Goal: Information Seeking & Learning: Learn about a topic

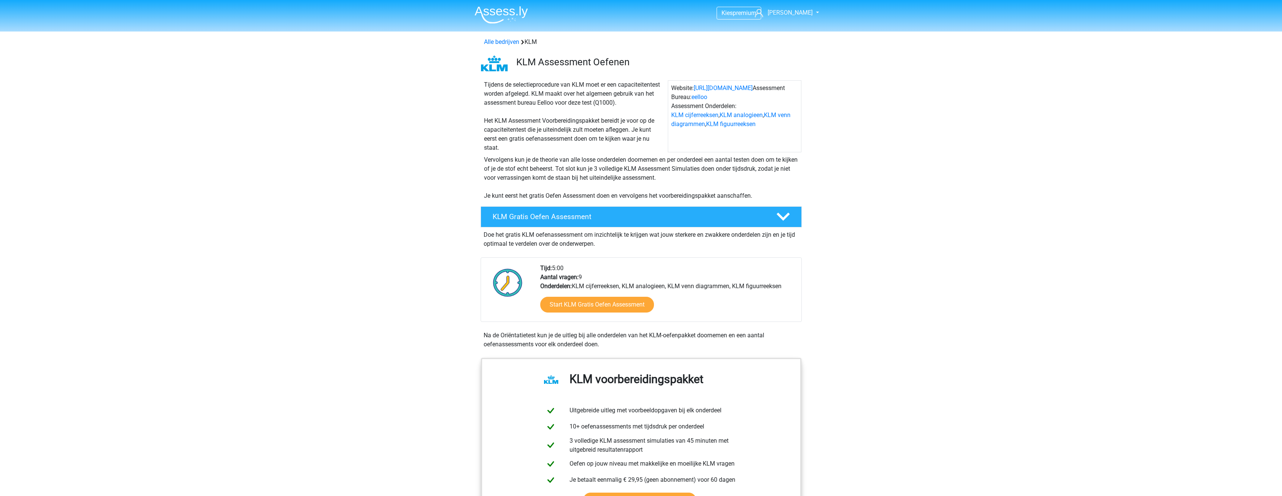
scroll to position [900, 0]
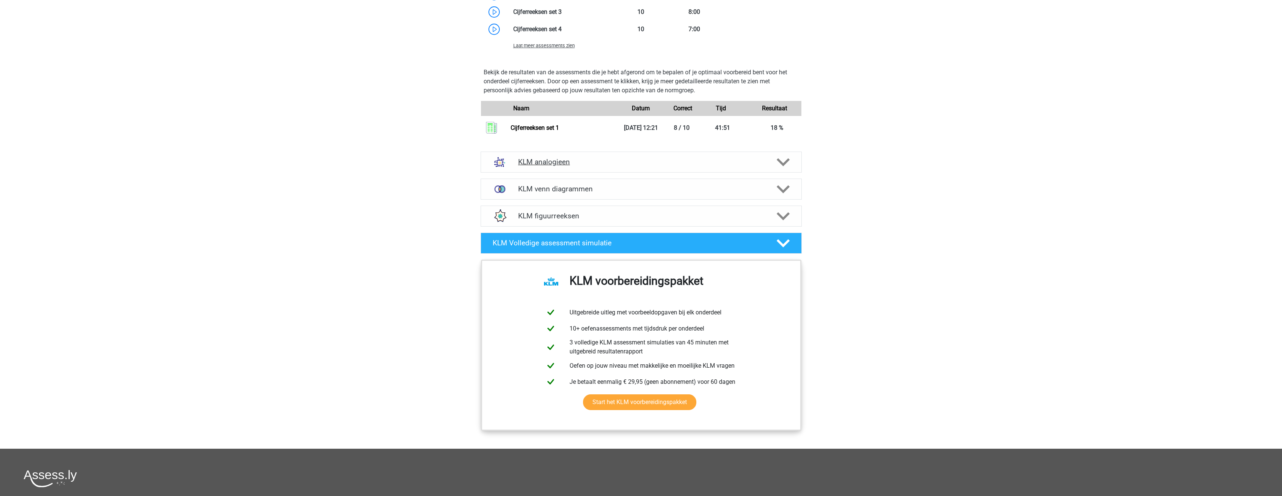
click at [688, 164] on h4 "KLM analogieen" at bounding box center [641, 162] width 246 height 9
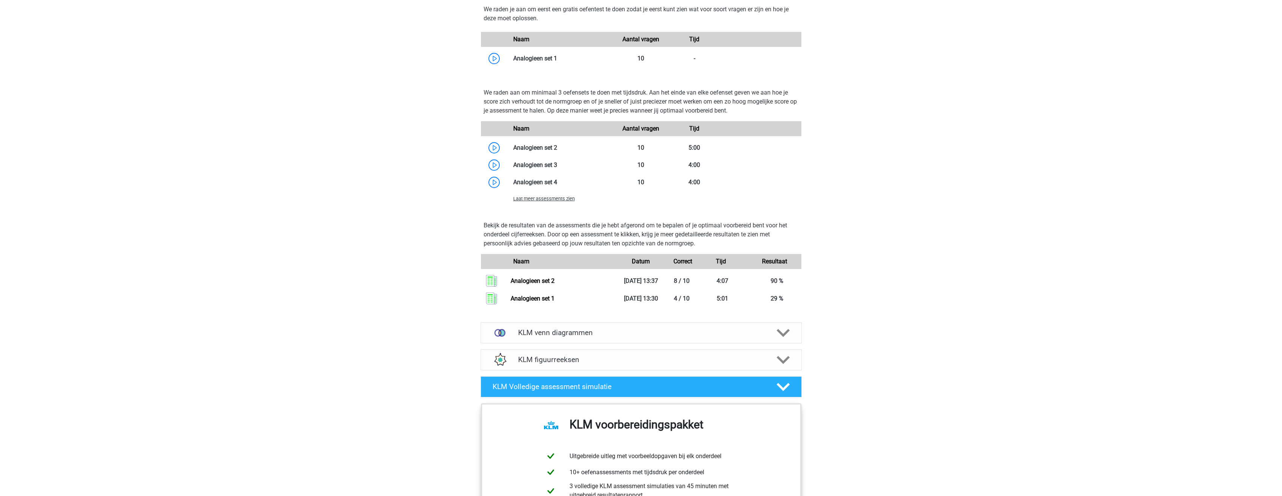
scroll to position [1313, 0]
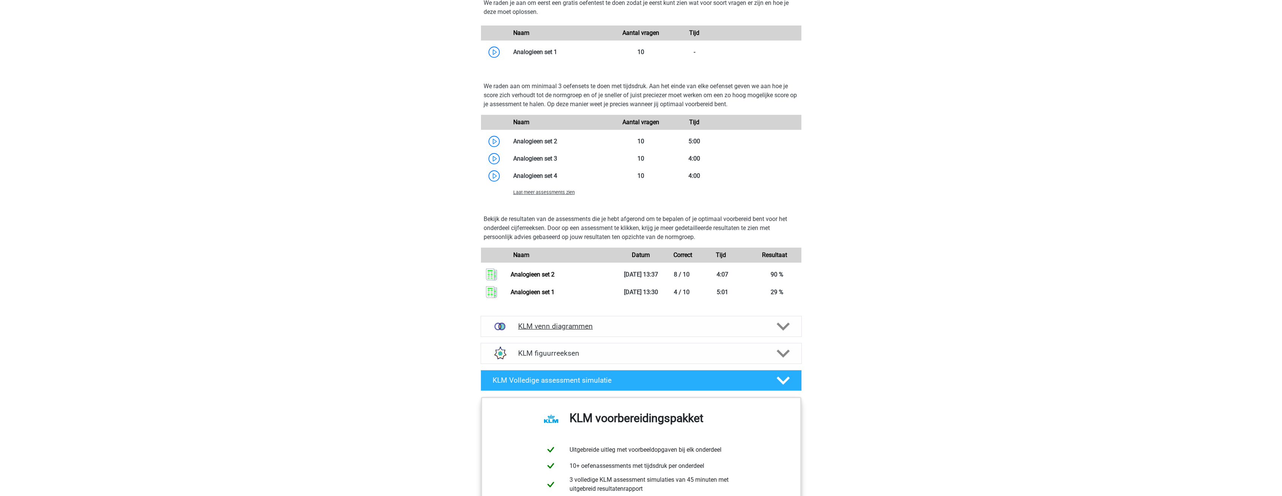
click at [657, 320] on div "KLM venn diagrammen" at bounding box center [641, 326] width 321 height 21
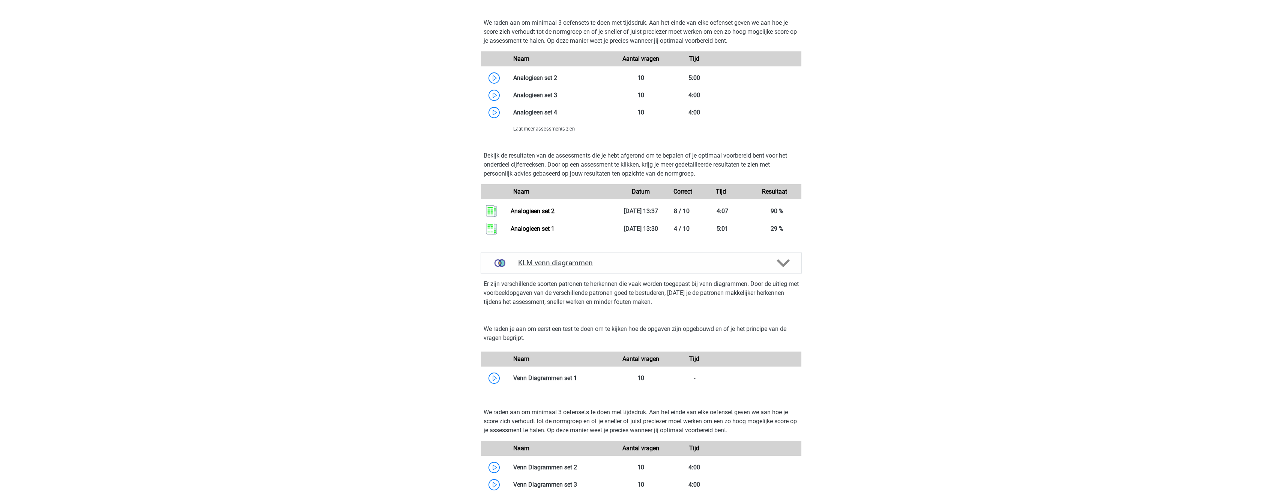
scroll to position [1388, 0]
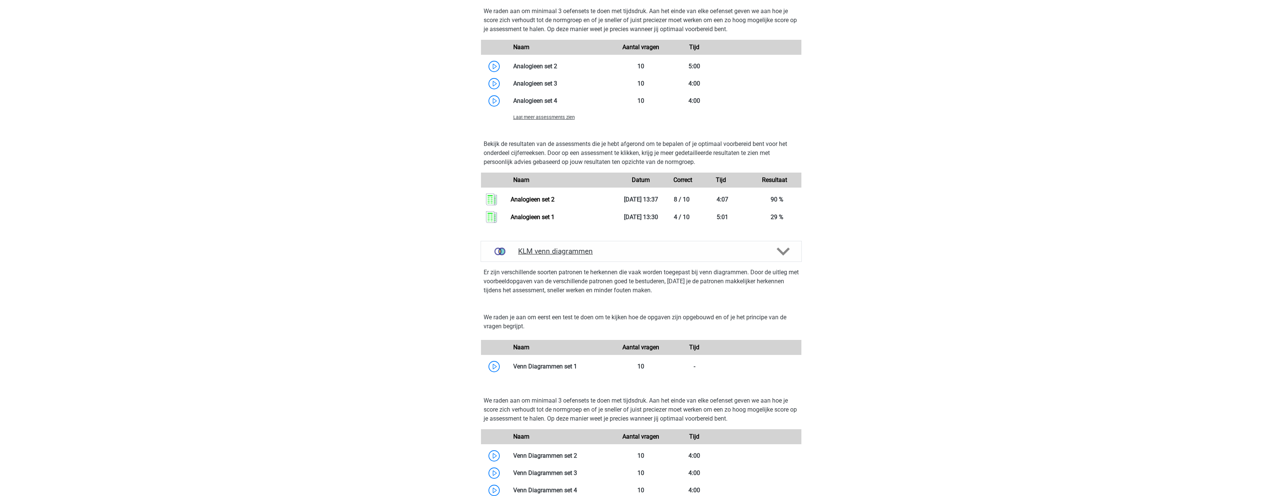
click at [737, 254] on h4 "KLM venn diagrammen" at bounding box center [641, 251] width 246 height 9
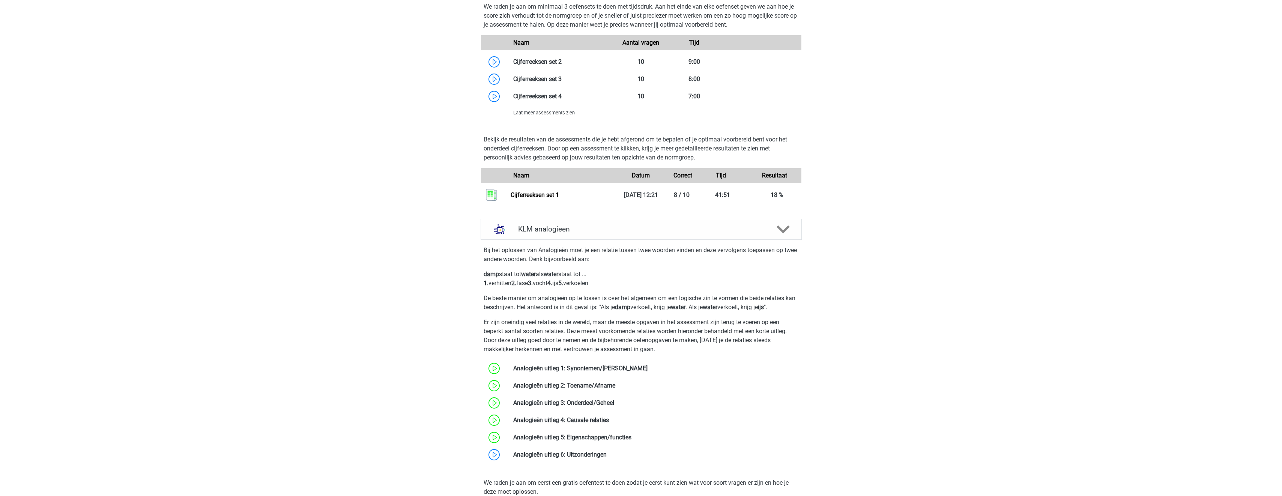
scroll to position [825, 0]
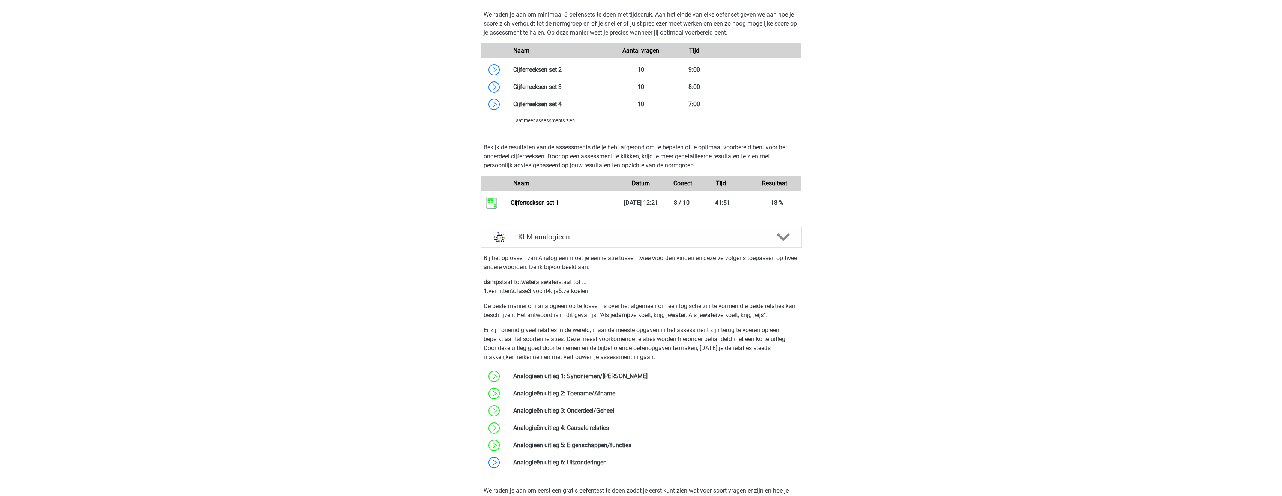
click at [668, 240] on h4 "KLM analogieen" at bounding box center [641, 237] width 246 height 9
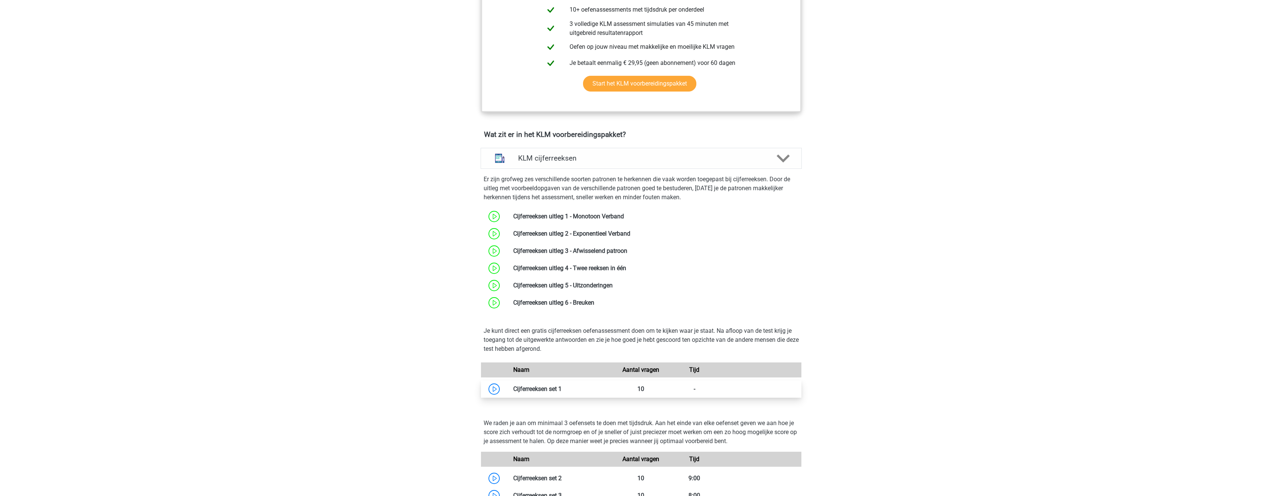
scroll to position [413, 0]
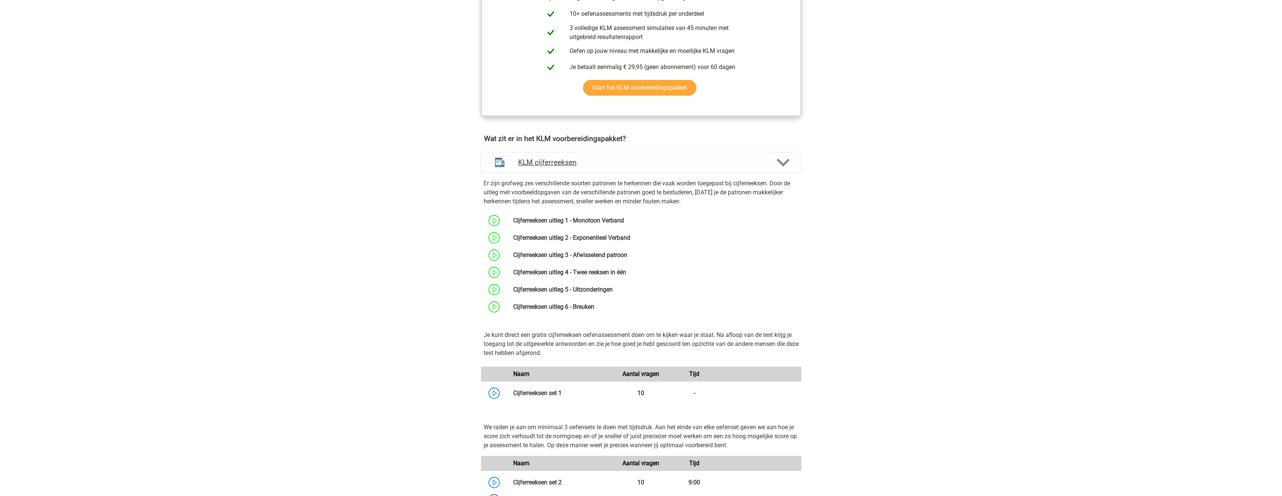
click at [705, 170] on div "KLM cijferreeksen" at bounding box center [641, 162] width 321 height 21
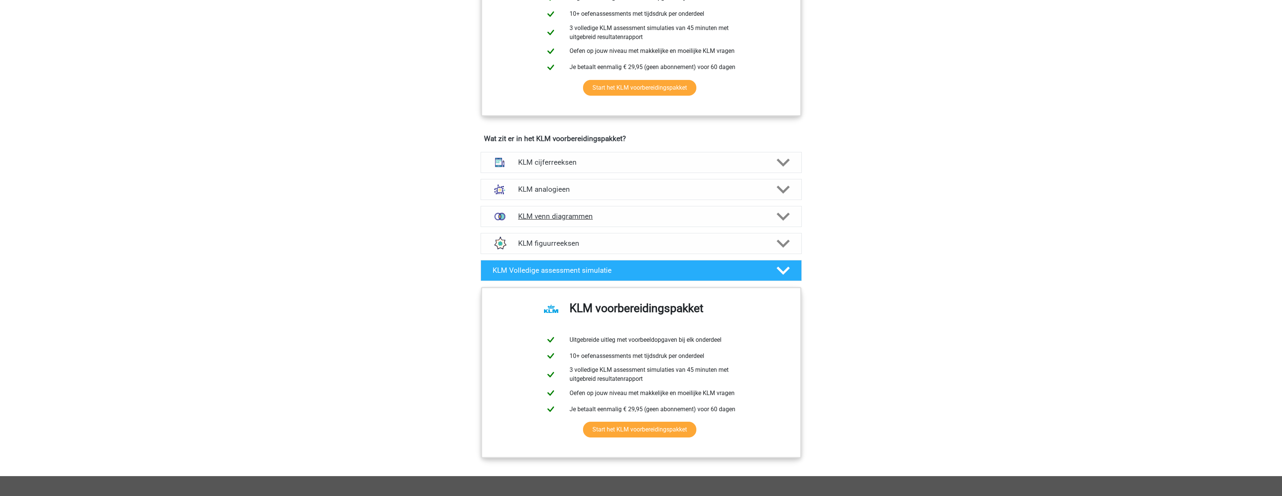
click at [688, 219] on h4 "KLM venn diagrammen" at bounding box center [641, 216] width 246 height 9
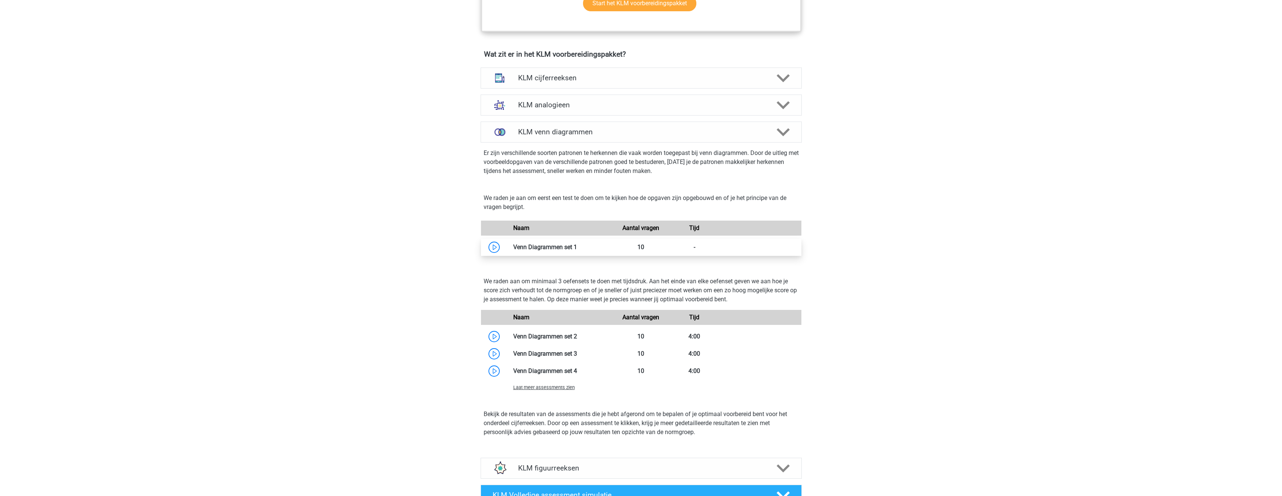
scroll to position [488, 0]
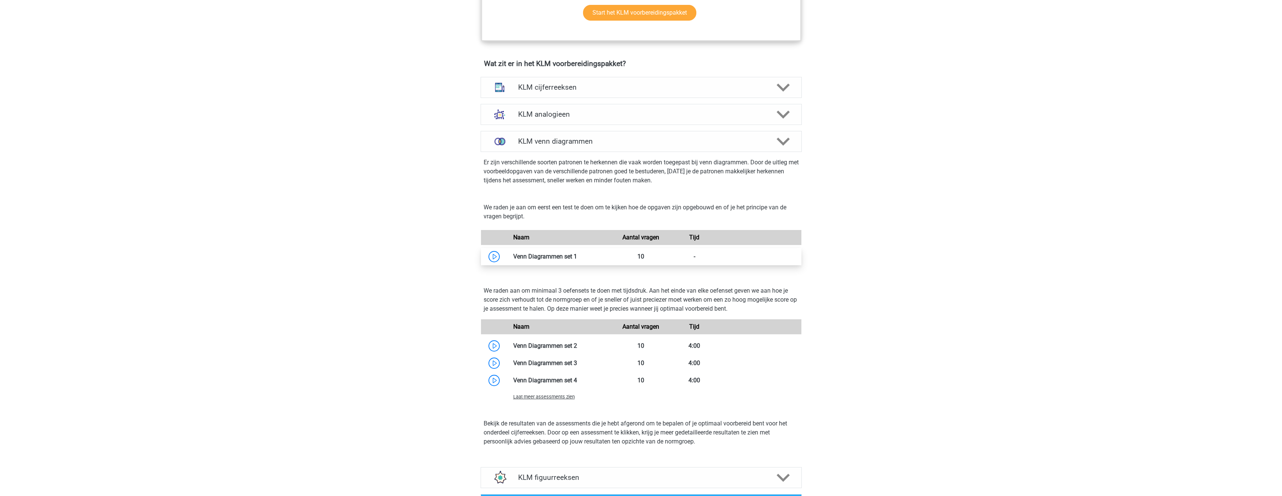
click at [577, 256] on link at bounding box center [577, 256] width 0 height 7
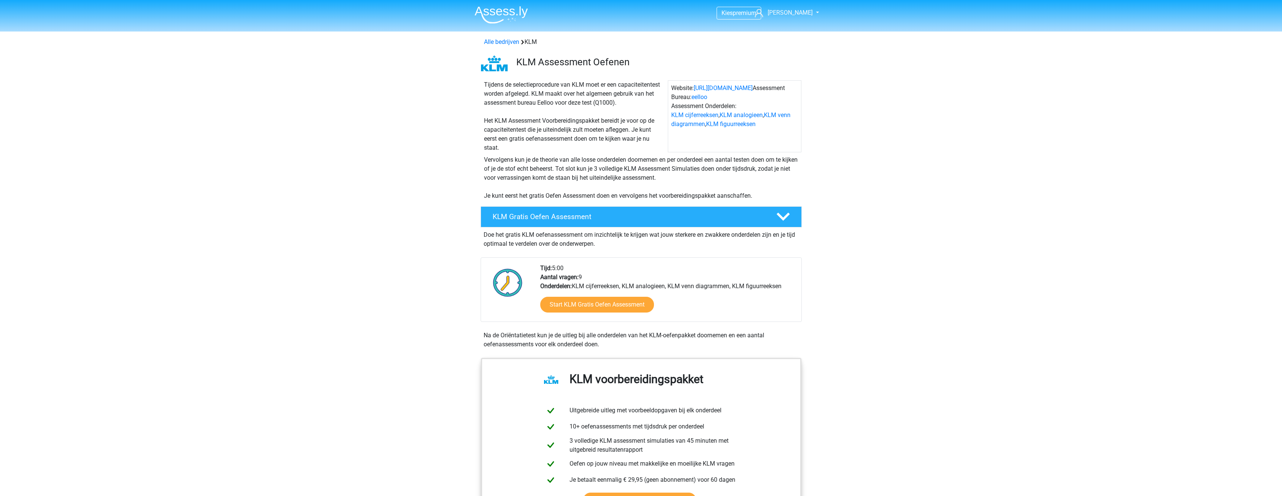
scroll to position [488, 0]
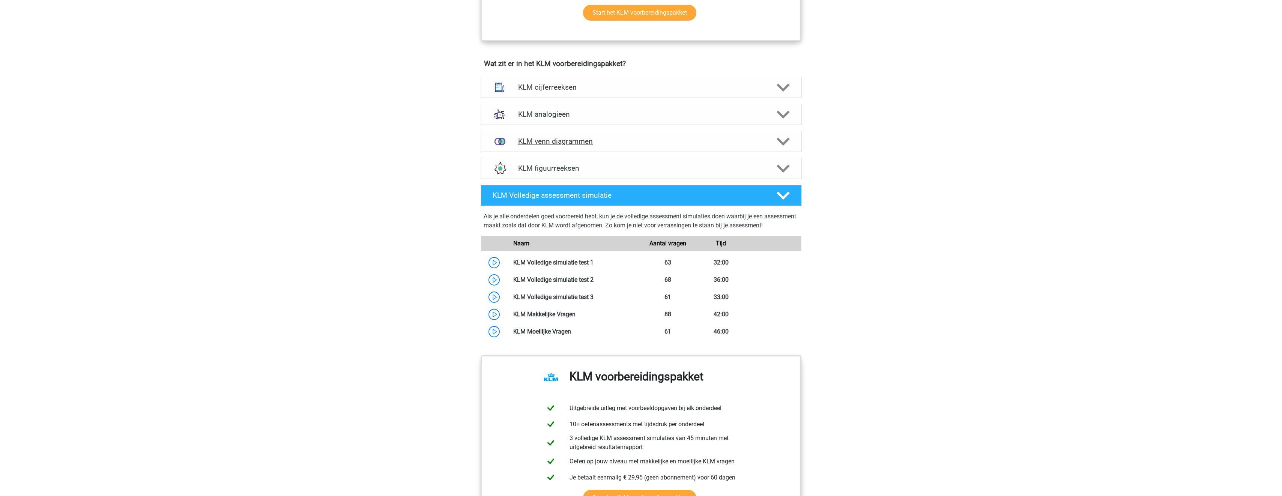
click at [614, 147] on div "KLM venn diagrammen" at bounding box center [641, 141] width 321 height 21
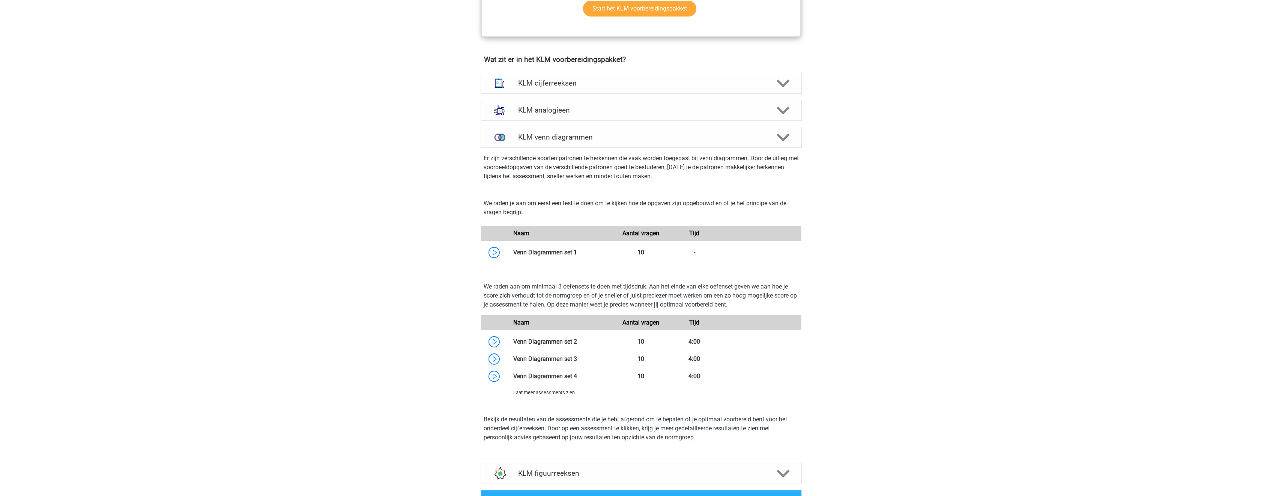
scroll to position [525, 0]
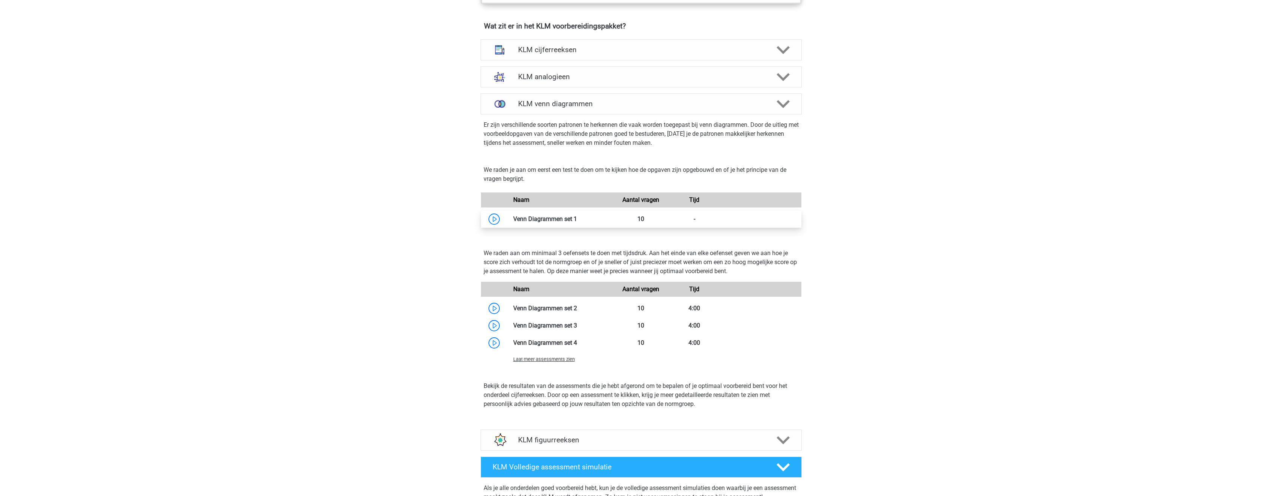
click at [577, 218] on link at bounding box center [577, 218] width 0 height 7
click at [577, 219] on link at bounding box center [577, 218] width 0 height 7
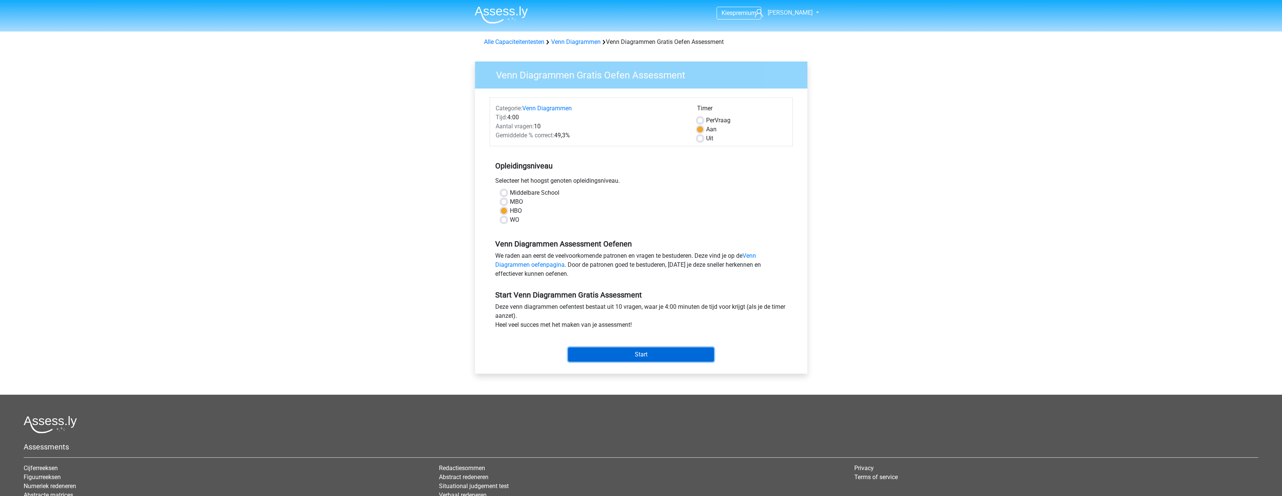
click at [608, 353] on input "Start" at bounding box center [641, 354] width 146 height 14
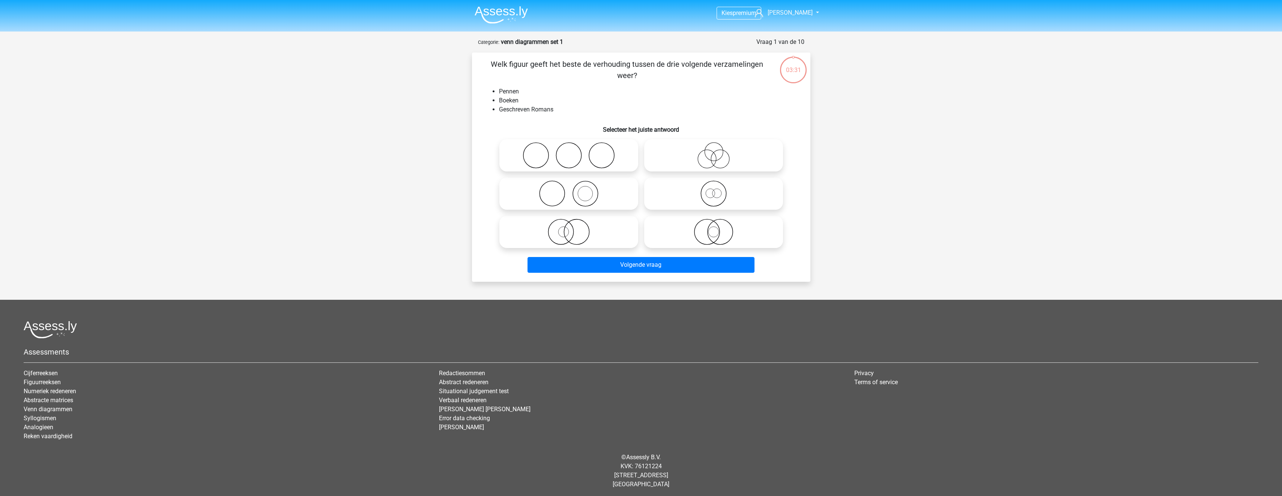
click at [705, 234] on icon at bounding box center [713, 232] width 133 height 26
click at [713, 228] on input "radio" at bounding box center [715, 225] width 5 height 5
radio input "true"
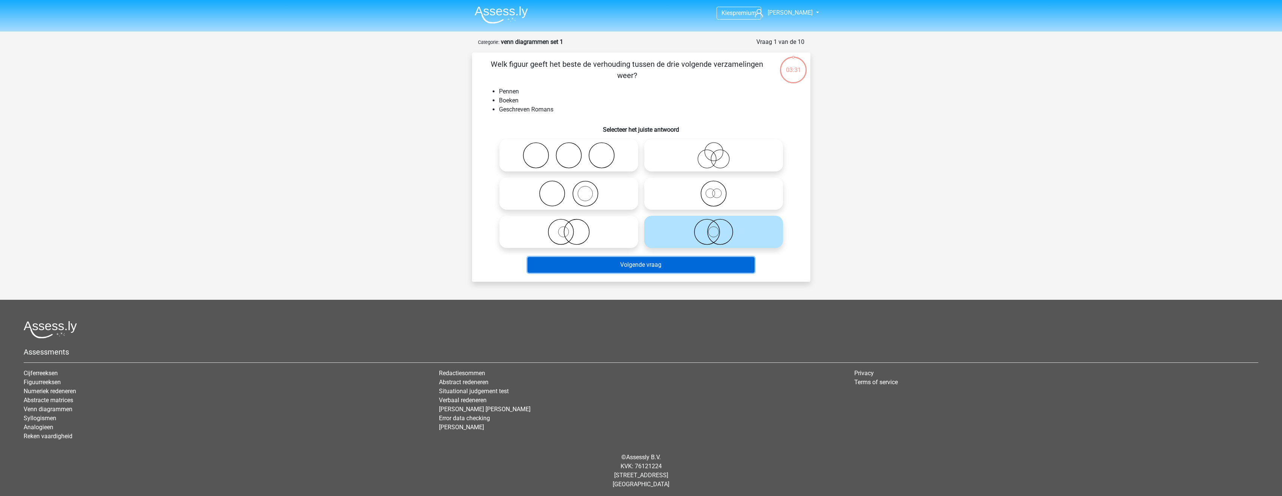
click at [673, 272] on button "Volgende vraag" at bounding box center [640, 265] width 227 height 16
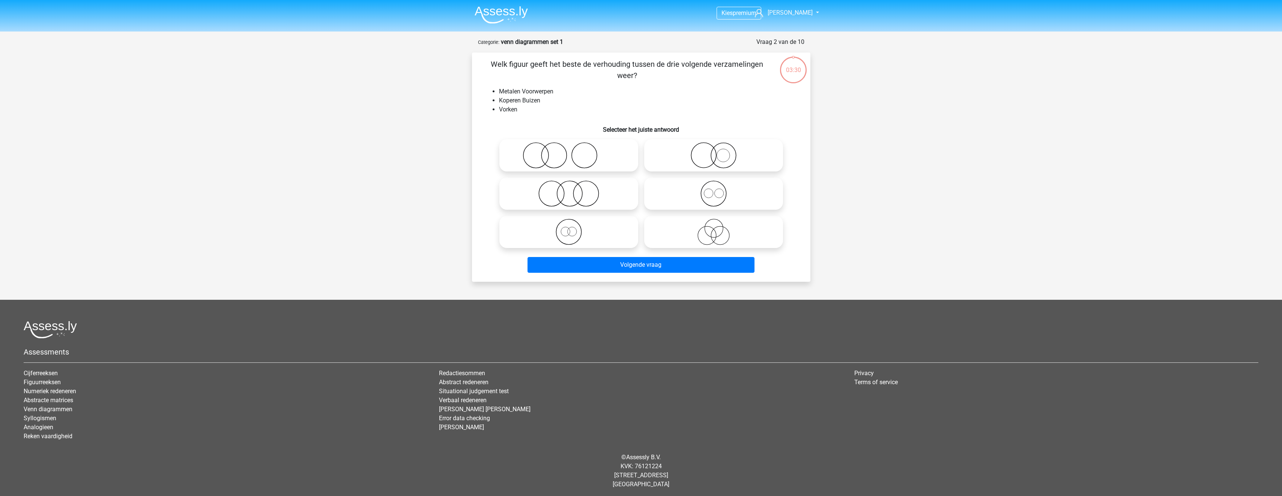
scroll to position [2, 0]
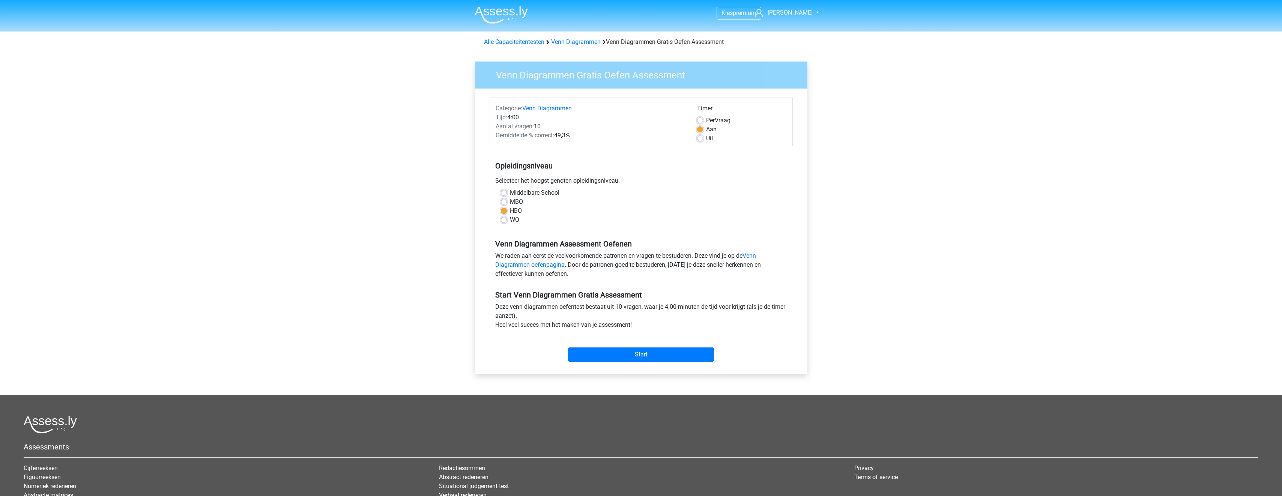
click at [706, 140] on label "Uit" at bounding box center [709, 138] width 7 height 9
click at [703, 140] on input "Uit" at bounding box center [700, 138] width 6 height 8
radio input "true"
click at [695, 355] on input "Start" at bounding box center [641, 354] width 146 height 14
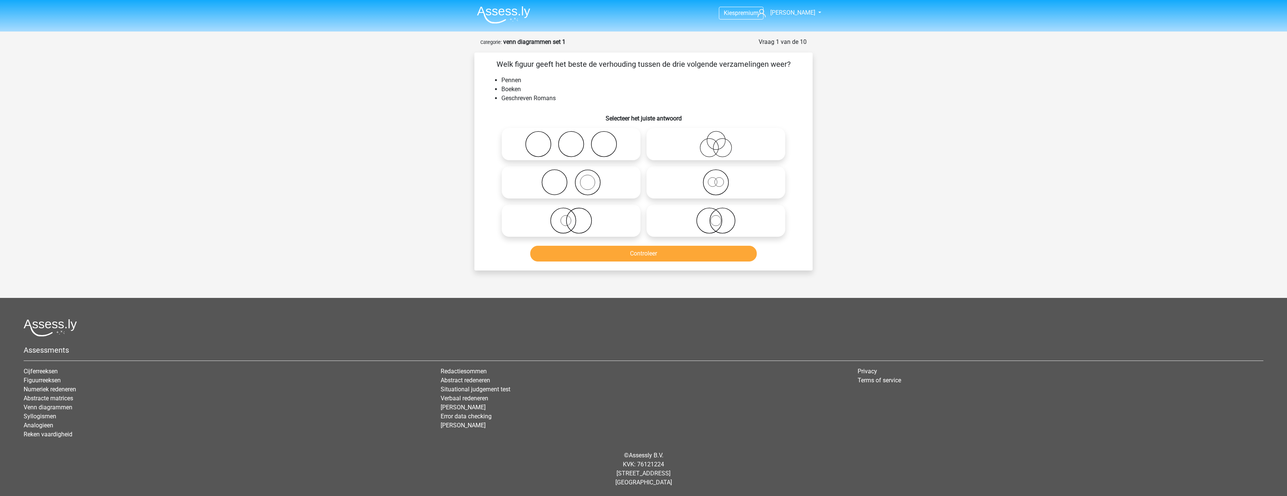
click at [674, 218] on icon at bounding box center [716, 220] width 133 height 26
click at [716, 217] on input "radio" at bounding box center [718, 214] width 5 height 5
radio input "true"
click at [675, 263] on div "Controleer" at bounding box center [644, 255] width 290 height 19
click at [675, 255] on button "Controleer" at bounding box center [643, 254] width 227 height 16
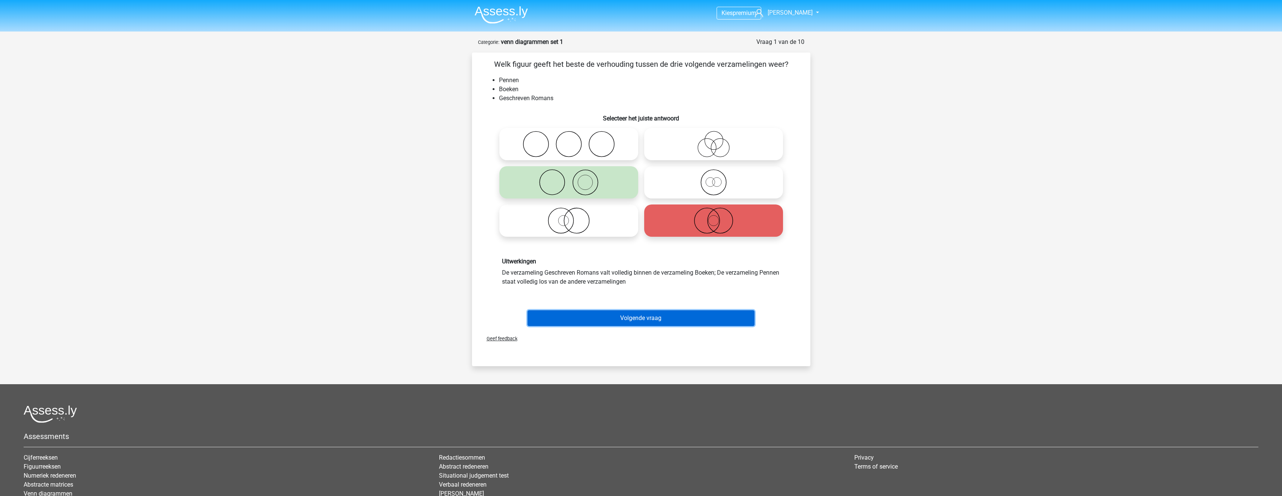
click at [653, 323] on button "Volgende vraag" at bounding box center [640, 318] width 227 height 16
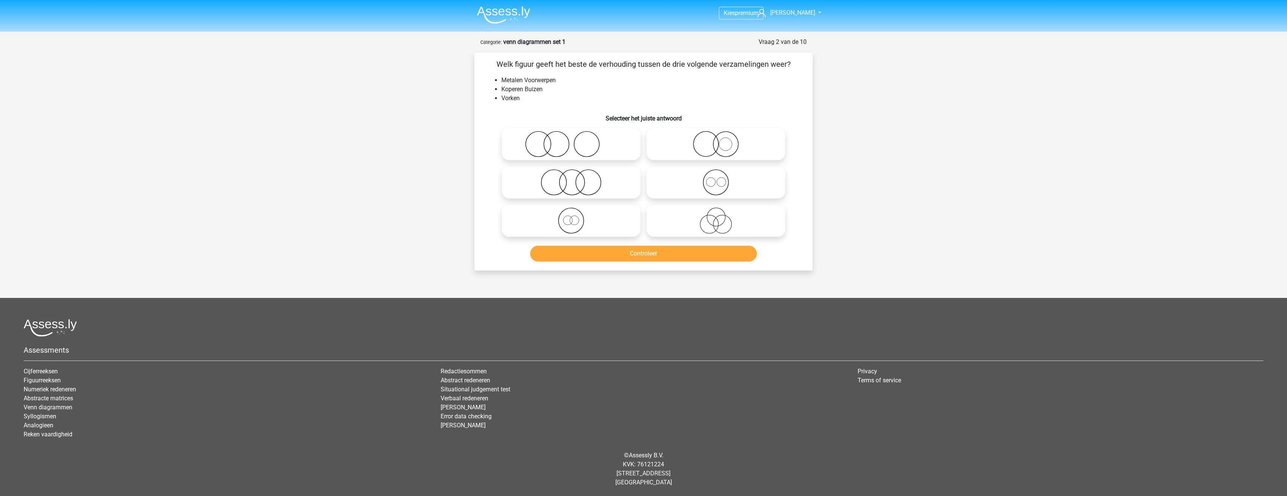
click at [630, 216] on icon at bounding box center [571, 220] width 133 height 26
click at [576, 216] on input "radio" at bounding box center [573, 214] width 5 height 5
radio input "true"
click at [635, 255] on button "Controleer" at bounding box center [643, 254] width 227 height 16
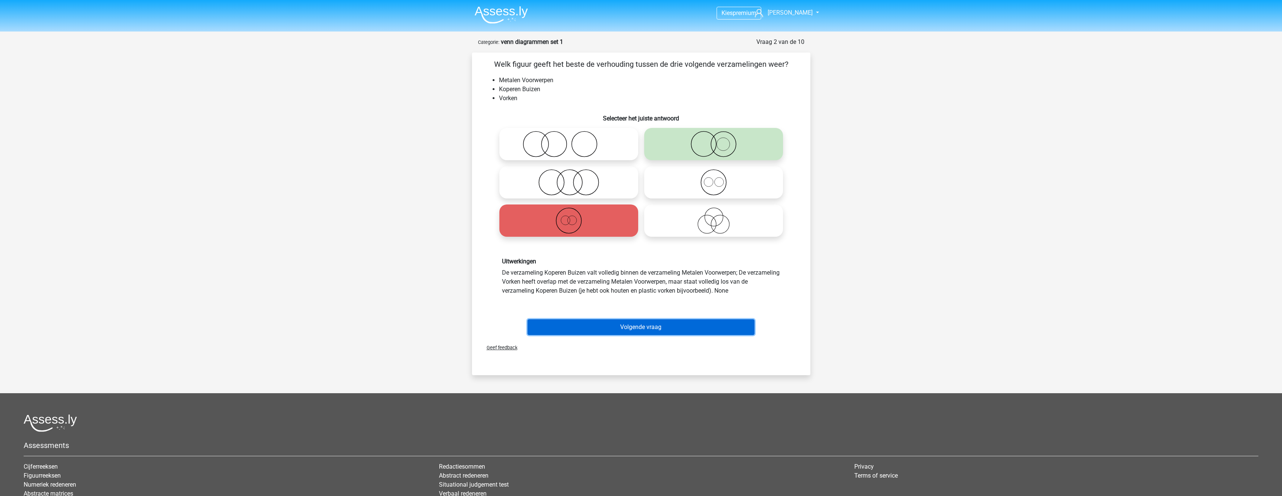
click at [634, 329] on button "Volgende vraag" at bounding box center [640, 327] width 227 height 16
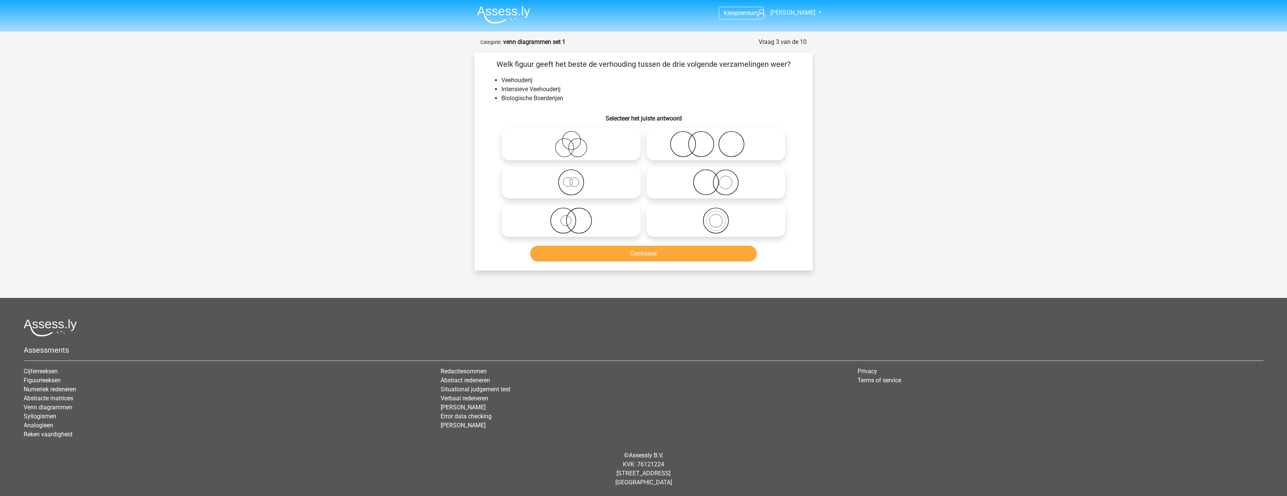
click at [690, 179] on icon at bounding box center [716, 182] width 133 height 26
click at [716, 179] on input "radio" at bounding box center [718, 176] width 5 height 5
radio input "true"
click at [682, 253] on button "Controleer" at bounding box center [643, 254] width 227 height 16
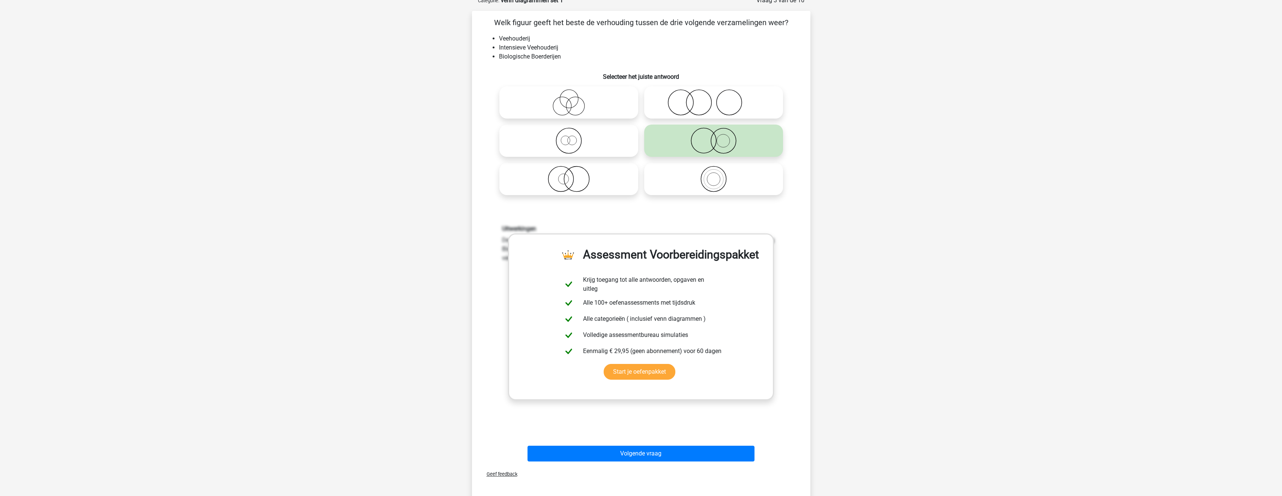
scroll to position [188, 0]
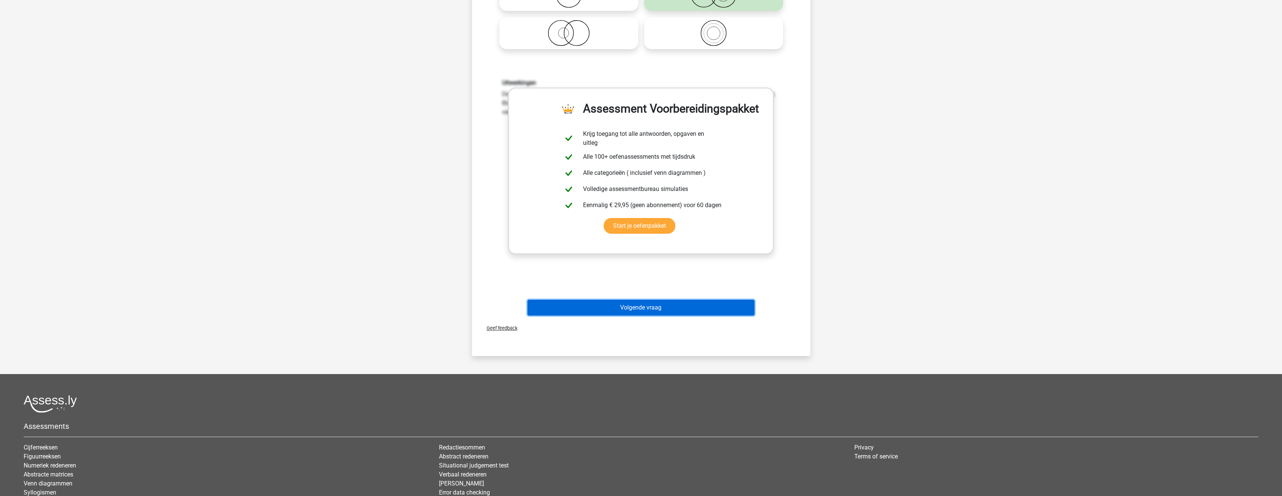
click at [647, 308] on button "Volgende vraag" at bounding box center [640, 308] width 227 height 16
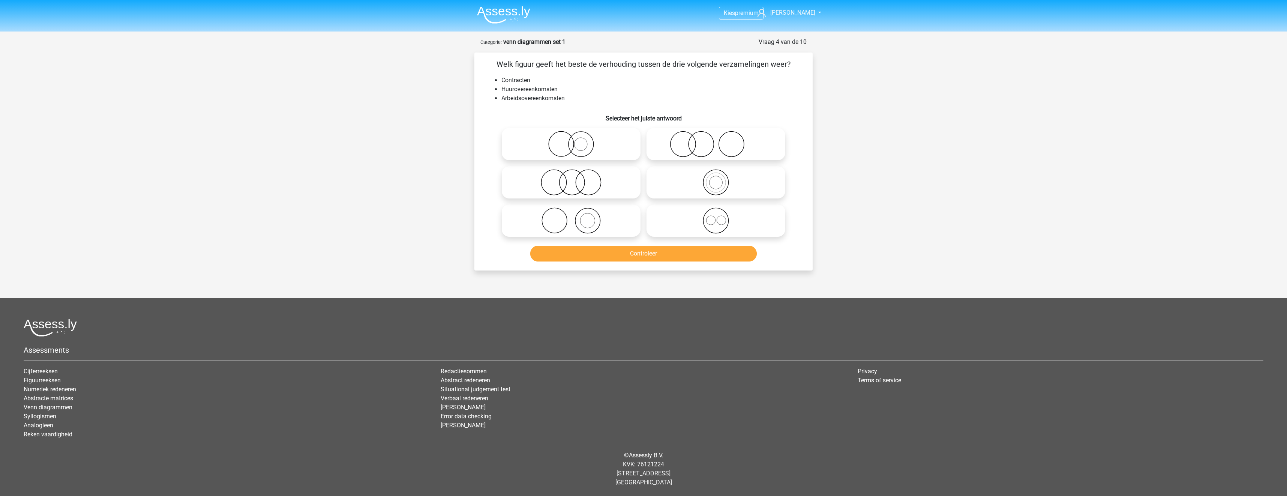
click at [682, 221] on icon at bounding box center [716, 220] width 133 height 26
click at [716, 217] on input "radio" at bounding box center [718, 214] width 5 height 5
radio input "true"
click at [680, 253] on button "Controleer" at bounding box center [643, 254] width 227 height 16
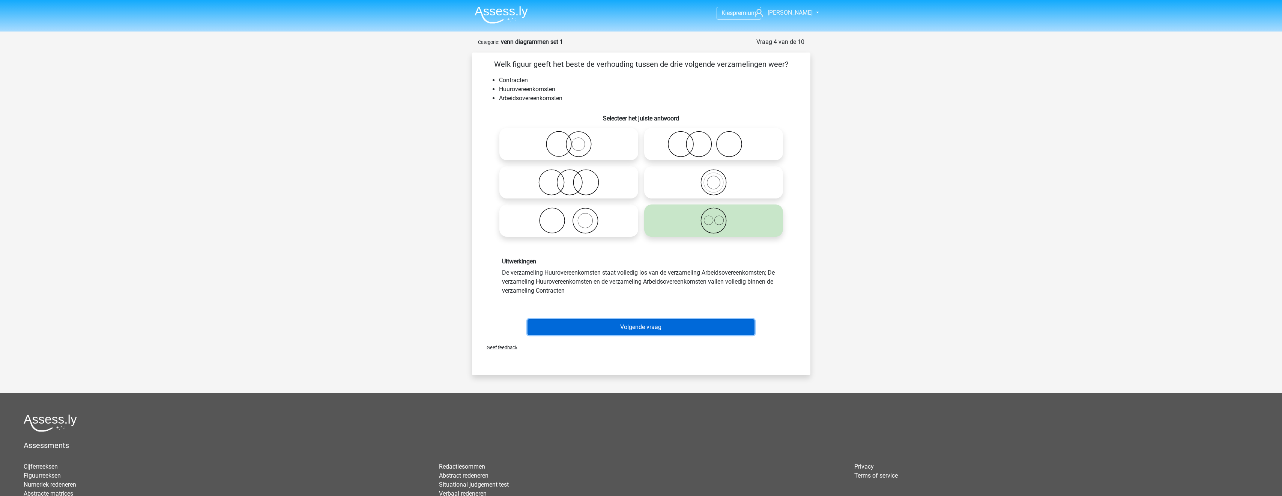
click at [677, 323] on button "Volgende vraag" at bounding box center [640, 327] width 227 height 16
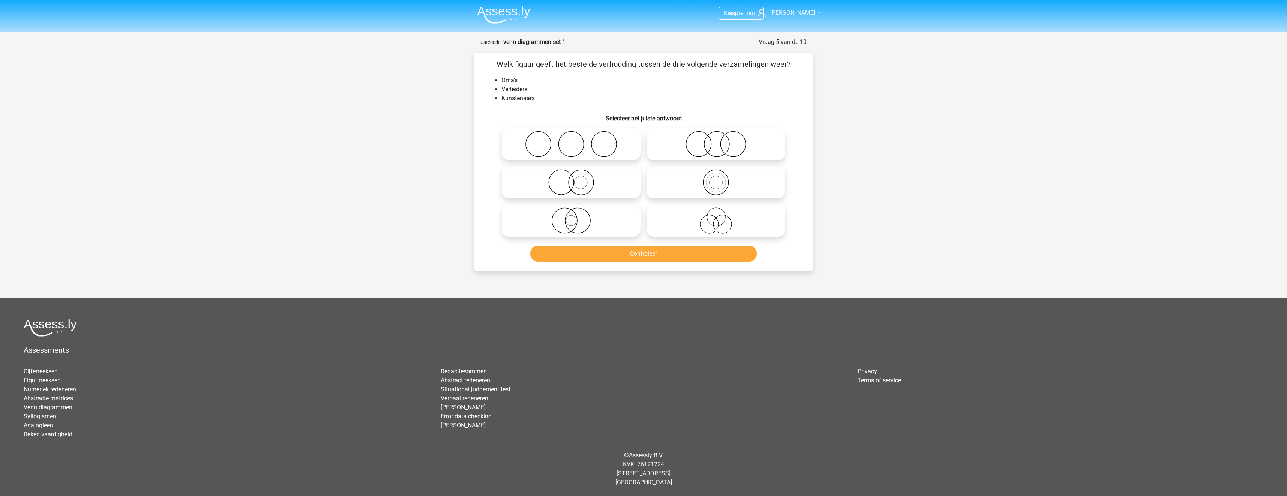
click at [595, 144] on icon at bounding box center [571, 144] width 133 height 26
click at [576, 140] on input "radio" at bounding box center [573, 137] width 5 height 5
radio input "true"
click at [619, 255] on button "Controleer" at bounding box center [643, 254] width 227 height 16
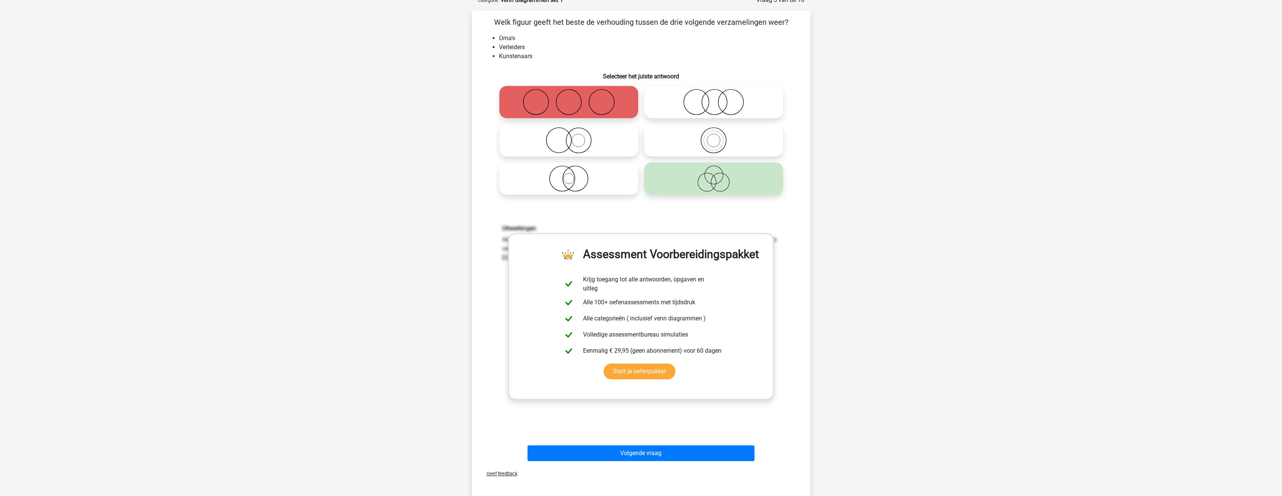
scroll to position [150, 0]
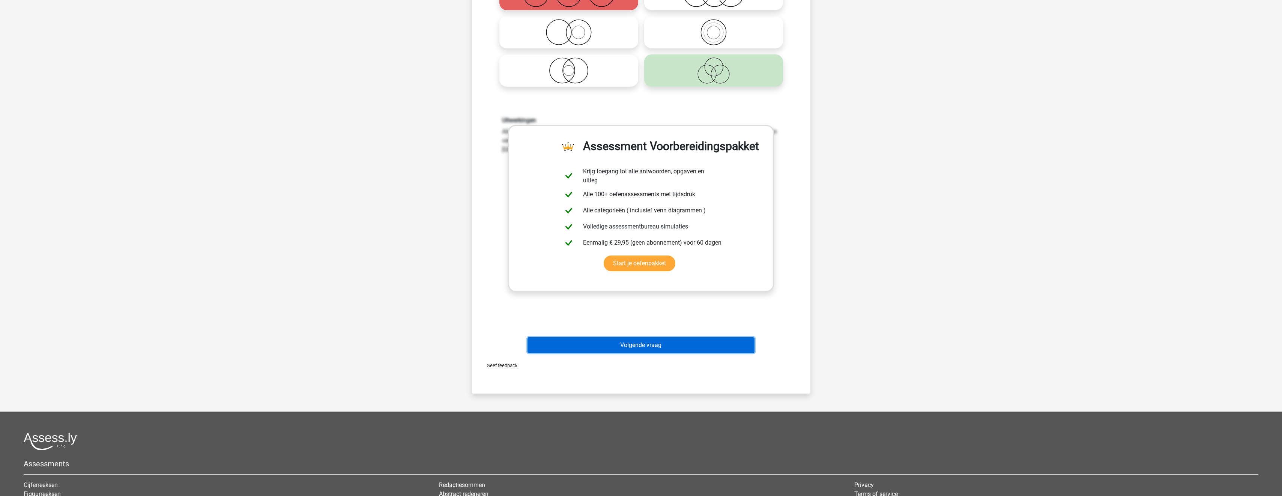
click at [646, 344] on button "Volgende vraag" at bounding box center [640, 345] width 227 height 16
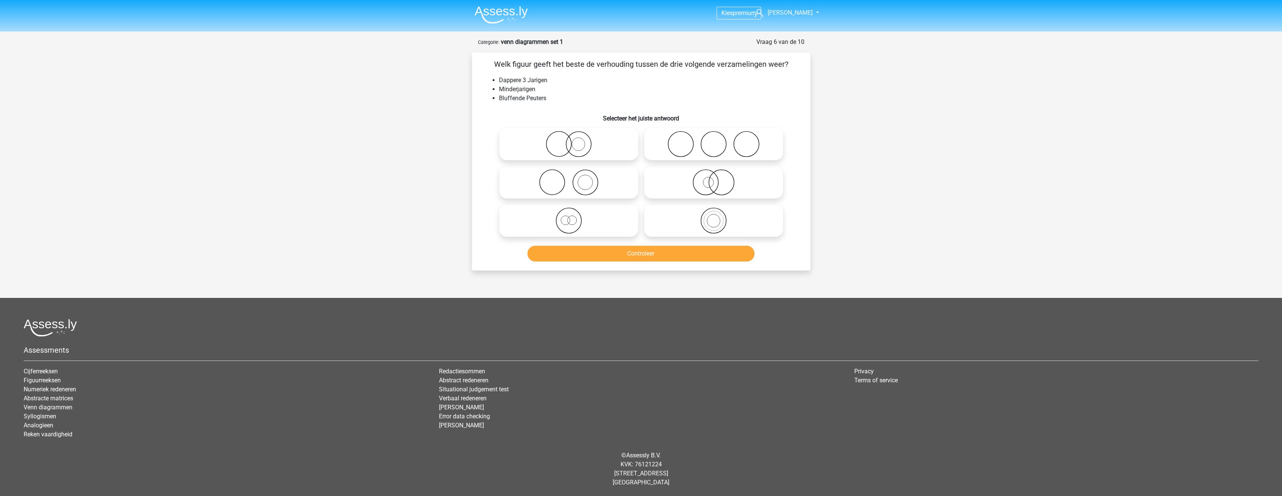
scroll to position [0, 0]
click at [578, 189] on icon at bounding box center [571, 182] width 133 height 26
click at [576, 179] on input "radio" at bounding box center [573, 176] width 5 height 5
radio input "true"
click at [661, 186] on icon at bounding box center [716, 182] width 133 height 26
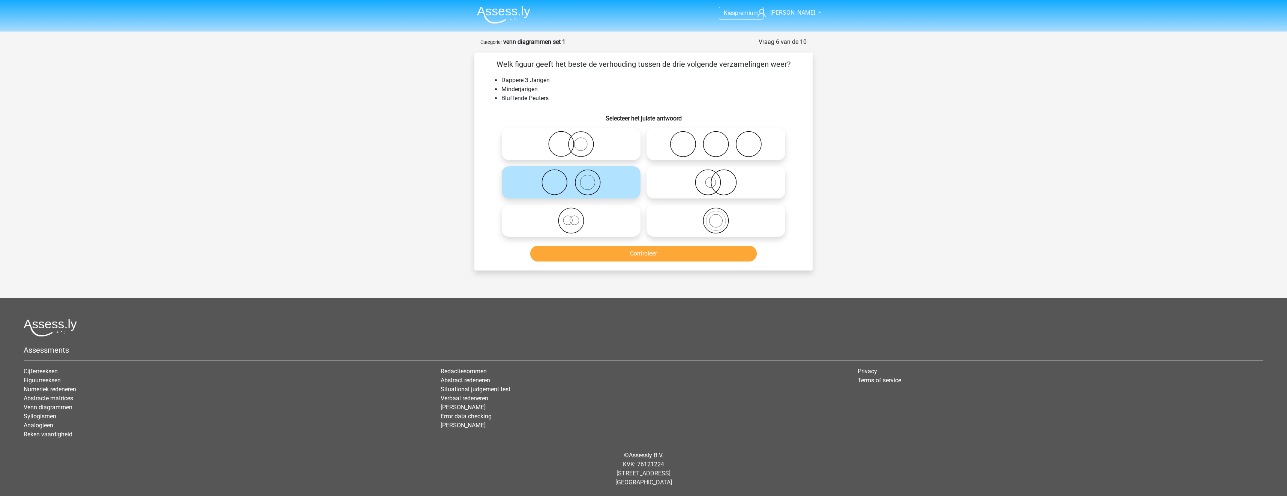
click at [716, 179] on input "radio" at bounding box center [718, 176] width 5 height 5
radio input "true"
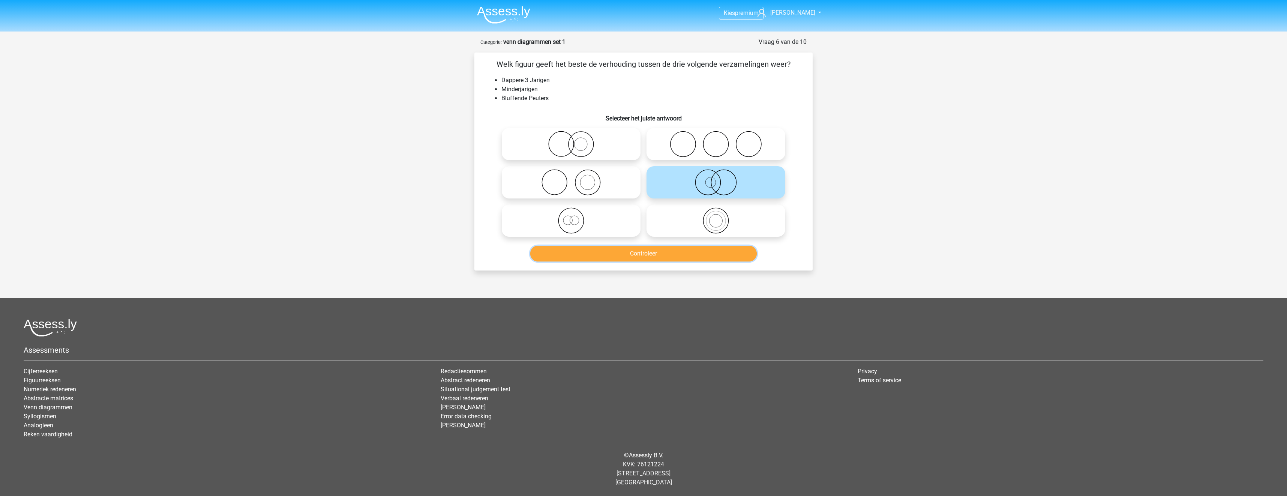
click at [670, 260] on button "Controleer" at bounding box center [643, 254] width 227 height 16
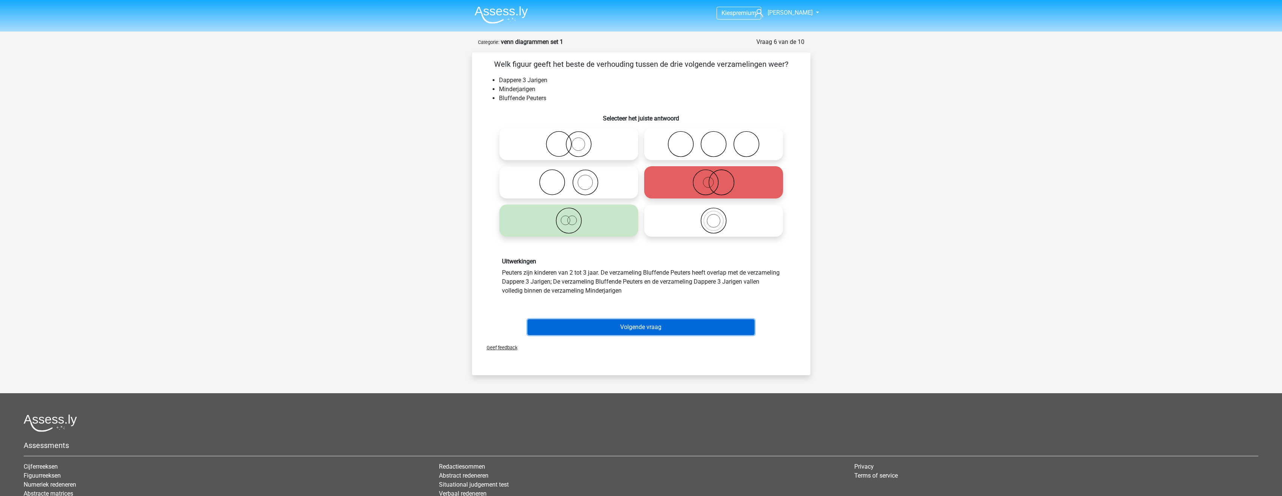
click at [628, 324] on button "Volgende vraag" at bounding box center [640, 327] width 227 height 16
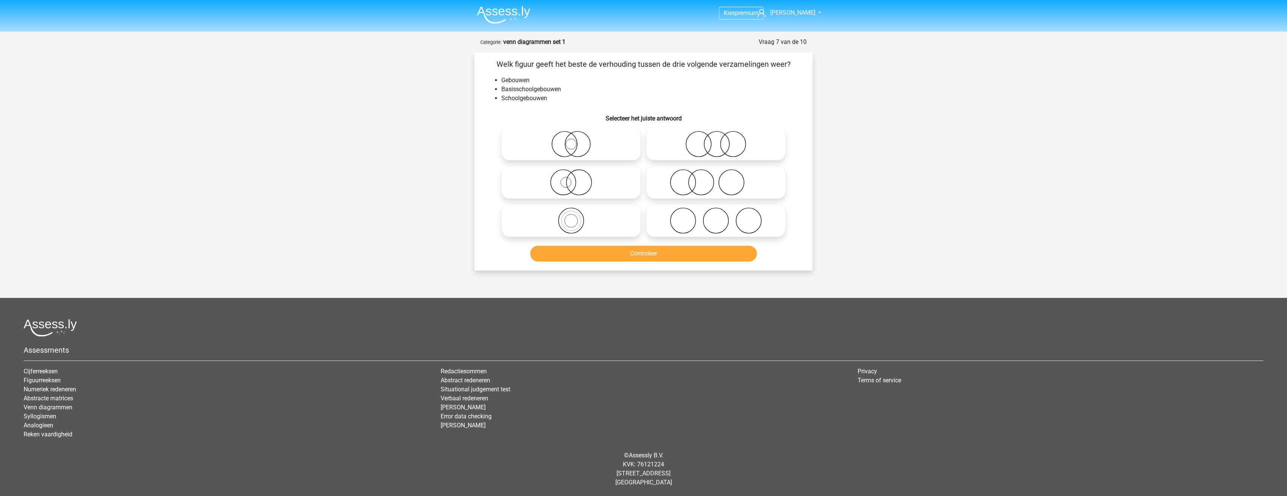
click at [619, 147] on icon at bounding box center [571, 144] width 133 height 26
click at [576, 140] on input "radio" at bounding box center [573, 137] width 5 height 5
radio input "true"
click at [636, 253] on button "Controleer" at bounding box center [643, 254] width 227 height 16
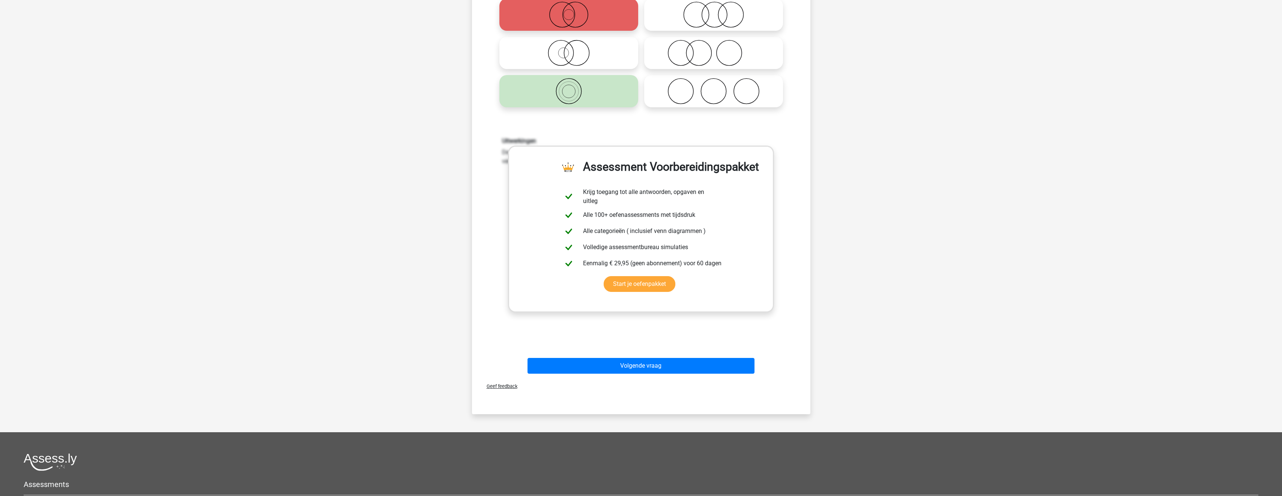
scroll to position [150, 0]
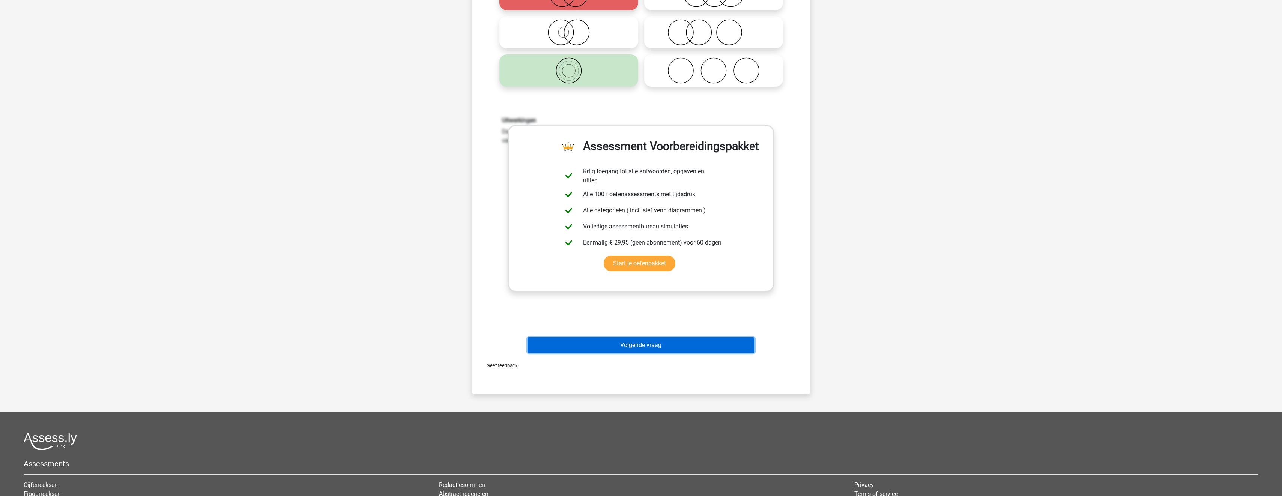
click at [638, 338] on button "Volgende vraag" at bounding box center [640, 345] width 227 height 16
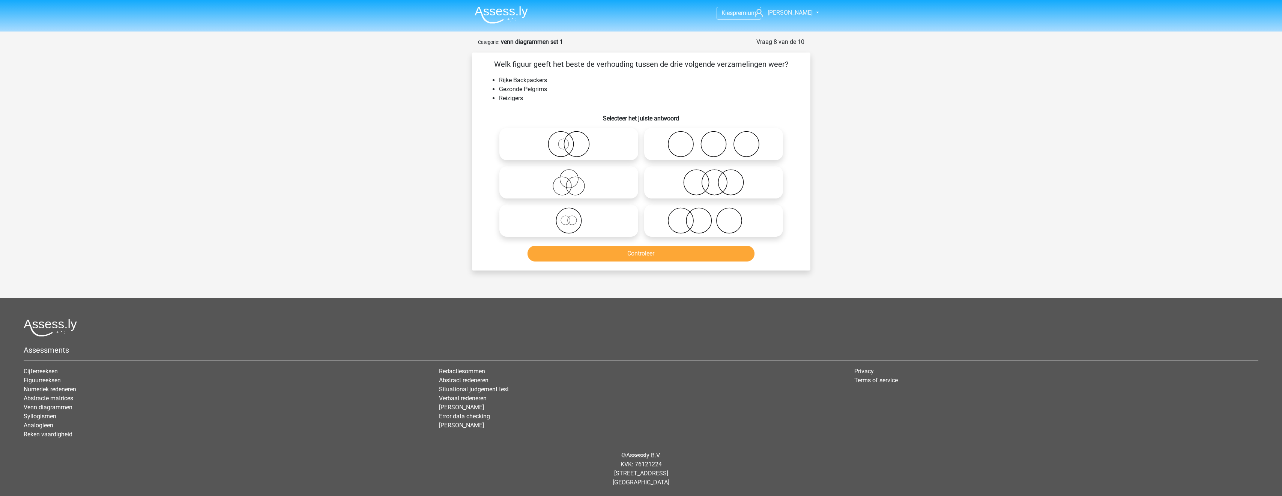
scroll to position [0, 0]
click at [691, 191] on icon at bounding box center [716, 182] width 133 height 26
click at [716, 179] on input "radio" at bounding box center [718, 176] width 5 height 5
radio input "true"
click at [694, 260] on button "Controleer" at bounding box center [643, 254] width 227 height 16
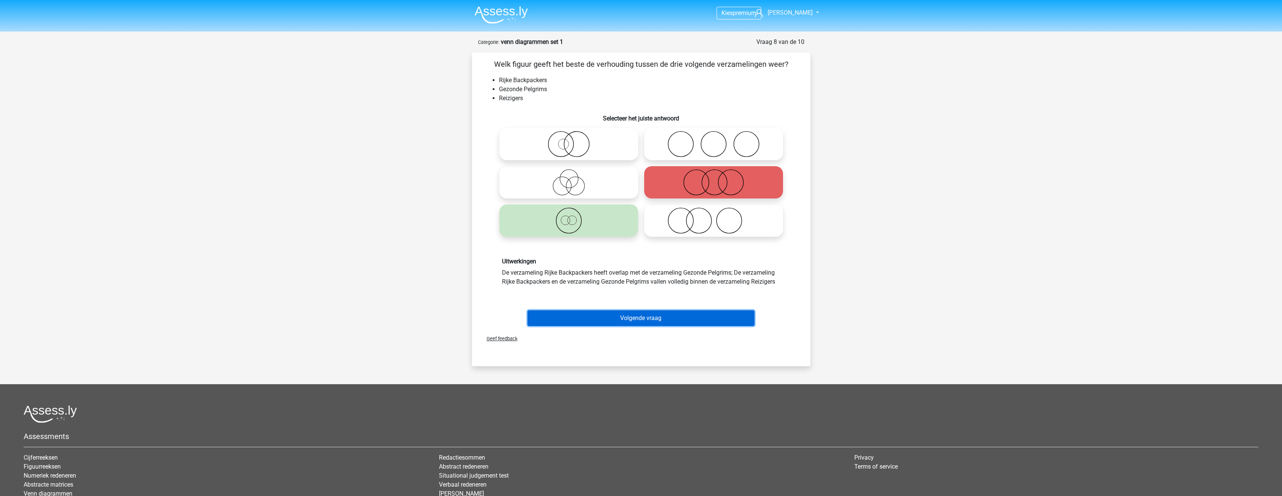
click at [683, 316] on button "Volgende vraag" at bounding box center [640, 318] width 227 height 16
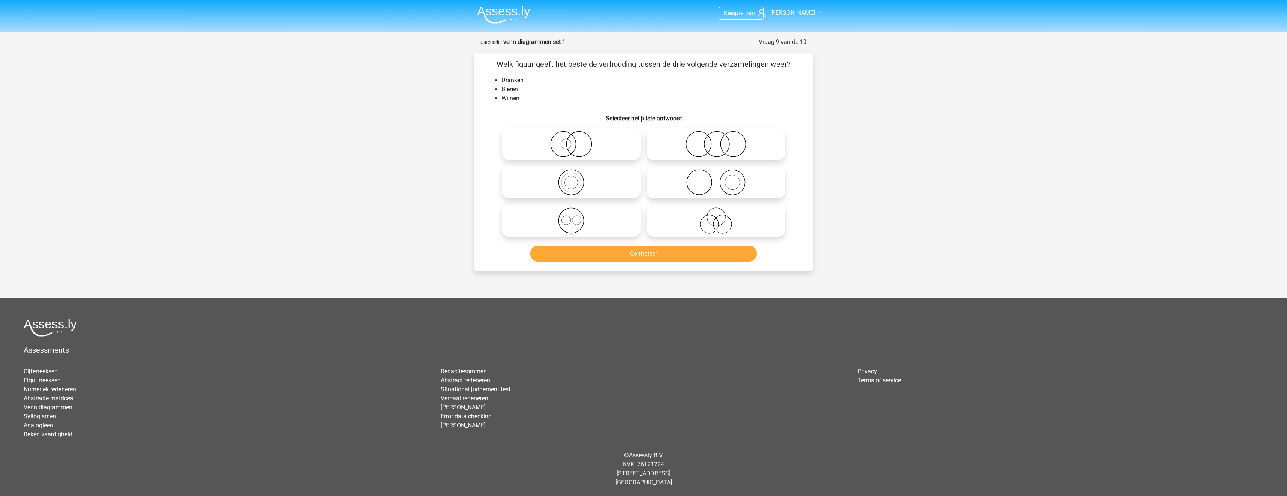
click at [595, 215] on icon at bounding box center [571, 220] width 133 height 26
click at [576, 215] on input "radio" at bounding box center [573, 214] width 5 height 5
radio input "true"
click at [609, 259] on button "Controleer" at bounding box center [643, 254] width 227 height 16
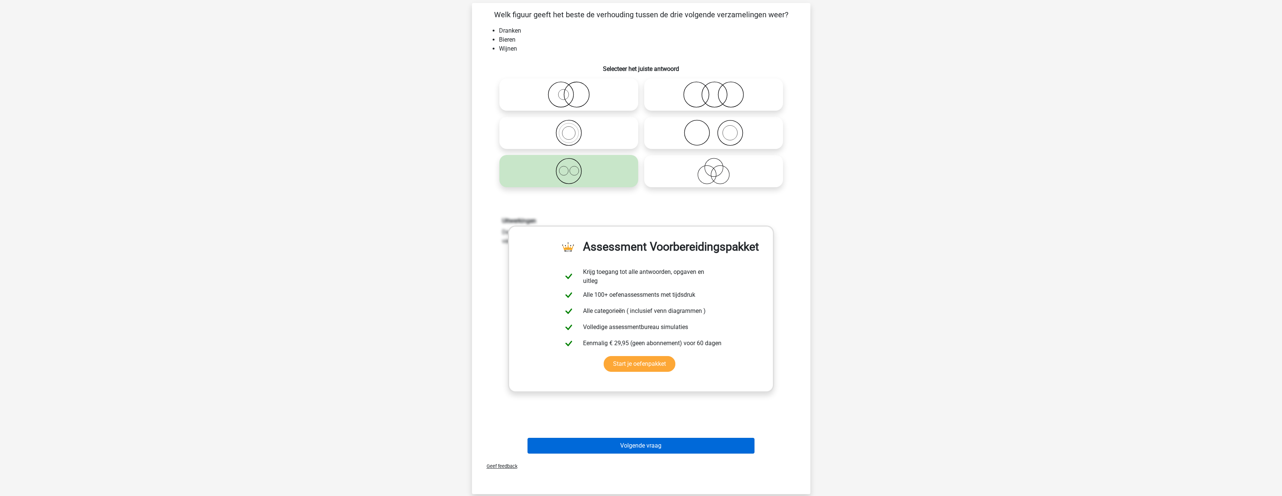
scroll to position [150, 0]
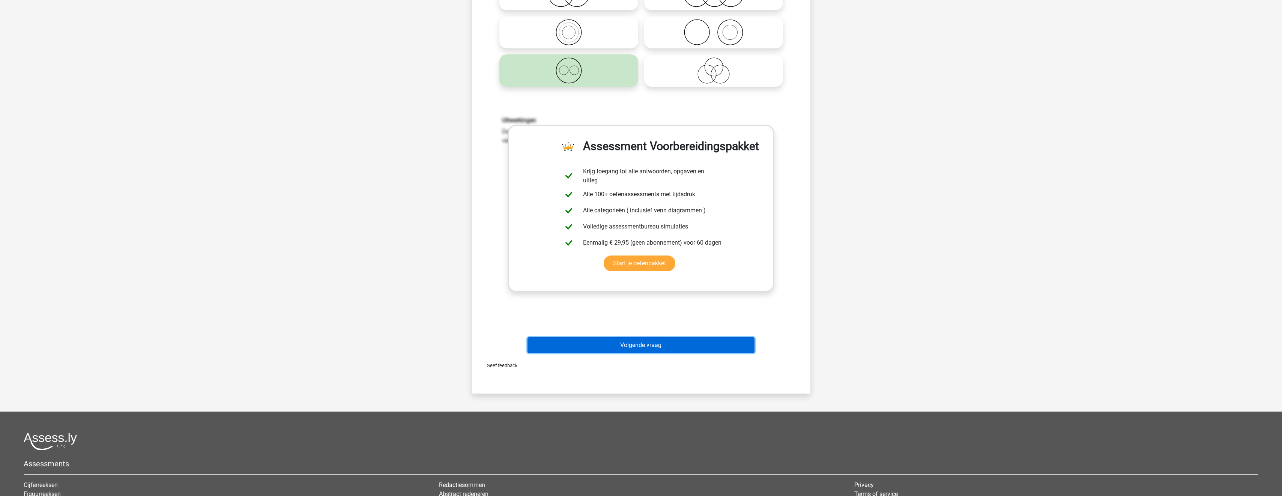
click at [654, 343] on button "Volgende vraag" at bounding box center [640, 345] width 227 height 16
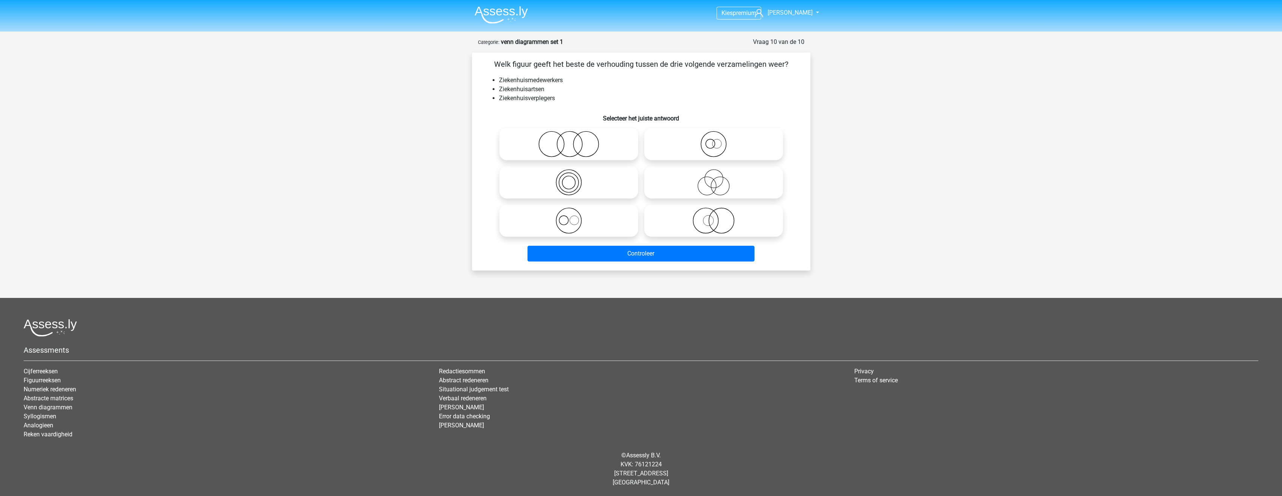
scroll to position [0, 0]
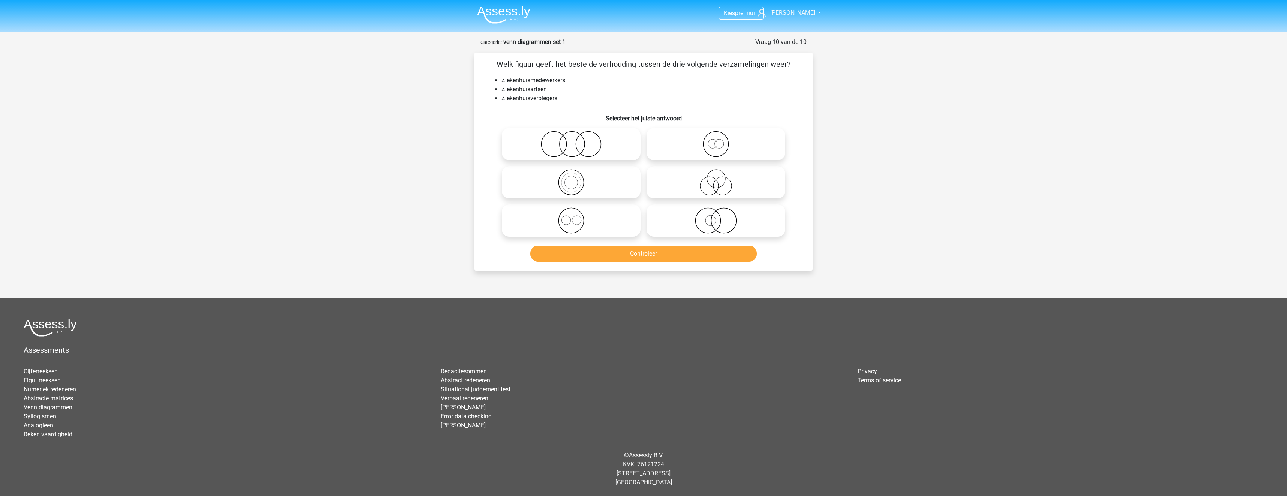
click at [597, 146] on icon at bounding box center [571, 144] width 133 height 26
click at [576, 140] on input "radio" at bounding box center [573, 137] width 5 height 5
radio input "true"
click at [632, 257] on button "Controleer" at bounding box center [643, 254] width 227 height 16
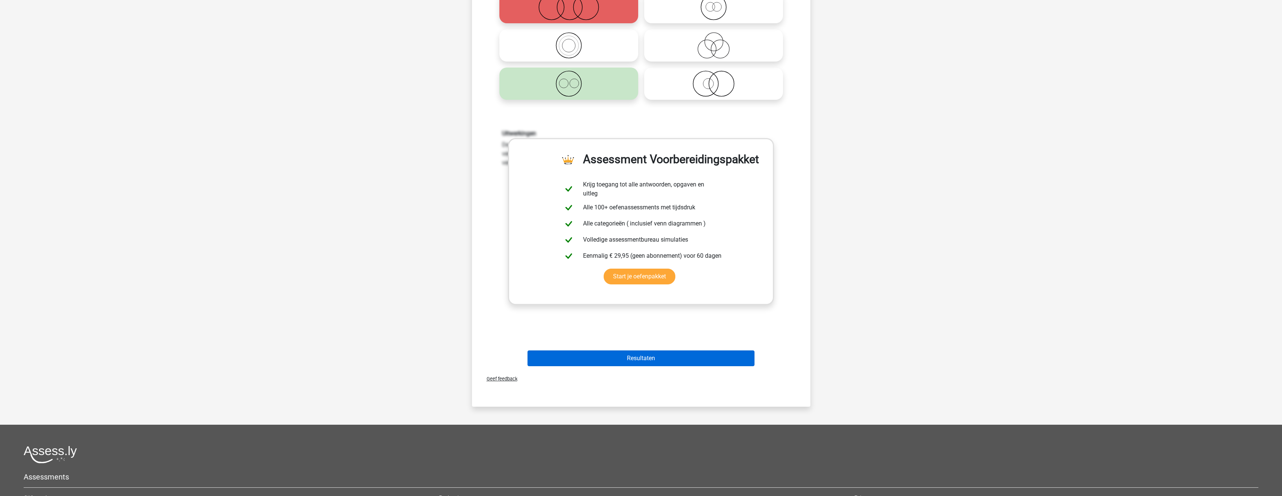
scroll to position [150, 0]
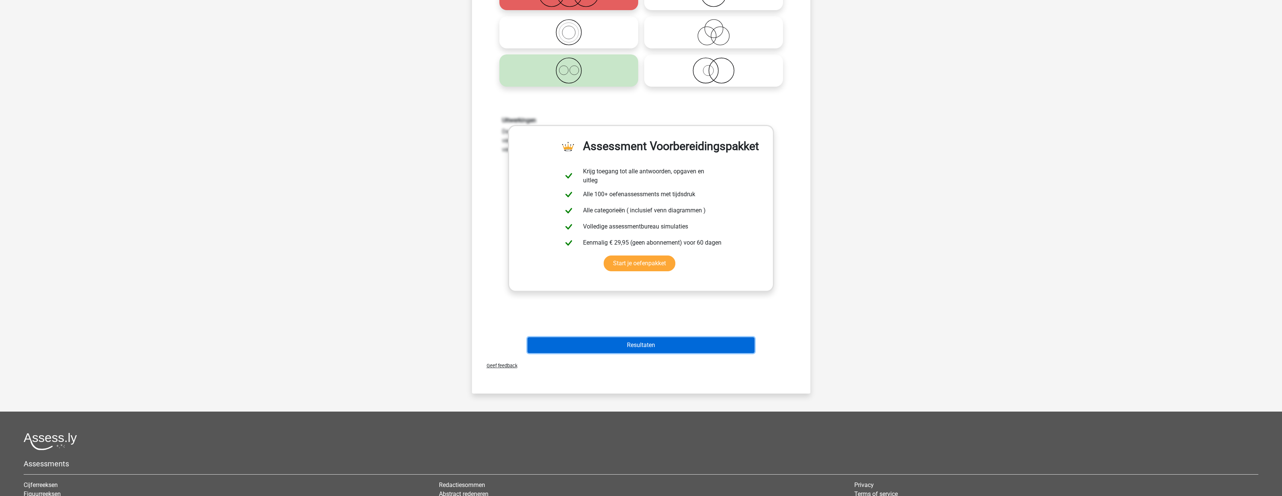
click at [656, 345] on button "Resultaten" at bounding box center [640, 345] width 227 height 16
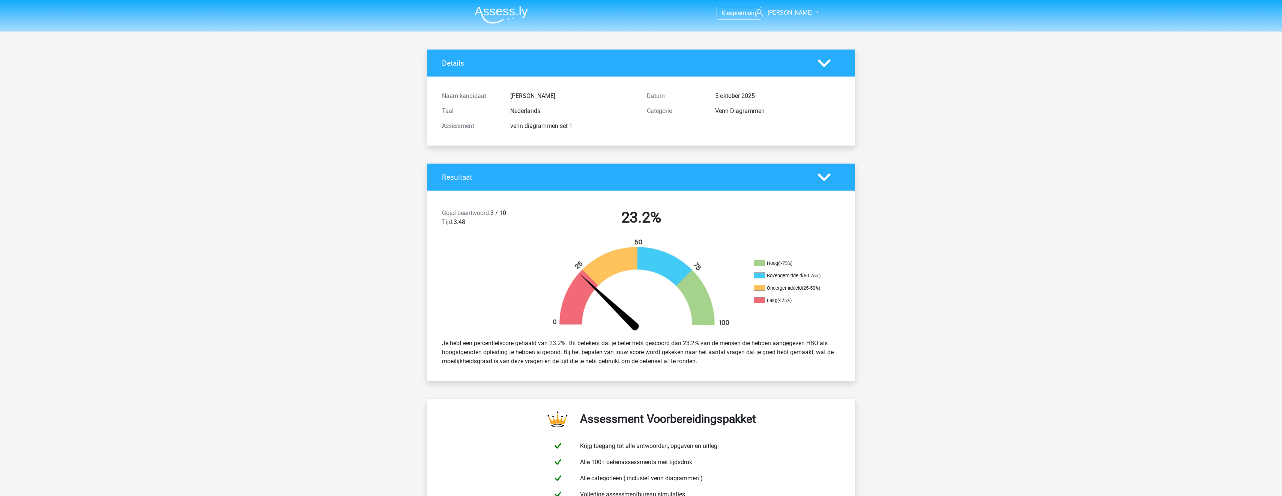
click at [821, 62] on icon at bounding box center [823, 63] width 13 height 13
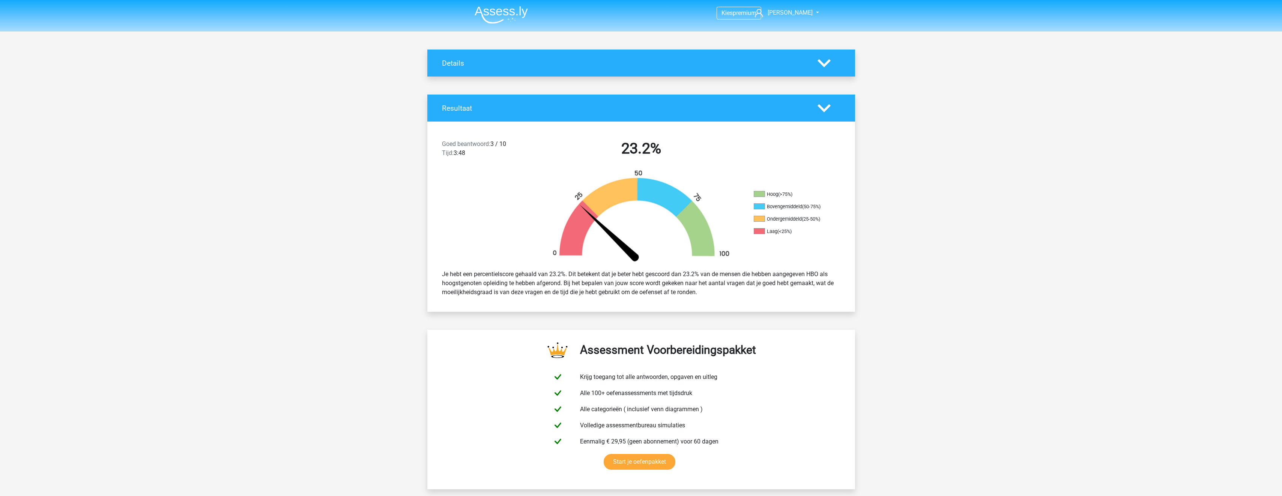
click at [821, 62] on icon at bounding box center [823, 63] width 13 height 13
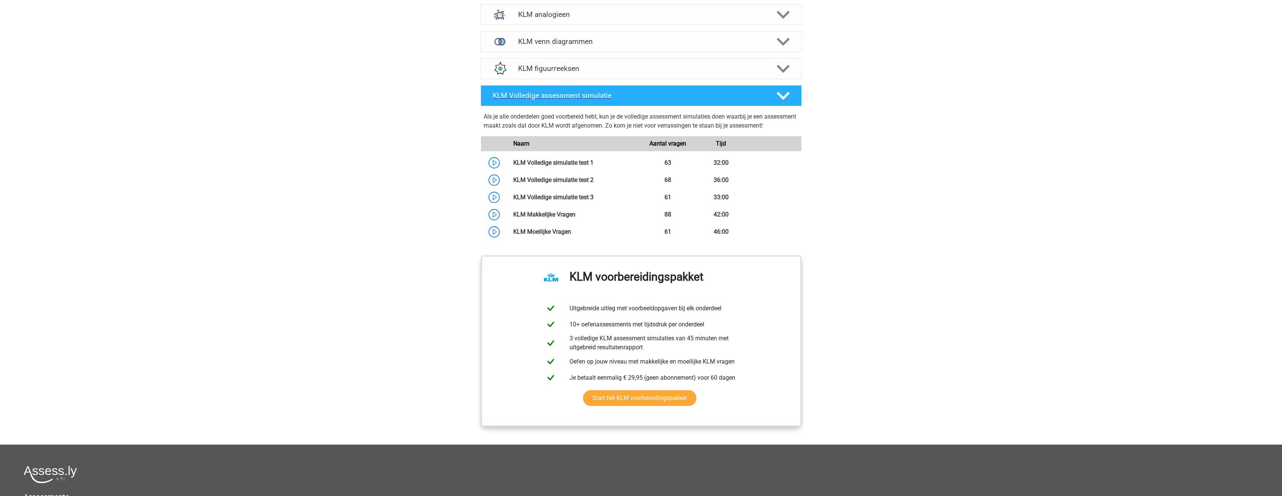
scroll to position [488, 0]
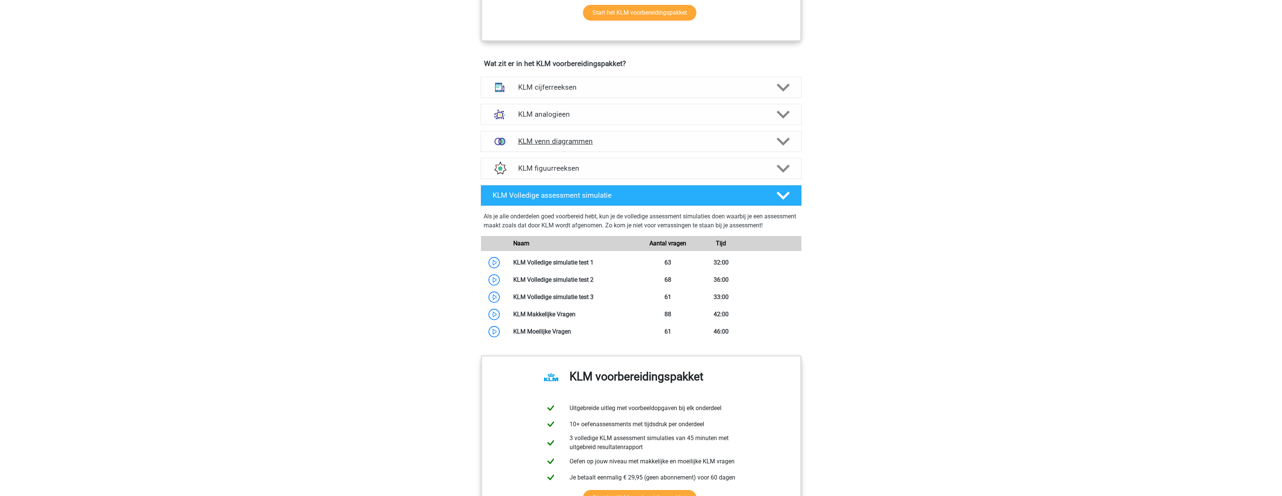
click at [615, 143] on h4 "KLM venn diagrammen" at bounding box center [641, 141] width 246 height 9
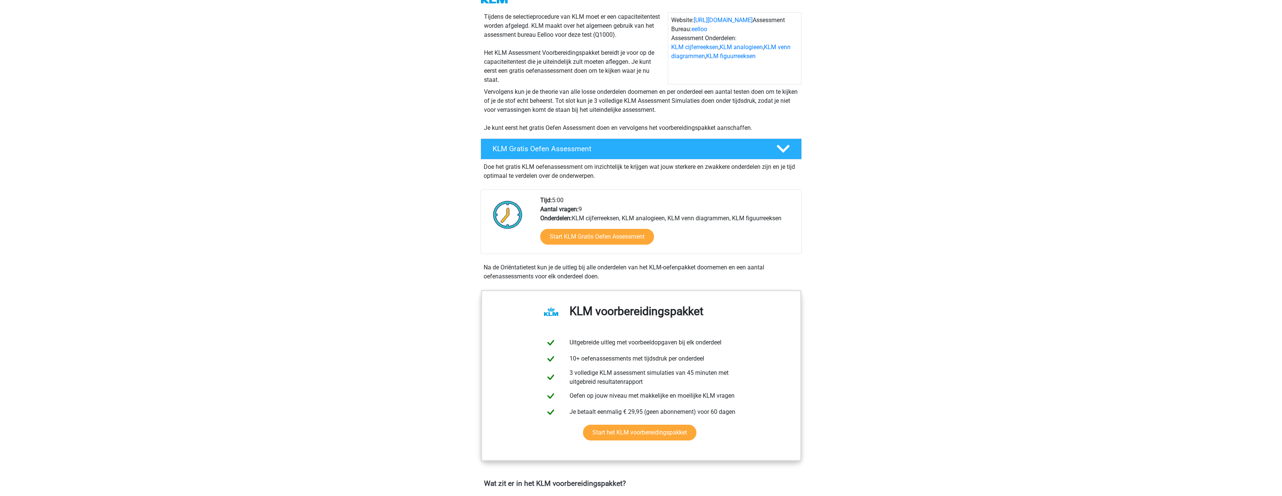
scroll to position [0, 0]
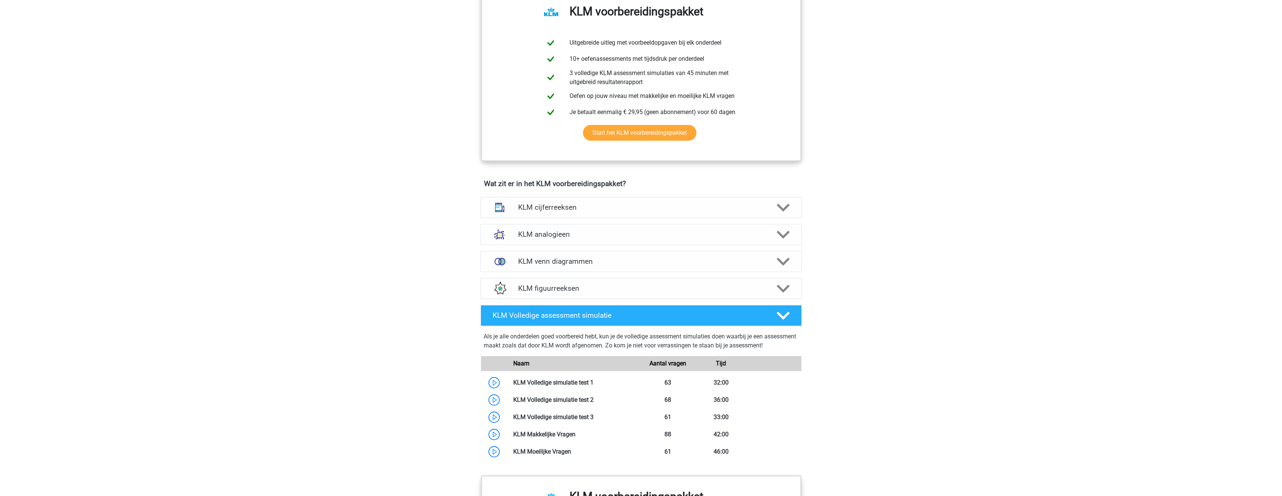
scroll to position [413, 0]
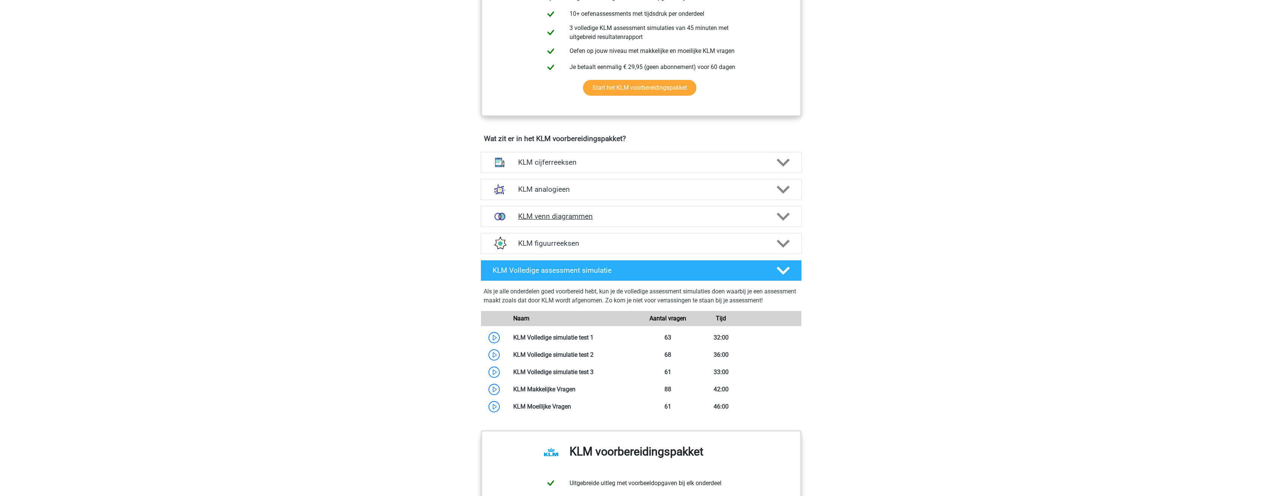
click at [619, 217] on h4 "KLM venn diagrammen" at bounding box center [641, 216] width 246 height 9
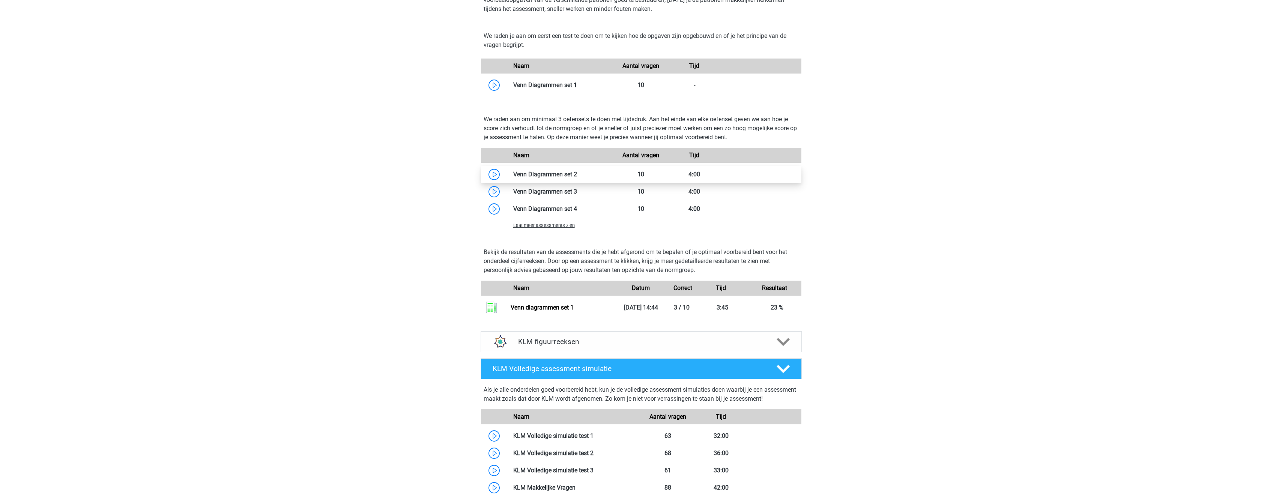
scroll to position [713, 0]
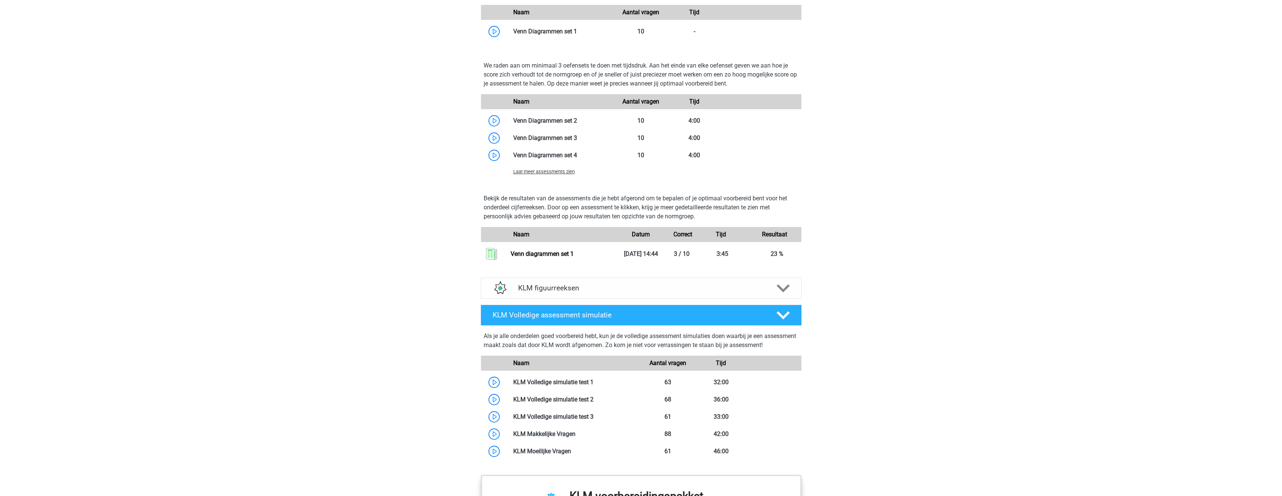
click at [553, 171] on span "Laat meer assessments zien" at bounding box center [544, 172] width 62 height 6
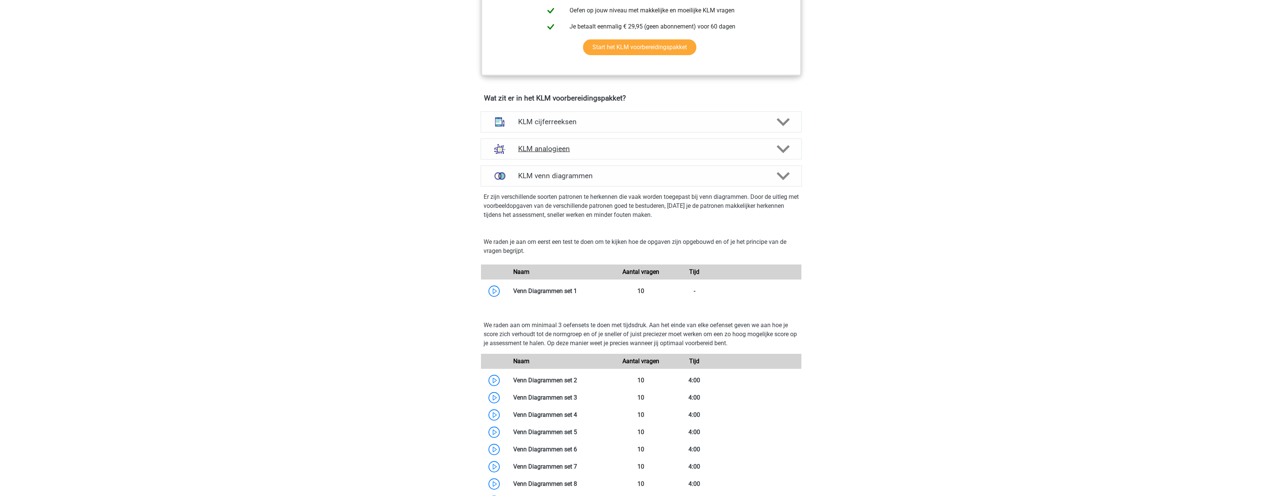
scroll to position [450, 0]
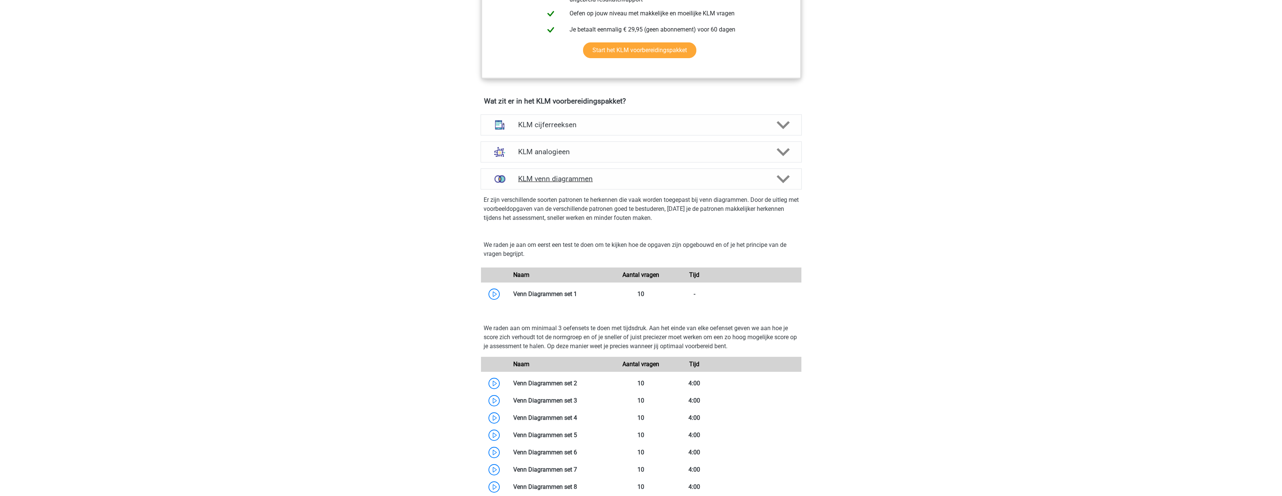
click at [545, 177] on h4 "KLM venn diagrammen" at bounding box center [641, 178] width 246 height 9
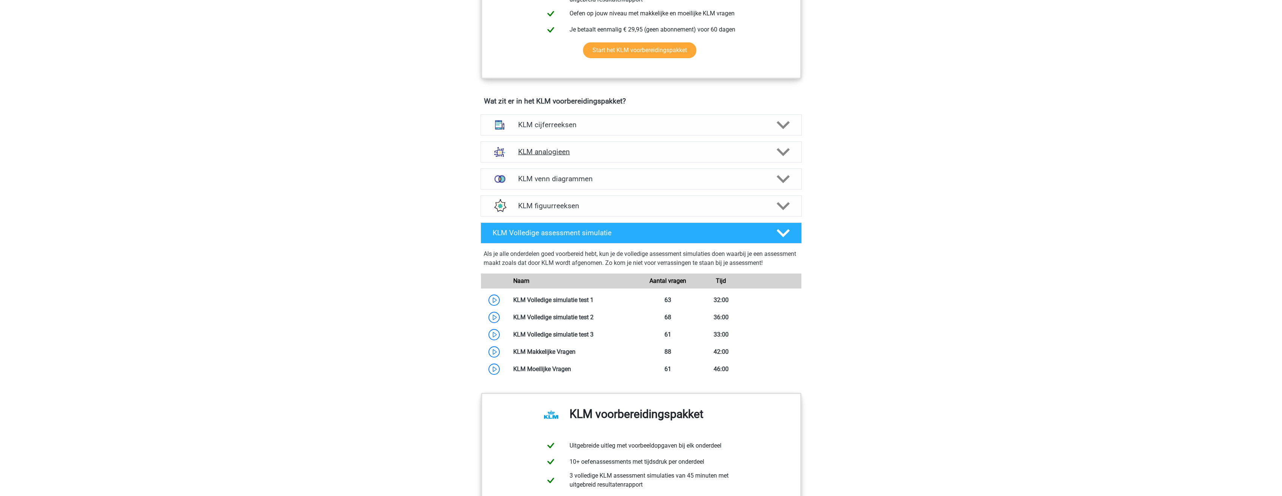
click at [598, 151] on h4 "KLM analogieen" at bounding box center [641, 151] width 246 height 9
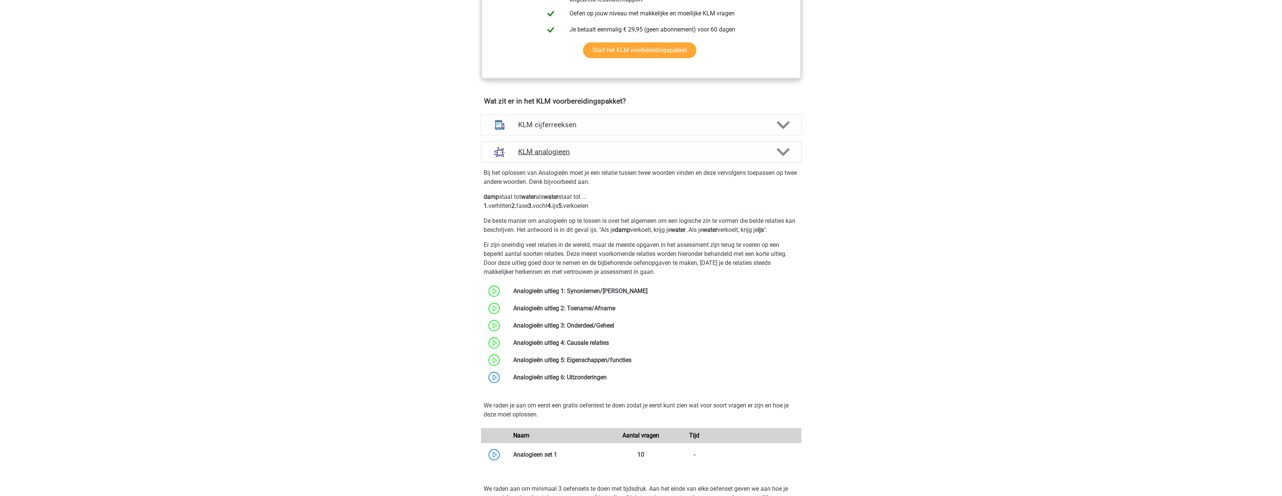
click at [606, 153] on h4 "KLM analogieen" at bounding box center [641, 151] width 246 height 9
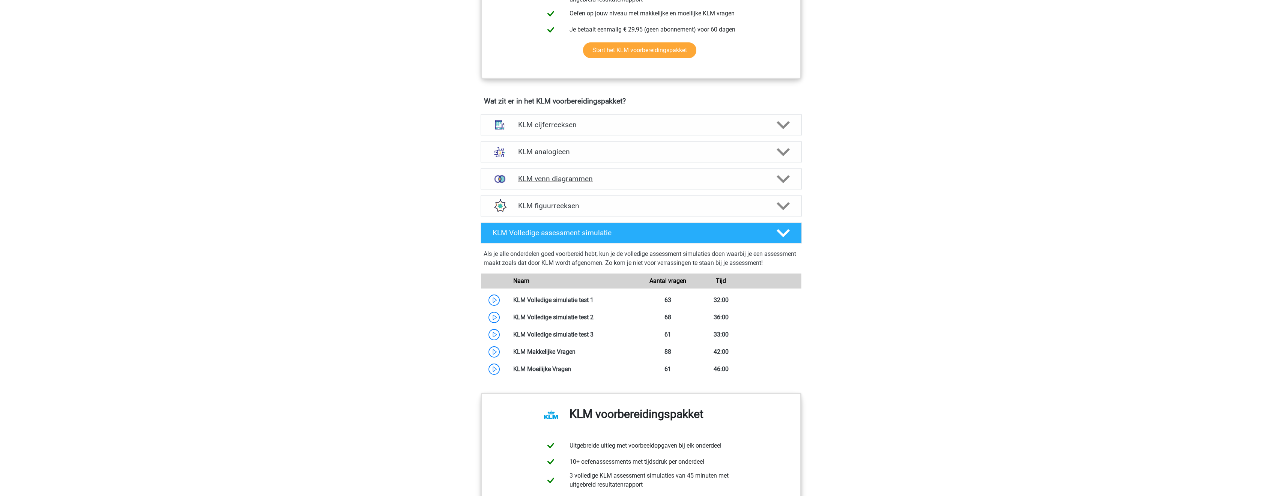
click at [630, 184] on div "KLM venn diagrammen" at bounding box center [641, 178] width 321 height 21
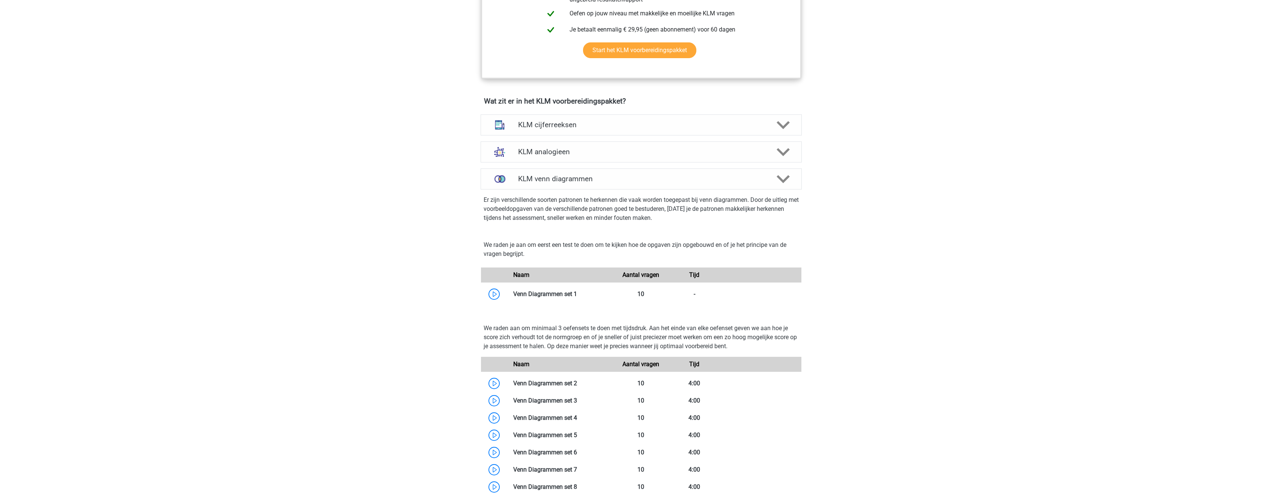
click at [533, 230] on div "Er zijn verschillende soorten patronen te herkennen die vaak worden toegepast b…" at bounding box center [641, 210] width 327 height 42
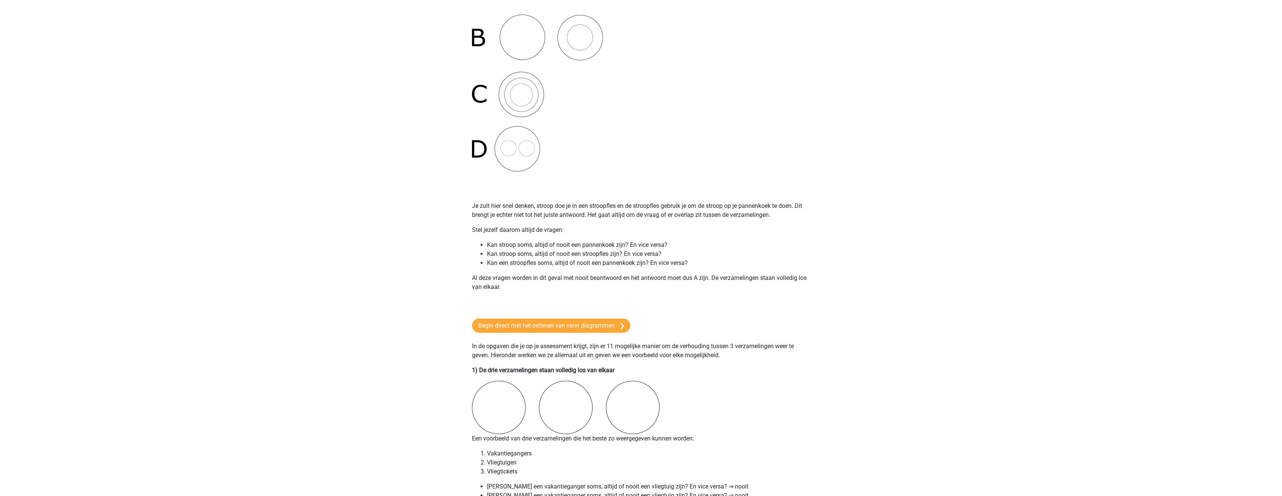
scroll to position [225, 0]
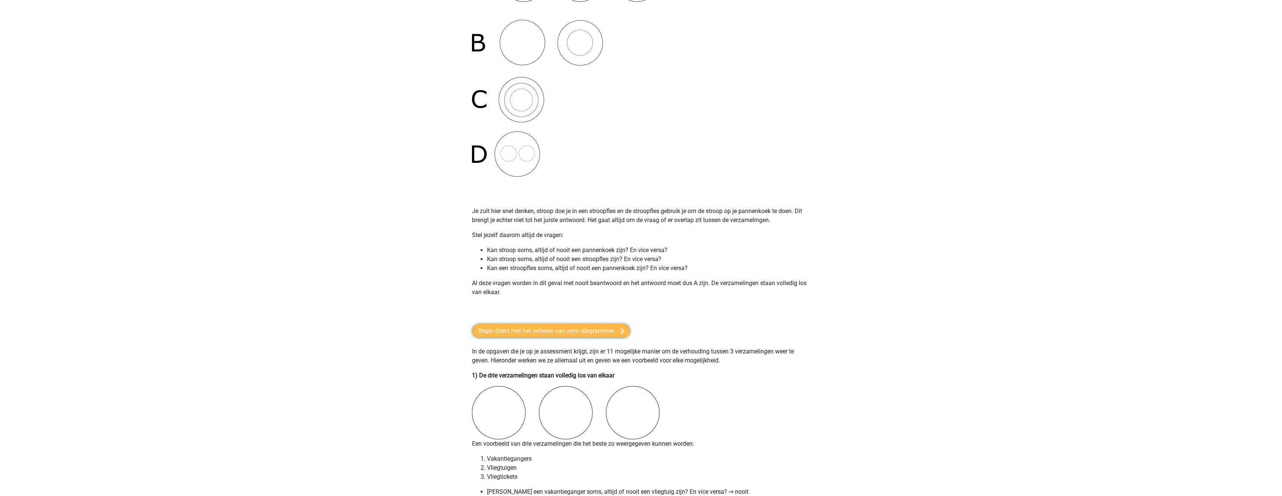
click at [588, 328] on link "Begin direct met het oefenen van venn diagrammen" at bounding box center [551, 331] width 158 height 14
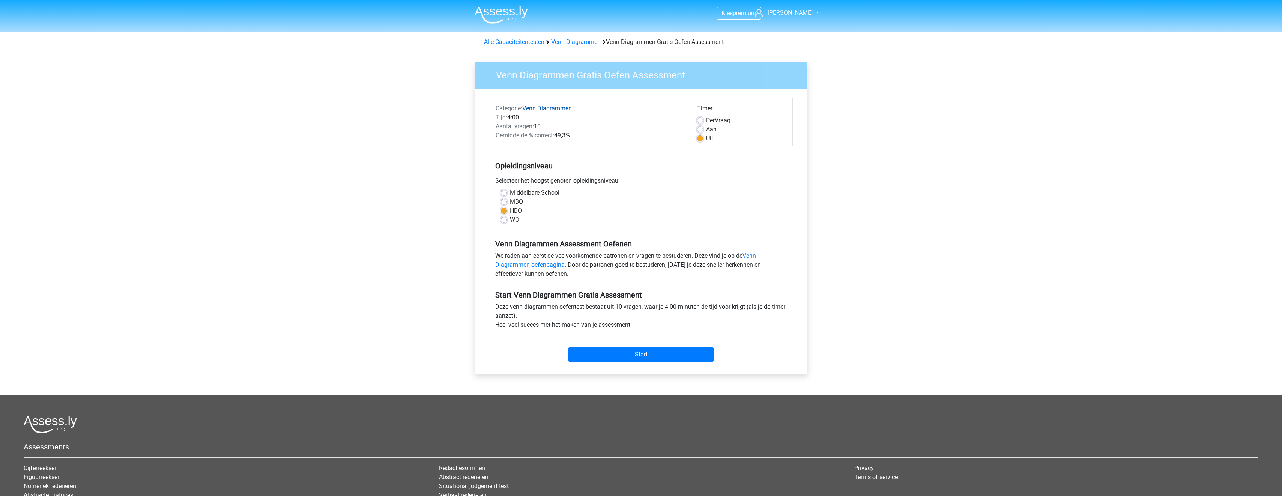
click at [545, 107] on link "Venn Diagrammen" at bounding box center [547, 108] width 50 height 7
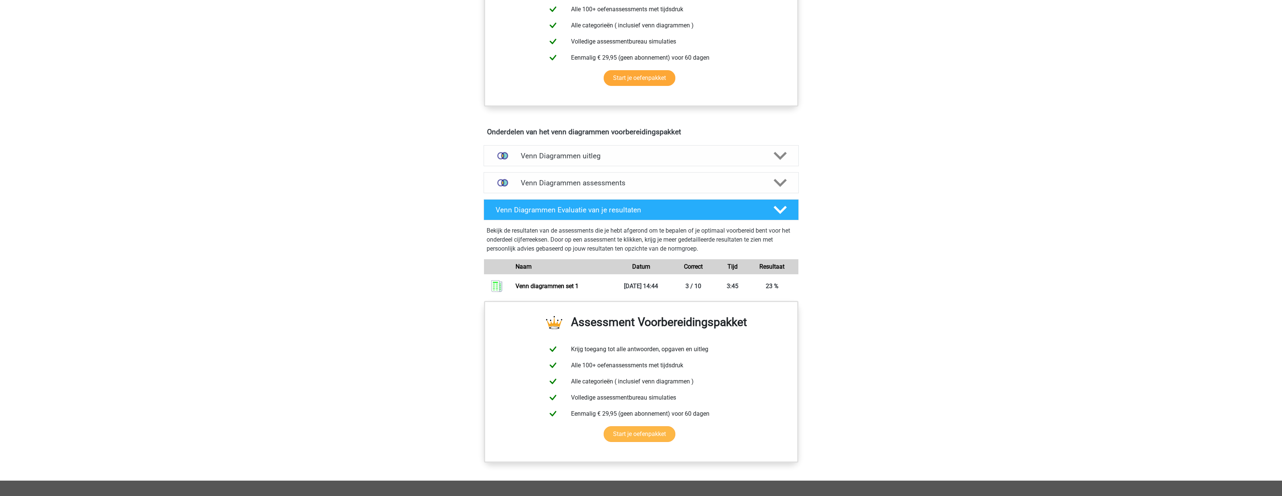
scroll to position [323, 0]
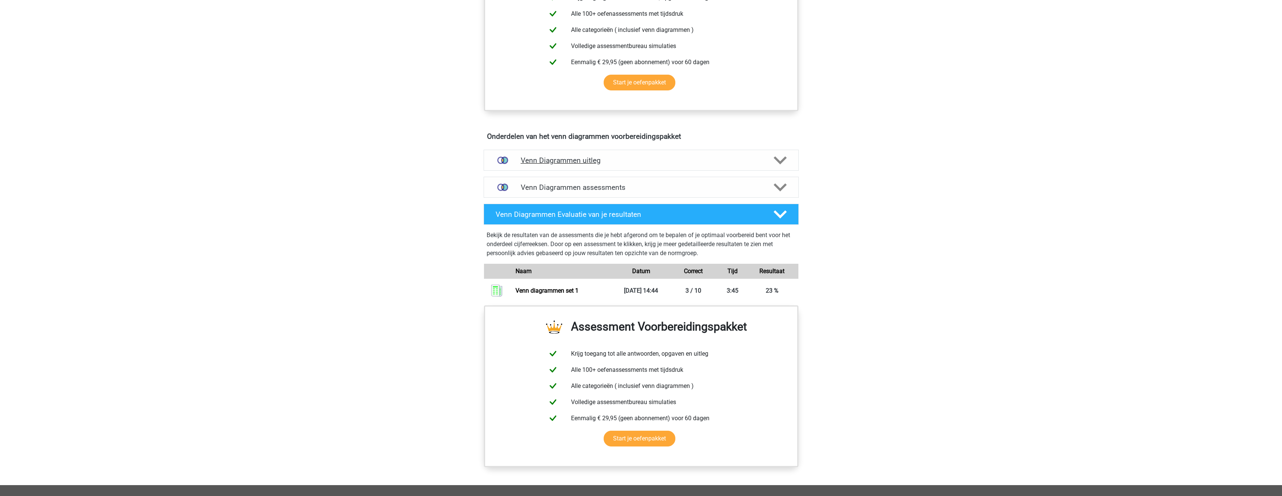
click at [650, 159] on h4 "Venn Diagrammen uitleg" at bounding box center [641, 160] width 241 height 9
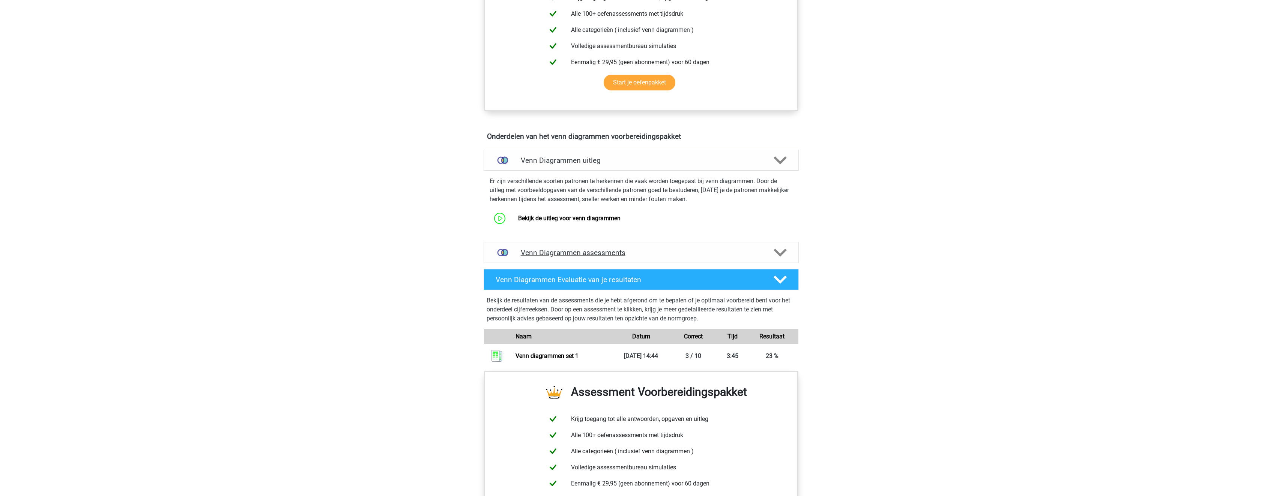
click at [659, 247] on div "Venn Diagrammen assessments" at bounding box center [641, 252] width 315 height 21
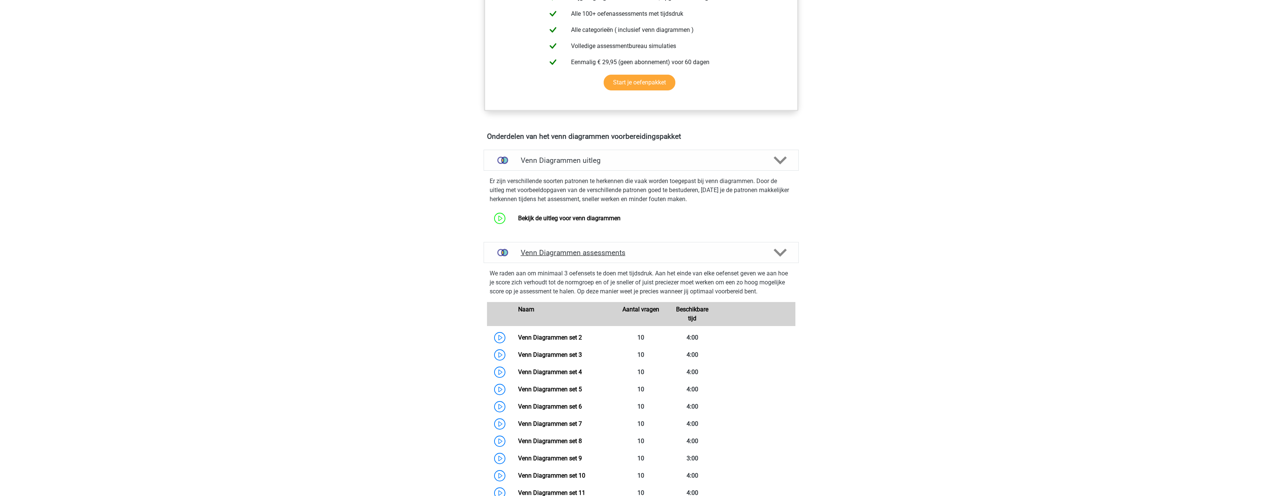
click at [674, 244] on div "Venn Diagrammen assessments" at bounding box center [641, 252] width 315 height 21
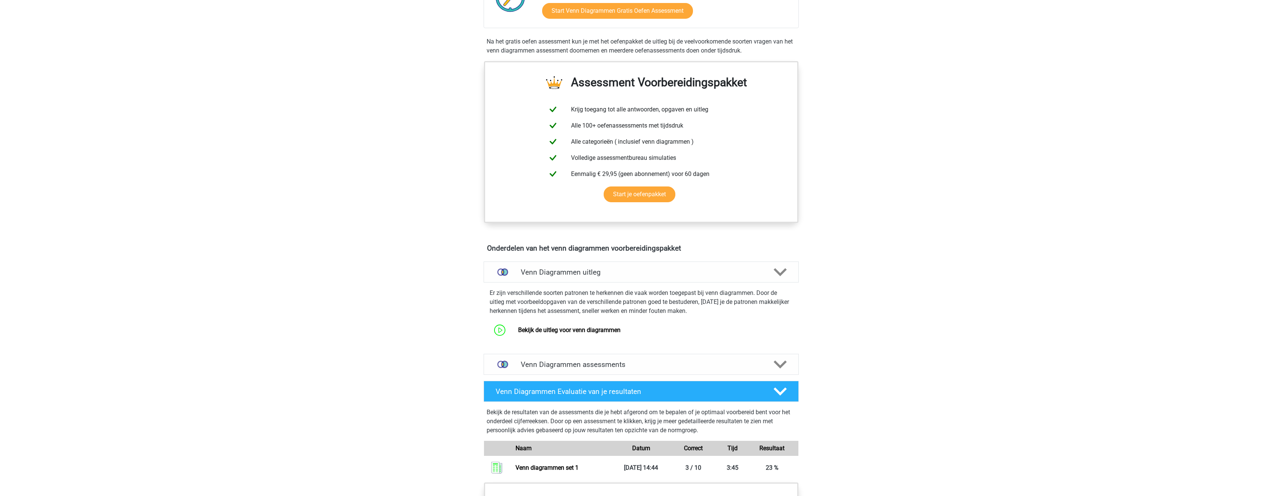
scroll to position [263, 0]
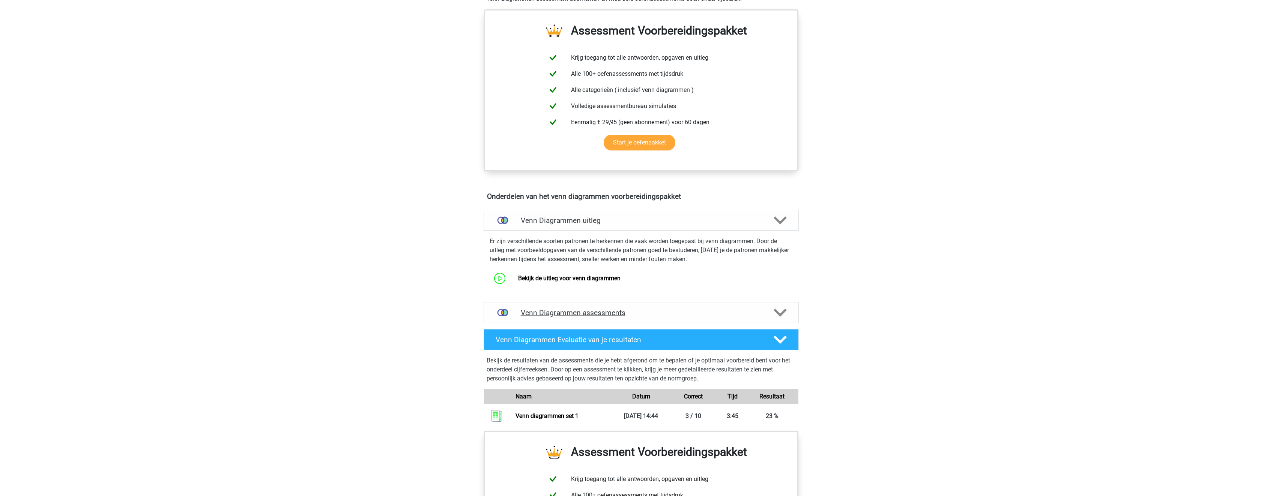
click at [652, 316] on h4 "Venn Diagrammen assessments" at bounding box center [641, 312] width 241 height 9
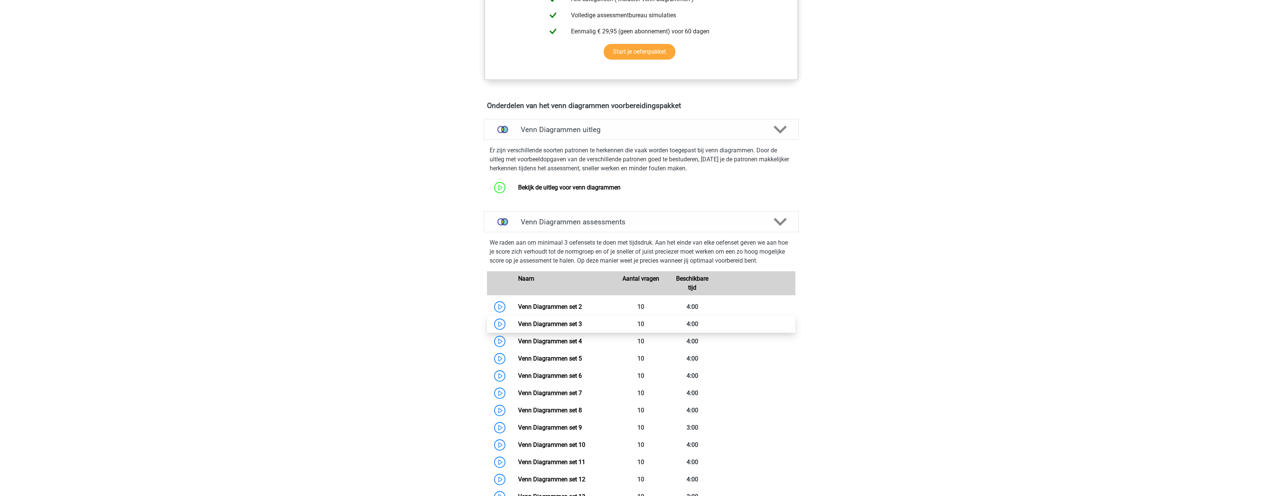
scroll to position [375, 0]
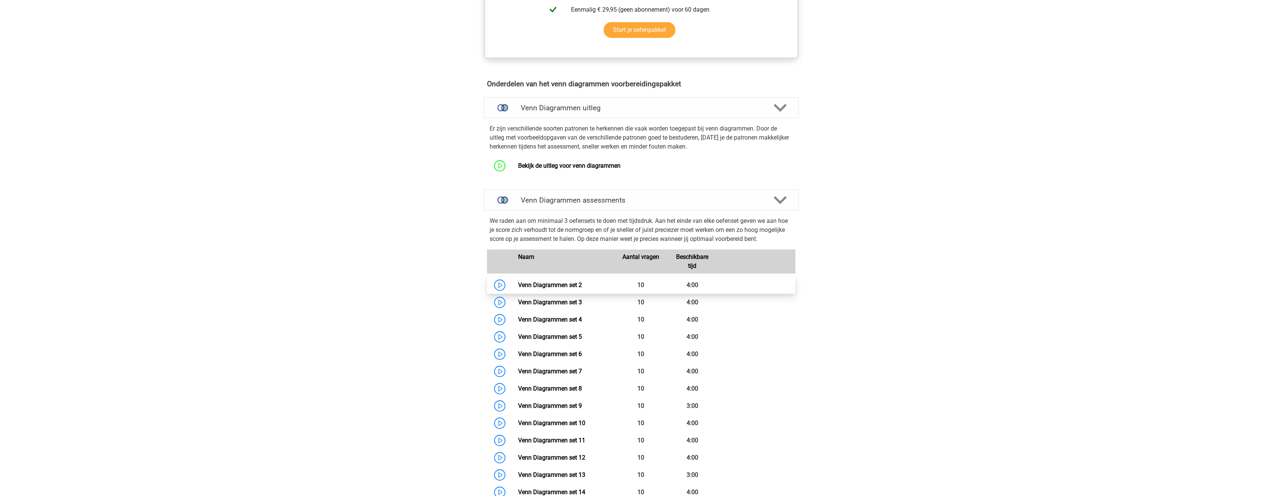
click at [554, 287] on link "Venn Diagrammen set 2" at bounding box center [550, 284] width 64 height 7
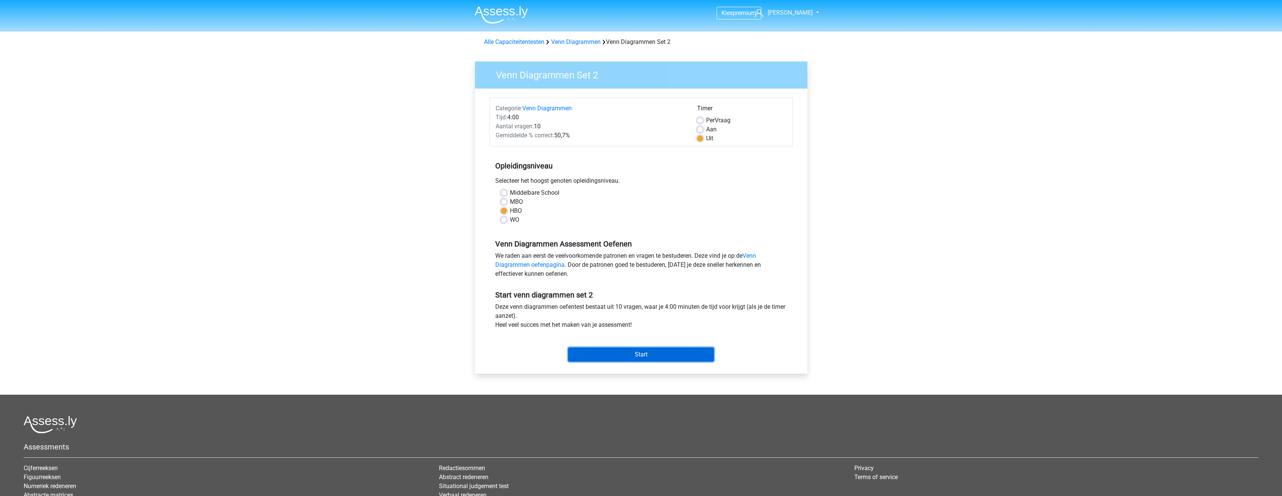
click at [653, 354] on input "Start" at bounding box center [641, 354] width 146 height 14
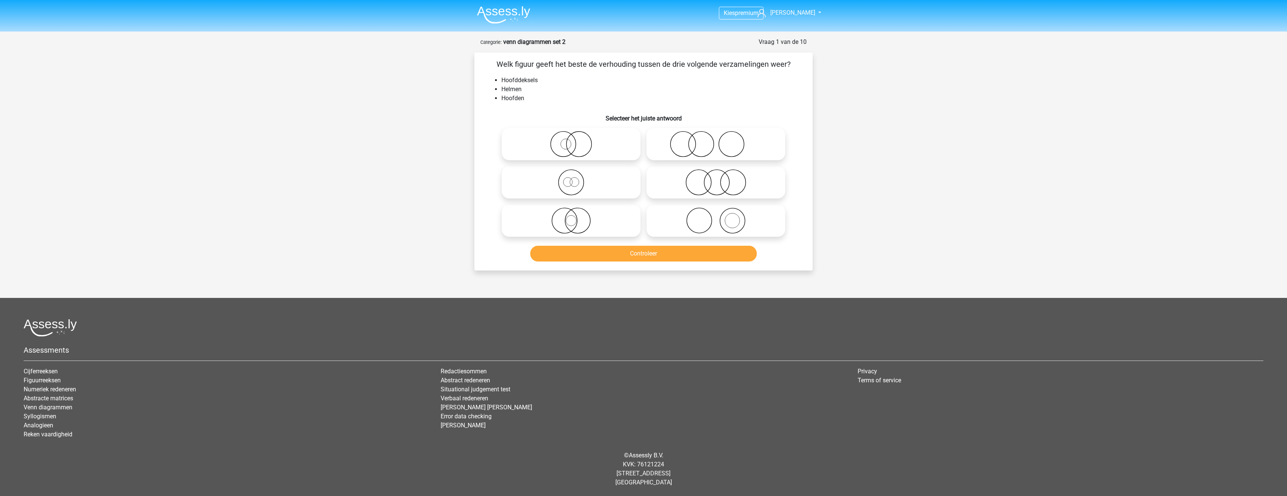
click at [611, 221] on icon at bounding box center [571, 220] width 133 height 26
click at [576, 217] on input "radio" at bounding box center [573, 214] width 5 height 5
radio input "true"
click at [623, 260] on button "Controleer" at bounding box center [643, 254] width 227 height 16
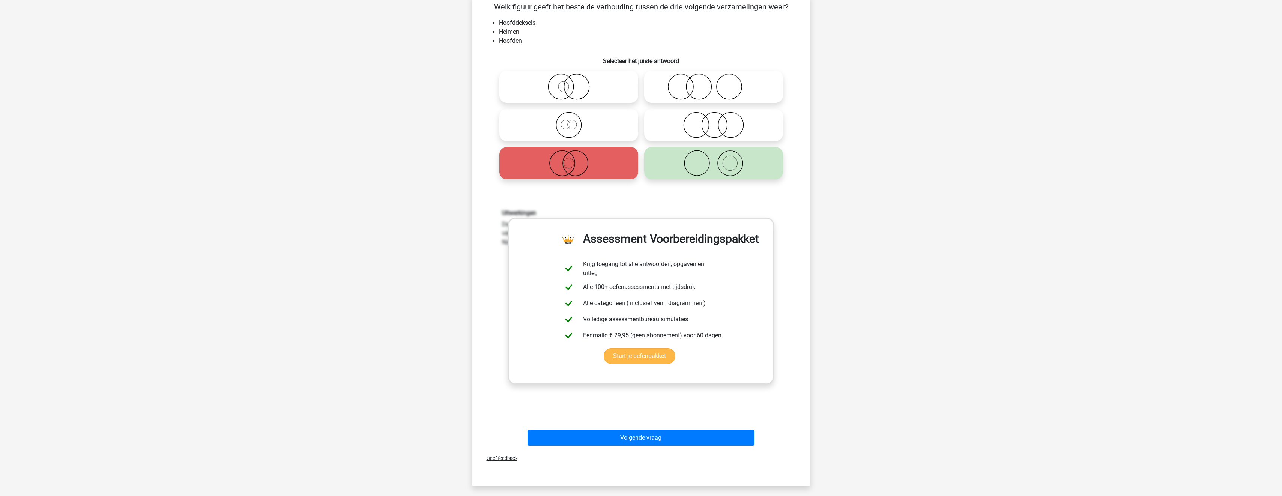
scroll to position [150, 0]
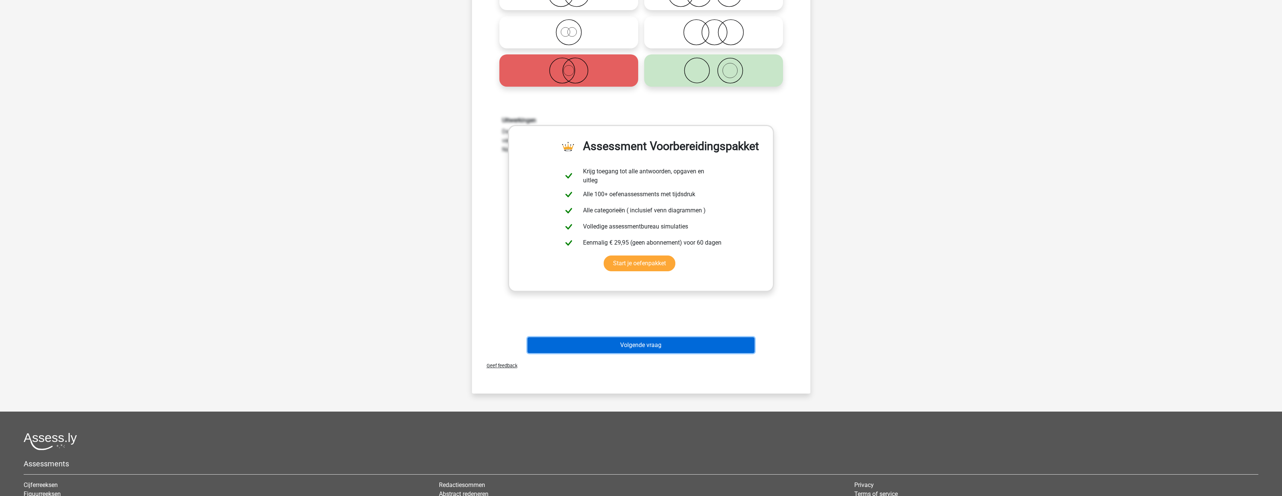
click at [653, 341] on button "Volgende vraag" at bounding box center [640, 345] width 227 height 16
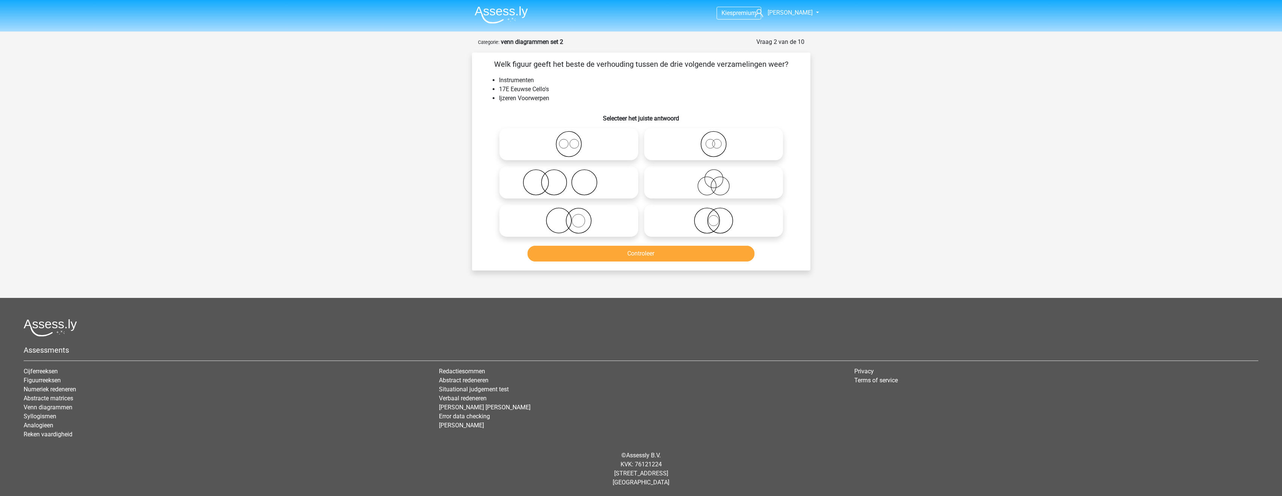
scroll to position [0, 0]
click at [602, 223] on icon at bounding box center [571, 220] width 133 height 26
click at [576, 217] on input "radio" at bounding box center [573, 214] width 5 height 5
radio input "true"
click at [613, 253] on button "Controleer" at bounding box center [643, 254] width 227 height 16
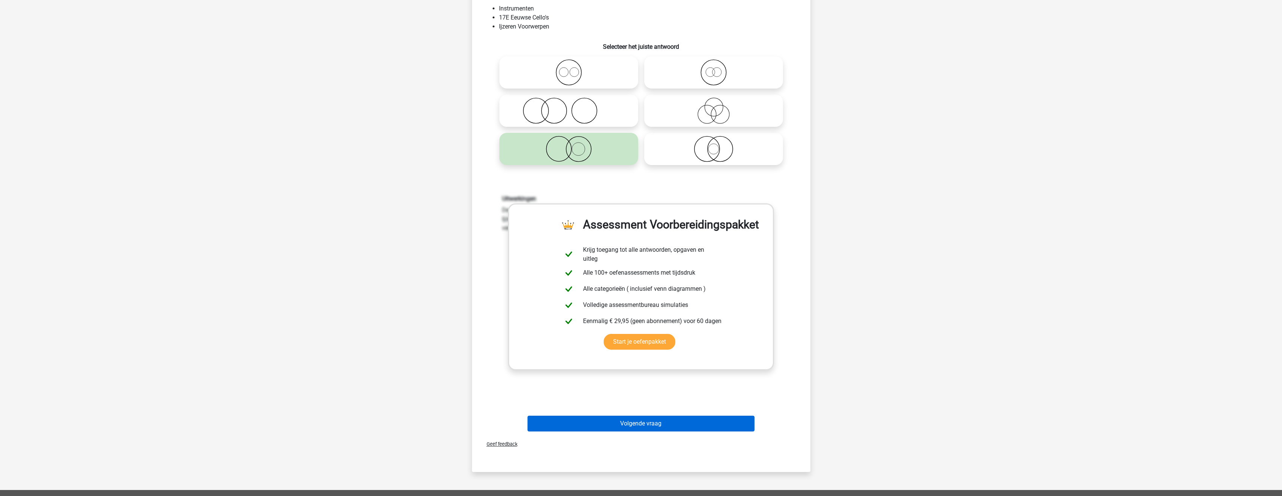
scroll to position [188, 0]
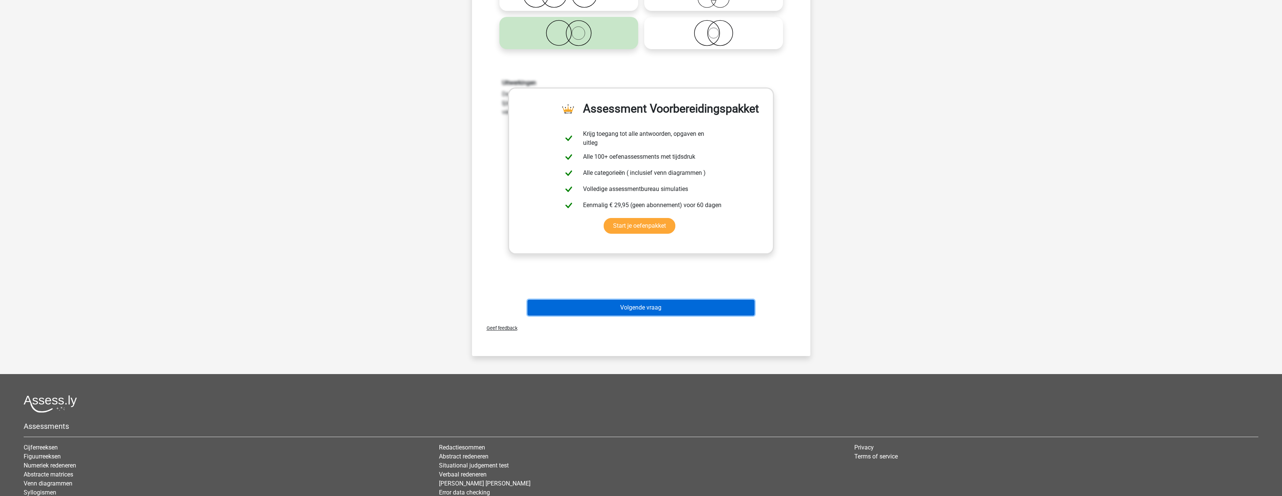
click at [637, 307] on button "Volgende vraag" at bounding box center [640, 308] width 227 height 16
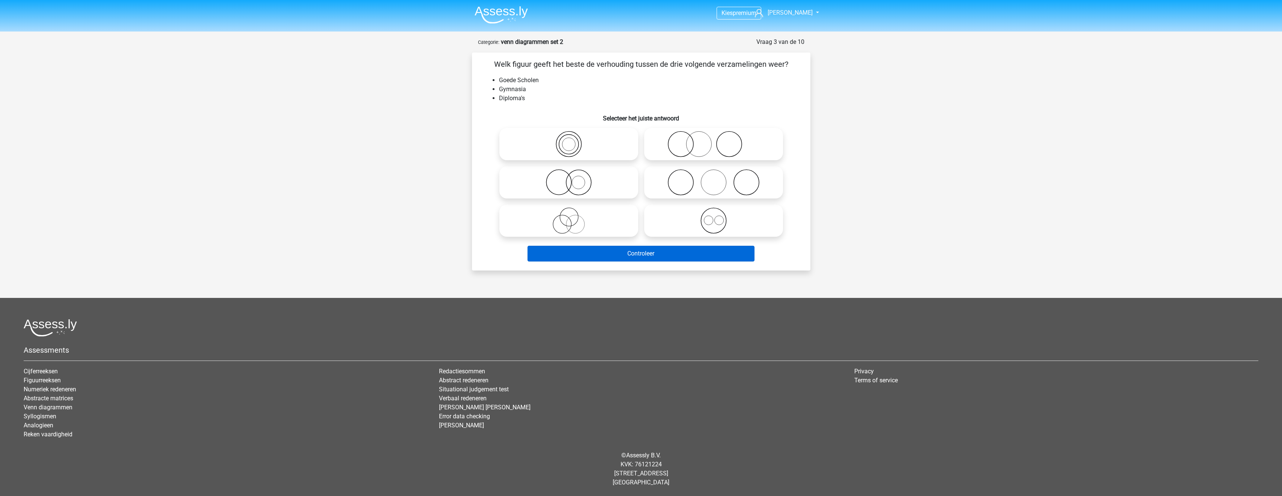
scroll to position [0, 0]
click at [608, 182] on icon at bounding box center [571, 182] width 133 height 26
click at [576, 179] on input "radio" at bounding box center [573, 176] width 5 height 5
radio input "true"
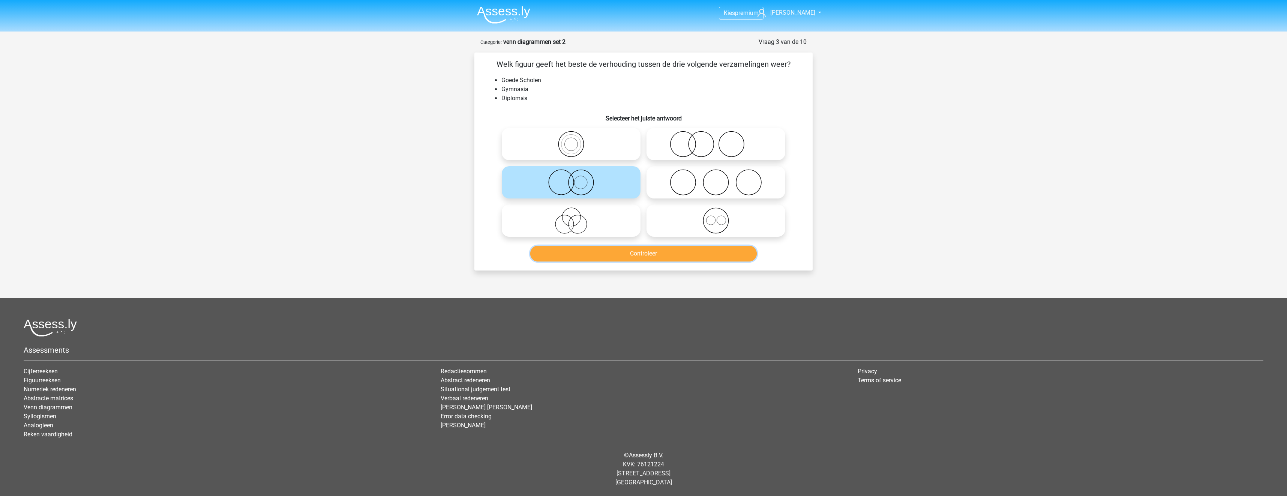
click at [620, 252] on button "Controleer" at bounding box center [643, 254] width 227 height 16
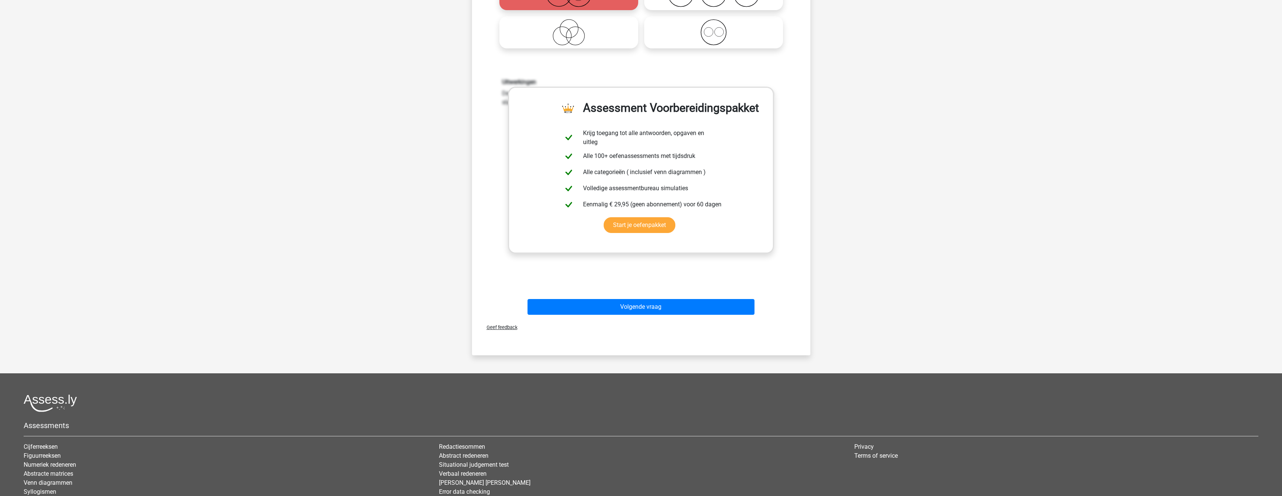
scroll to position [225, 0]
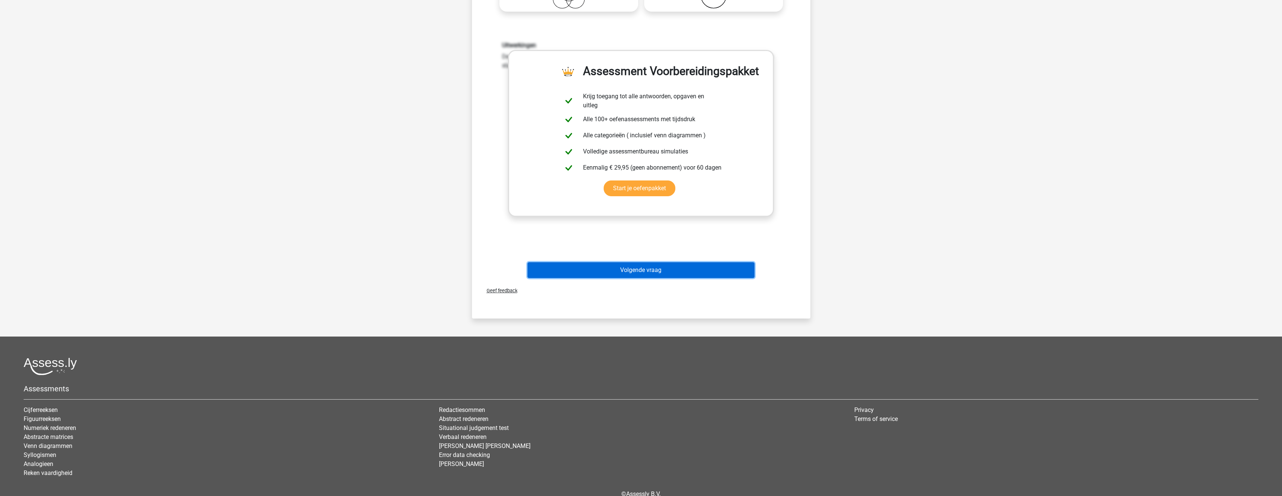
click at [619, 264] on button "Volgende vraag" at bounding box center [640, 270] width 227 height 16
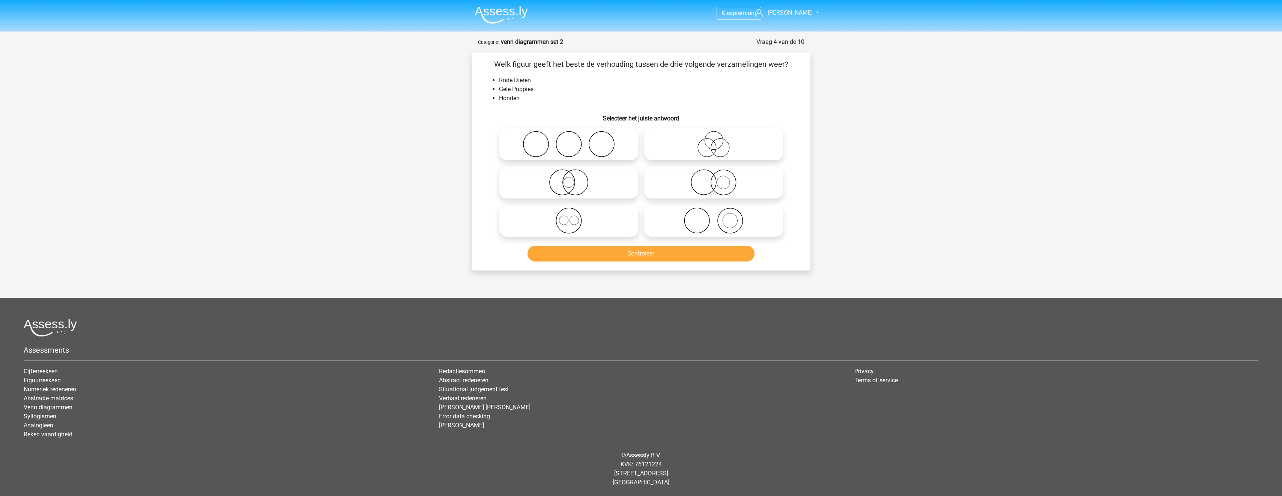
scroll to position [0, 0]
click at [601, 179] on icon at bounding box center [571, 182] width 133 height 26
click at [576, 179] on input "radio" at bounding box center [573, 176] width 5 height 5
radio input "true"
click at [602, 180] on icon at bounding box center [571, 182] width 133 height 26
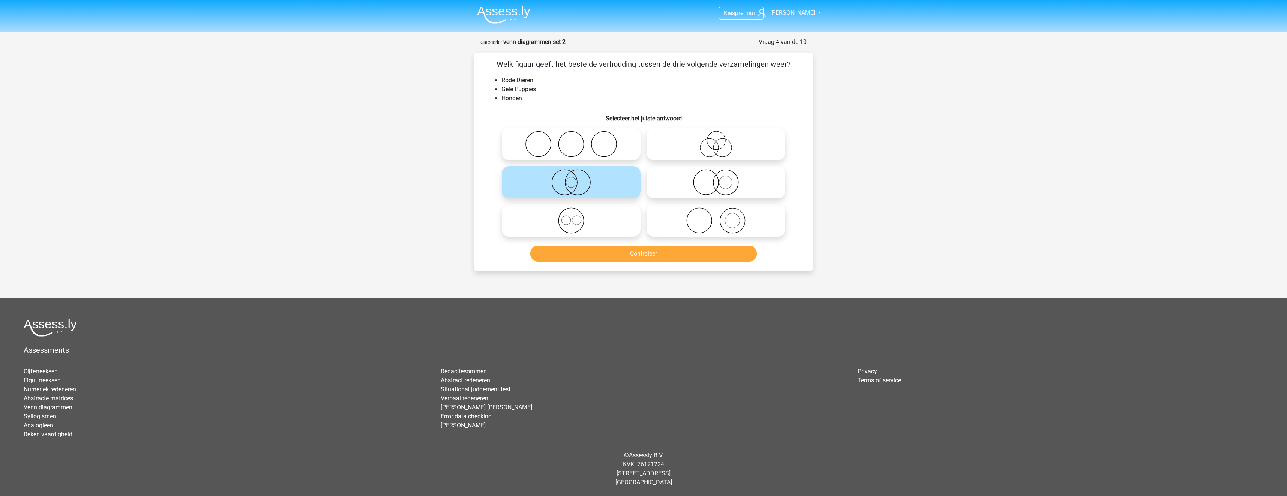
click at [576, 179] on input "radio" at bounding box center [573, 176] width 5 height 5
click at [601, 214] on icon at bounding box center [571, 220] width 133 height 26
click at [576, 214] on input "radio" at bounding box center [573, 214] width 5 height 5
radio input "true"
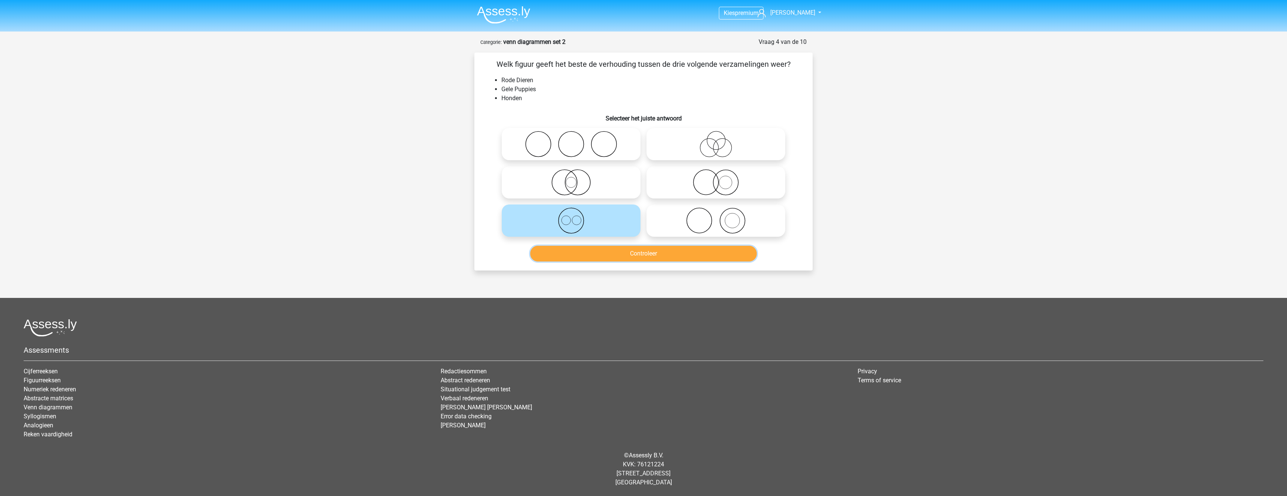
click at [619, 255] on button "Controleer" at bounding box center [643, 254] width 227 height 16
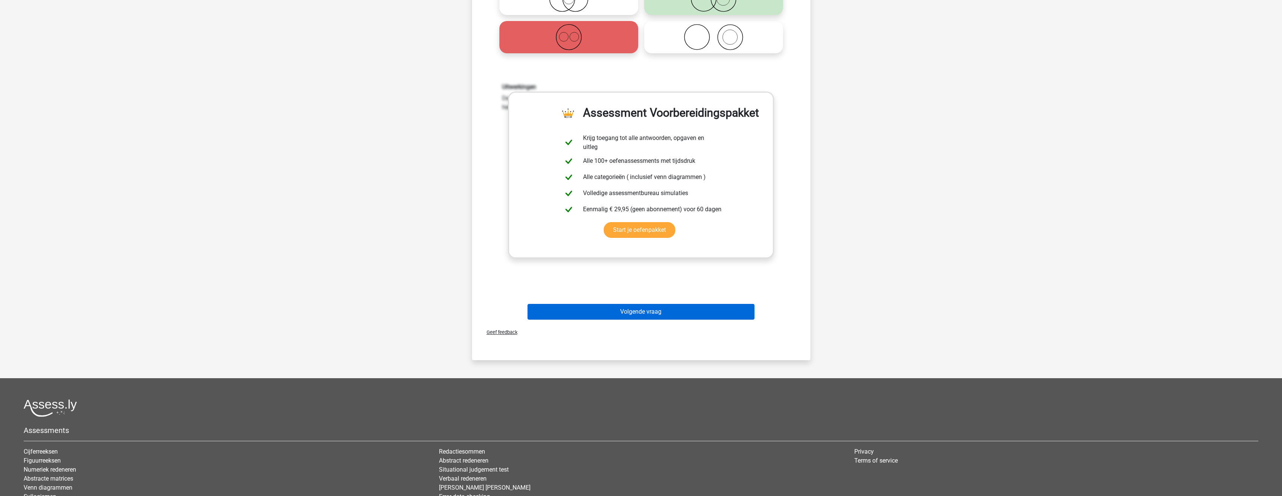
scroll to position [188, 0]
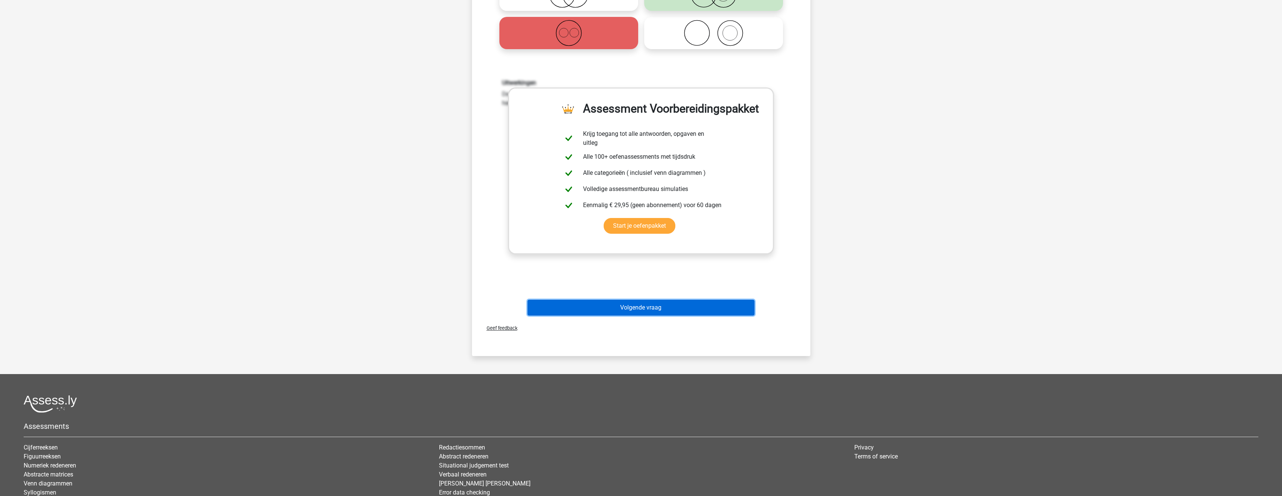
click at [656, 303] on button "Volgende vraag" at bounding box center [640, 308] width 227 height 16
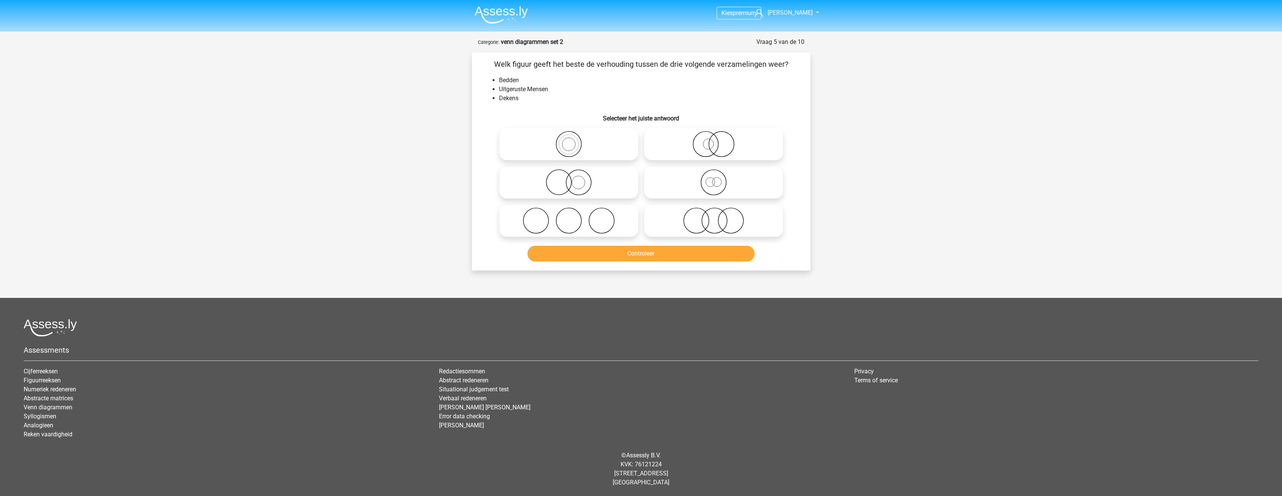
scroll to position [0, 0]
click at [716, 153] on circle at bounding box center [723, 144] width 25 height 25
click at [716, 140] on input "radio" at bounding box center [718, 137] width 5 height 5
radio input "true"
click at [710, 259] on button "Controleer" at bounding box center [643, 254] width 227 height 16
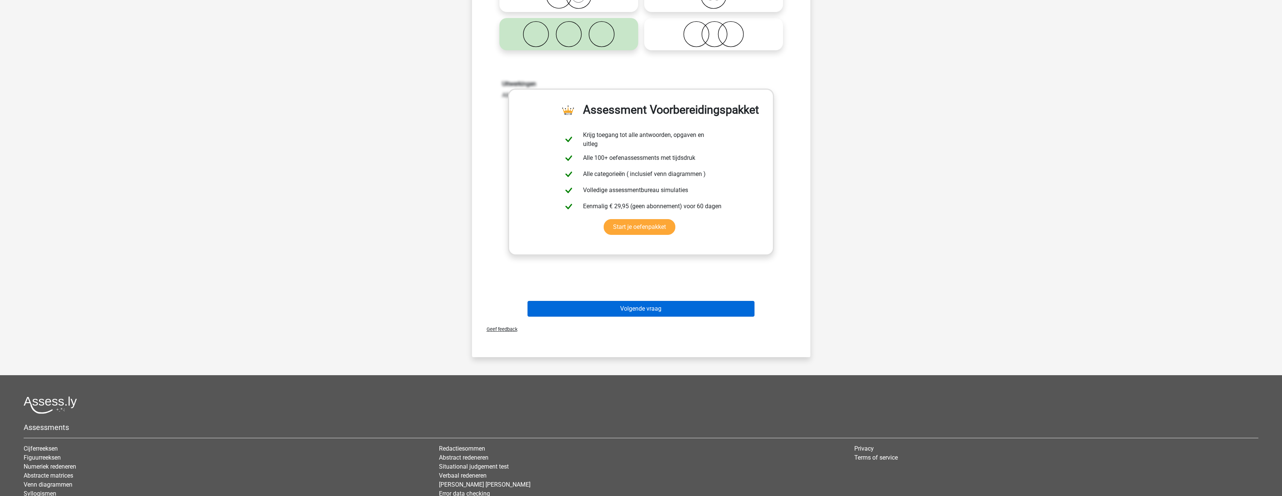
scroll to position [188, 0]
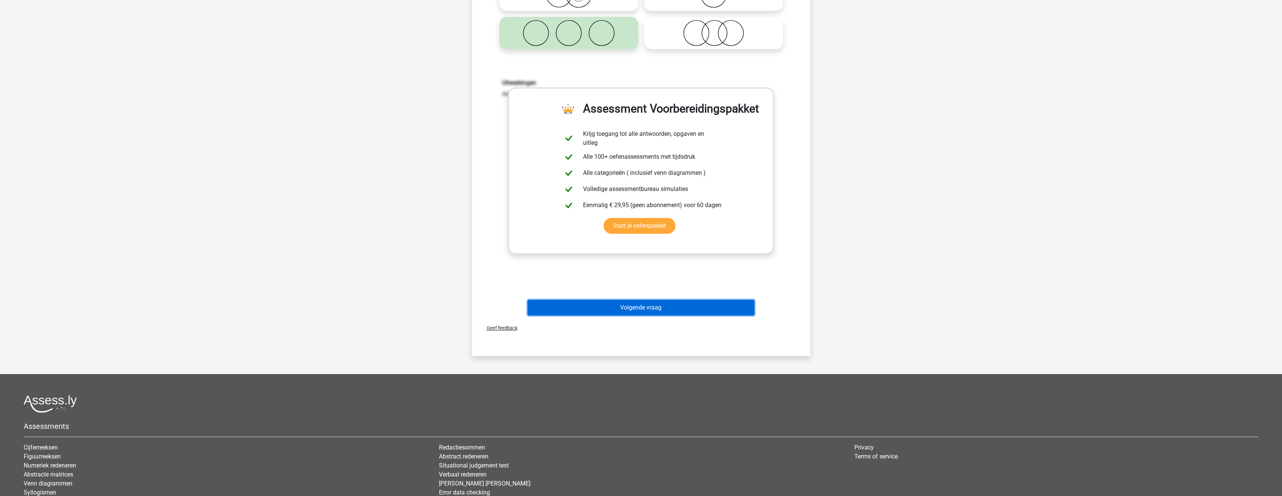
click at [670, 300] on button "Volgende vraag" at bounding box center [640, 308] width 227 height 16
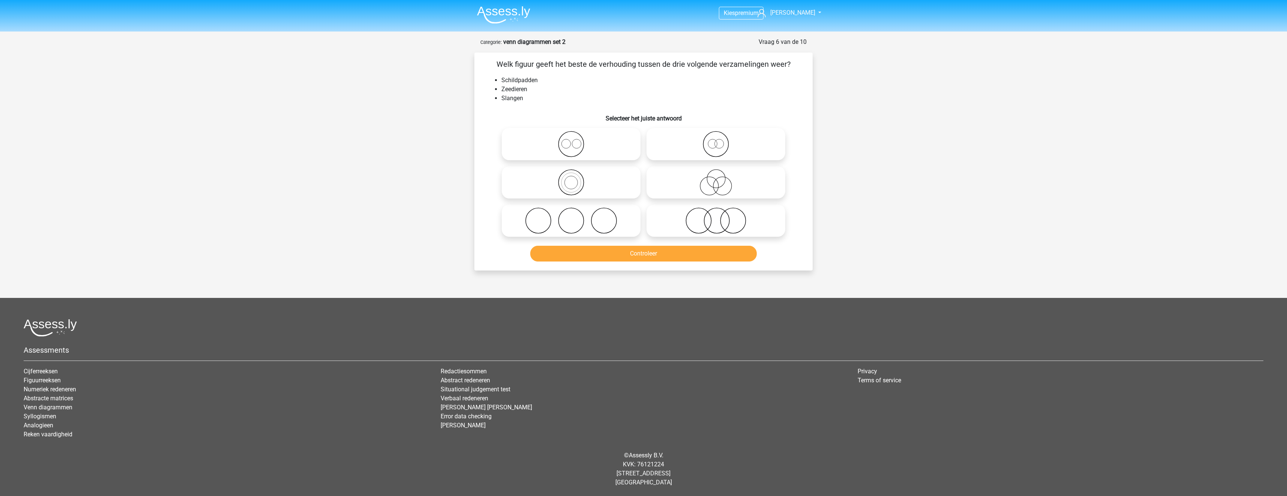
click at [609, 151] on icon at bounding box center [571, 144] width 133 height 26
click at [576, 140] on input "radio" at bounding box center [573, 137] width 5 height 5
radio input "true"
click at [623, 253] on button "Controleer" at bounding box center [643, 254] width 227 height 16
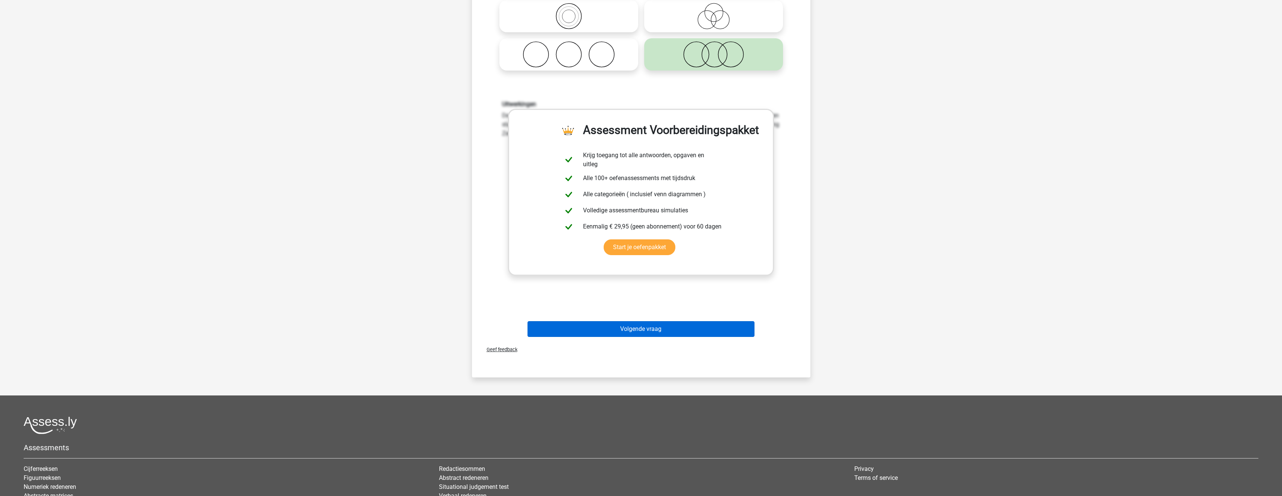
scroll to position [188, 0]
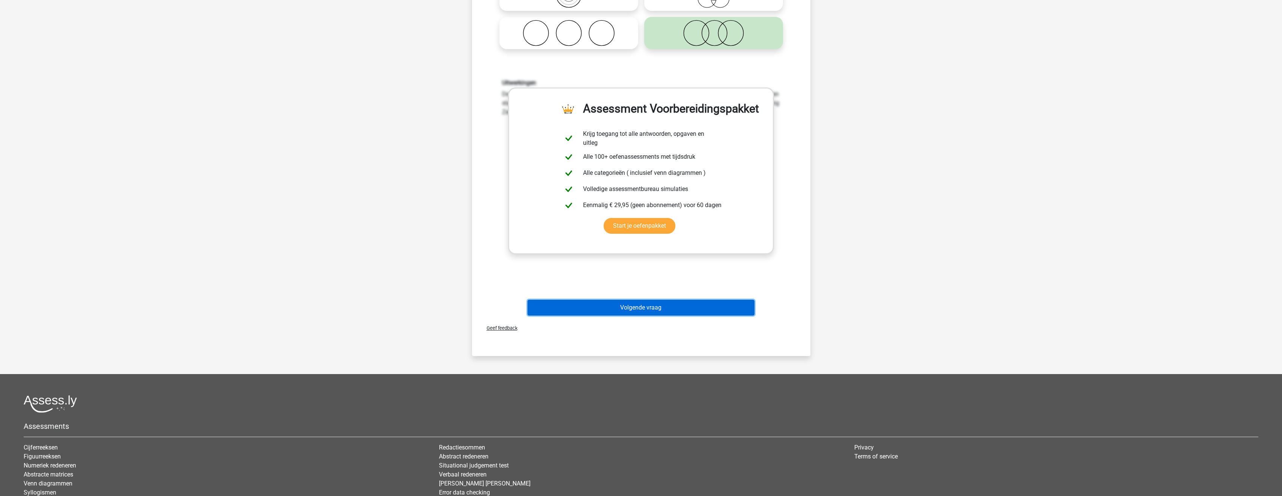
click at [652, 306] on button "Volgende vraag" at bounding box center [640, 308] width 227 height 16
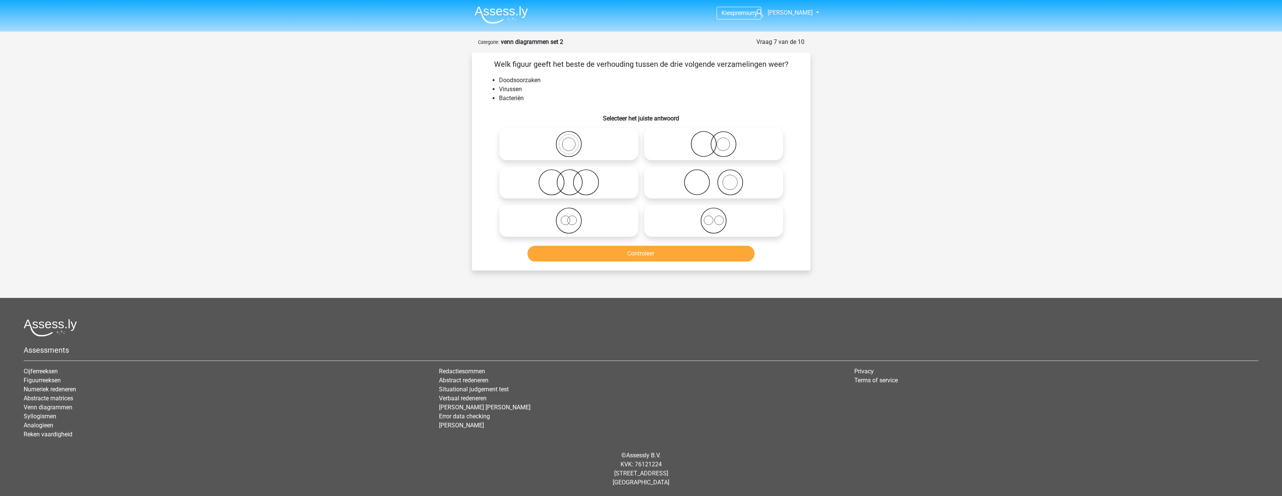
scroll to position [0, 0]
click at [716, 144] on icon at bounding box center [716, 144] width 133 height 26
click at [716, 140] on input "radio" at bounding box center [718, 137] width 5 height 5
radio input "true"
click at [626, 218] on icon at bounding box center [571, 220] width 133 height 26
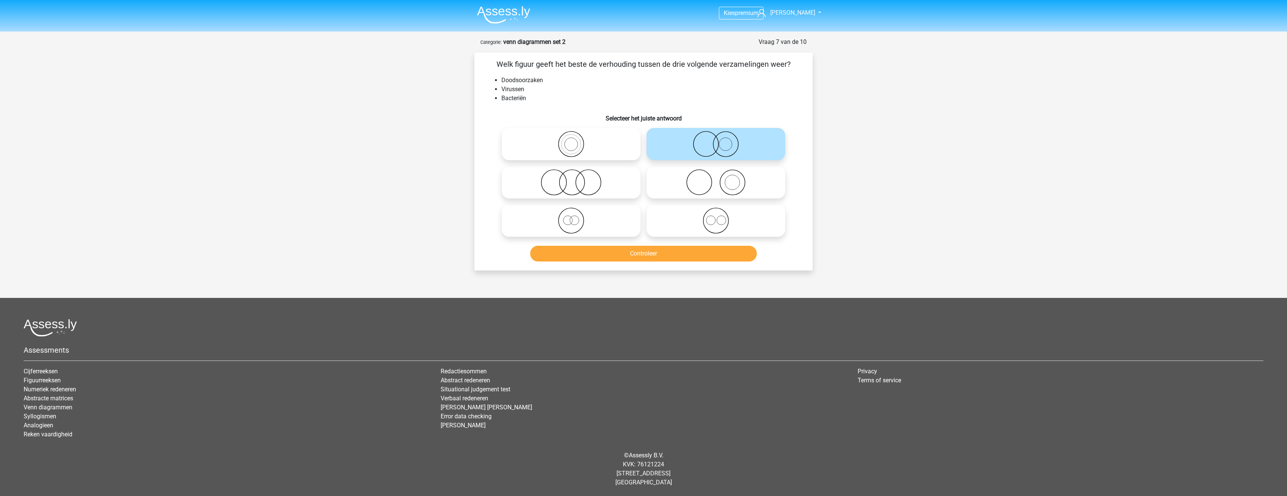
click at [576, 217] on input "radio" at bounding box center [573, 214] width 5 height 5
radio input "true"
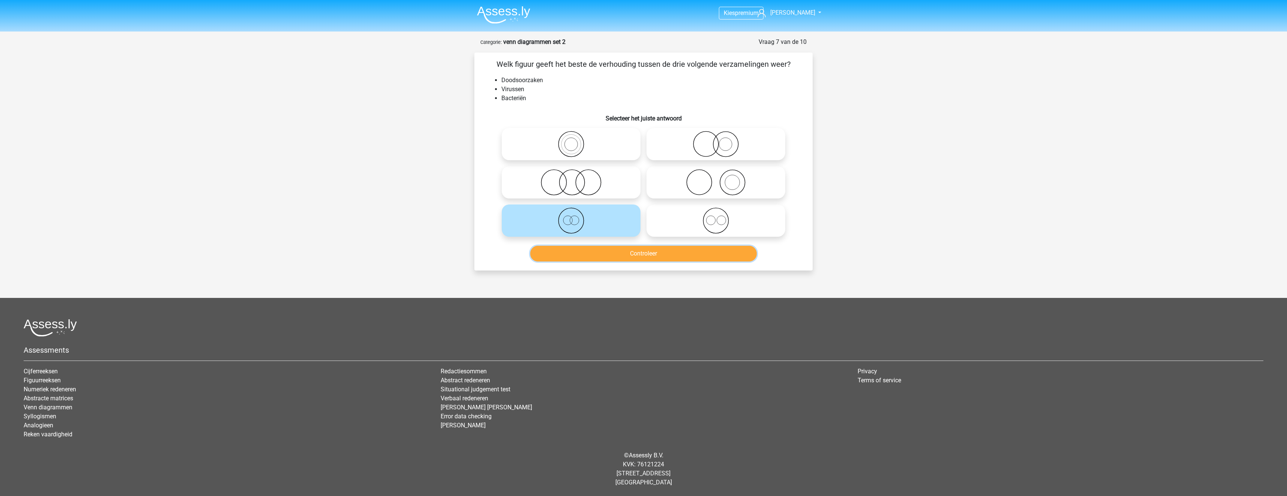
click at [633, 257] on button "Controleer" at bounding box center [643, 254] width 227 height 16
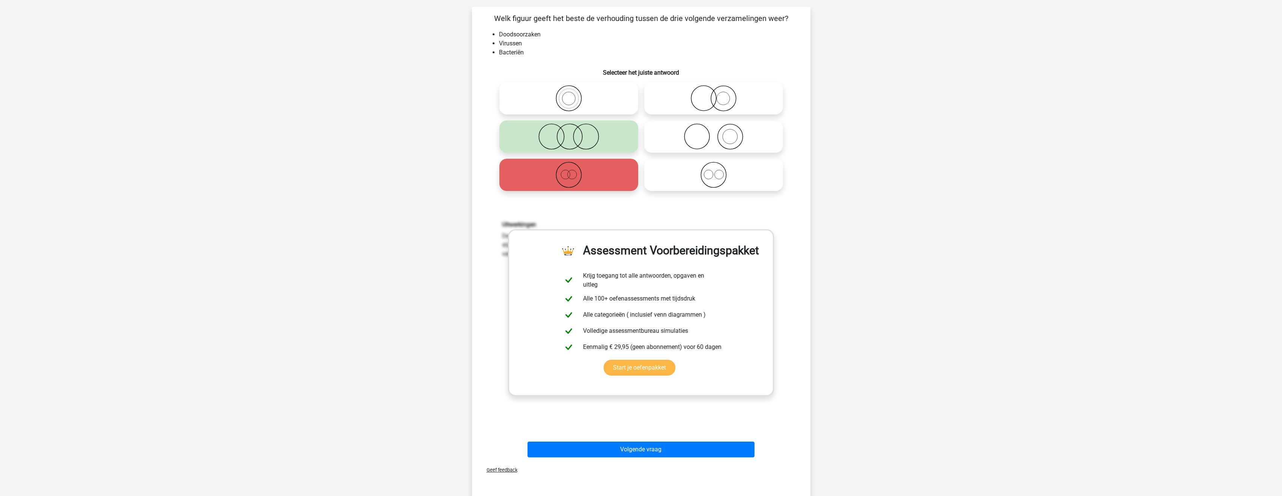
scroll to position [188, 0]
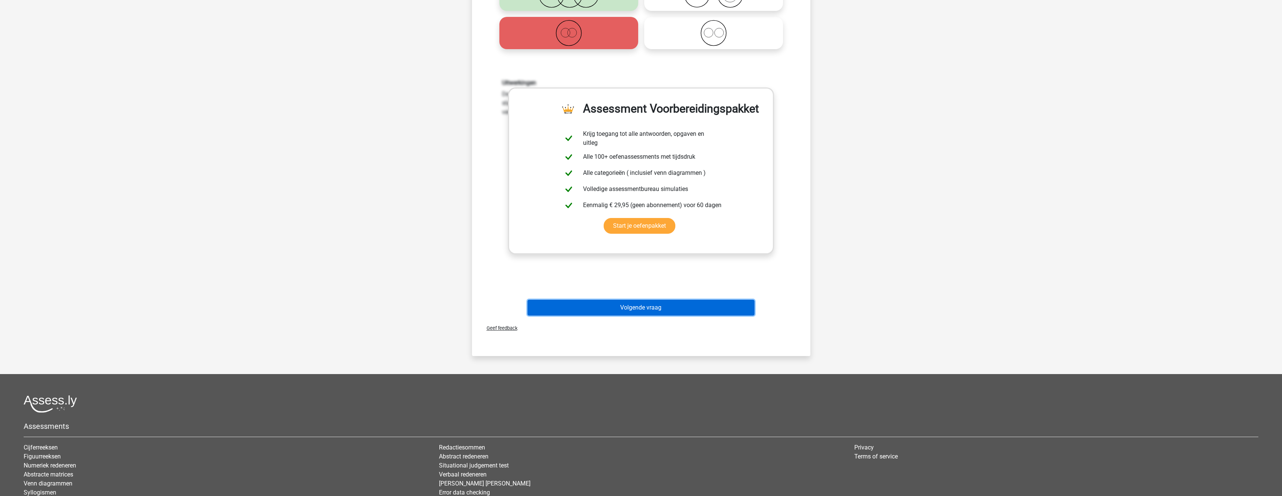
click at [643, 300] on button "Volgende vraag" at bounding box center [640, 308] width 227 height 16
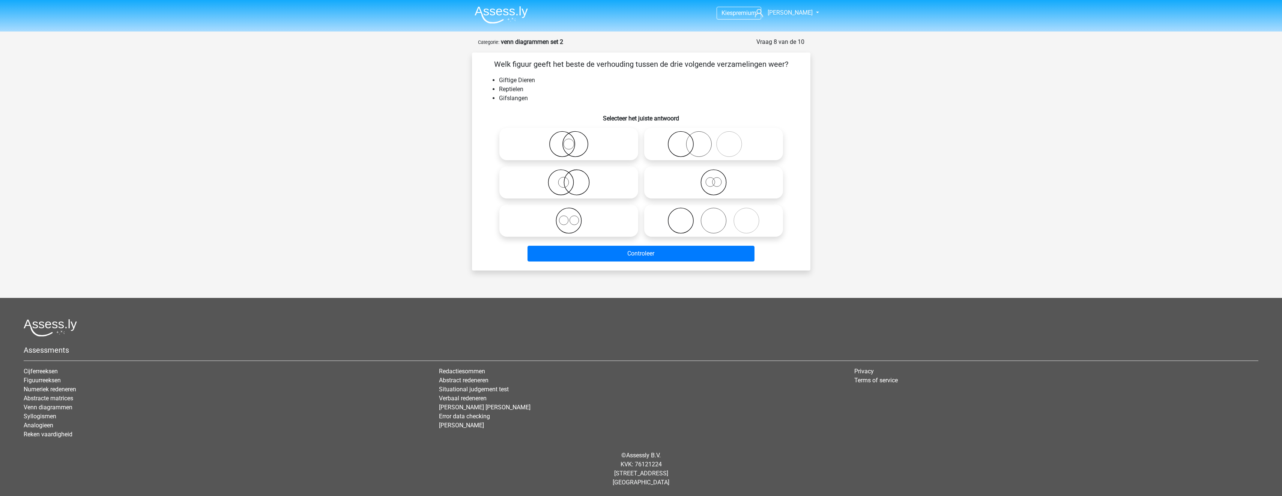
scroll to position [0, 0]
click at [608, 185] on icon at bounding box center [571, 182] width 133 height 26
click at [576, 179] on input "radio" at bounding box center [573, 176] width 5 height 5
radio input "true"
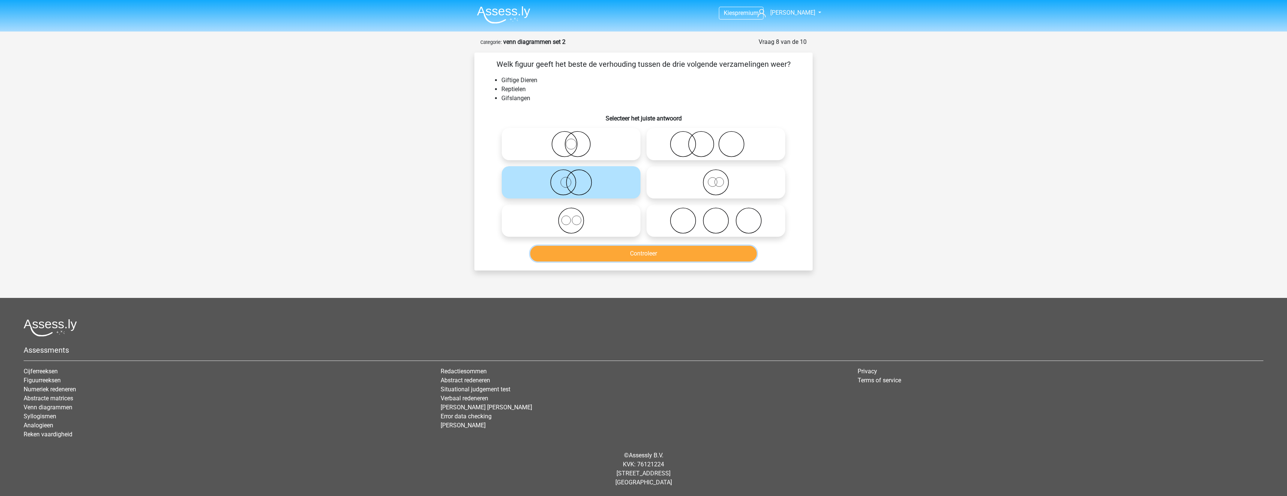
click at [615, 261] on button "Controleer" at bounding box center [643, 254] width 227 height 16
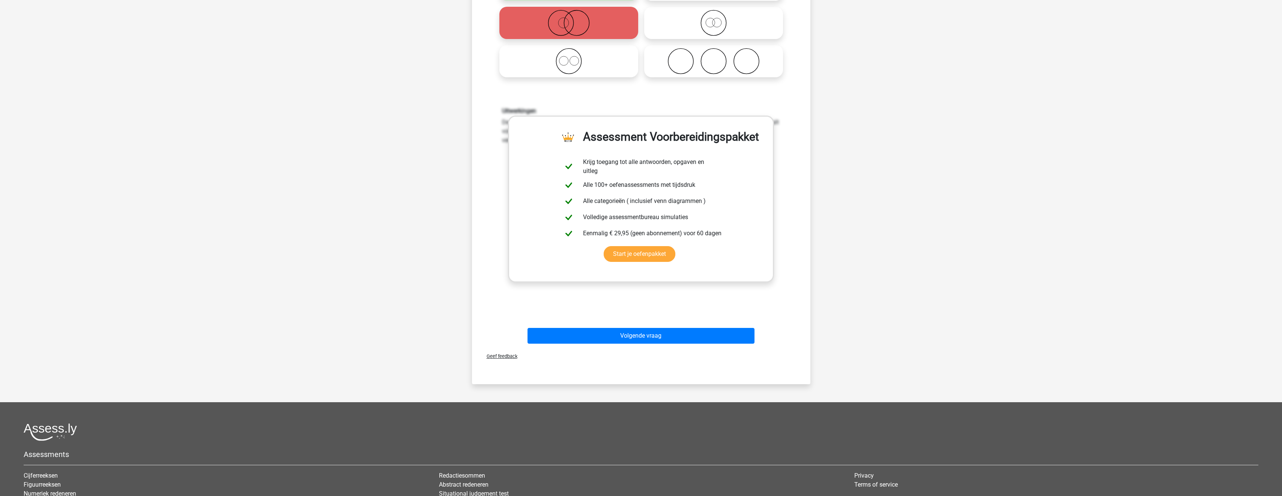
scroll to position [188, 0]
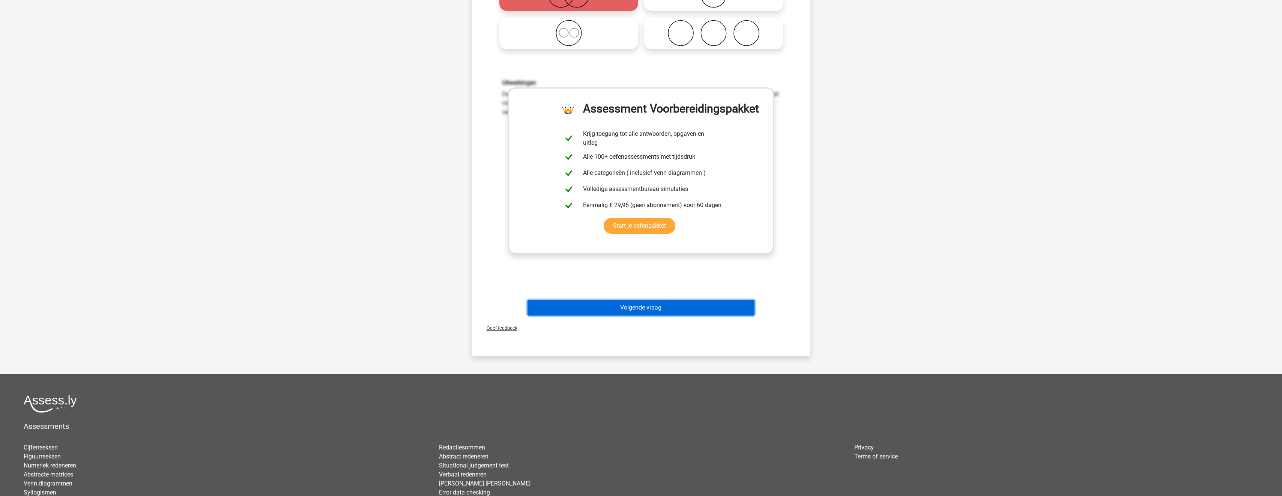
click at [626, 305] on button "Volgende vraag" at bounding box center [640, 308] width 227 height 16
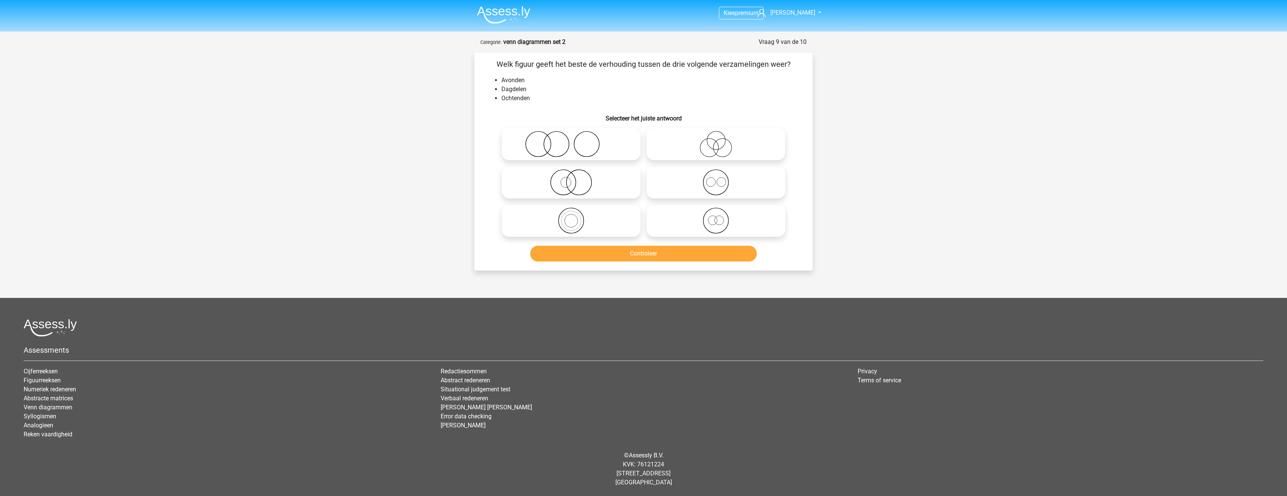
click at [691, 222] on icon at bounding box center [716, 220] width 133 height 26
click at [716, 217] on input "radio" at bounding box center [718, 214] width 5 height 5
radio input "true"
click at [698, 252] on button "Controleer" at bounding box center [643, 254] width 227 height 16
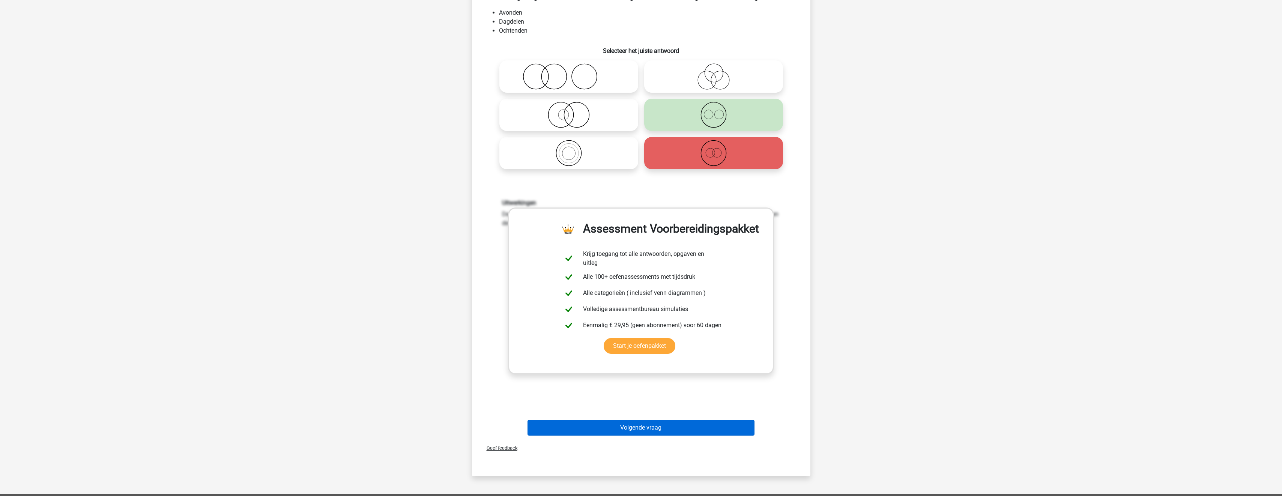
scroll to position [188, 0]
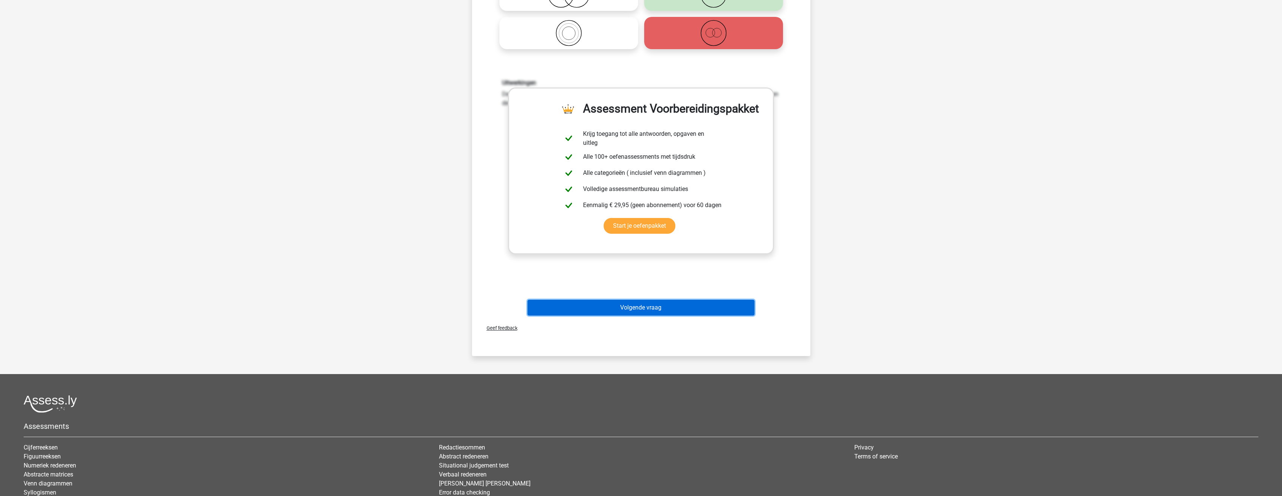
click at [676, 311] on button "Volgende vraag" at bounding box center [640, 308] width 227 height 16
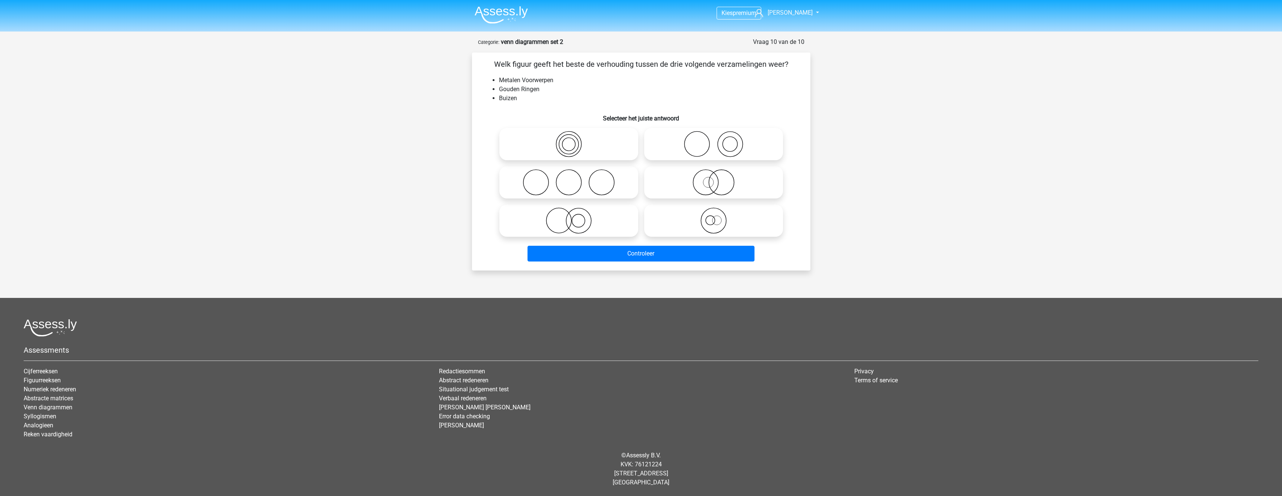
scroll to position [0, 0]
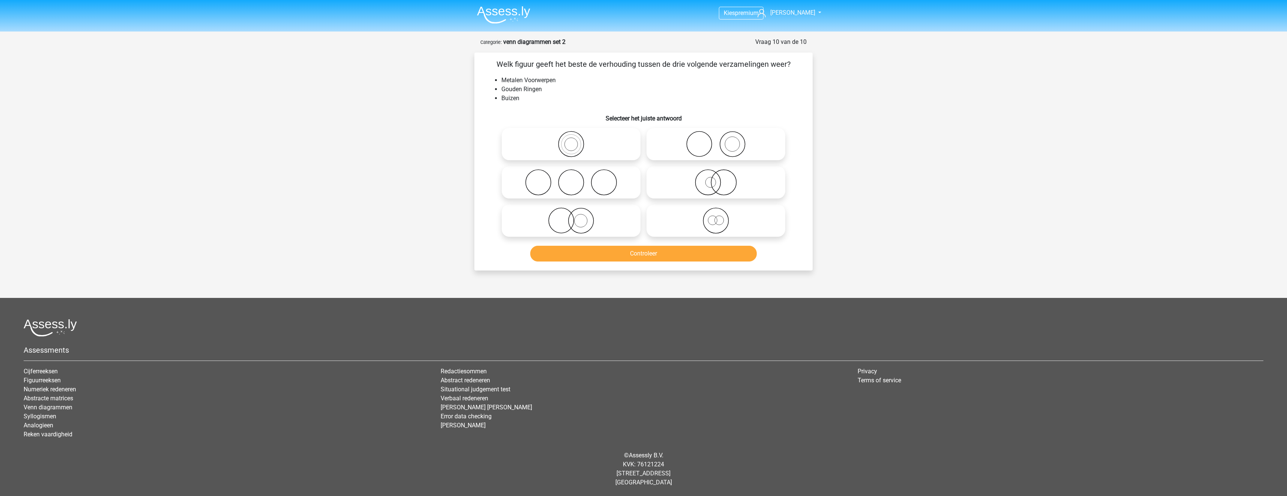
click at [685, 138] on icon at bounding box center [716, 144] width 133 height 26
click at [716, 138] on input "radio" at bounding box center [718, 137] width 5 height 5
radio input "true"
click at [682, 260] on button "Controleer" at bounding box center [643, 254] width 227 height 16
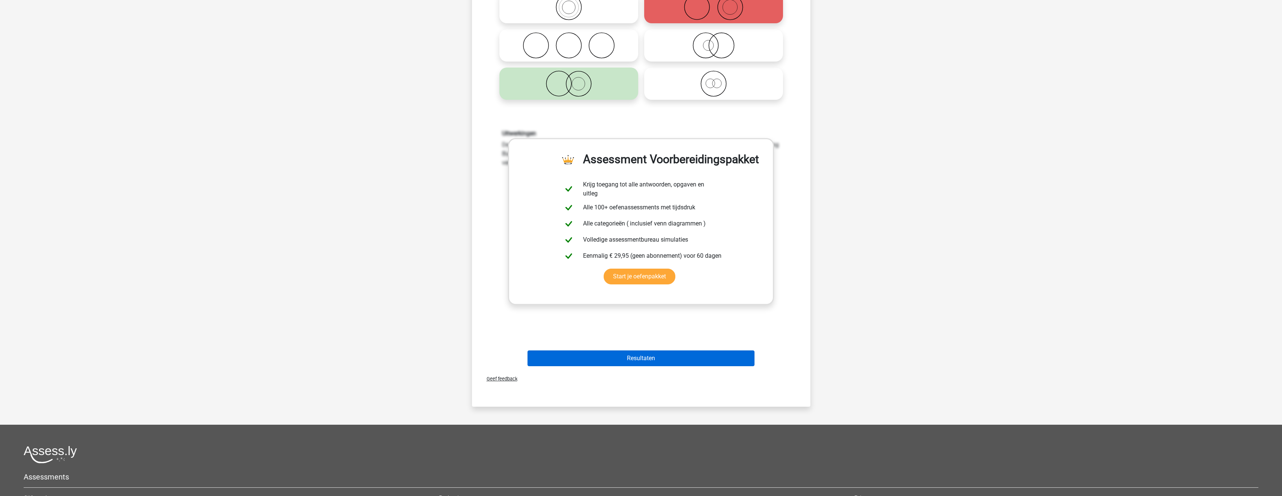
scroll to position [150, 0]
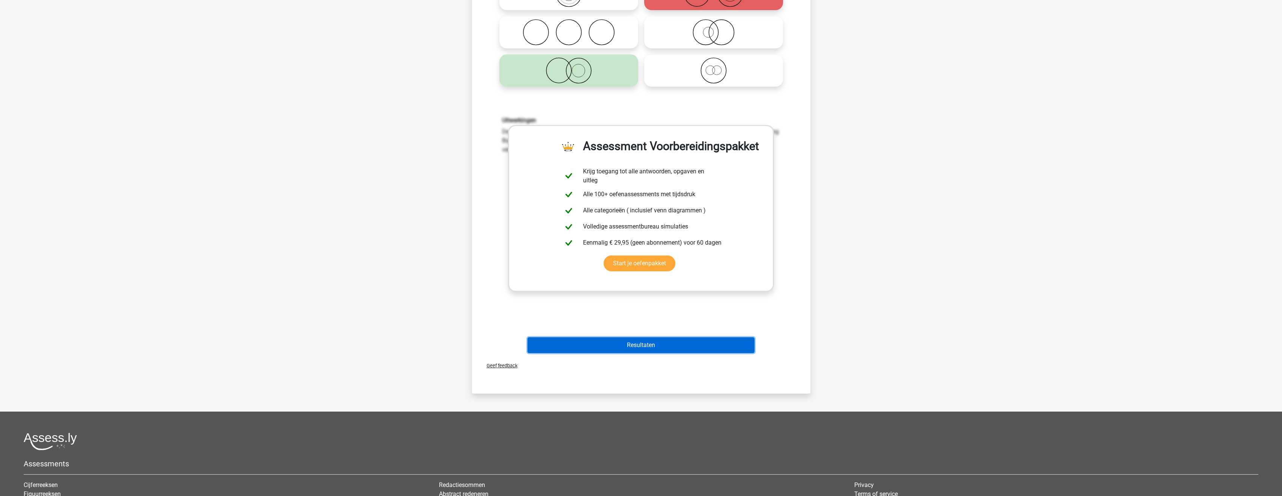
click at [627, 349] on button "Resultaten" at bounding box center [640, 345] width 227 height 16
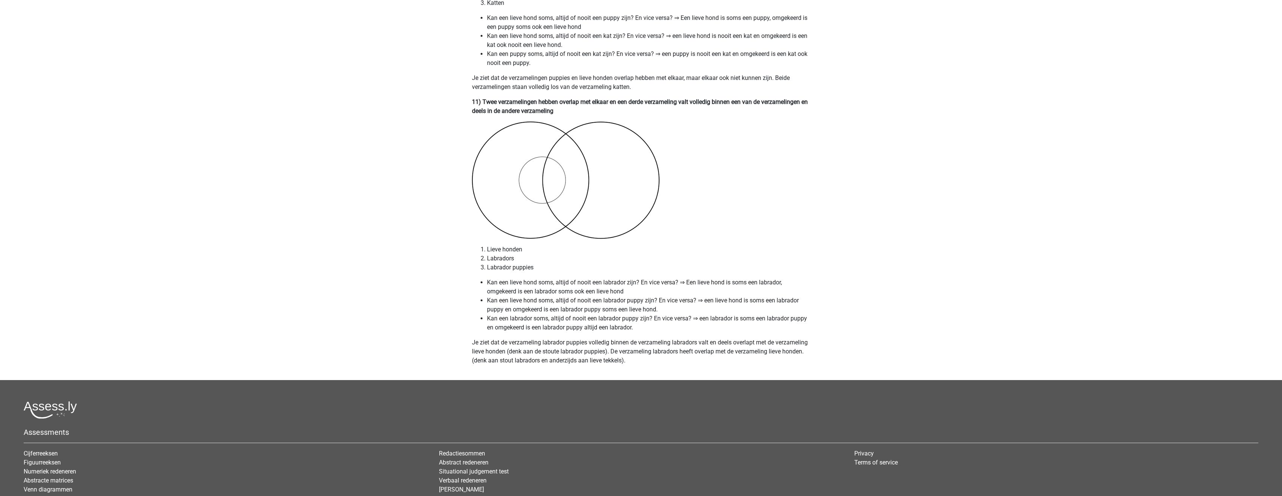
scroll to position [3001, 0]
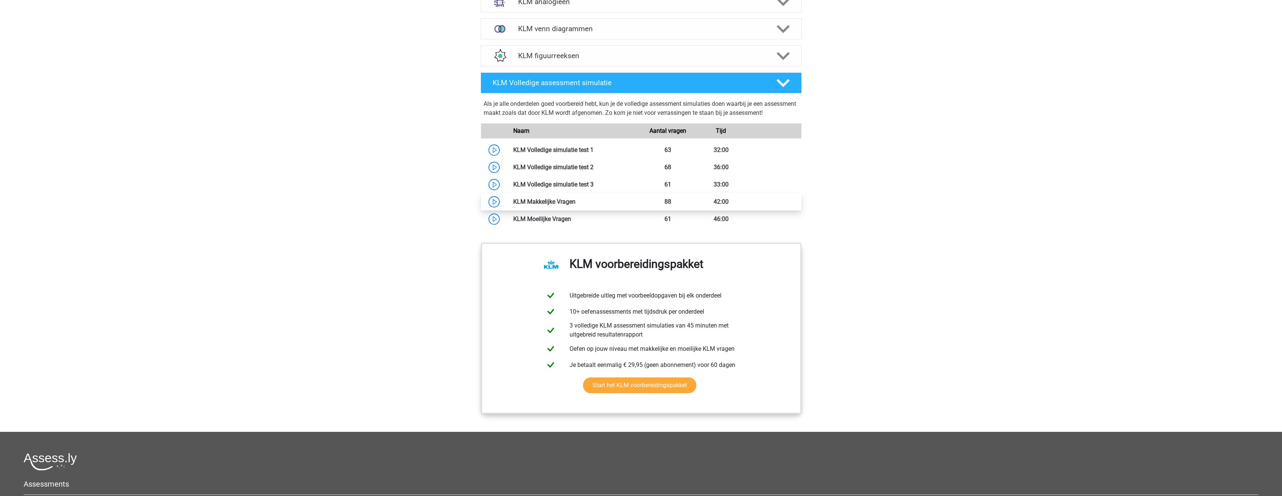
scroll to position [450, 0]
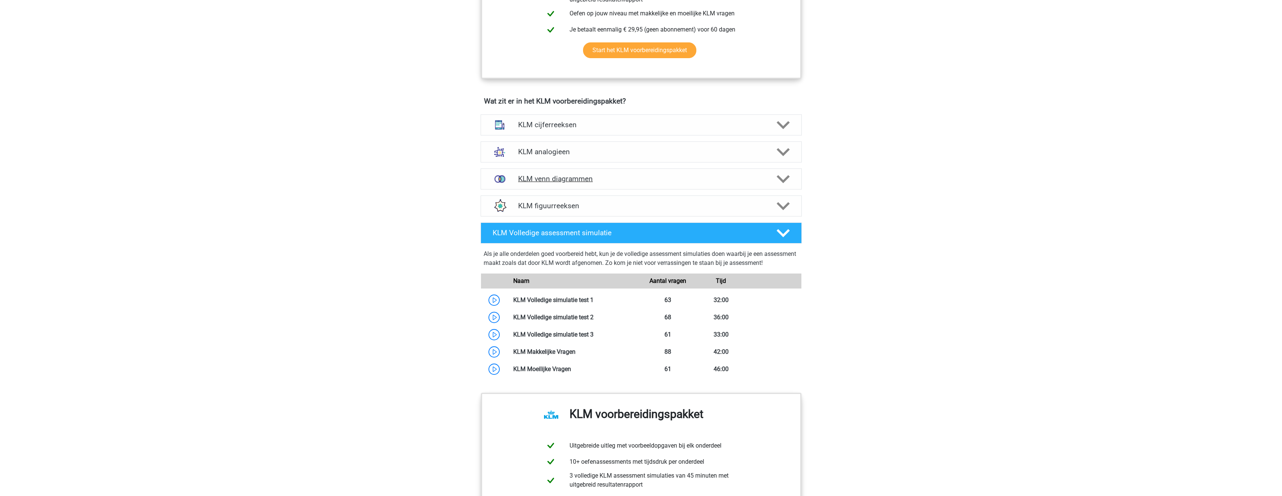
click at [621, 186] on div "KLM venn diagrammen" at bounding box center [641, 178] width 321 height 21
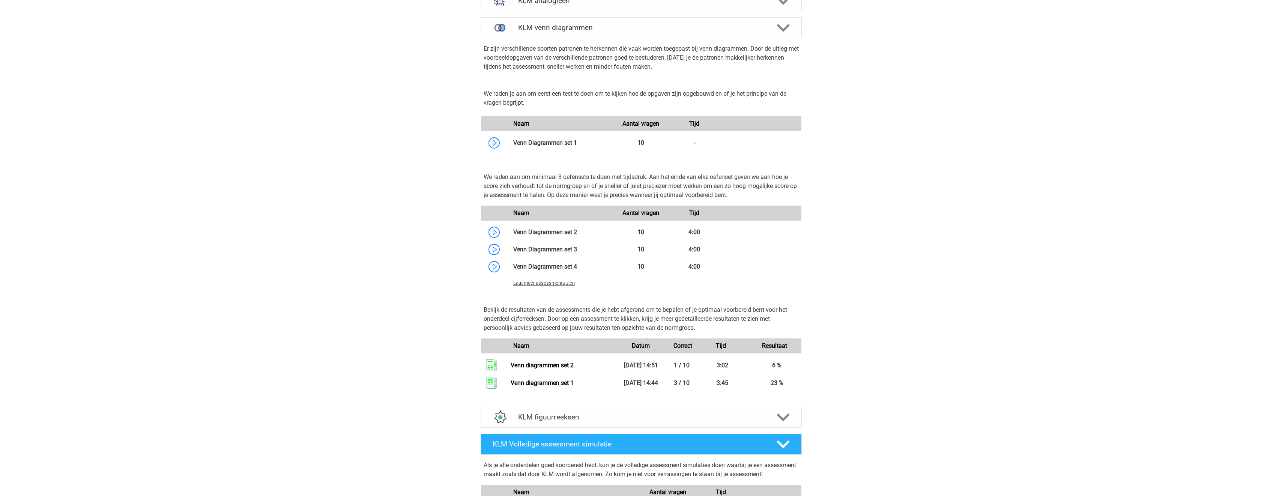
scroll to position [675, 0]
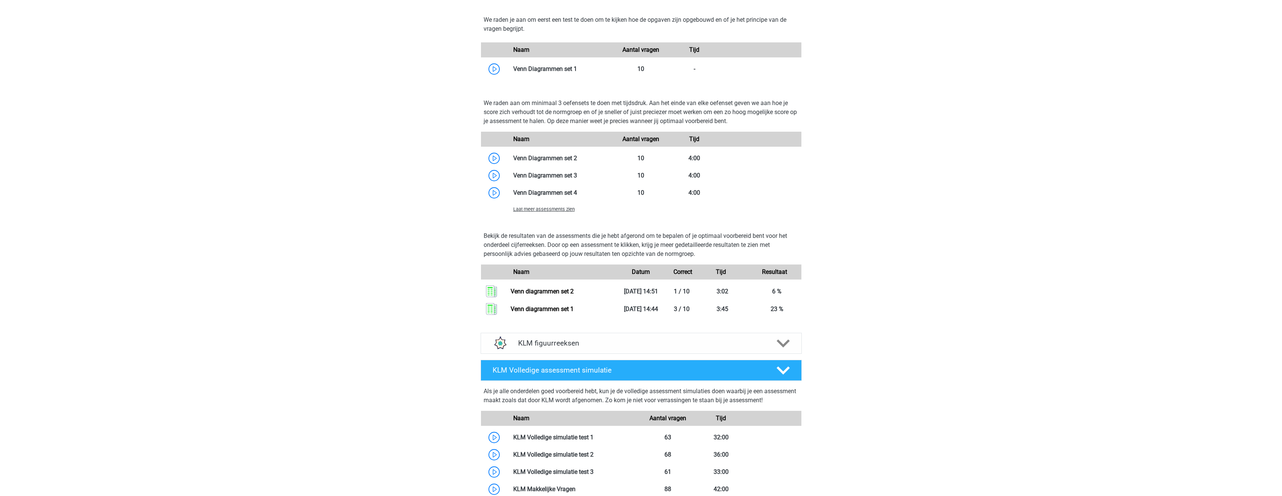
drag, startPoint x: 783, startPoint y: 287, endPoint x: 581, endPoint y: 330, distance: 207.0
click at [581, 330] on div "KLM figuurreeksen Er zijn verschillende soorten patronen te herkennen die vaak …" at bounding box center [641, 343] width 350 height 27
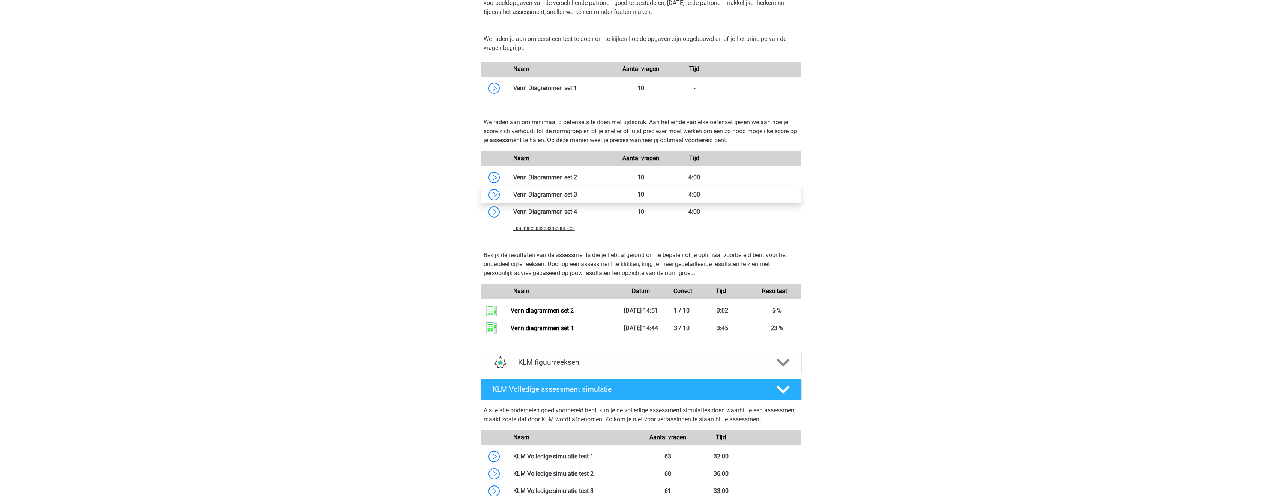
scroll to position [638, 0]
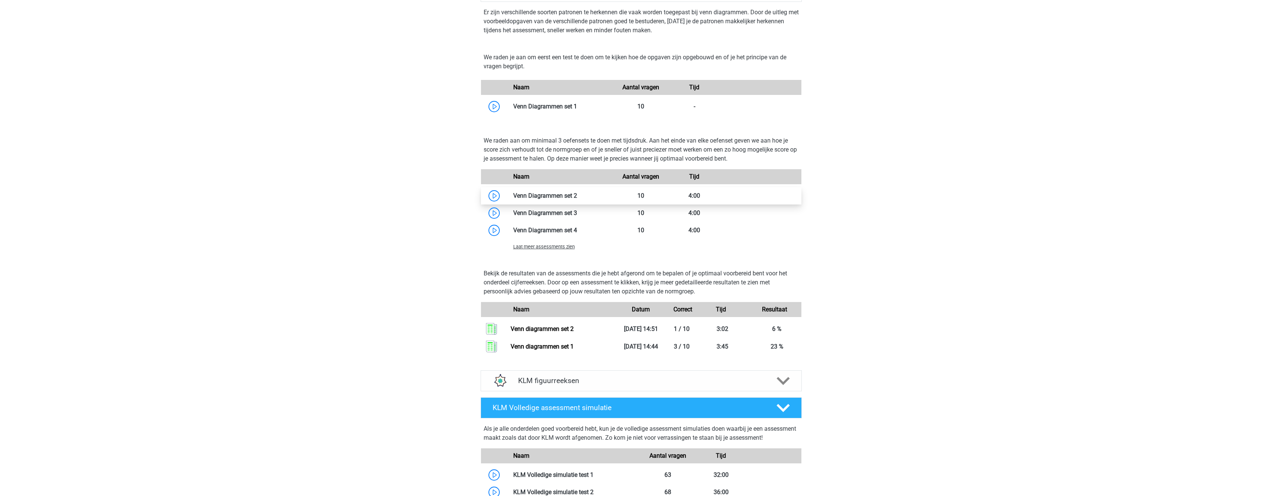
click at [577, 196] on link at bounding box center [577, 195] width 0 height 7
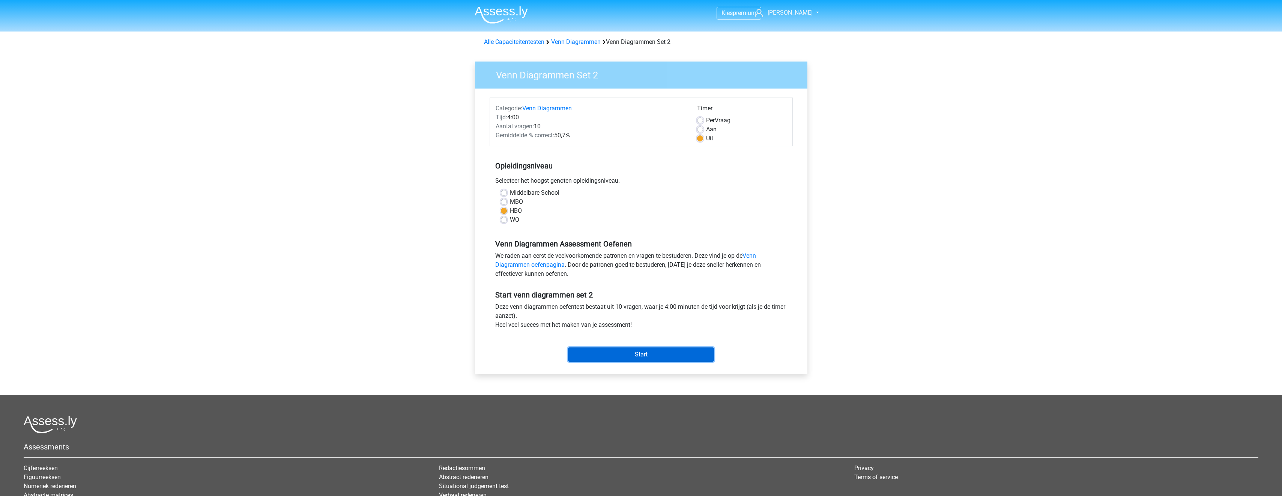
click at [645, 359] on input "Start" at bounding box center [641, 354] width 146 height 14
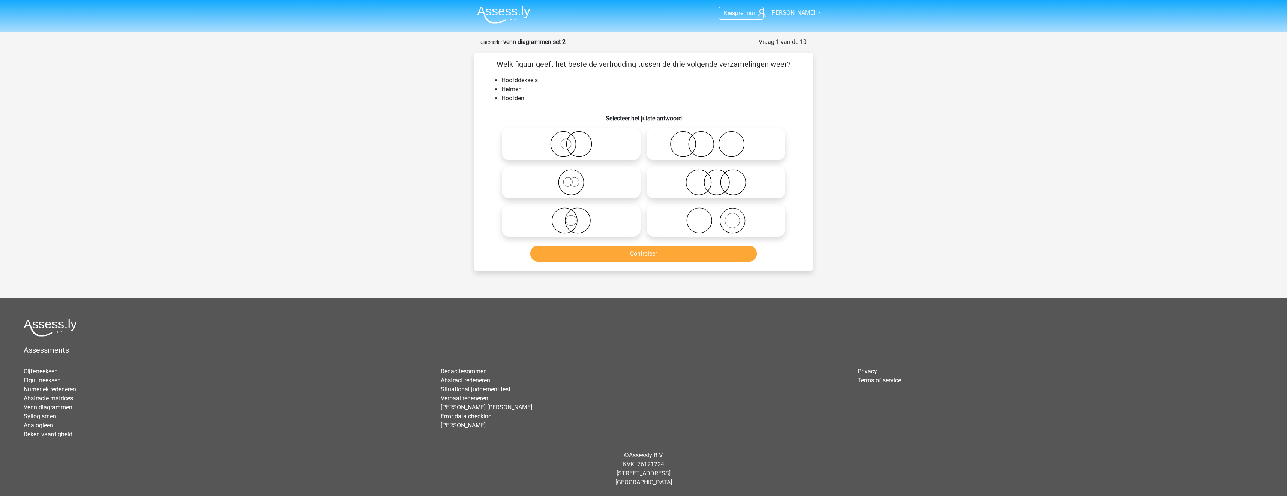
click at [616, 145] on icon at bounding box center [571, 144] width 133 height 26
click at [576, 140] on input "radio" at bounding box center [573, 137] width 5 height 5
radio input "true"
click at [636, 255] on button "Controleer" at bounding box center [643, 254] width 227 height 16
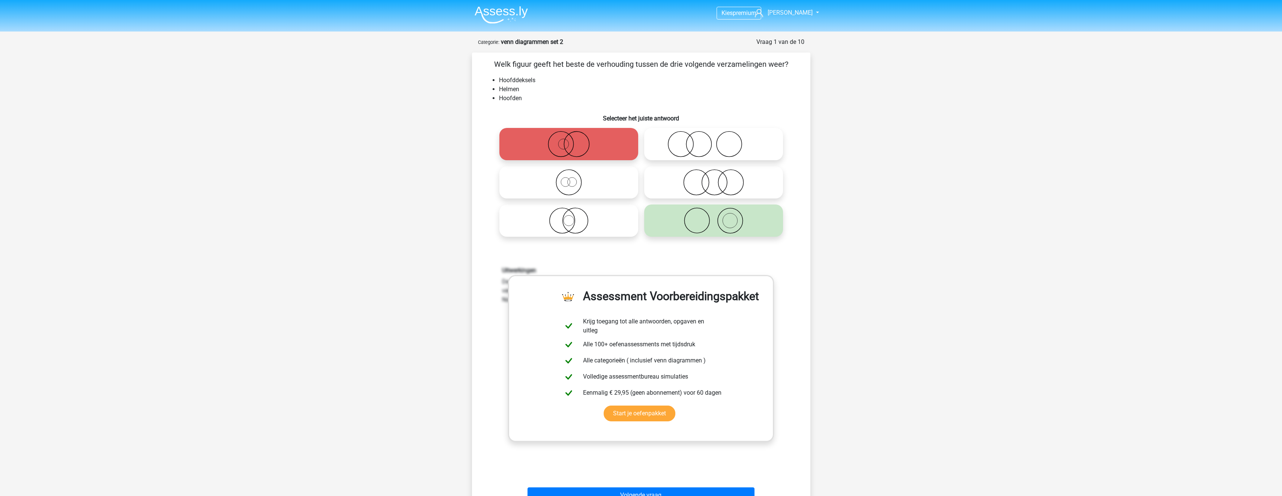
scroll to position [150, 0]
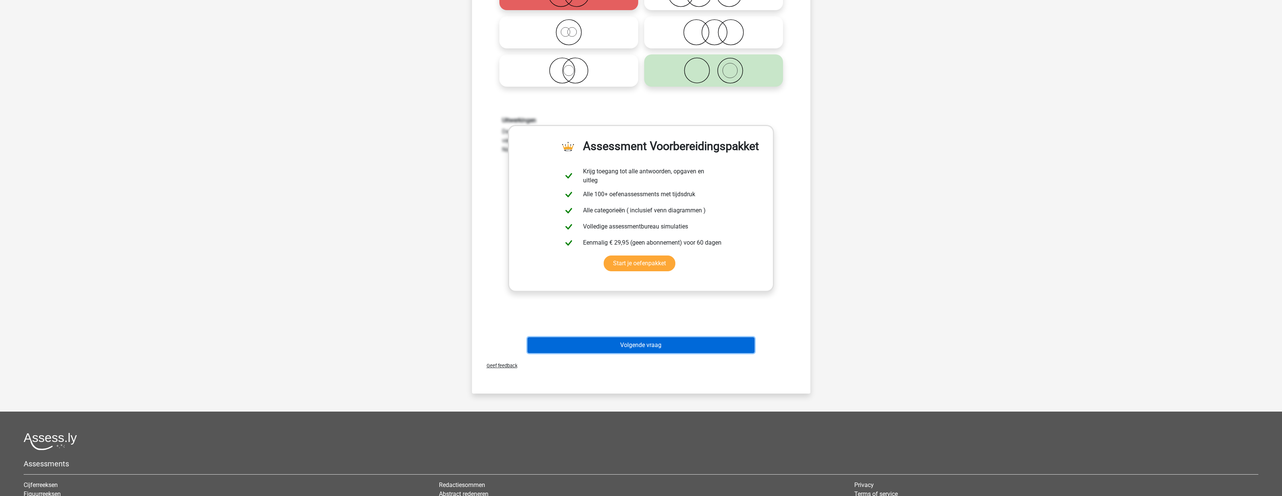
click at [654, 343] on button "Volgende vraag" at bounding box center [640, 345] width 227 height 16
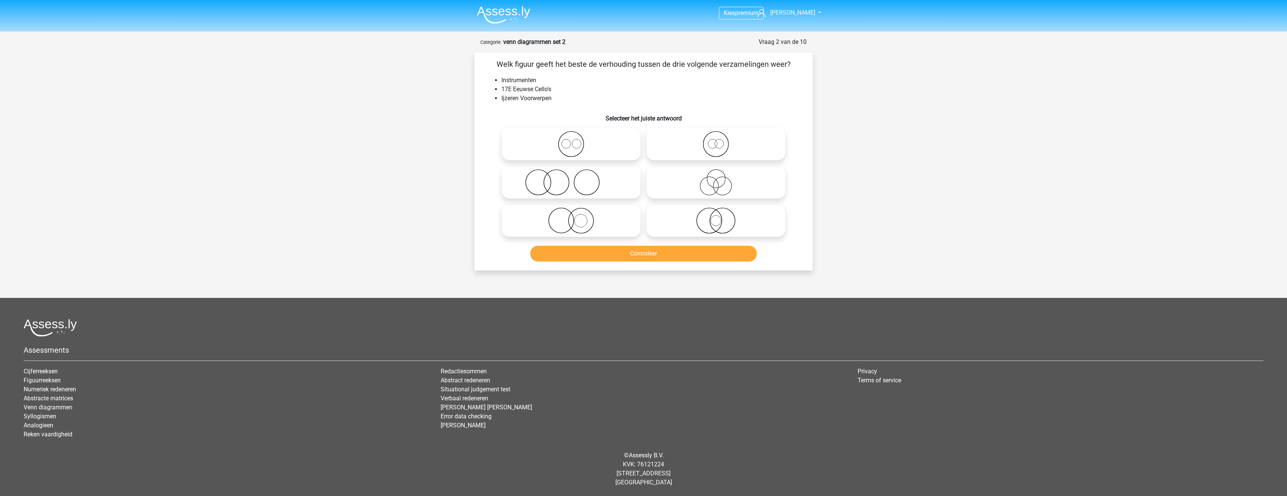
click at [686, 191] on icon at bounding box center [716, 182] width 133 height 26
click at [716, 179] on input "radio" at bounding box center [718, 176] width 5 height 5
radio input "true"
click at [692, 255] on button "Controleer" at bounding box center [643, 254] width 227 height 16
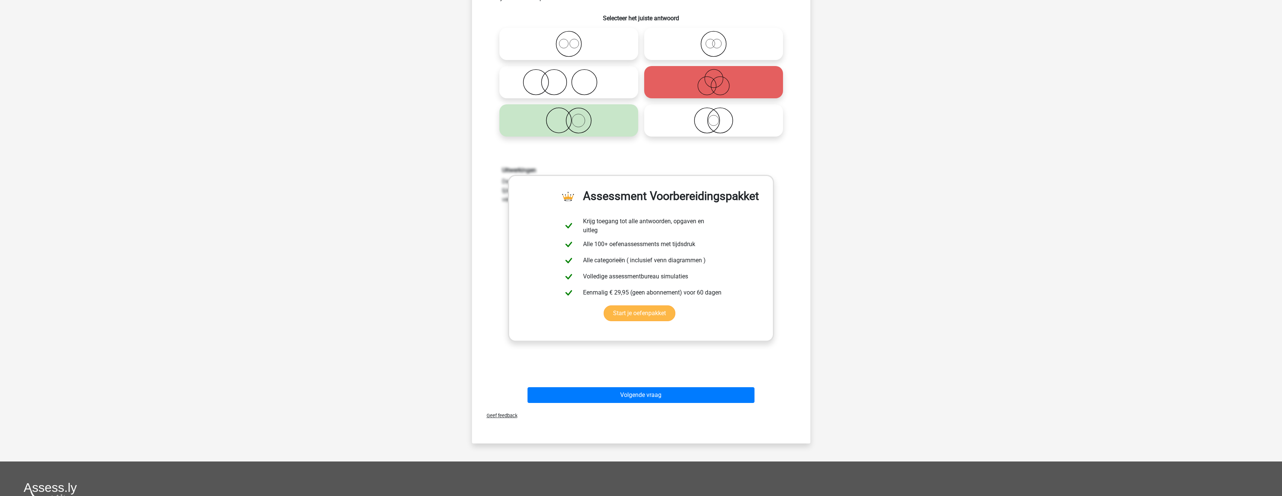
scroll to position [113, 0]
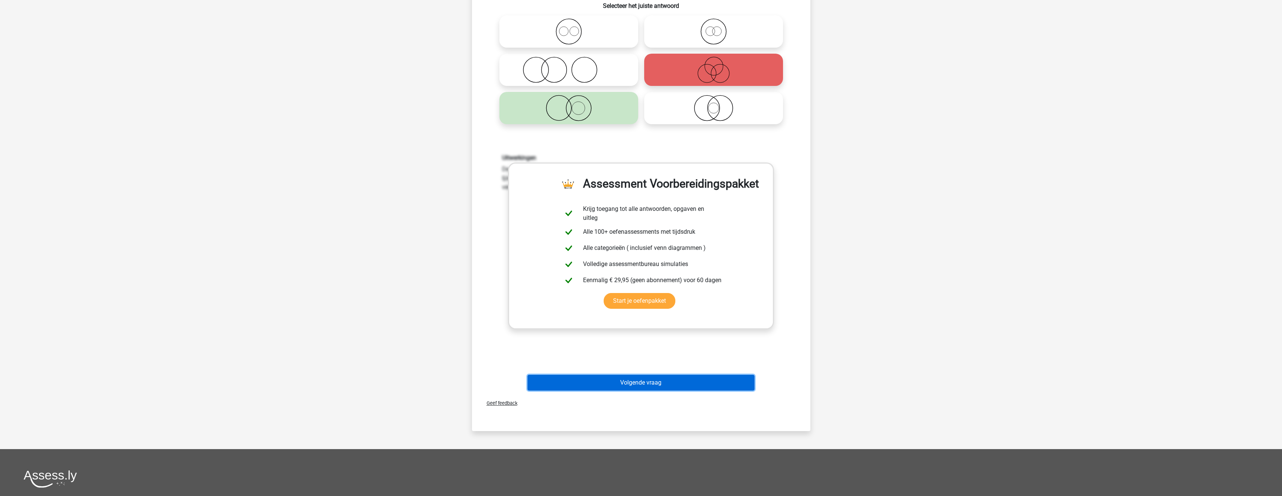
click at [685, 384] on button "Volgende vraag" at bounding box center [640, 383] width 227 height 16
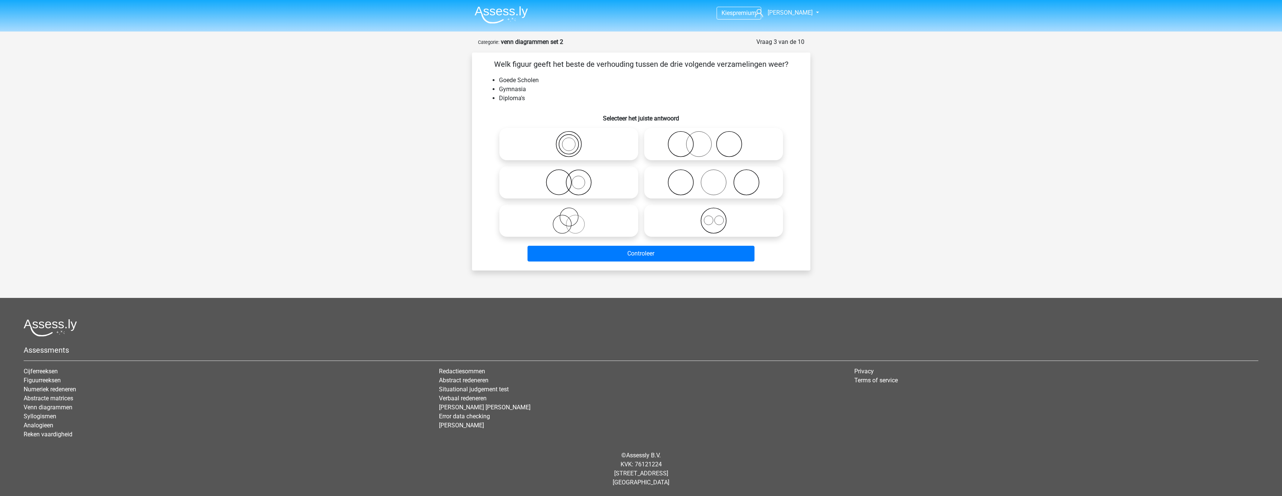
scroll to position [0, 0]
click at [714, 154] on icon at bounding box center [716, 144] width 133 height 26
click at [716, 140] on input "radio" at bounding box center [718, 137] width 5 height 5
radio input "true"
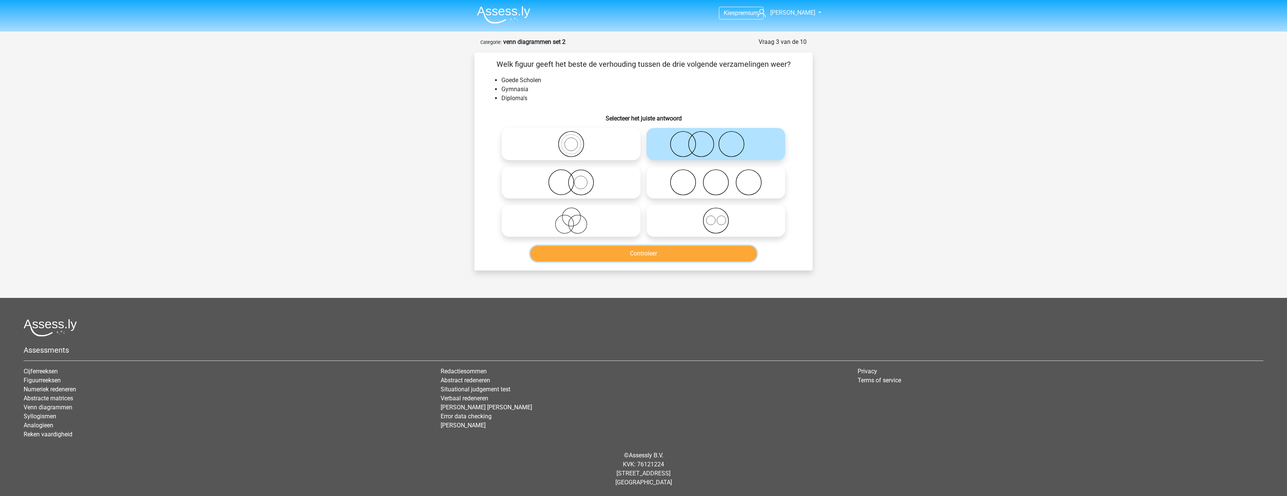
click at [701, 257] on button "Controleer" at bounding box center [643, 254] width 227 height 16
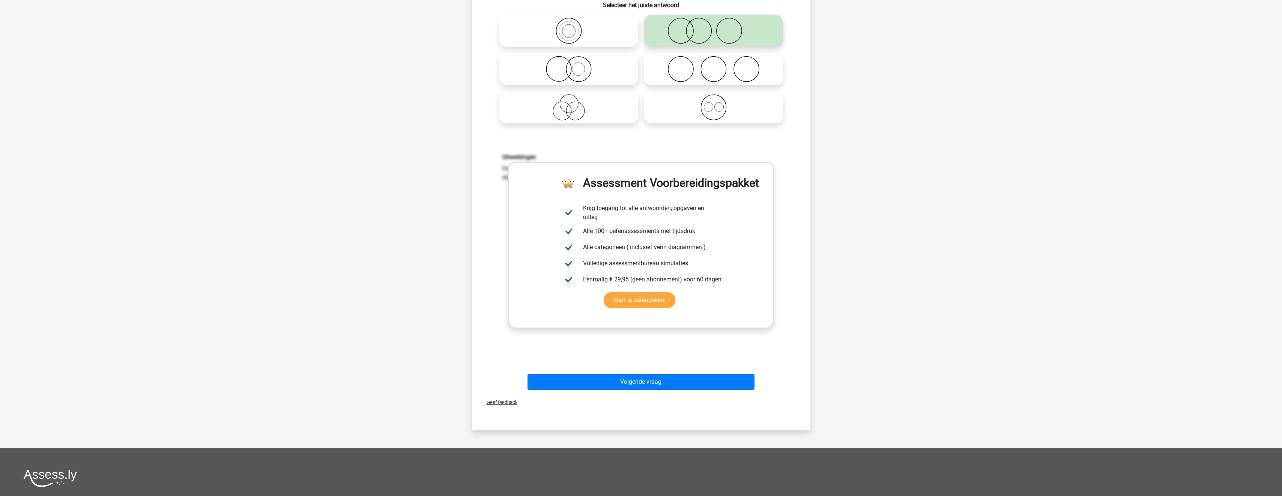
scroll to position [150, 0]
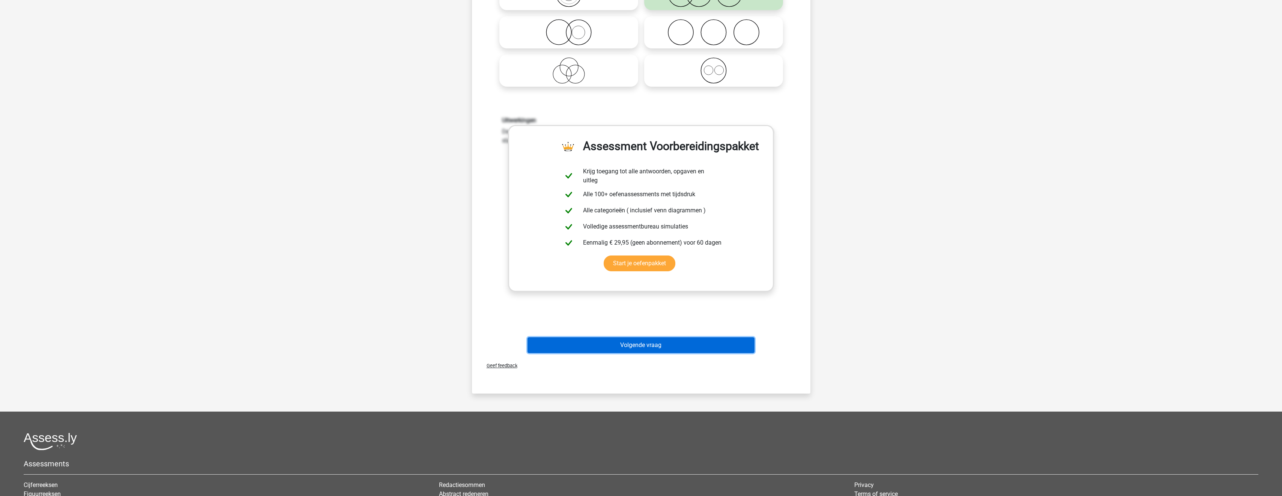
click at [660, 341] on button "Volgende vraag" at bounding box center [640, 345] width 227 height 16
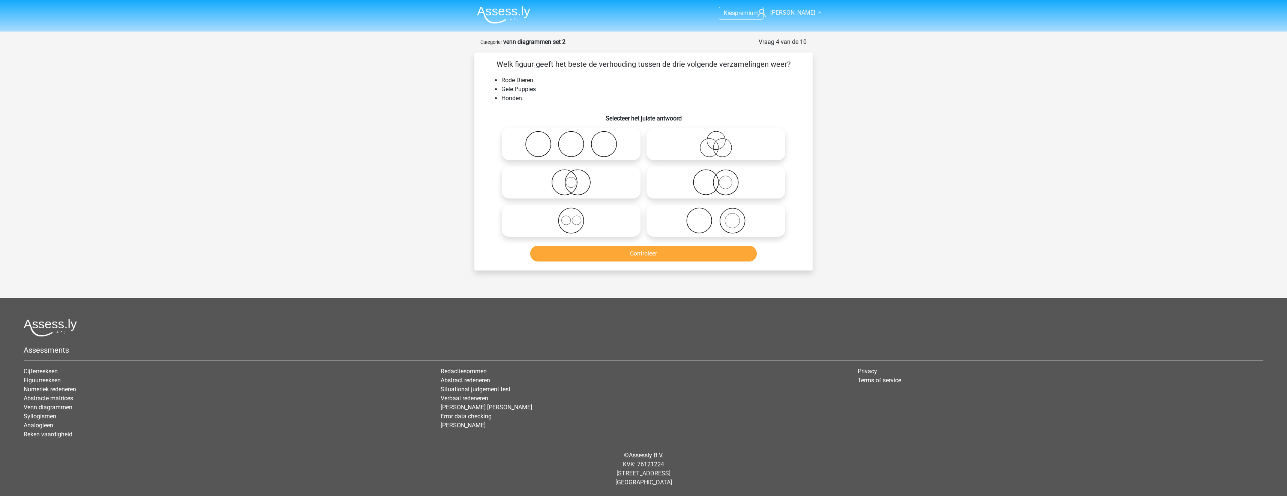
click at [623, 182] on icon at bounding box center [571, 182] width 133 height 26
click at [576, 179] on input "radio" at bounding box center [573, 176] width 5 height 5
radio input "true"
click at [650, 262] on div "Controleer" at bounding box center [644, 255] width 290 height 19
click at [652, 251] on button "Controleer" at bounding box center [643, 254] width 227 height 16
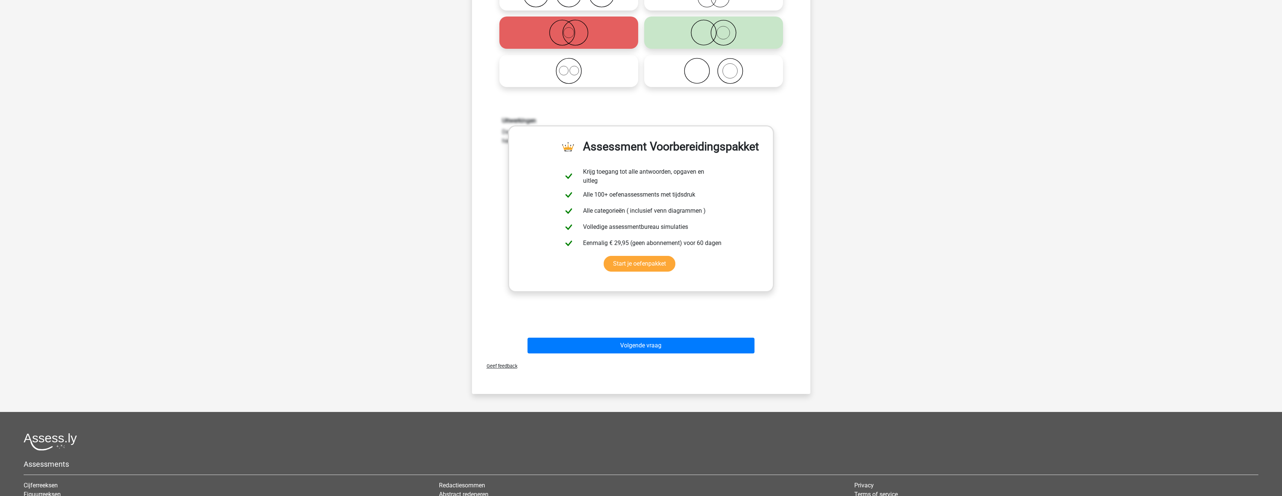
scroll to position [150, 0]
click at [669, 341] on button "Volgende vraag" at bounding box center [640, 345] width 227 height 16
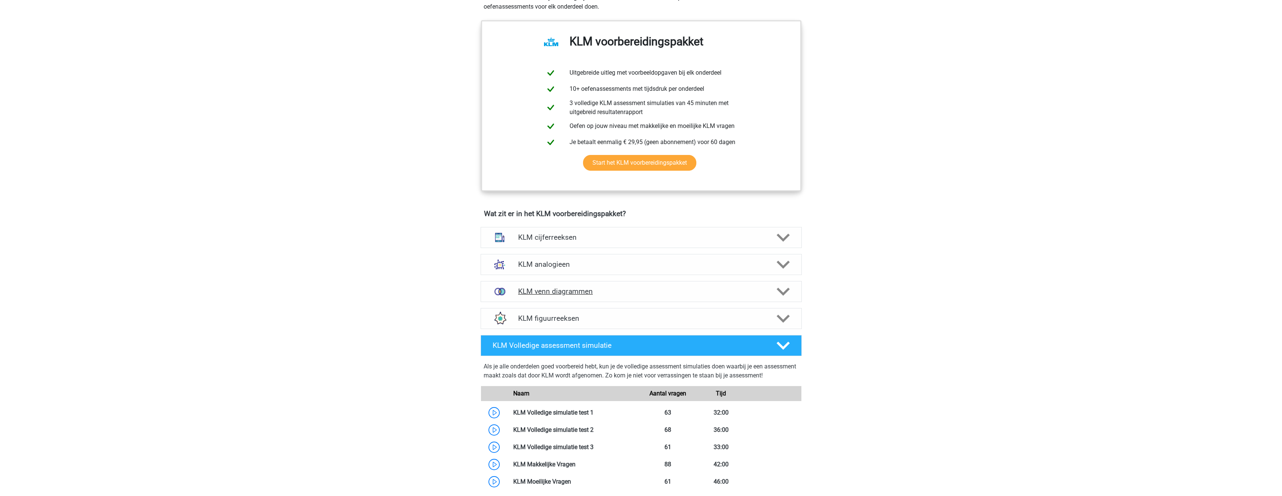
scroll to position [375, 0]
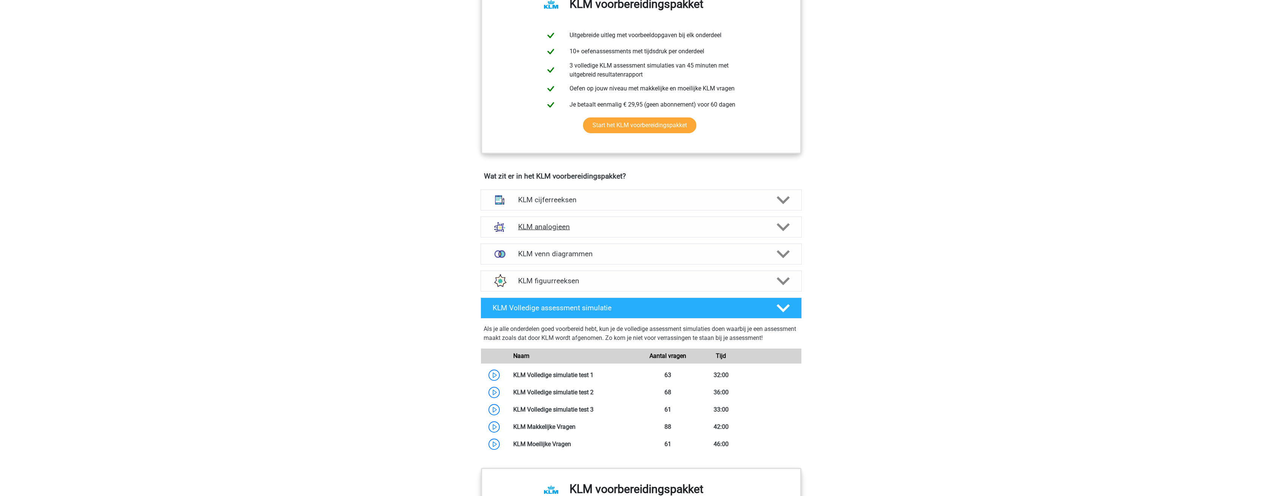
click at [638, 229] on h4 "KLM analogieen" at bounding box center [641, 226] width 246 height 9
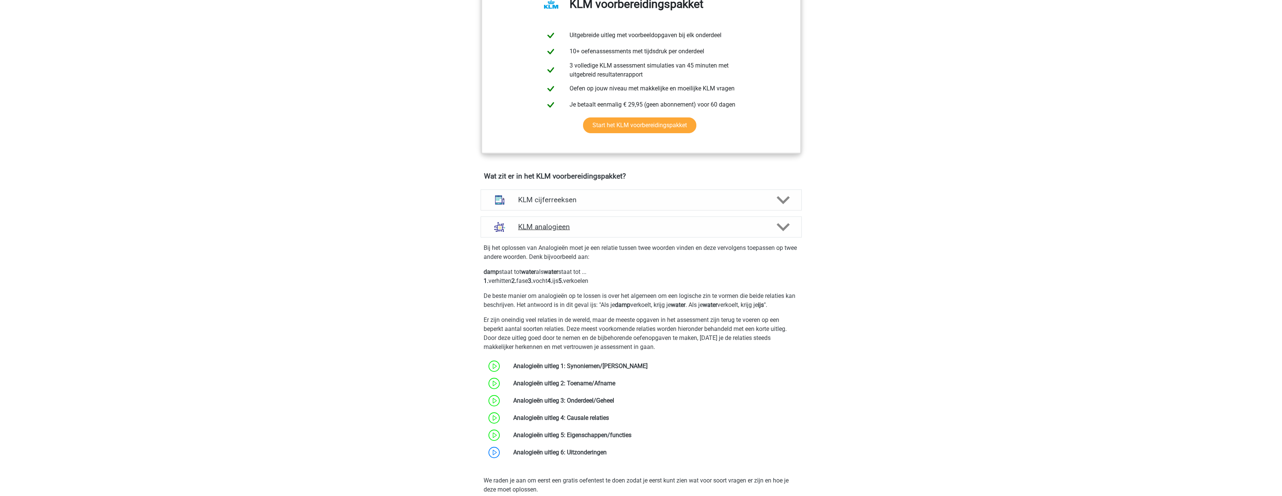
click at [639, 234] on div "KLM analogieen" at bounding box center [641, 226] width 321 height 21
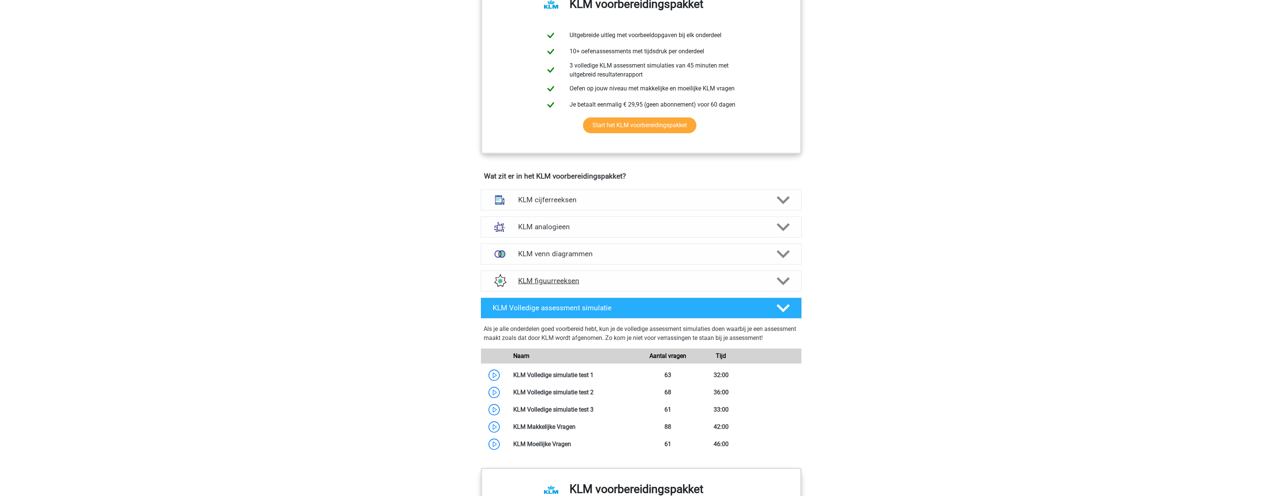
click at [644, 282] on h4 "KLM figuurreeksen" at bounding box center [641, 280] width 246 height 9
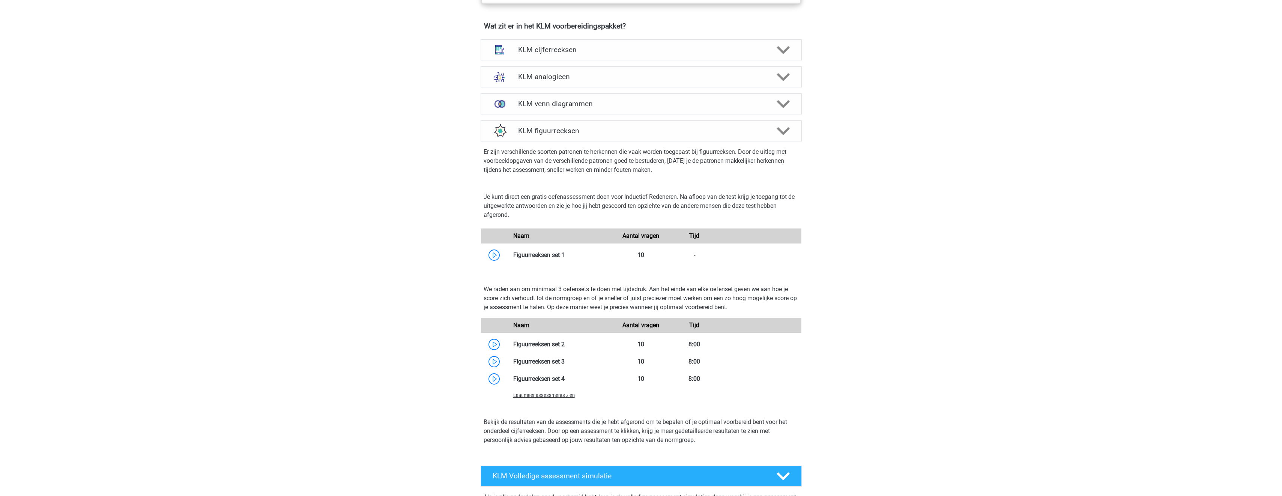
scroll to position [488, 0]
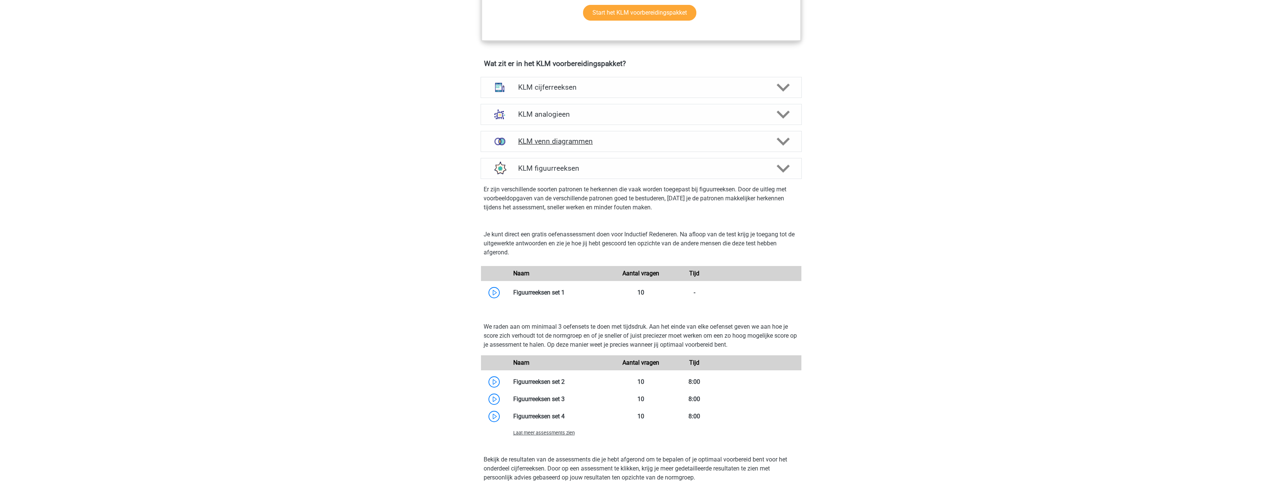
click at [636, 138] on h4 "KLM venn diagrammen" at bounding box center [641, 141] width 246 height 9
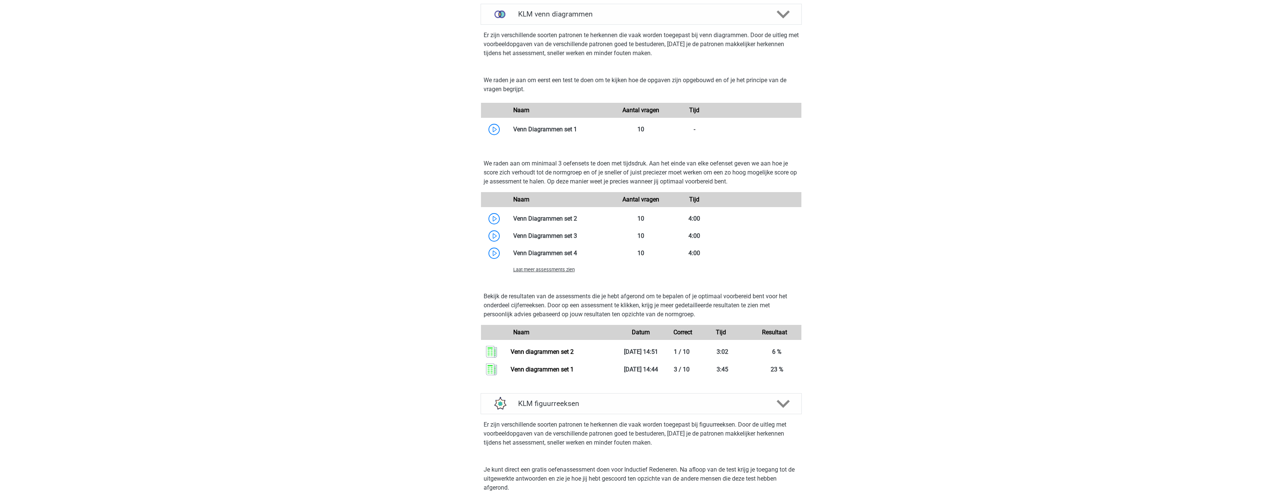
scroll to position [638, 0]
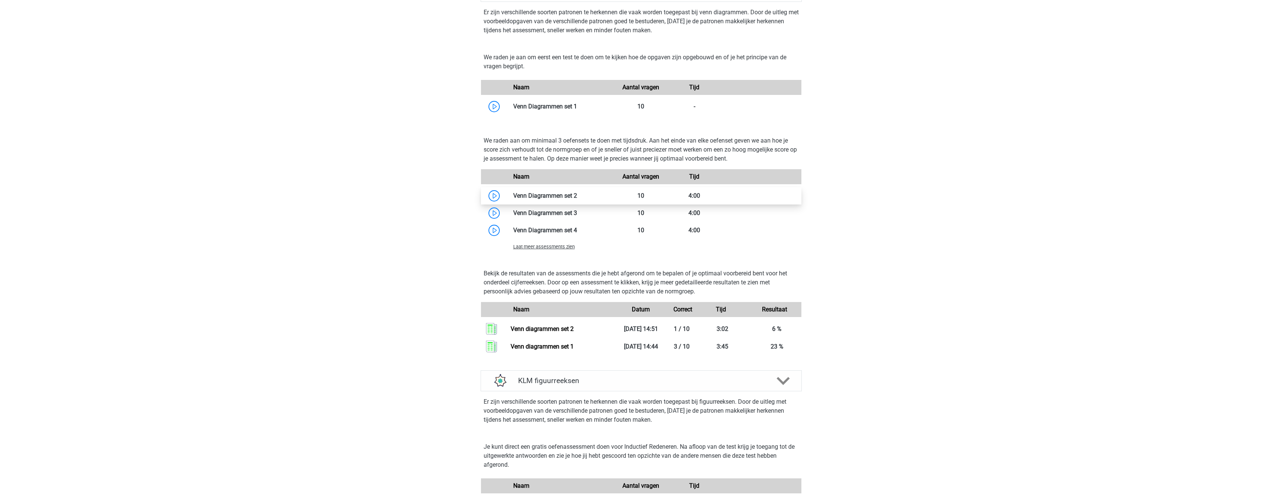
click at [577, 194] on link at bounding box center [577, 195] width 0 height 7
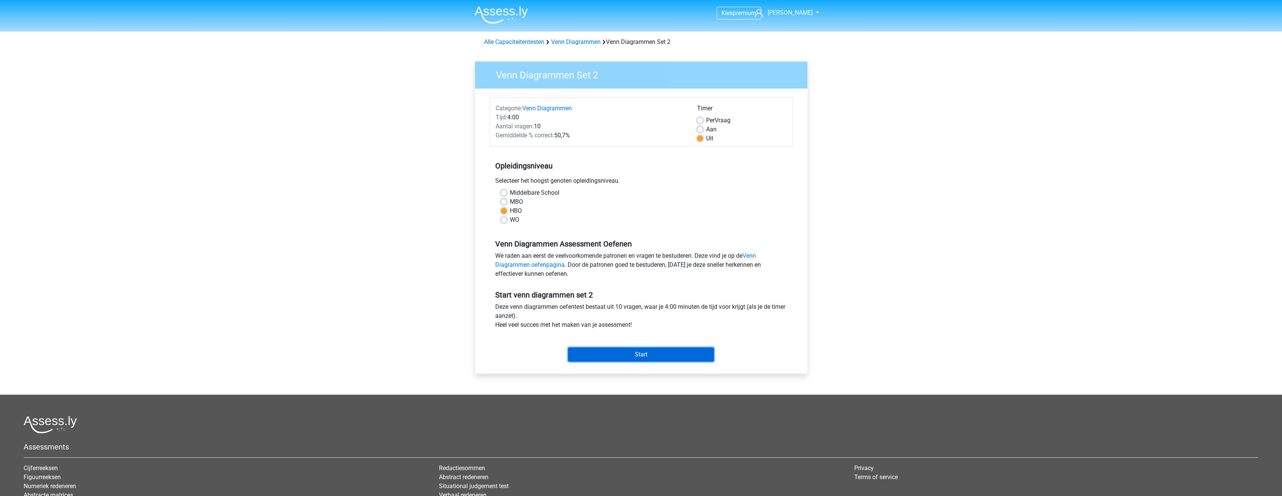
click at [640, 358] on input "Start" at bounding box center [641, 354] width 146 height 14
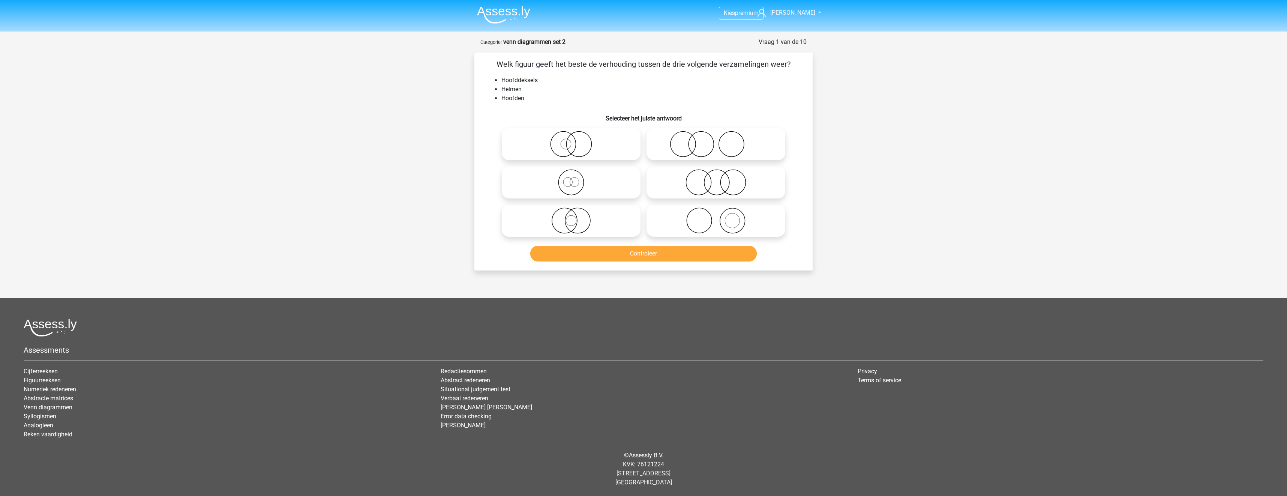
click at [719, 228] on icon at bounding box center [716, 220] width 133 height 26
click at [719, 217] on input "radio" at bounding box center [718, 214] width 5 height 5
radio input "true"
click at [727, 252] on button "Controleer" at bounding box center [643, 254] width 227 height 16
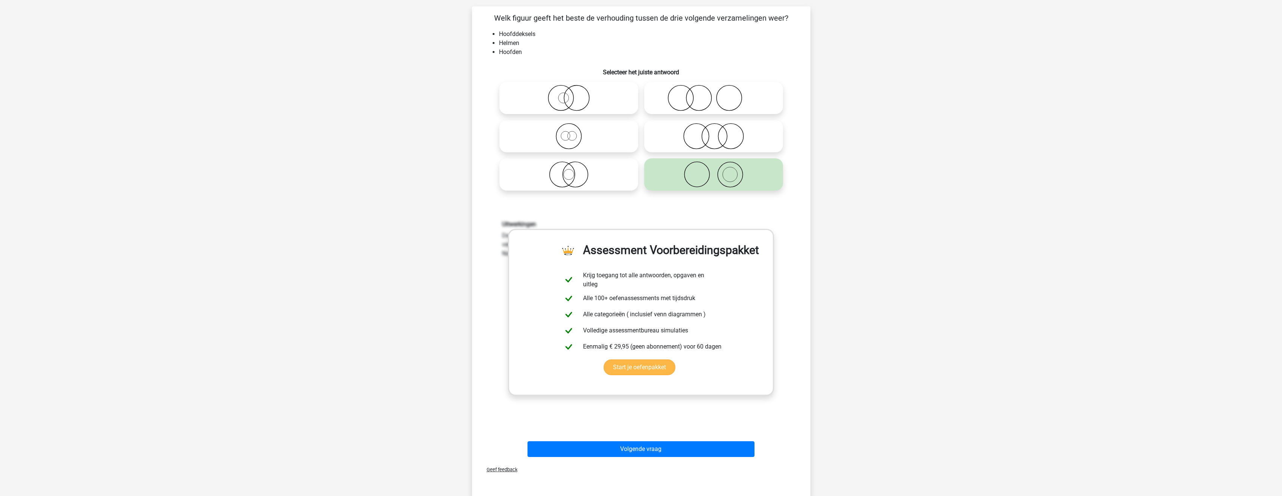
scroll to position [113, 0]
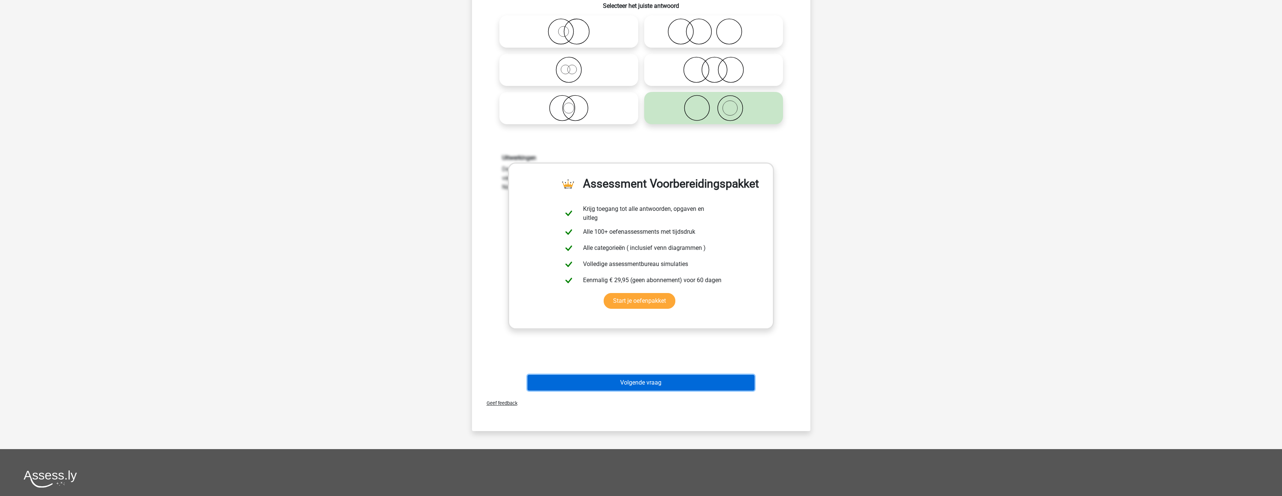
click at [685, 382] on button "Volgende vraag" at bounding box center [640, 383] width 227 height 16
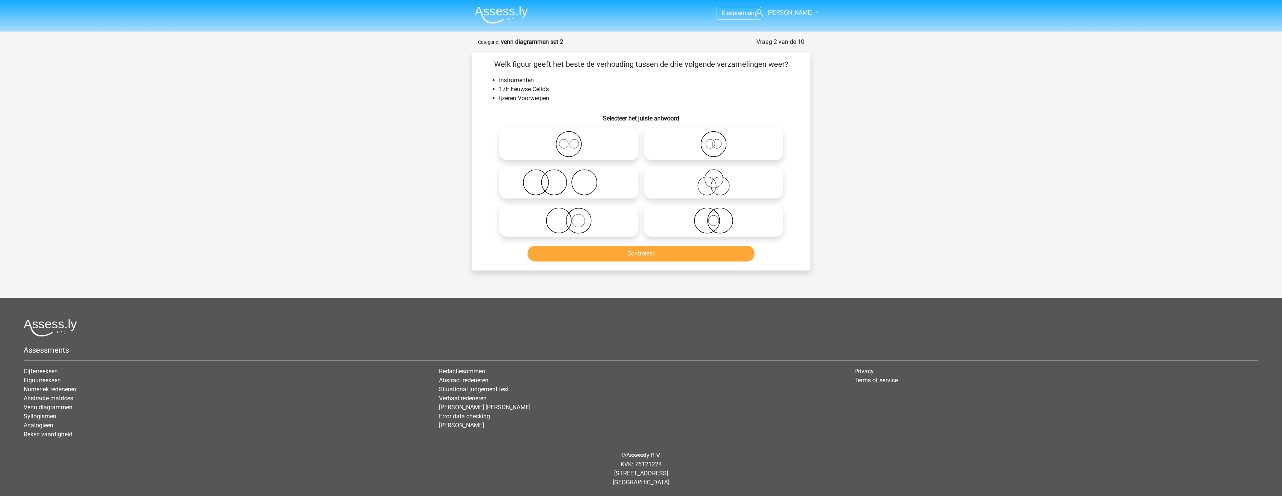
scroll to position [0, 0]
click at [612, 215] on icon at bounding box center [571, 220] width 133 height 26
click at [576, 215] on input "radio" at bounding box center [573, 214] width 5 height 5
radio input "true"
click at [632, 254] on button "Controleer" at bounding box center [643, 254] width 227 height 16
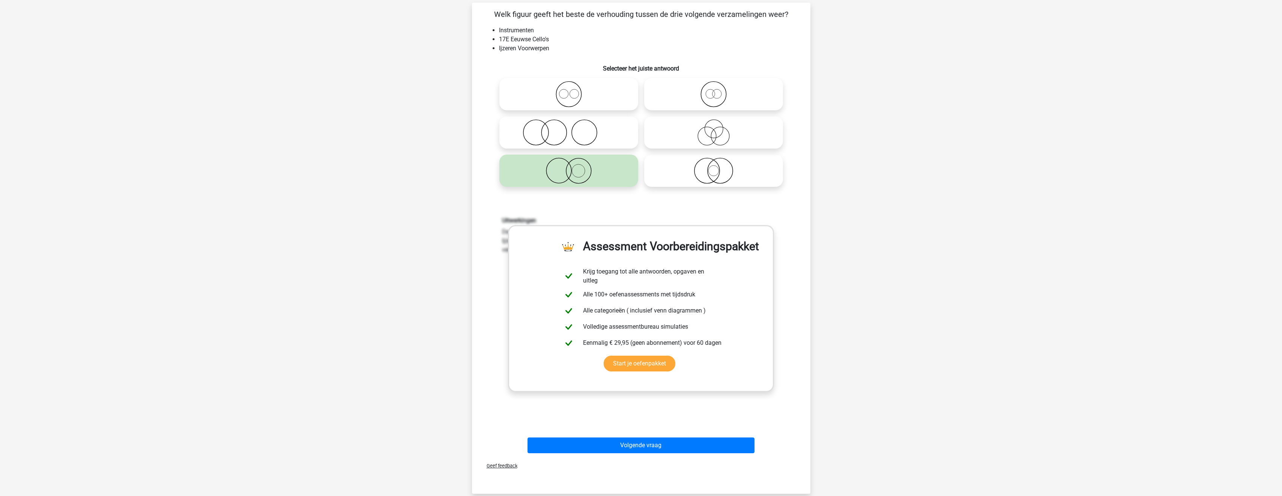
scroll to position [38, 0]
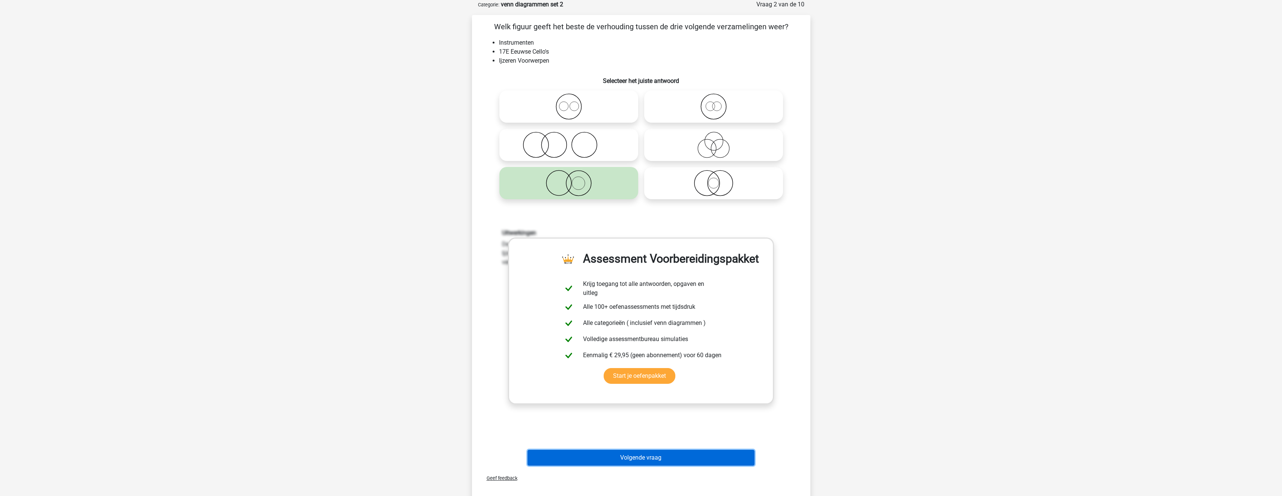
click at [620, 460] on button "Volgende vraag" at bounding box center [640, 458] width 227 height 16
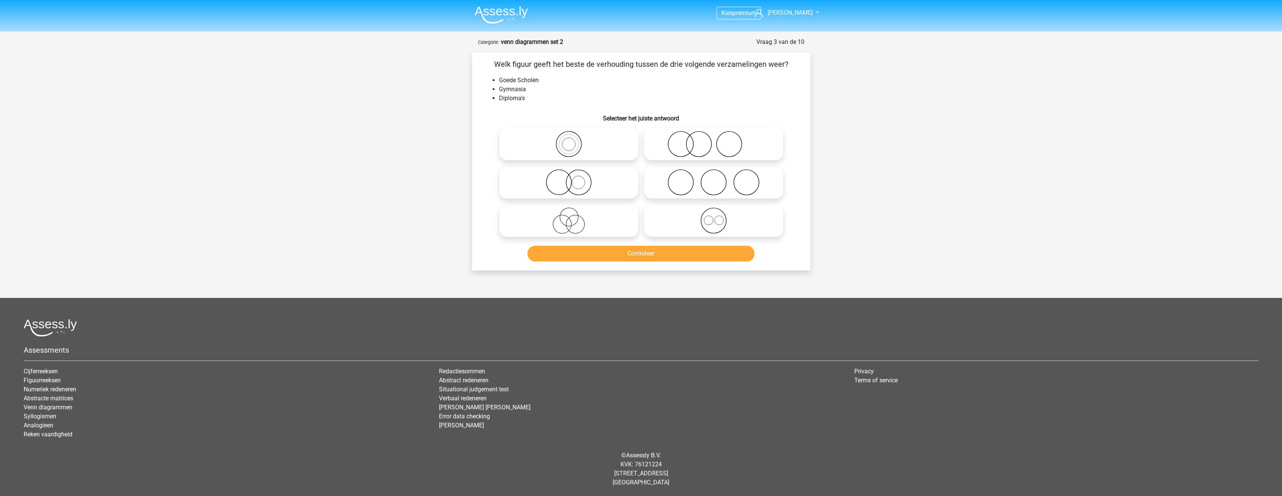
scroll to position [0, 0]
click at [605, 188] on icon at bounding box center [571, 182] width 133 height 26
click at [576, 179] on input "radio" at bounding box center [573, 176] width 5 height 5
radio input "true"
click at [629, 254] on button "Controleer" at bounding box center [643, 254] width 227 height 16
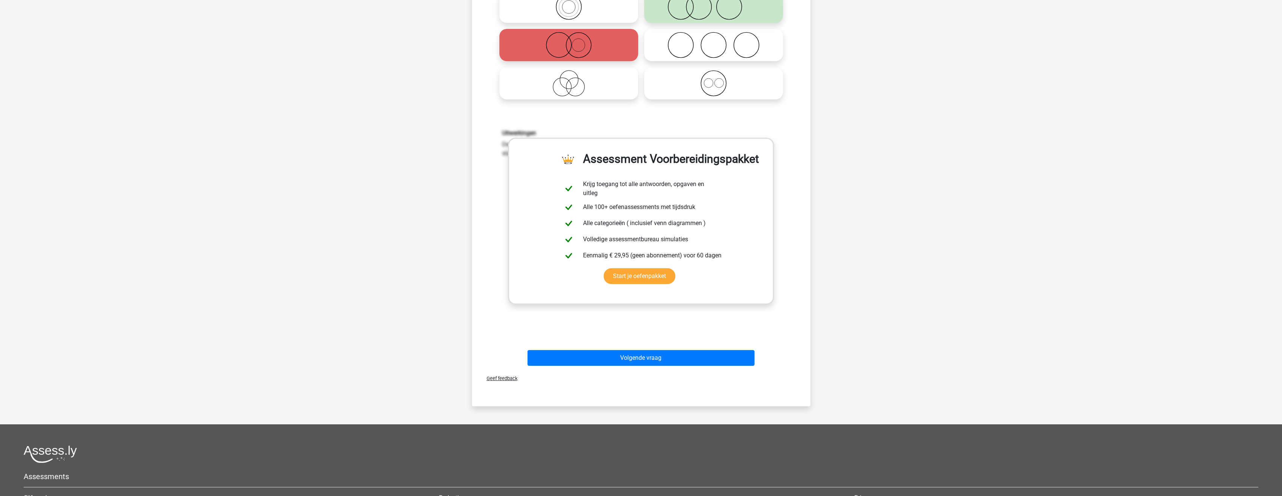
scroll to position [150, 0]
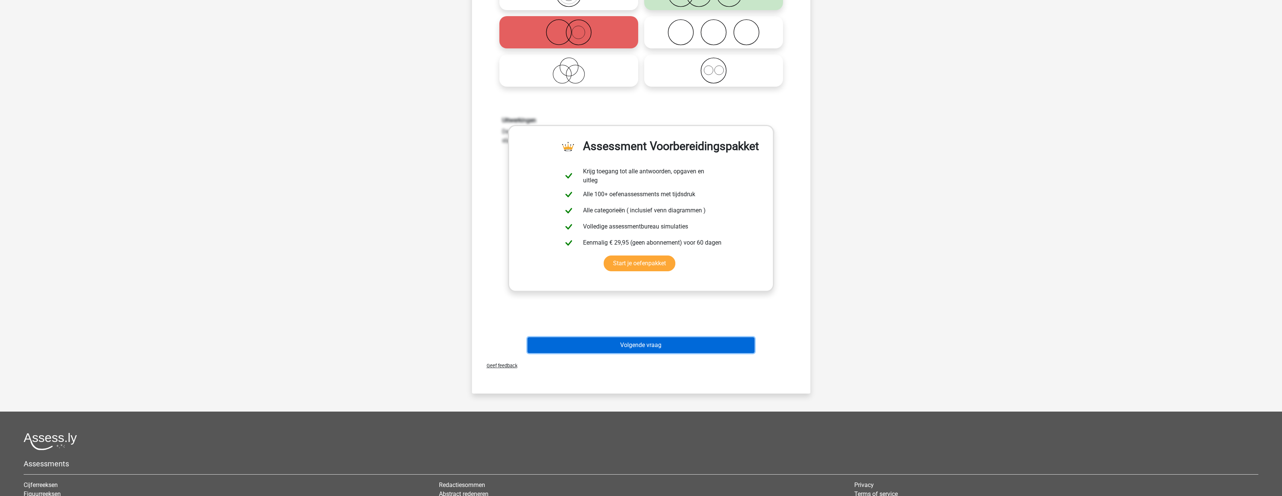
click at [646, 345] on button "Volgende vraag" at bounding box center [640, 345] width 227 height 16
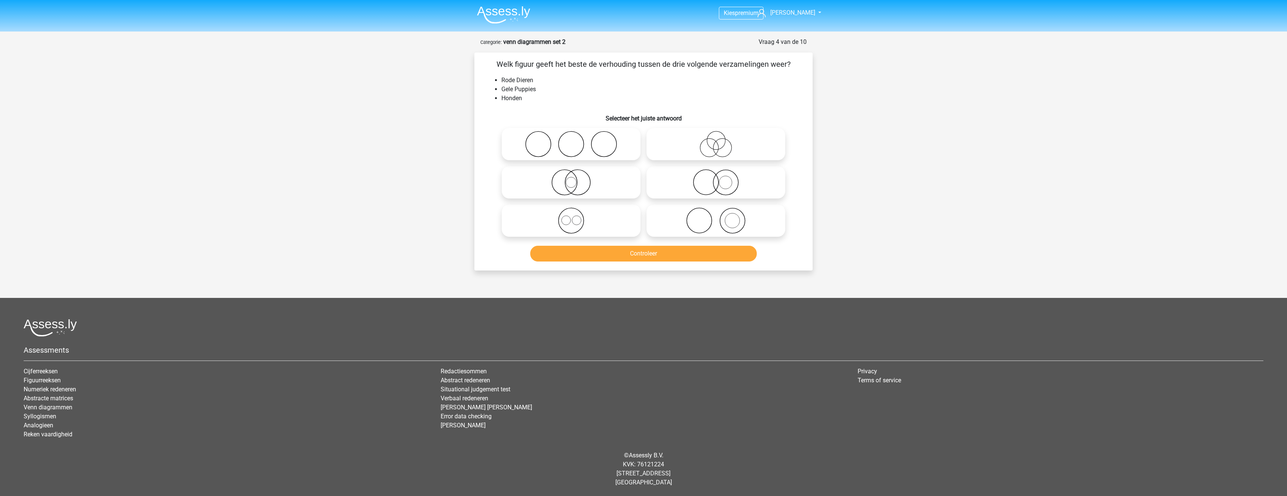
click at [680, 183] on icon at bounding box center [716, 182] width 133 height 26
click at [716, 179] on input "radio" at bounding box center [718, 176] width 5 height 5
radio input "true"
click at [680, 252] on button "Controleer" at bounding box center [643, 254] width 227 height 16
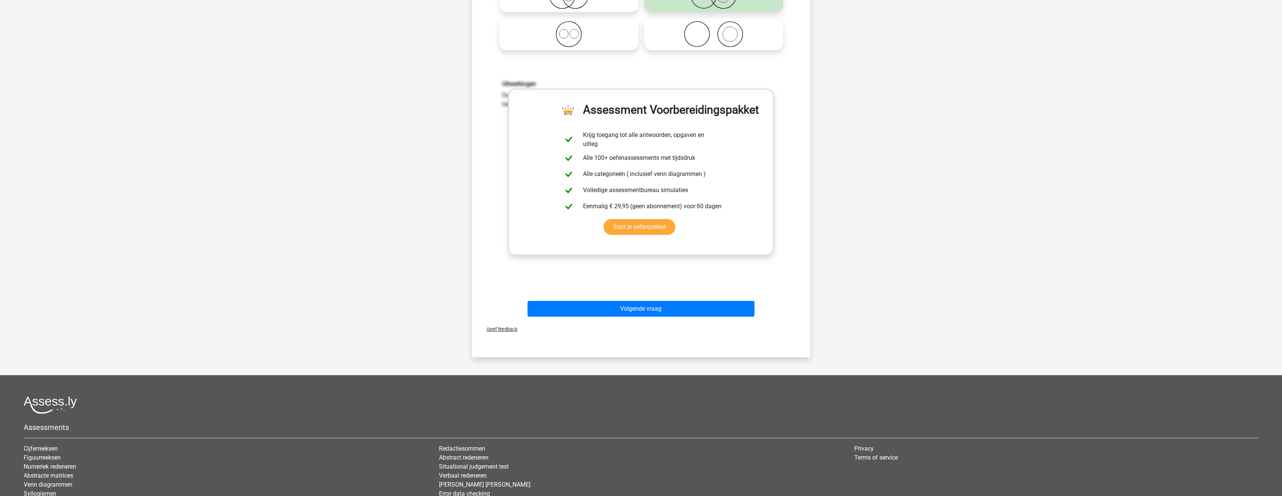
scroll to position [188, 0]
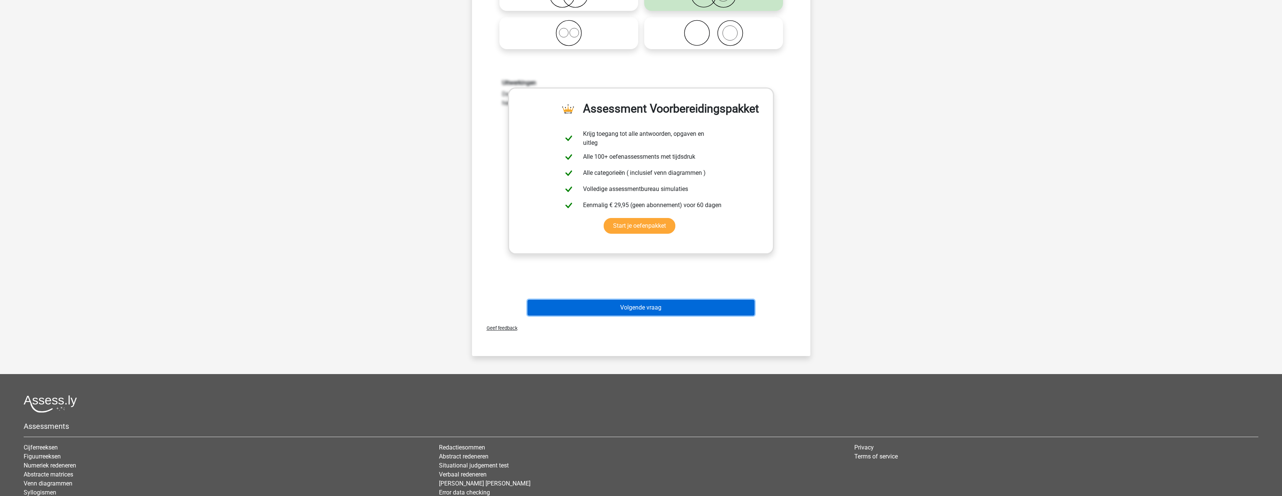
click at [655, 304] on button "Volgende vraag" at bounding box center [640, 308] width 227 height 16
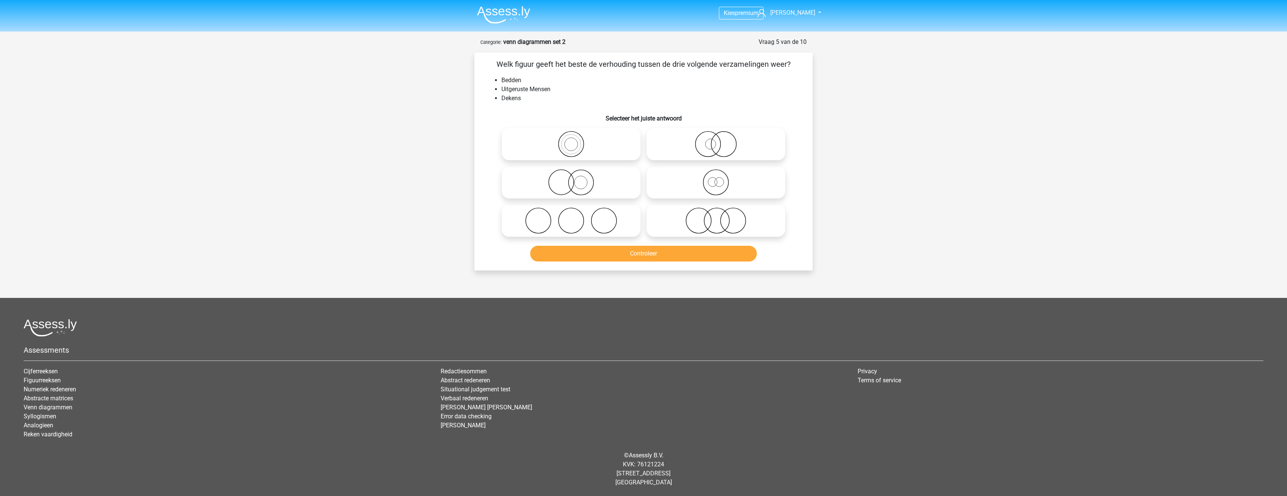
click at [620, 224] on icon at bounding box center [571, 220] width 133 height 26
click at [576, 217] on input "radio" at bounding box center [573, 214] width 5 height 5
radio input "true"
click at [631, 254] on button "Controleer" at bounding box center [643, 254] width 227 height 16
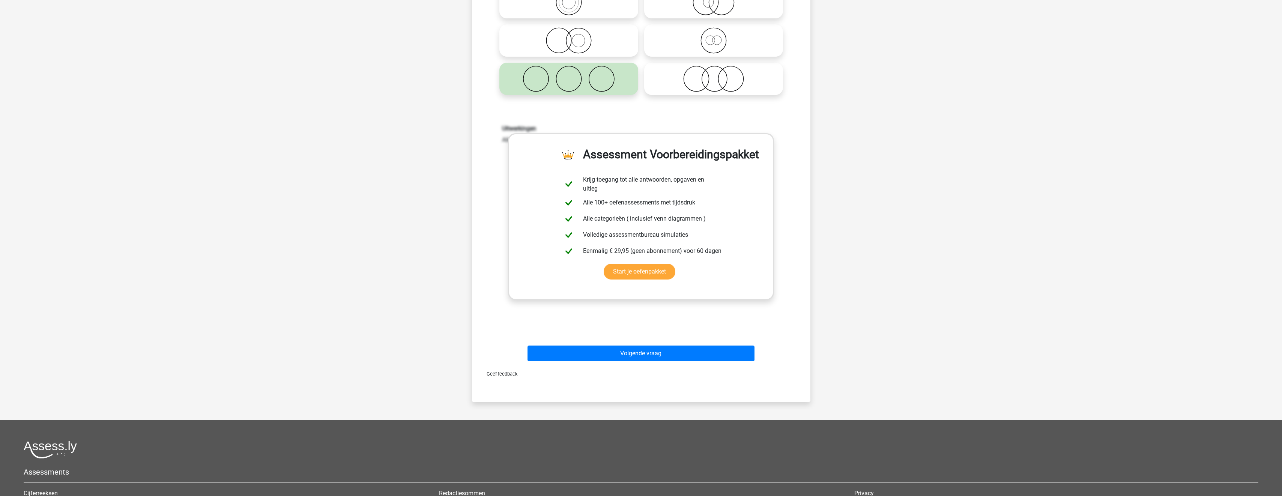
scroll to position [150, 0]
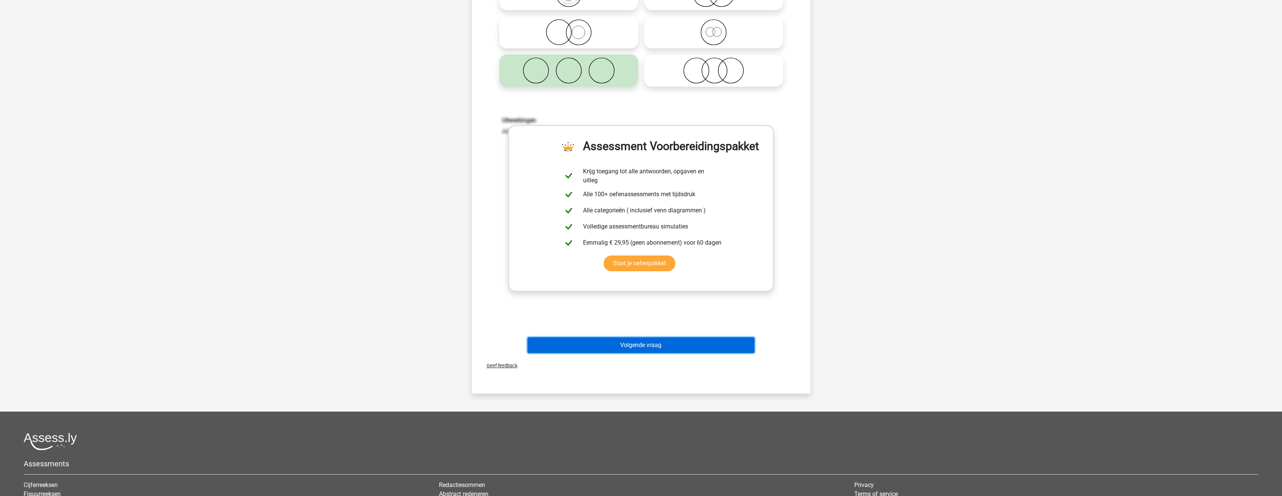
click at [640, 341] on button "Volgende vraag" at bounding box center [640, 345] width 227 height 16
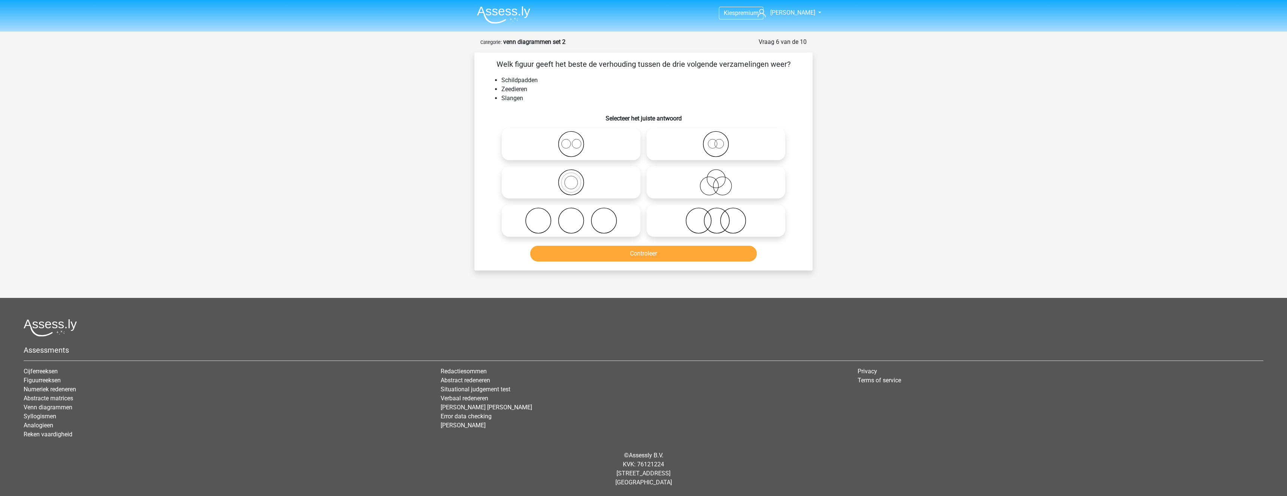
click at [683, 224] on icon at bounding box center [716, 220] width 133 height 26
click at [716, 217] on input "radio" at bounding box center [718, 214] width 5 height 5
radio input "true"
click at [689, 256] on button "Controleer" at bounding box center [643, 254] width 227 height 16
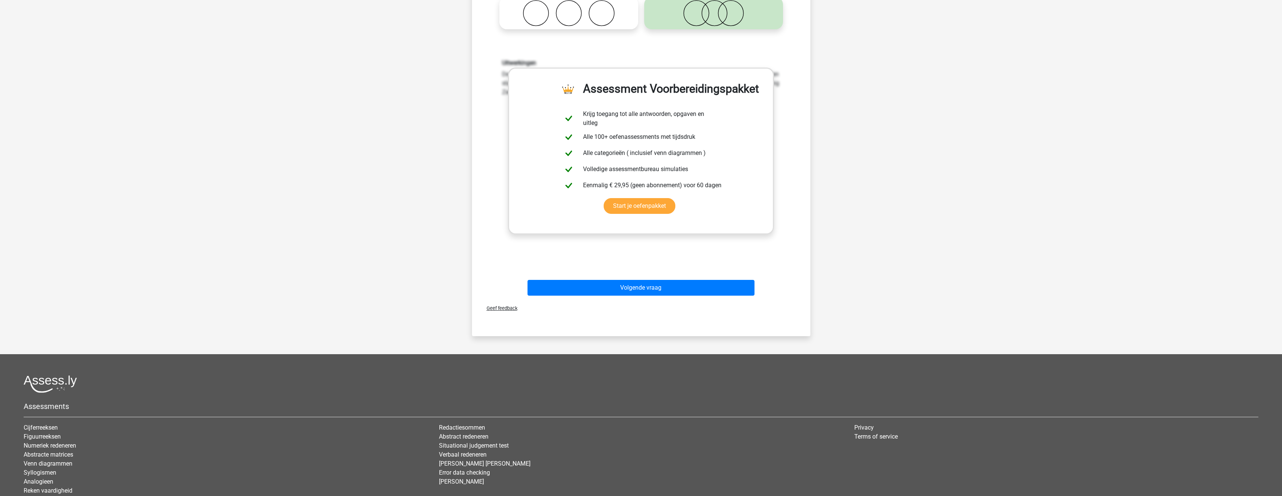
scroll to position [225, 0]
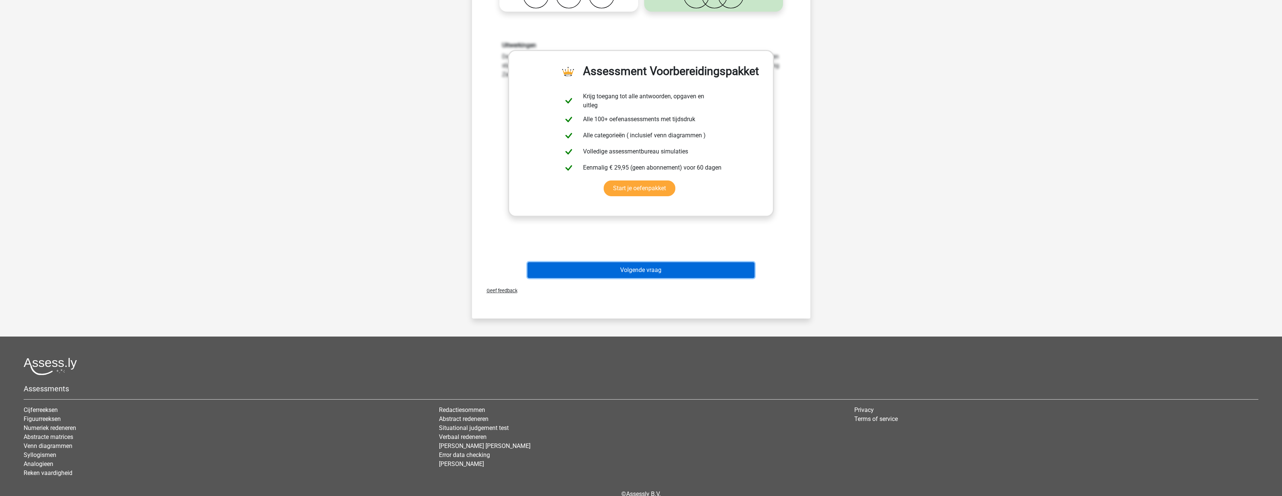
click at [659, 275] on button "Volgende vraag" at bounding box center [640, 270] width 227 height 16
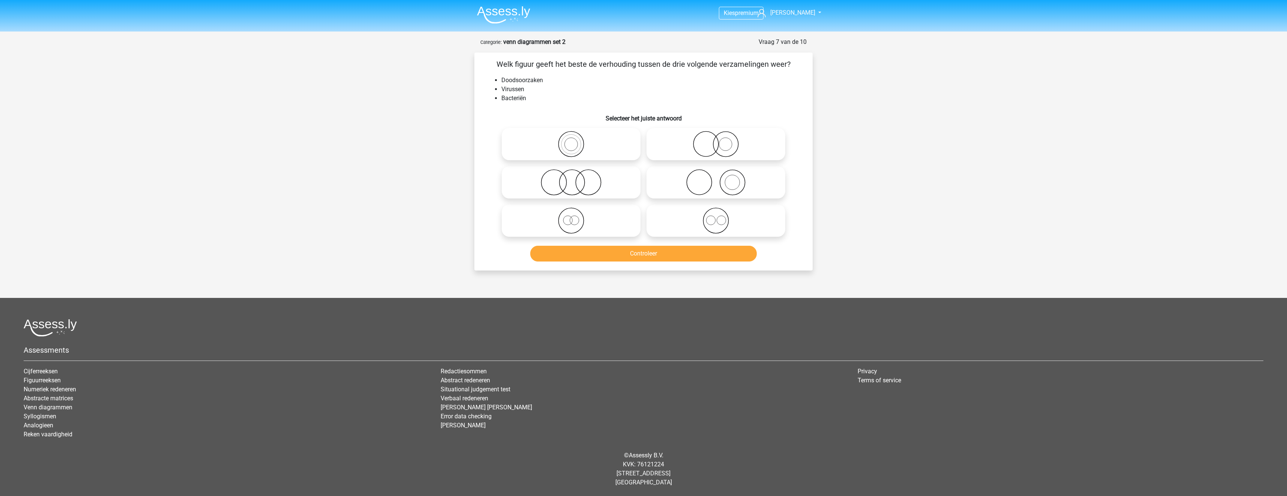
click at [673, 191] on icon at bounding box center [716, 182] width 133 height 26
click at [716, 179] on input "radio" at bounding box center [718, 176] width 5 height 5
radio input "true"
drag, startPoint x: 686, startPoint y: 245, endPoint x: 688, endPoint y: 250, distance: 5.4
click at [687, 247] on div "Controleer" at bounding box center [644, 252] width 314 height 25
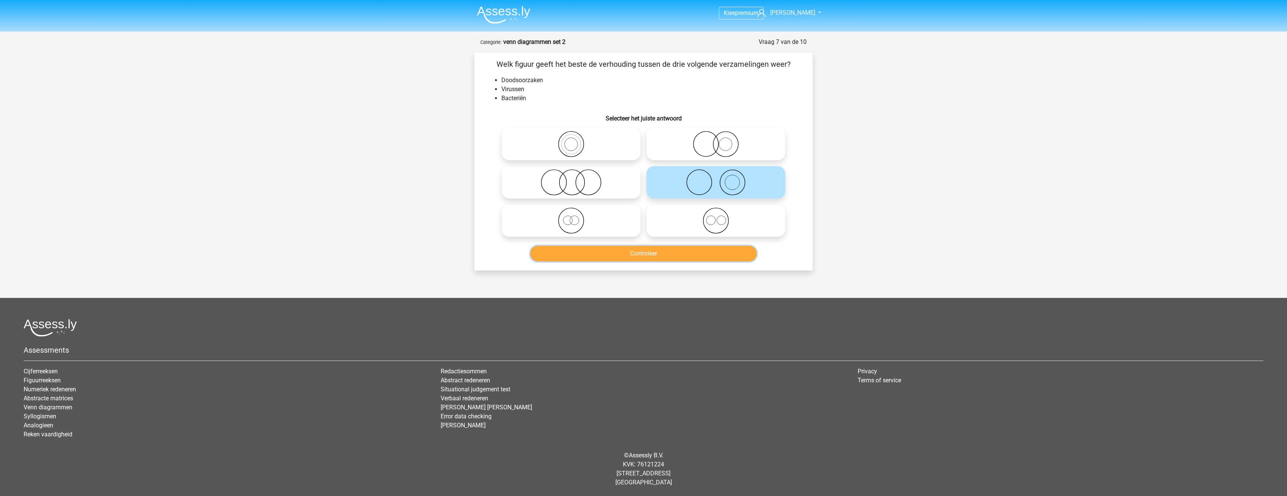
click at [688, 253] on button "Controleer" at bounding box center [643, 254] width 227 height 16
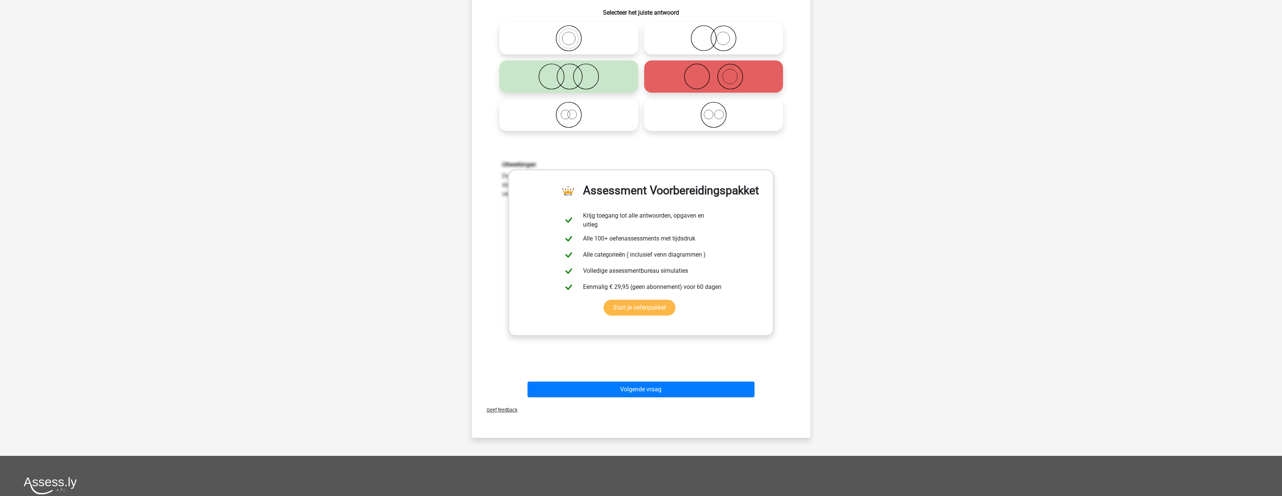
scroll to position [113, 0]
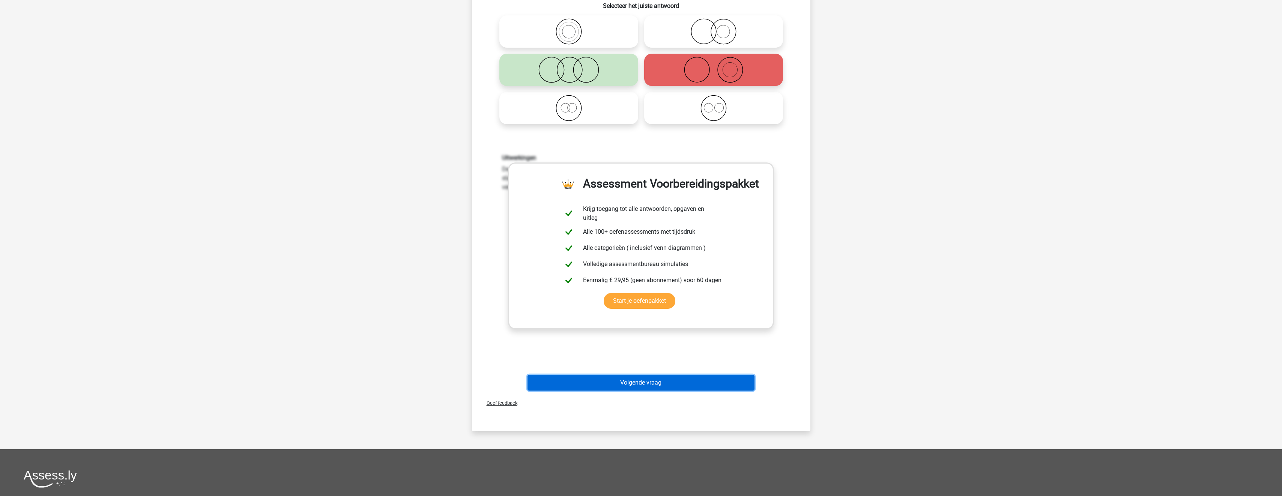
click at [667, 381] on button "Volgende vraag" at bounding box center [640, 383] width 227 height 16
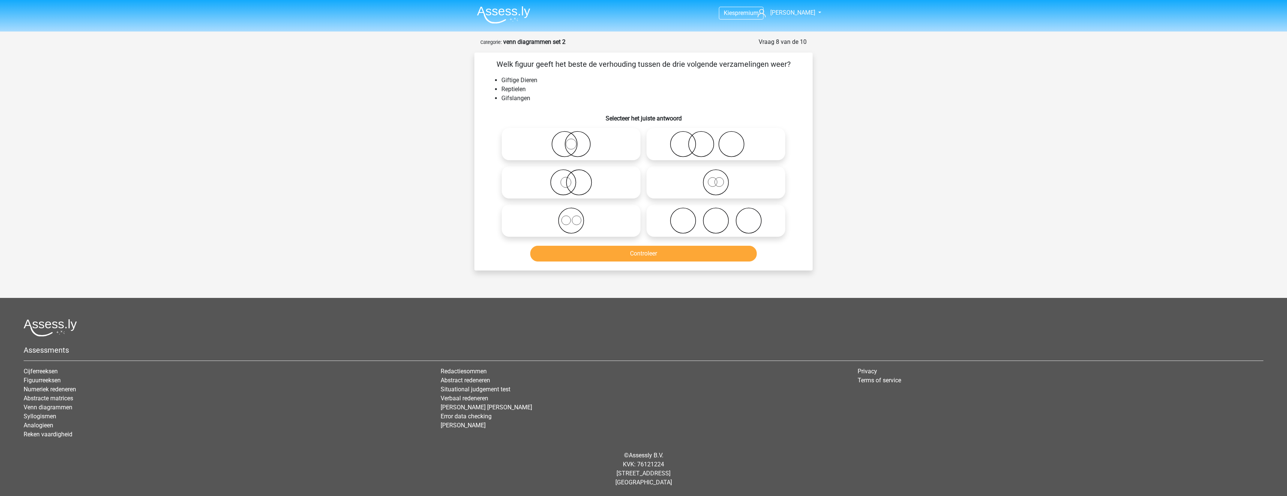
click at [588, 177] on icon at bounding box center [571, 182] width 133 height 26
click at [576, 177] on input "radio" at bounding box center [573, 176] width 5 height 5
radio input "true"
click at [640, 260] on button "Controleer" at bounding box center [643, 254] width 227 height 16
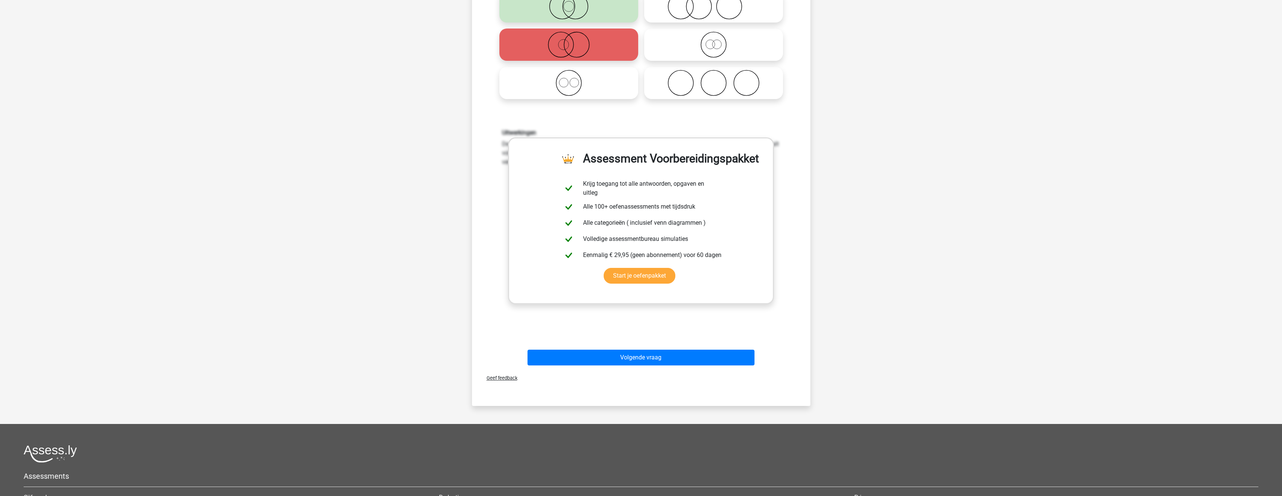
scroll to position [150, 0]
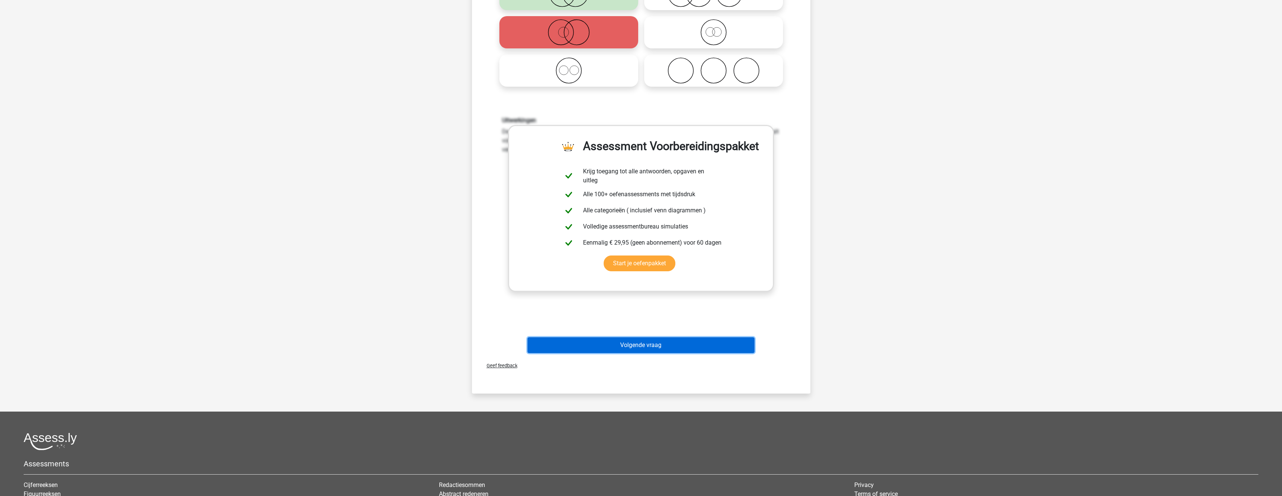
click at [647, 343] on button "Volgende vraag" at bounding box center [640, 345] width 227 height 16
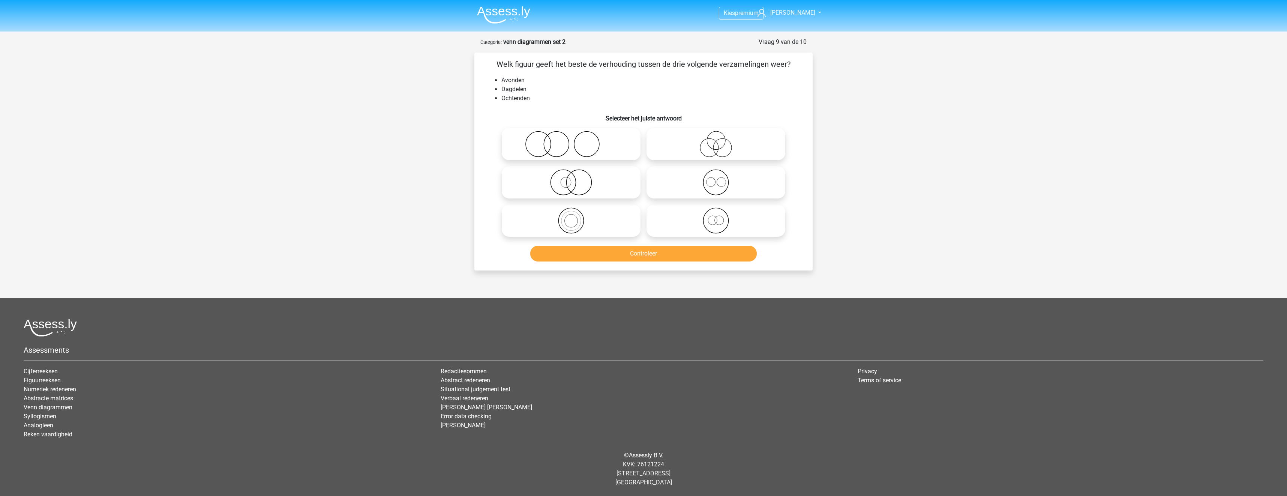
click at [658, 189] on icon at bounding box center [716, 182] width 133 height 26
click at [716, 179] on input "radio" at bounding box center [718, 176] width 5 height 5
radio input "true"
click at [671, 257] on button "Controleer" at bounding box center [643, 254] width 227 height 16
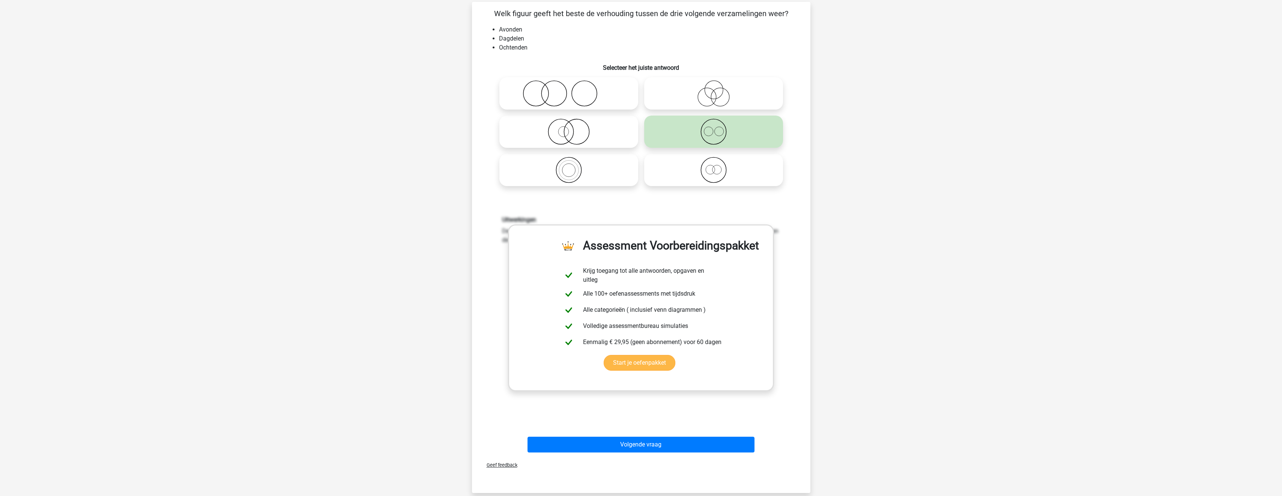
scroll to position [150, 0]
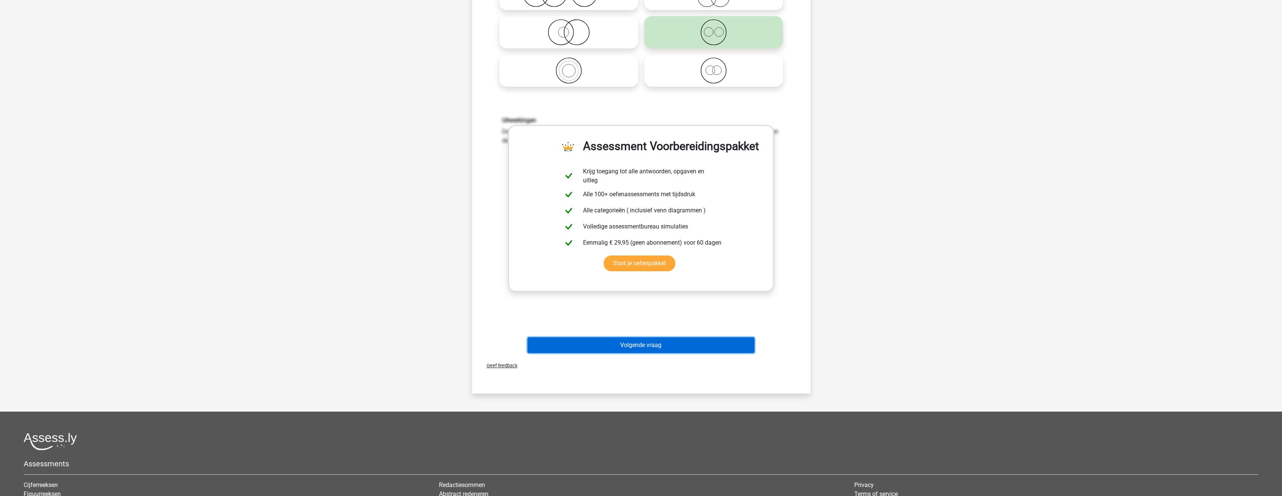
click at [638, 345] on button "Volgende vraag" at bounding box center [640, 345] width 227 height 16
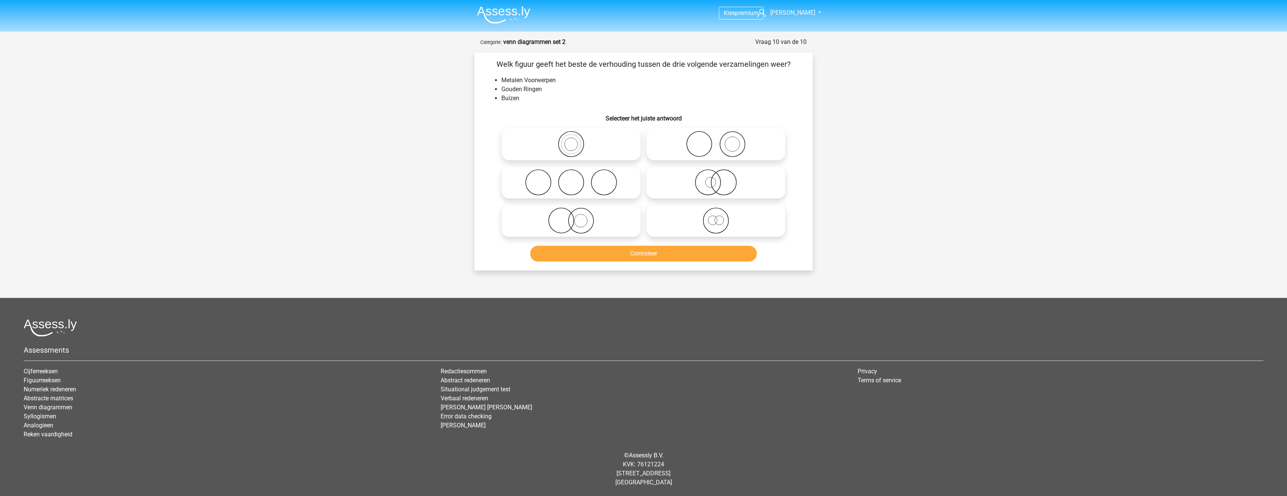
click at [714, 222] on icon at bounding box center [716, 220] width 133 height 26
click at [716, 217] on input "radio" at bounding box center [718, 214] width 5 height 5
radio input "true"
click at [714, 254] on button "Controleer" at bounding box center [643, 254] width 227 height 16
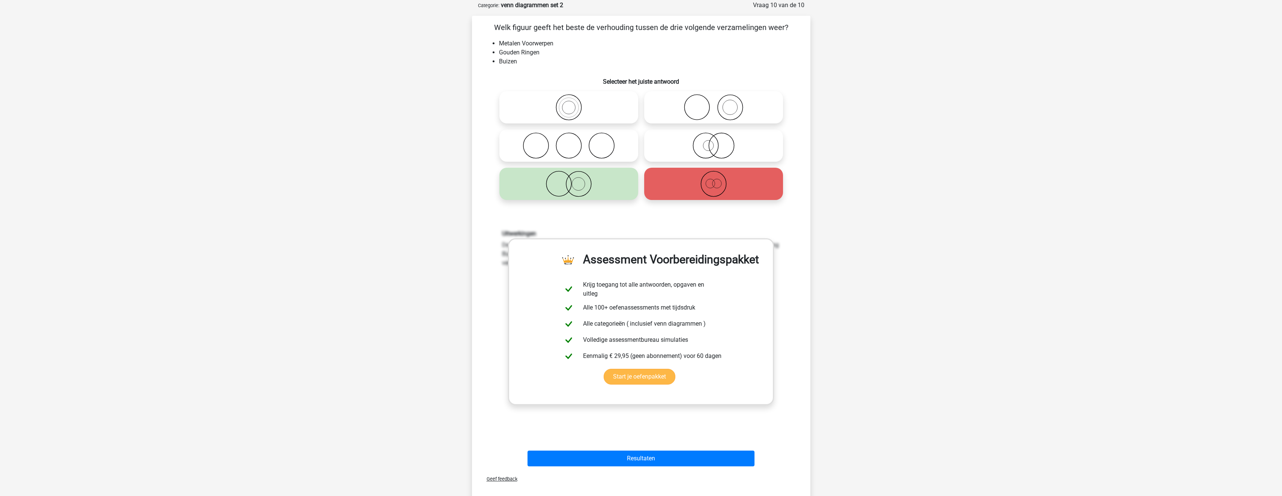
scroll to position [113, 0]
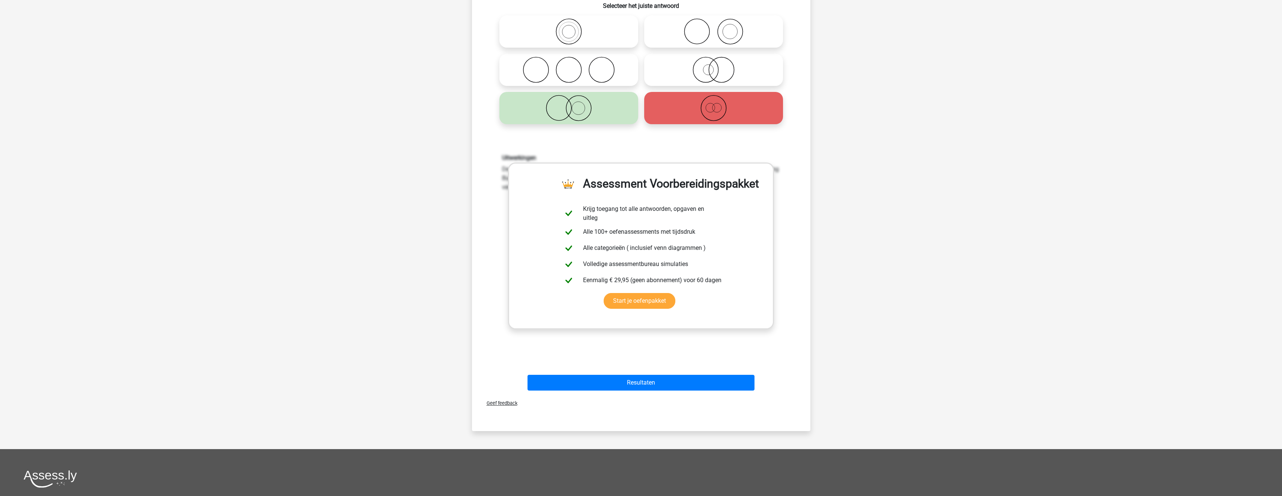
click at [675, 392] on div "Resultaten" at bounding box center [641, 384] width 290 height 19
click at [674, 384] on button "Resultaten" at bounding box center [640, 383] width 227 height 16
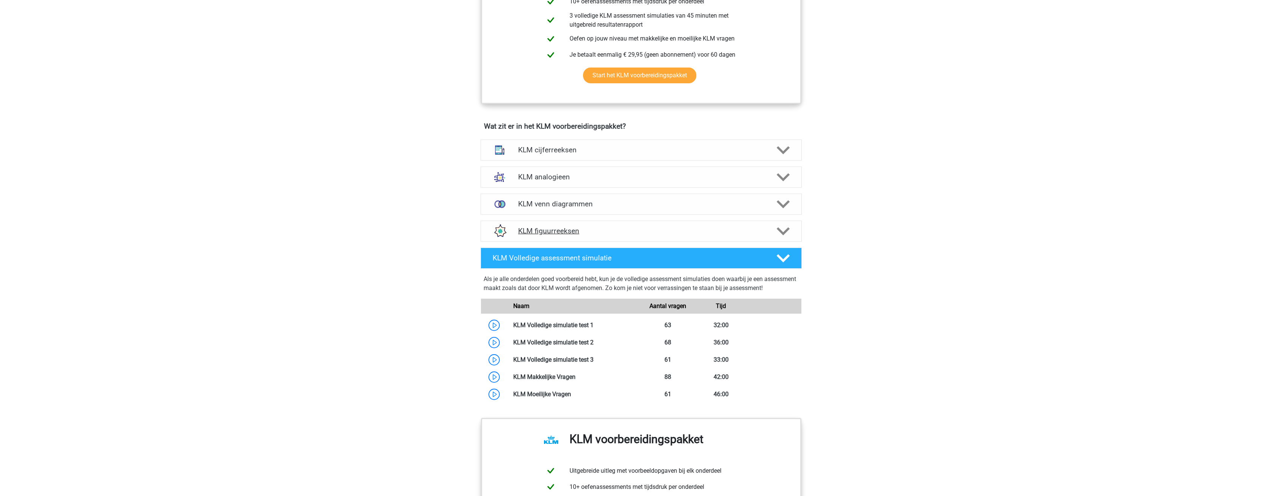
scroll to position [413, 0]
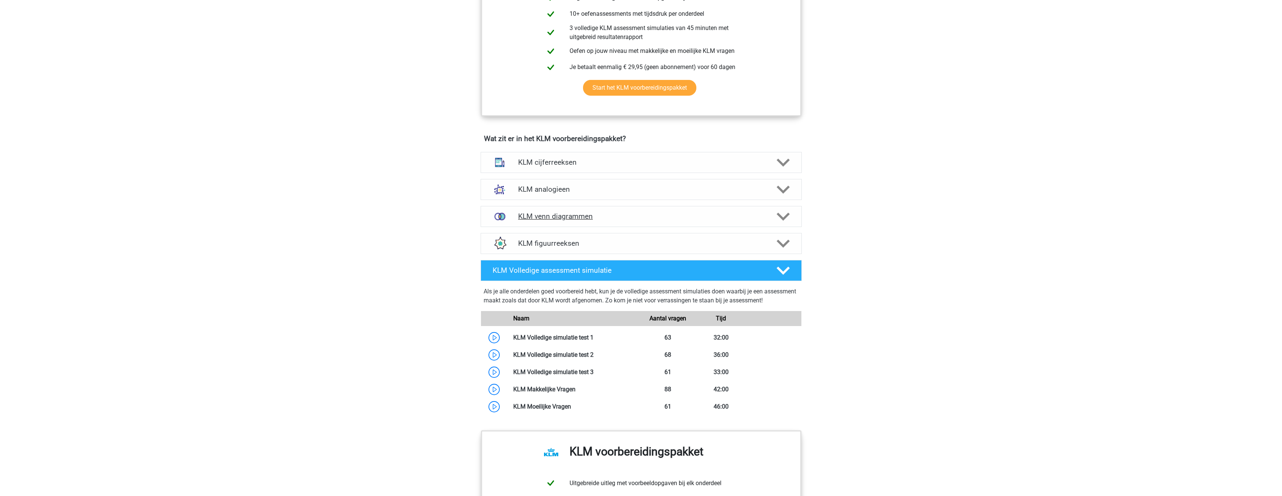
click at [628, 219] on h4 "KLM venn diagrammen" at bounding box center [641, 216] width 246 height 9
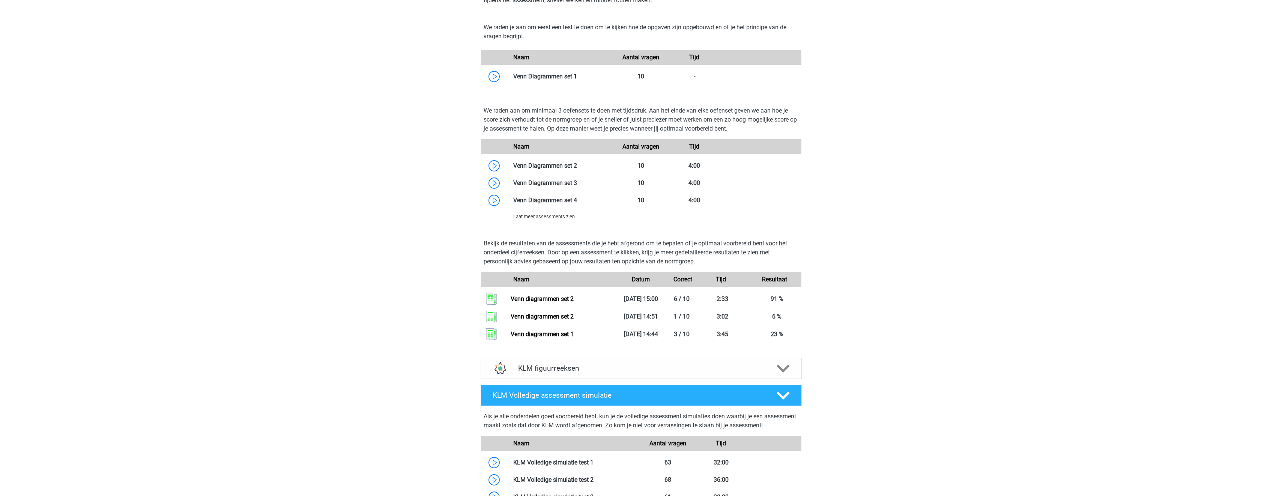
scroll to position [675, 0]
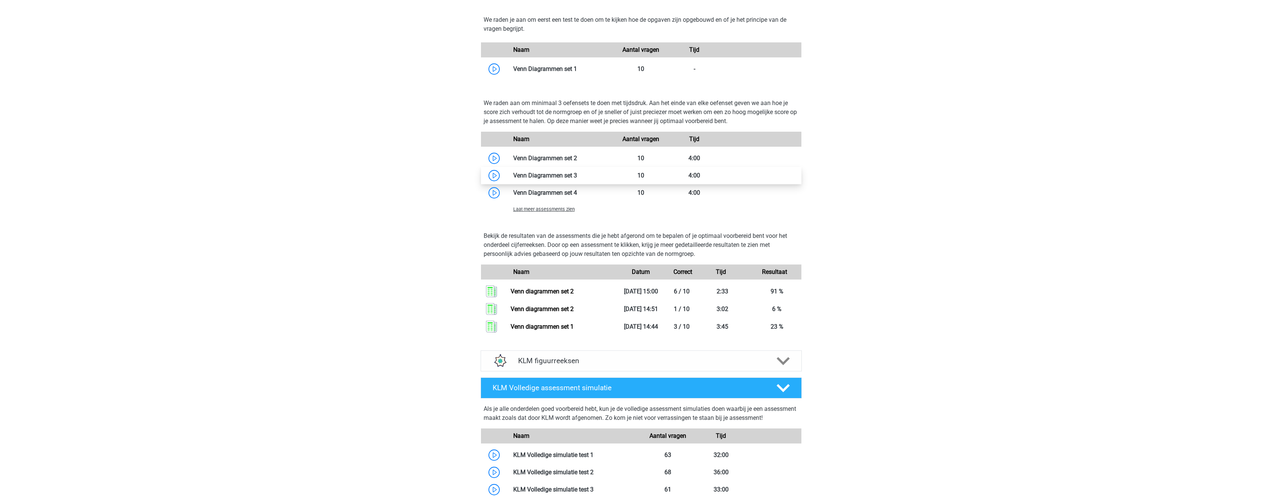
click at [577, 176] on link at bounding box center [577, 175] width 0 height 7
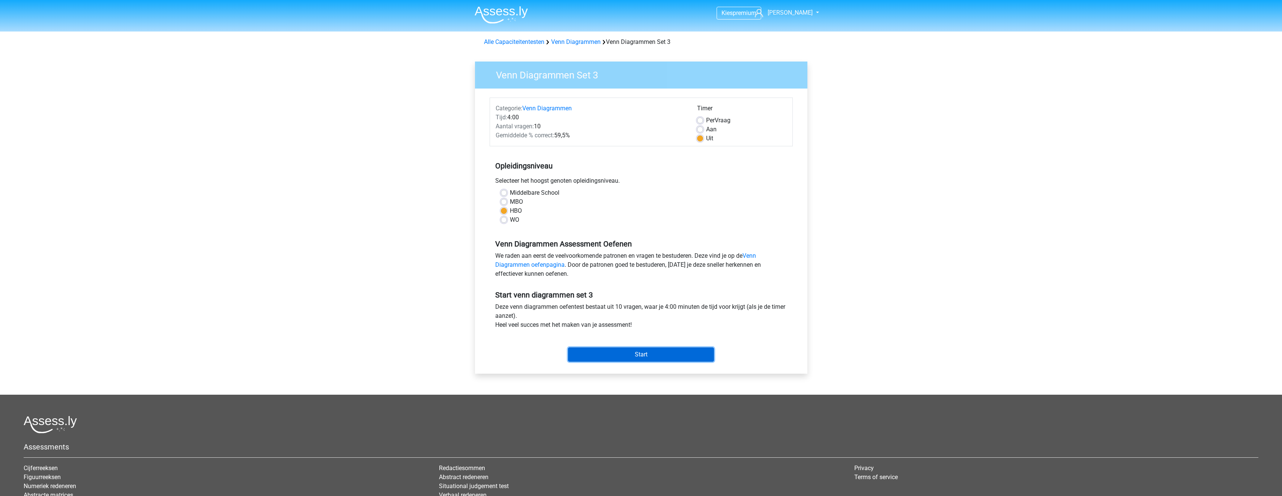
click at [656, 354] on input "Start" at bounding box center [641, 354] width 146 height 14
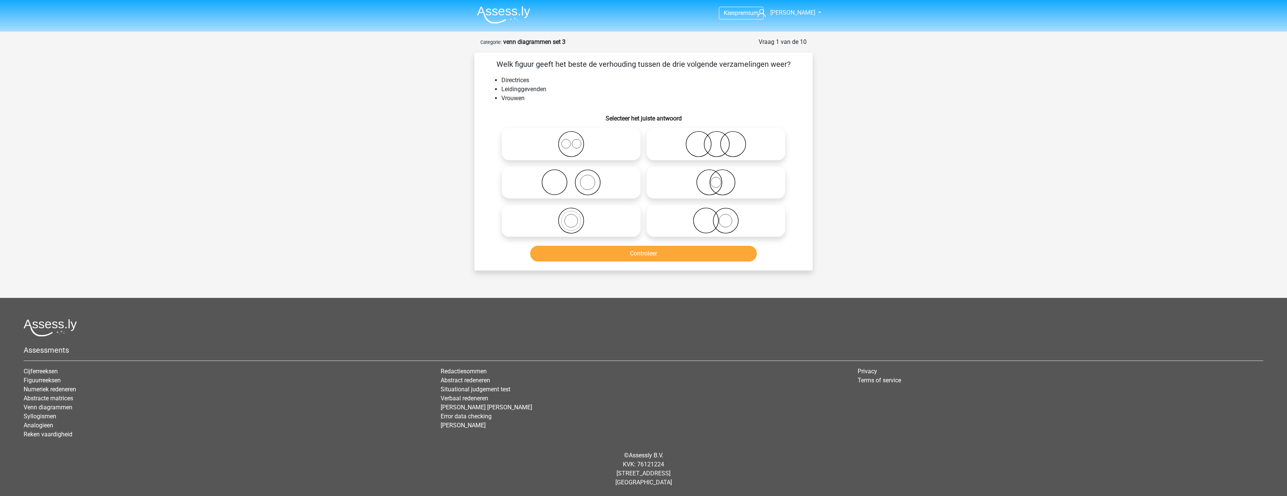
click at [691, 225] on icon at bounding box center [716, 220] width 133 height 26
click at [716, 217] on input "radio" at bounding box center [718, 214] width 5 height 5
radio input "true"
click at [692, 247] on button "Controleer" at bounding box center [643, 254] width 227 height 16
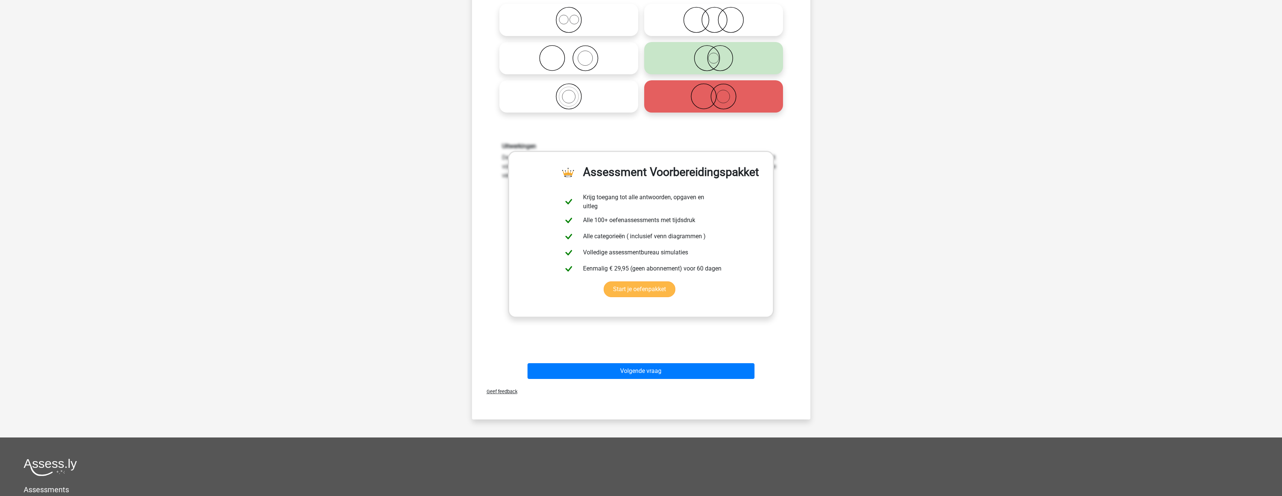
scroll to position [150, 0]
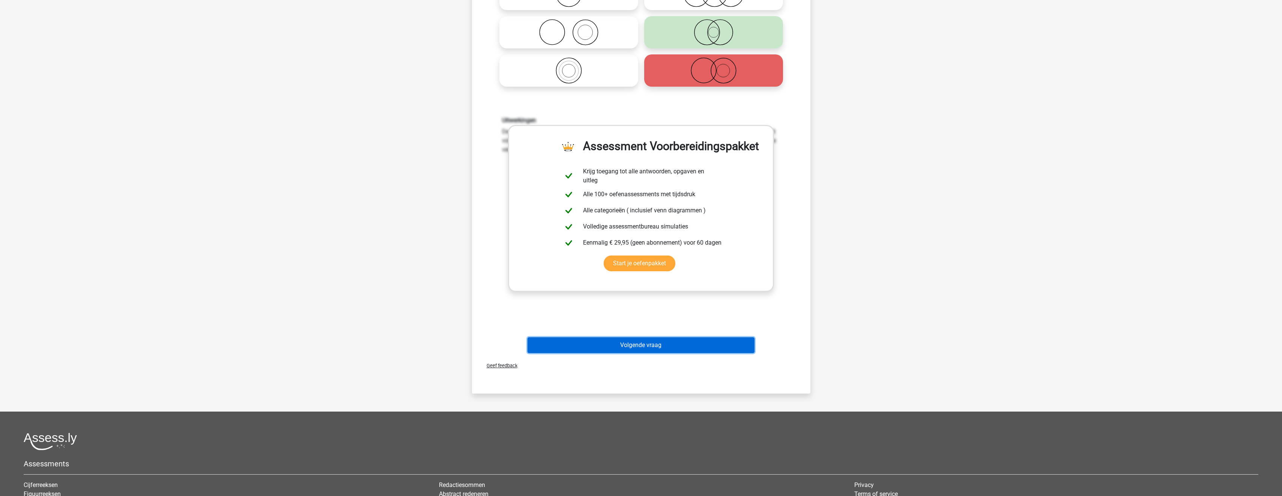
click at [674, 347] on button "Volgende vraag" at bounding box center [640, 345] width 227 height 16
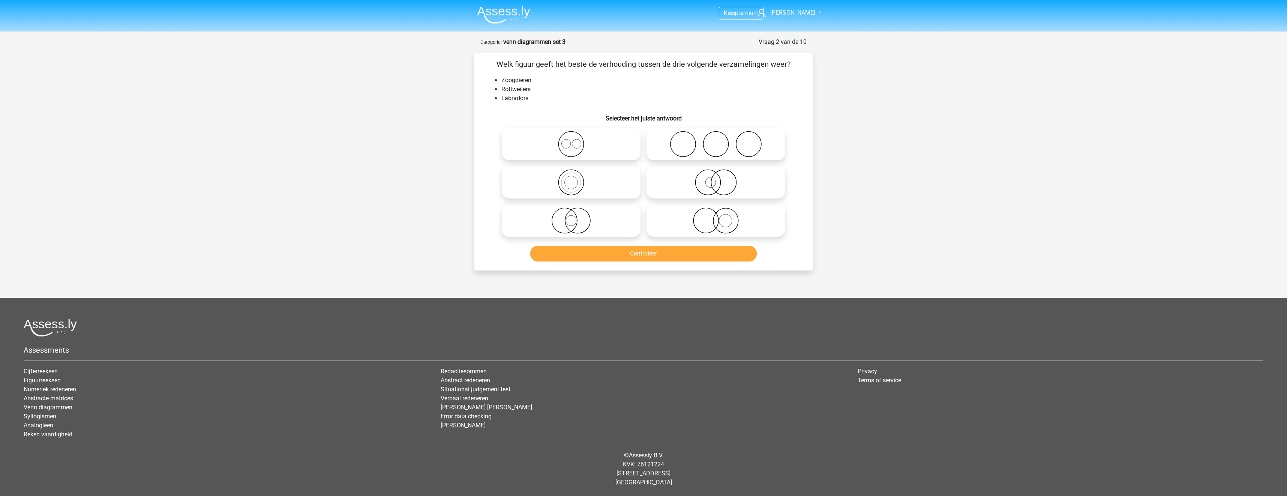
click at [578, 144] on icon at bounding box center [571, 144] width 133 height 26
click at [576, 140] on input "radio" at bounding box center [573, 137] width 5 height 5
radio input "true"
click at [640, 258] on button "Controleer" at bounding box center [643, 254] width 227 height 16
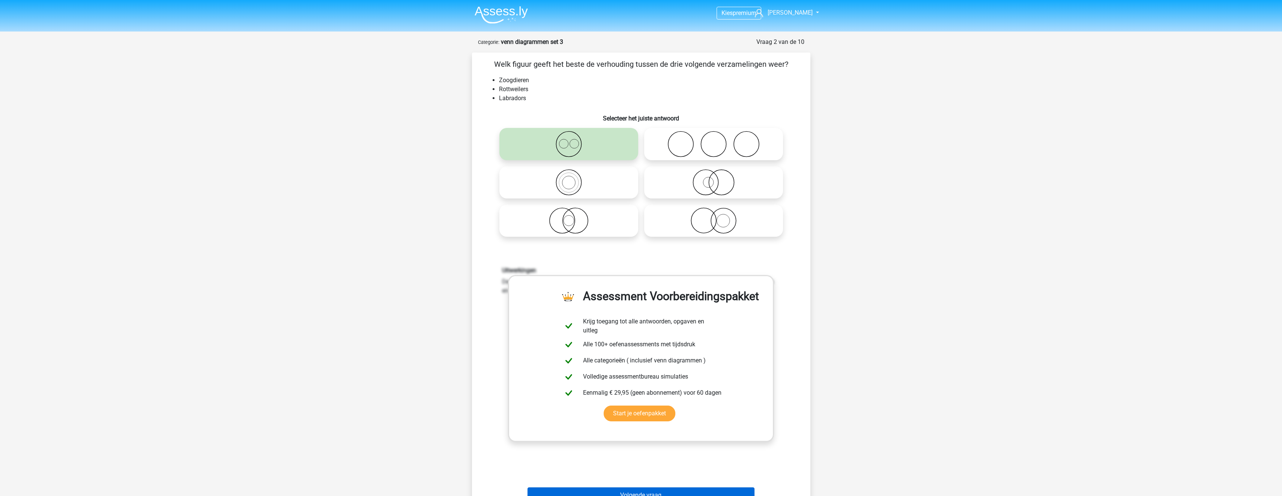
scroll to position [150, 0]
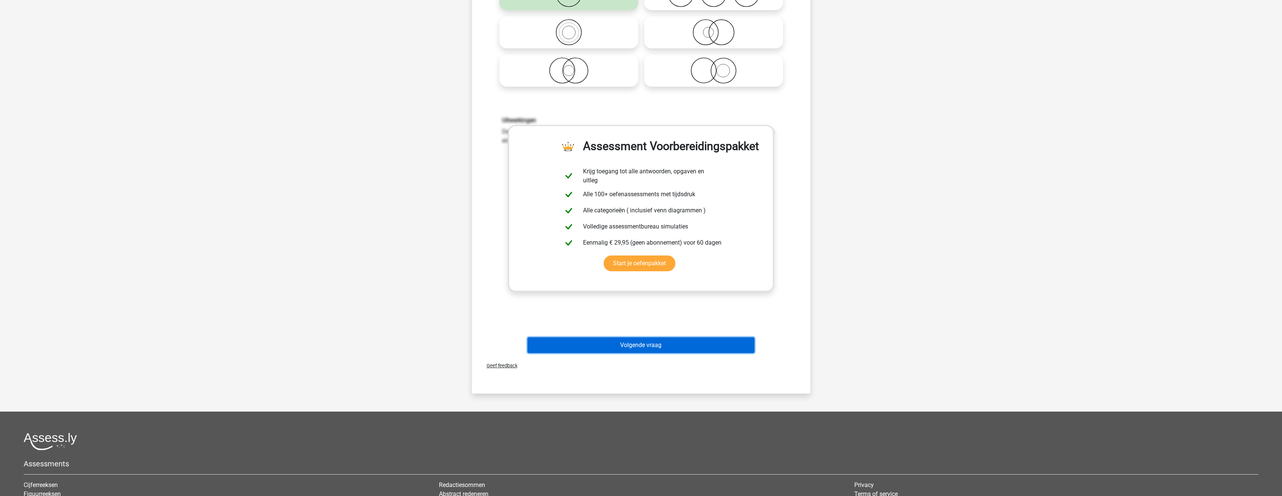
click at [654, 344] on button "Volgende vraag" at bounding box center [640, 345] width 227 height 16
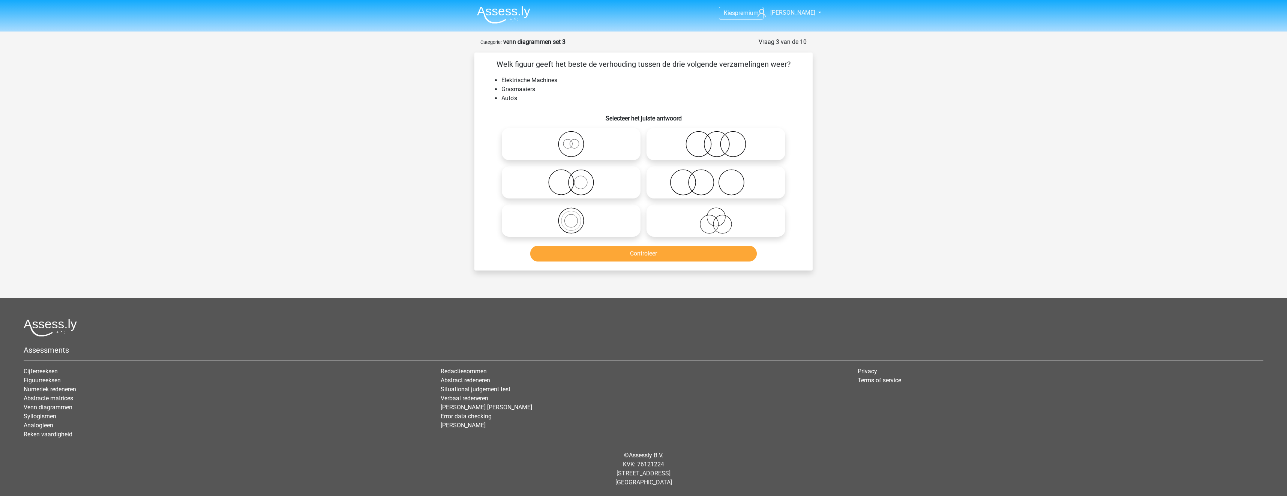
click at [674, 137] on icon at bounding box center [716, 144] width 133 height 26
click at [716, 137] on input "radio" at bounding box center [718, 137] width 5 height 5
radio input "true"
click at [644, 250] on button "Controleer" at bounding box center [643, 254] width 227 height 16
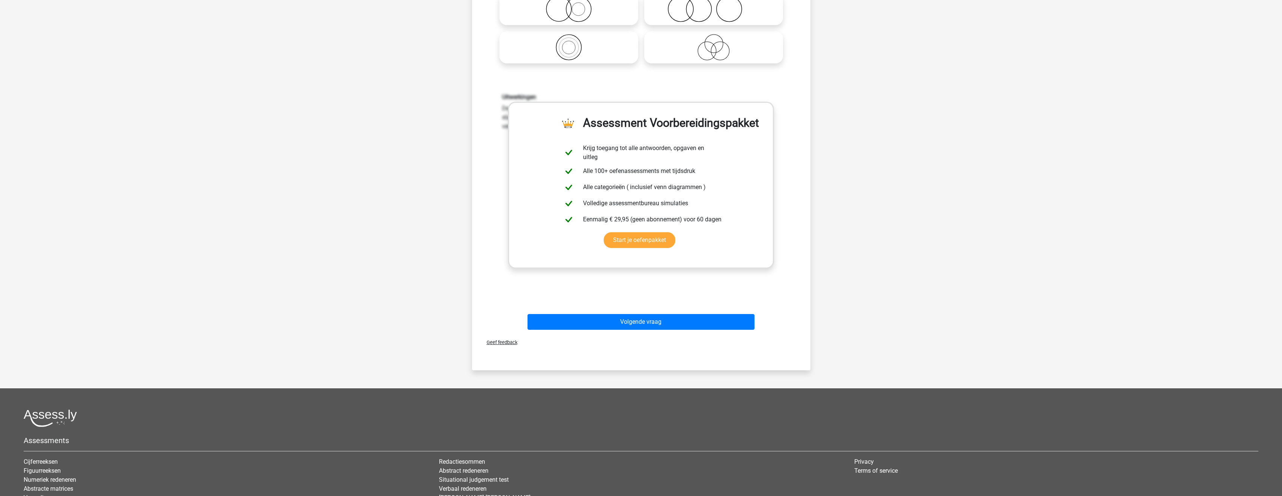
scroll to position [188, 0]
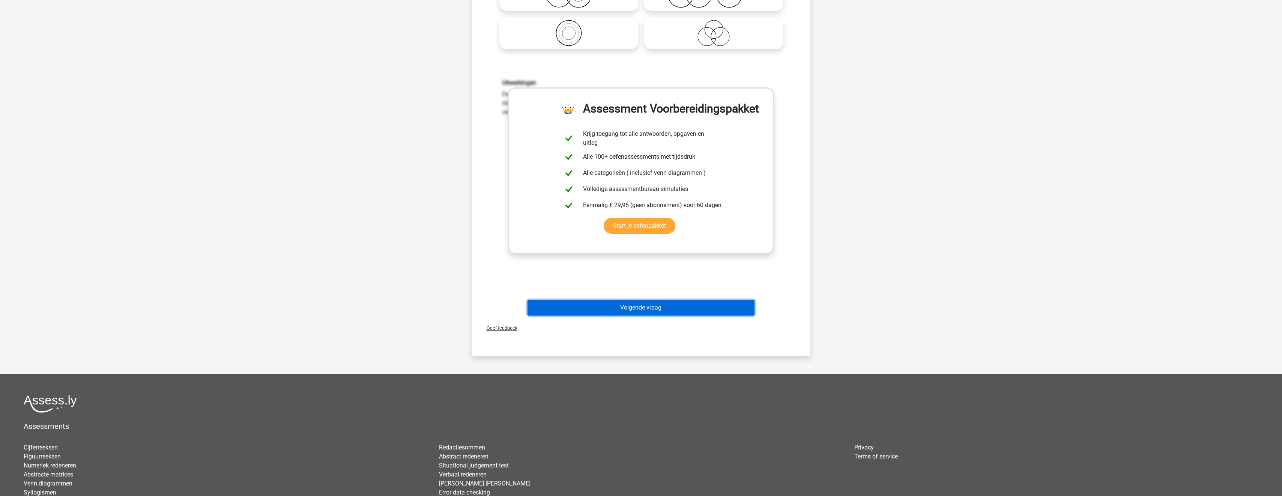
click at [653, 301] on button "Volgende vraag" at bounding box center [640, 308] width 227 height 16
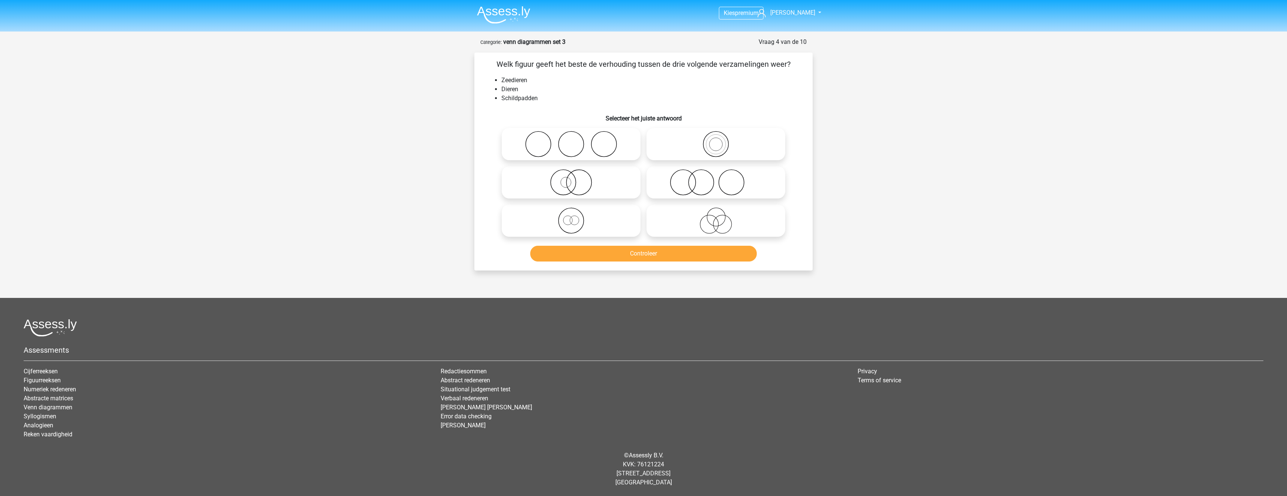
click at [620, 182] on icon at bounding box center [571, 182] width 133 height 26
click at [576, 179] on input "radio" at bounding box center [573, 176] width 5 height 5
radio input "true"
click at [638, 256] on button "Controleer" at bounding box center [643, 254] width 227 height 16
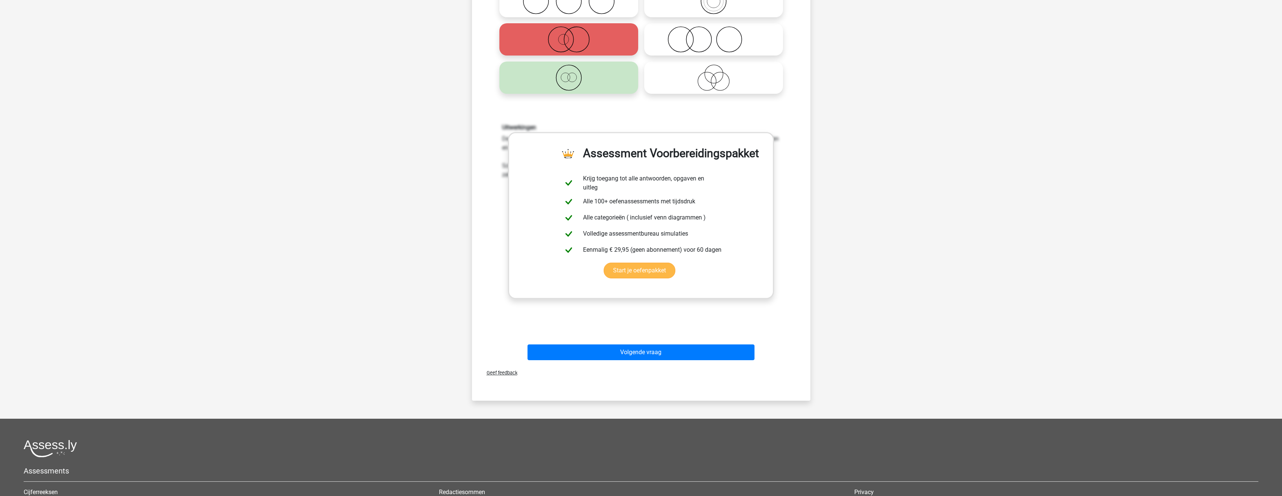
scroll to position [150, 0]
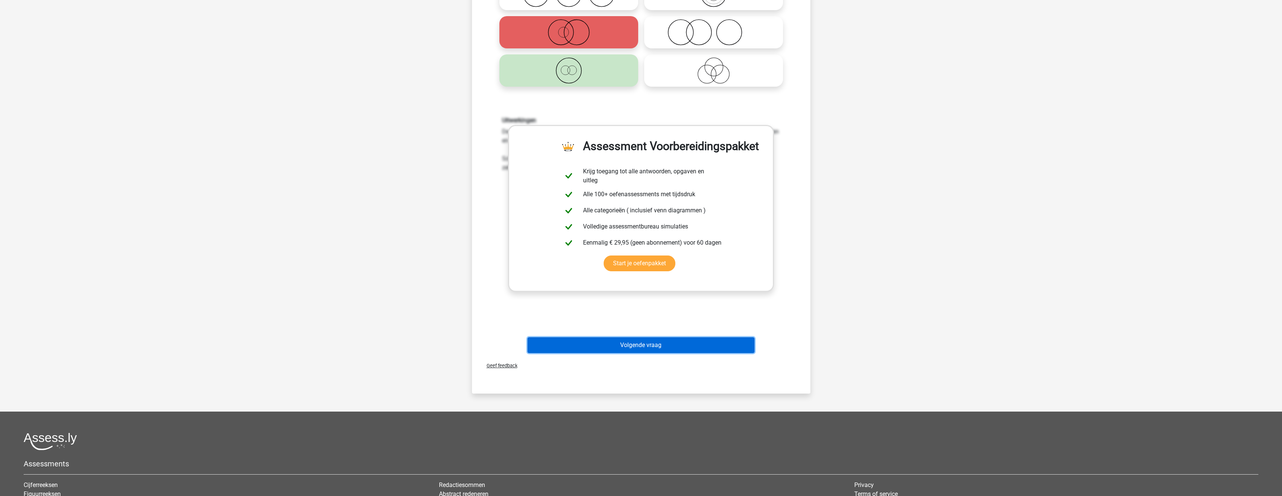
click at [650, 347] on button "Volgende vraag" at bounding box center [640, 345] width 227 height 16
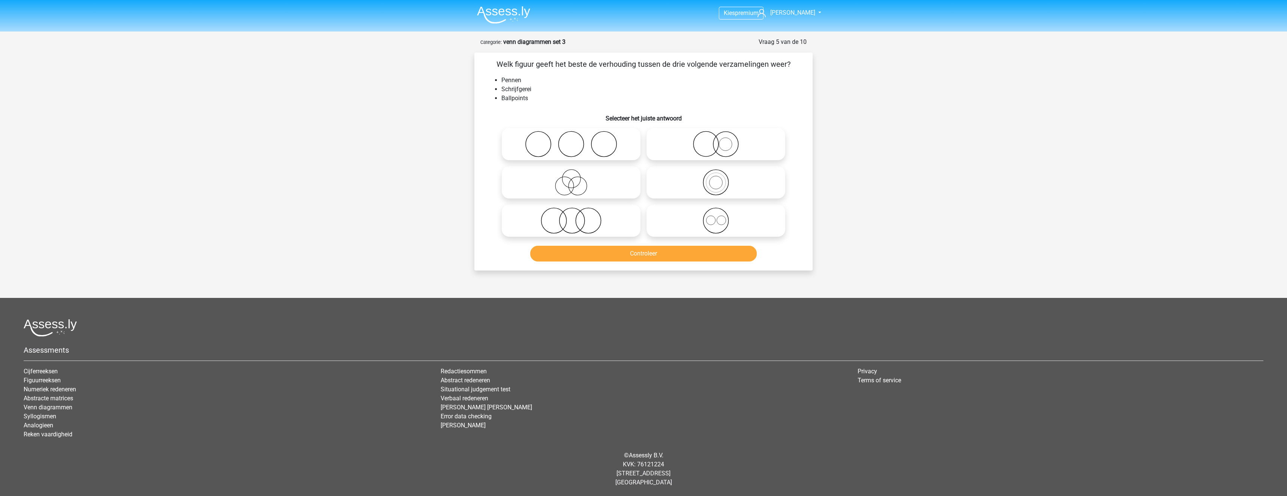
click at [708, 152] on icon at bounding box center [716, 144] width 133 height 26
click at [716, 140] on input "radio" at bounding box center [718, 137] width 5 height 5
radio input "true"
click at [708, 256] on button "Controleer" at bounding box center [643, 254] width 227 height 16
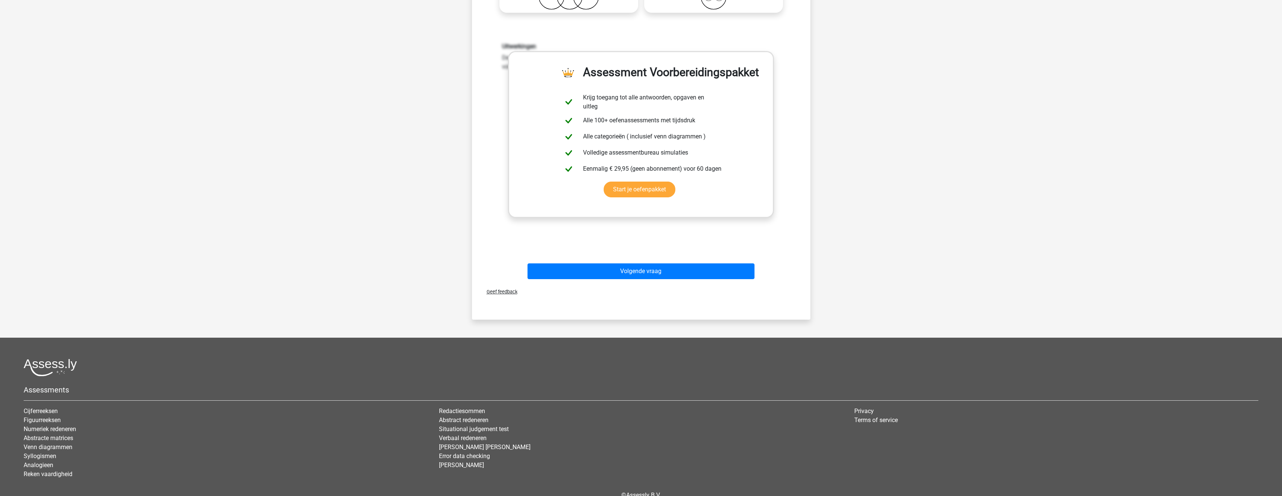
scroll to position [225, 0]
click at [689, 271] on button "Volgende vraag" at bounding box center [640, 270] width 227 height 16
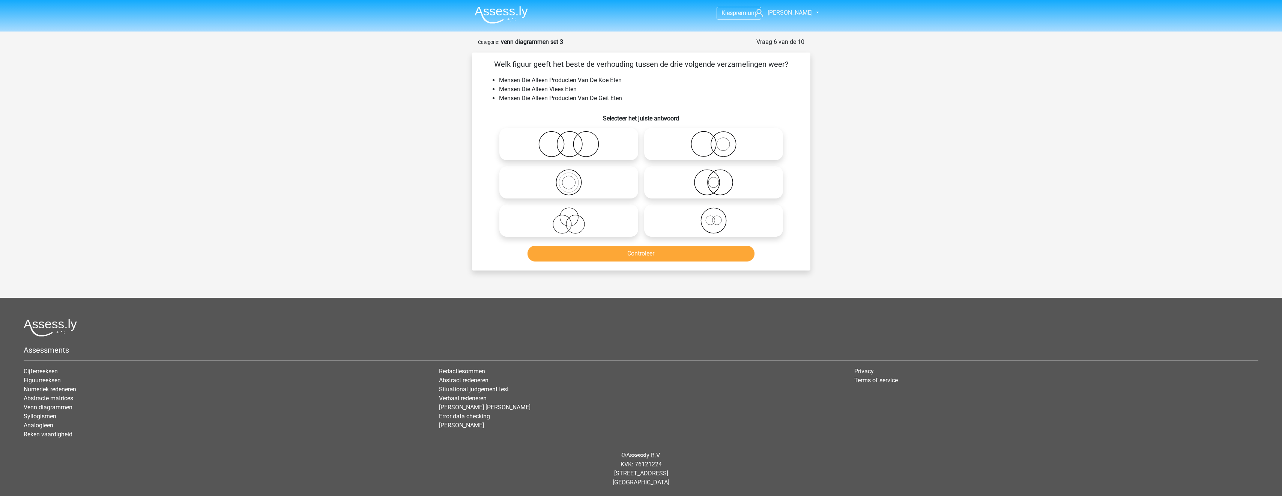
scroll to position [0, 0]
drag, startPoint x: 582, startPoint y: 224, endPoint x: 587, endPoint y: 233, distance: 10.7
click at [583, 224] on icon at bounding box center [571, 220] width 133 height 26
click at [576, 217] on input "radio" at bounding box center [573, 214] width 5 height 5
radio input "true"
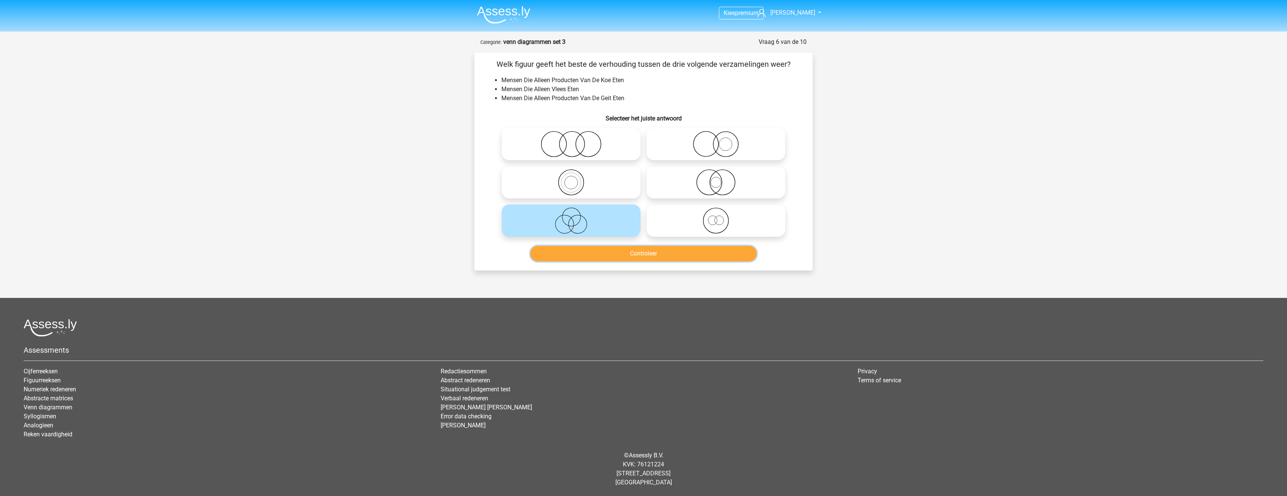
click at [596, 255] on button "Controleer" at bounding box center [643, 254] width 227 height 16
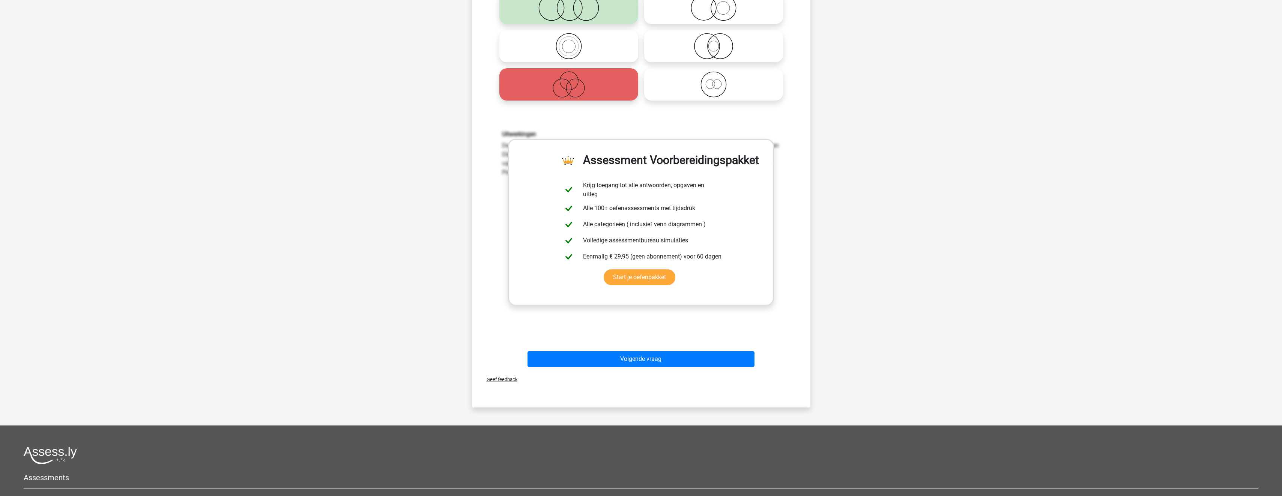
scroll to position [150, 0]
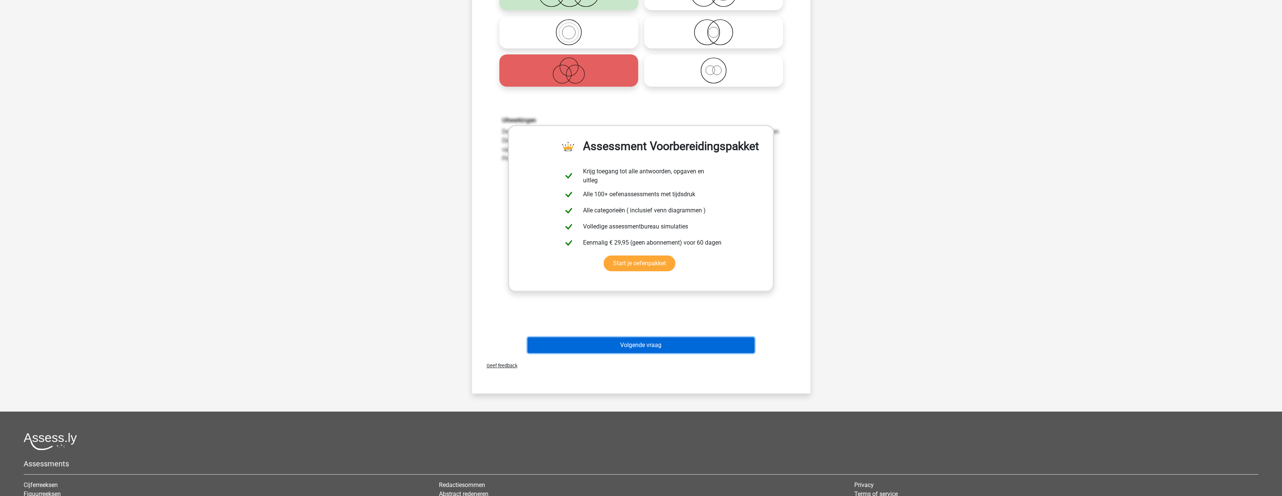
click at [636, 342] on button "Volgende vraag" at bounding box center [640, 345] width 227 height 16
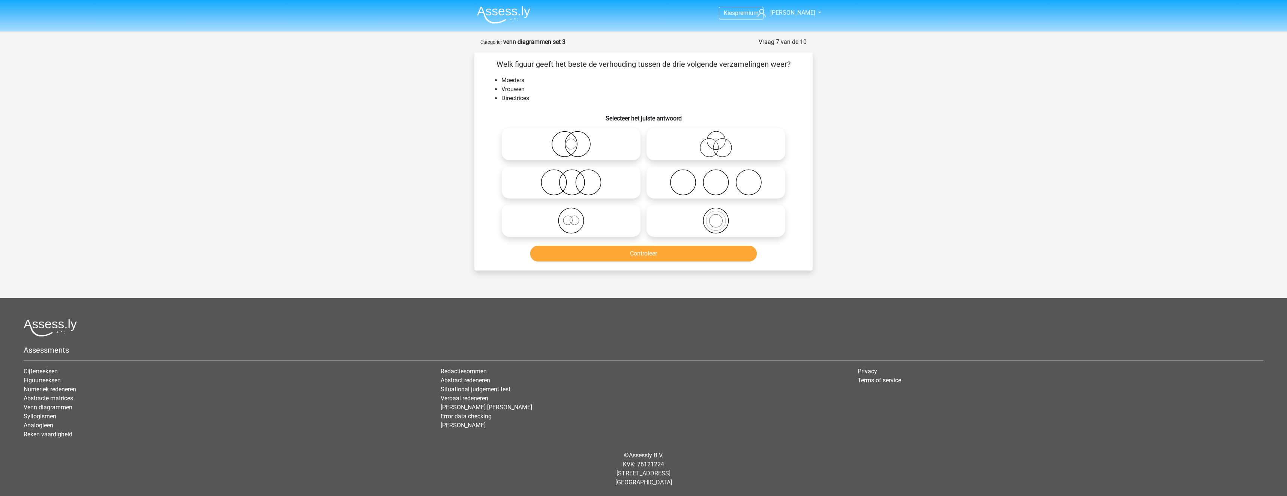
click at [593, 143] on icon at bounding box center [571, 144] width 133 height 26
click at [576, 140] on input "radio" at bounding box center [573, 137] width 5 height 5
radio input "true"
click at [626, 254] on button "Controleer" at bounding box center [643, 254] width 227 height 16
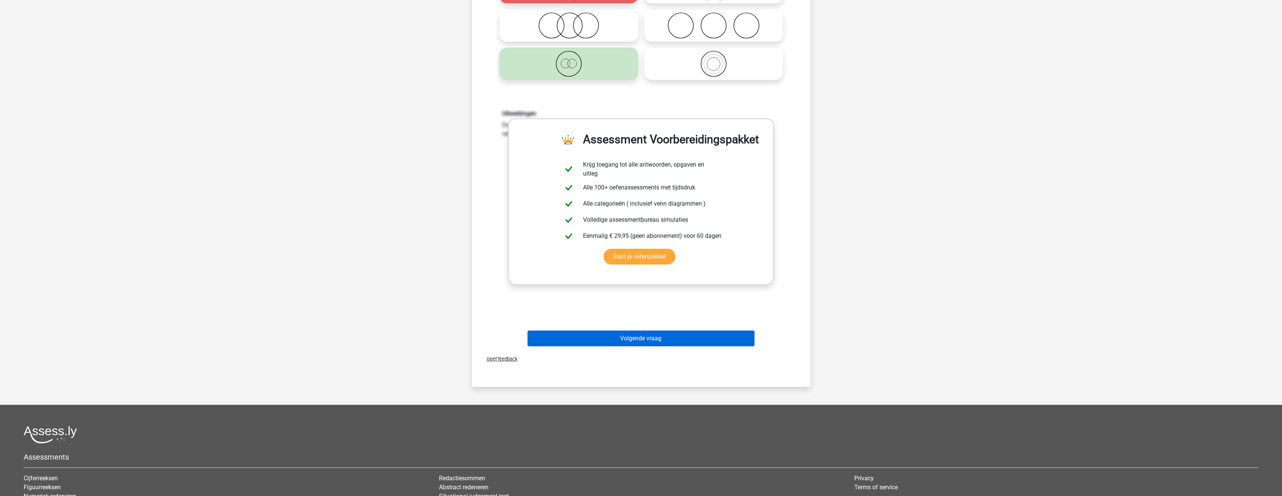
scroll to position [188, 0]
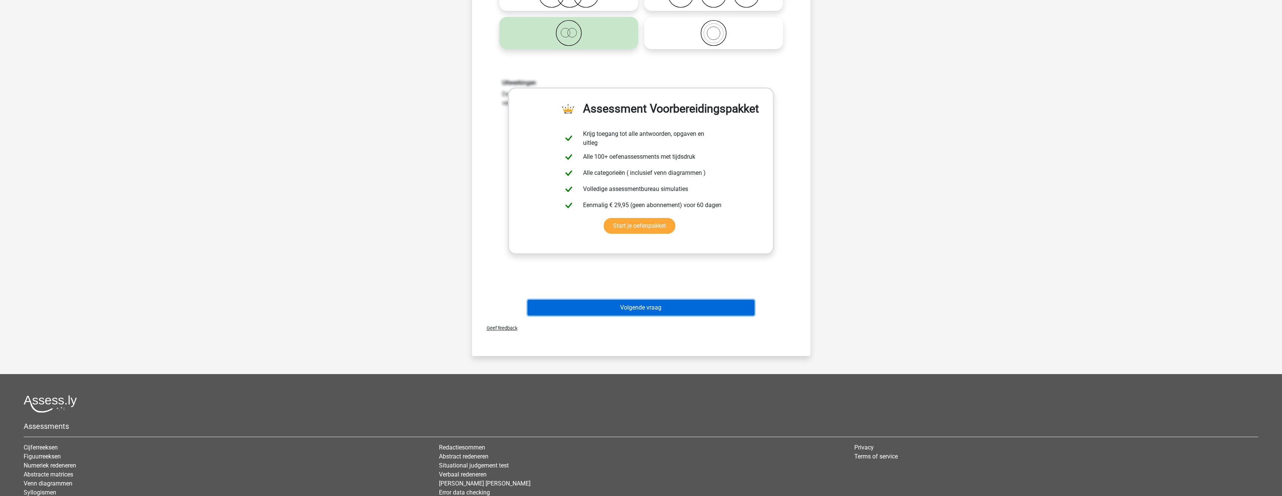
click at [644, 307] on button "Volgende vraag" at bounding box center [640, 308] width 227 height 16
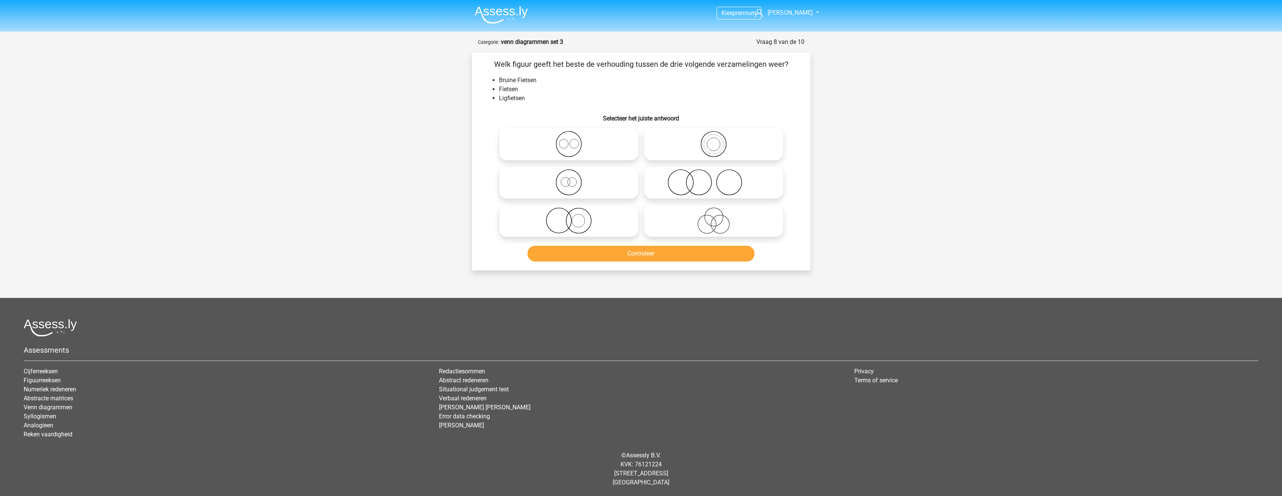
scroll to position [0, 0]
click at [616, 145] on icon at bounding box center [571, 144] width 133 height 26
click at [576, 140] on input "radio" at bounding box center [573, 137] width 5 height 5
radio input "true"
click at [643, 254] on button "Controleer" at bounding box center [643, 254] width 227 height 16
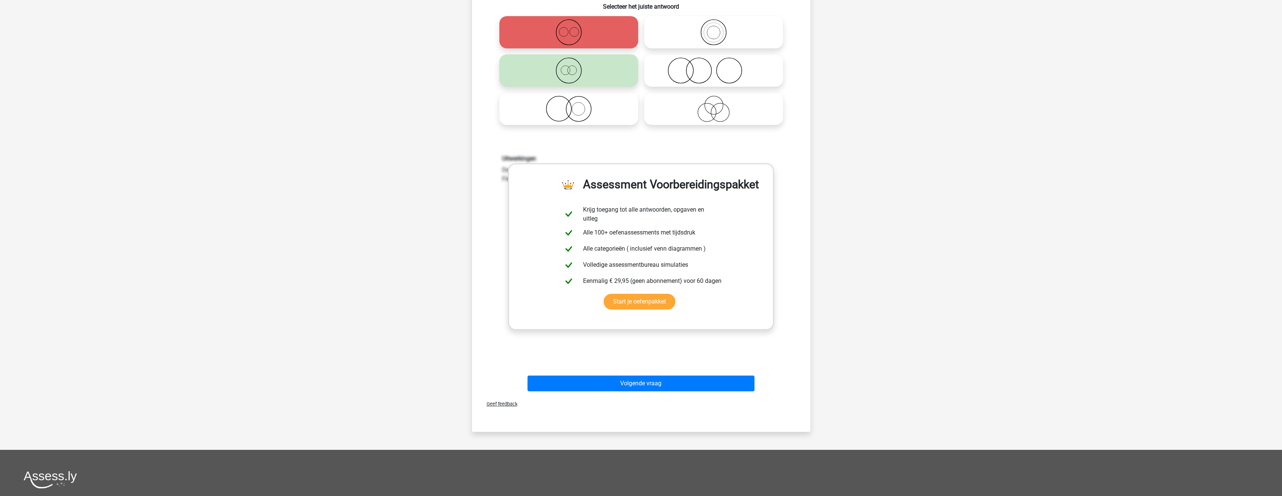
scroll to position [113, 0]
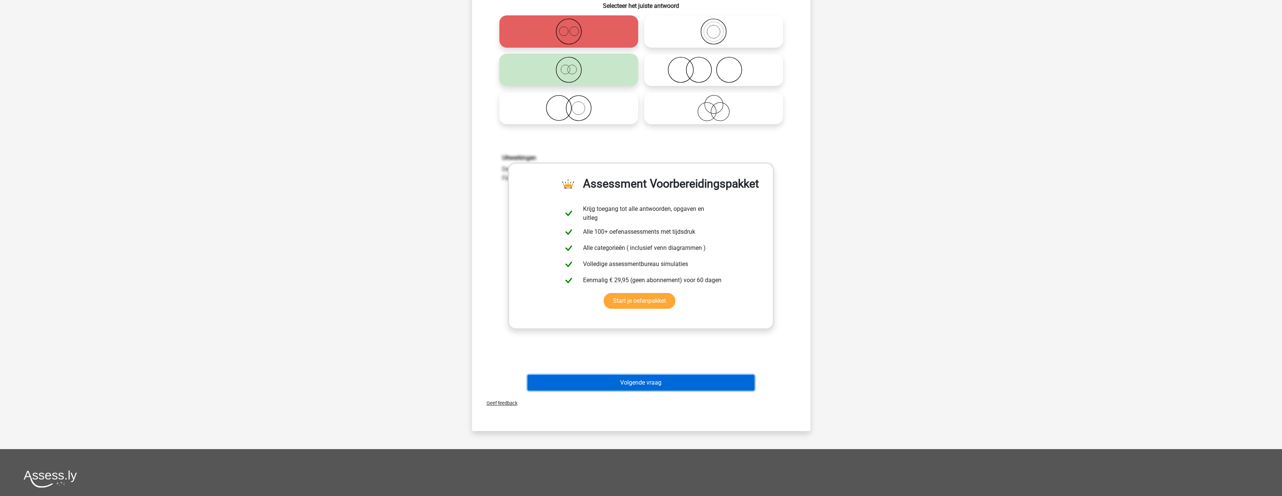
click at [674, 384] on button "Volgende vraag" at bounding box center [640, 383] width 227 height 16
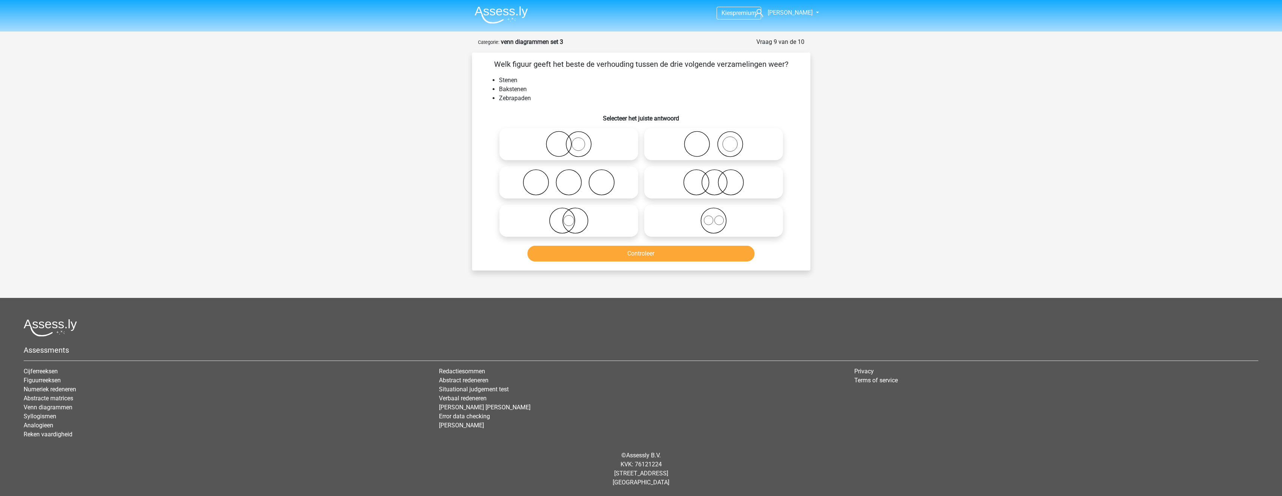
scroll to position [0, 0]
click at [689, 150] on icon at bounding box center [716, 144] width 133 height 26
click at [716, 140] on input "radio" at bounding box center [718, 137] width 5 height 5
radio input "true"
click at [686, 253] on button "Controleer" at bounding box center [643, 254] width 227 height 16
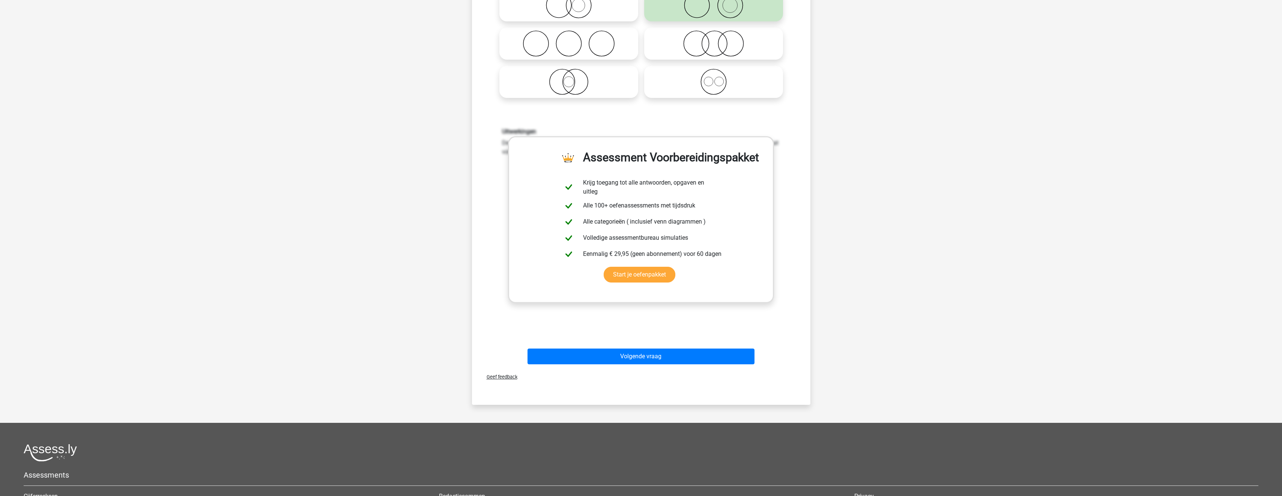
scroll to position [150, 0]
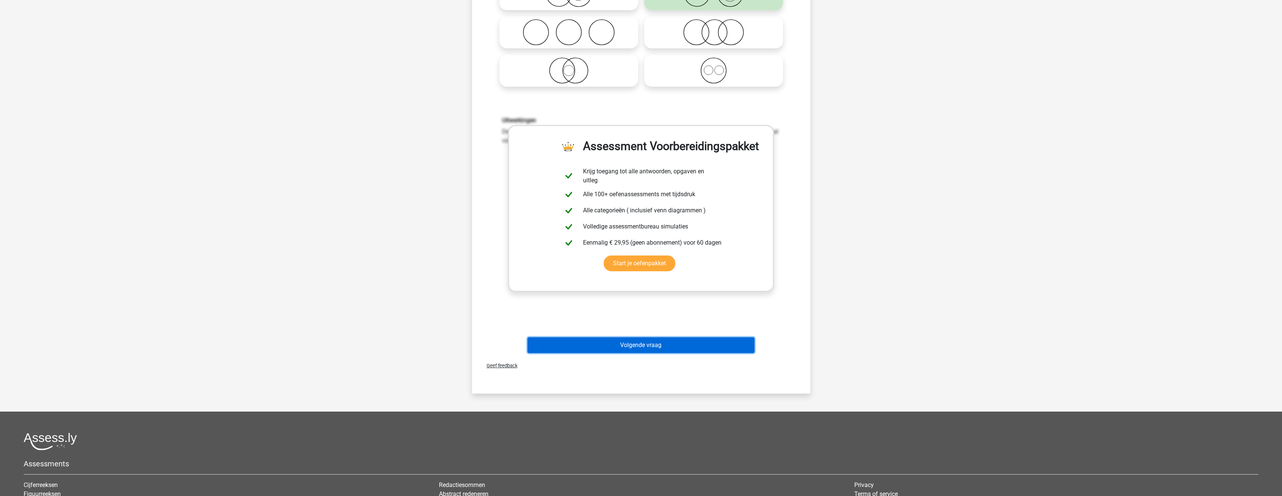
click at [684, 347] on button "Volgende vraag" at bounding box center [640, 345] width 227 height 16
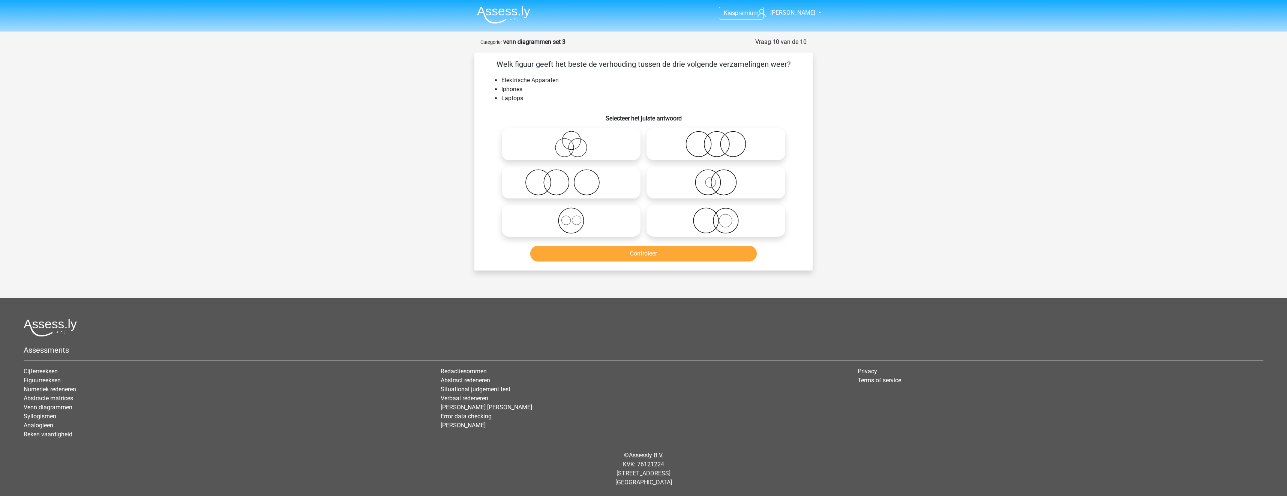
click at [620, 224] on icon at bounding box center [571, 220] width 133 height 26
click at [576, 217] on input "radio" at bounding box center [573, 214] width 5 height 5
radio input "true"
click at [636, 264] on div "Controleer" at bounding box center [644, 255] width 290 height 19
click at [650, 255] on button "Controleer" at bounding box center [643, 254] width 227 height 16
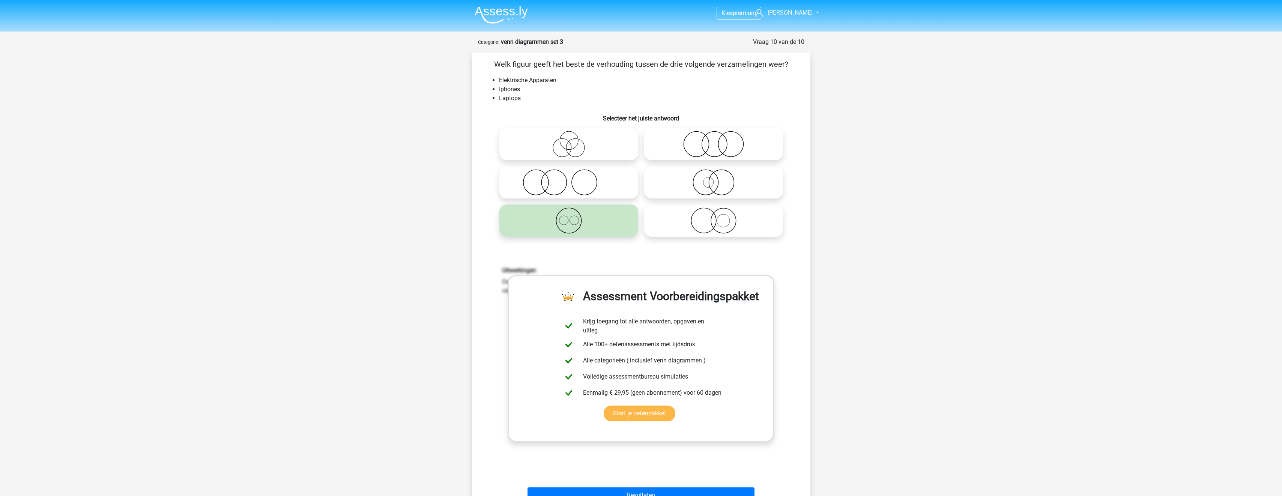
scroll to position [188, 0]
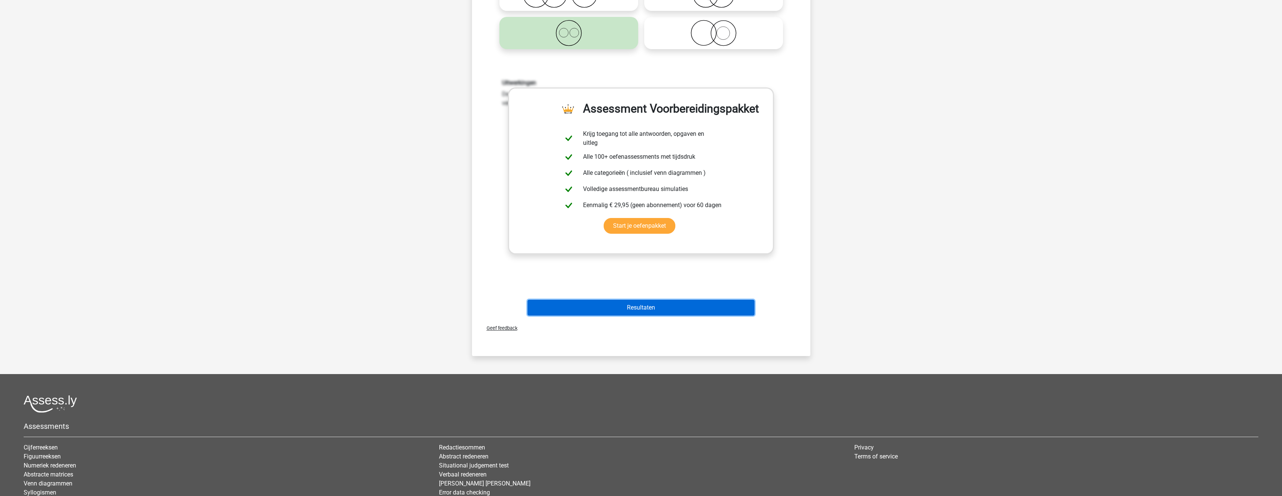
click at [694, 308] on button "Resultaten" at bounding box center [640, 308] width 227 height 16
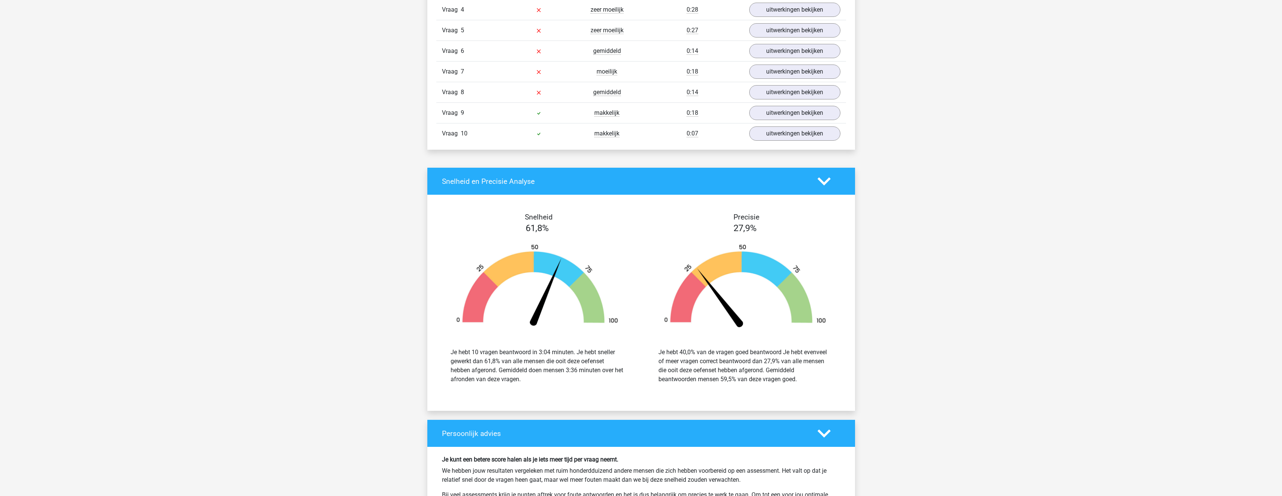
scroll to position [713, 0]
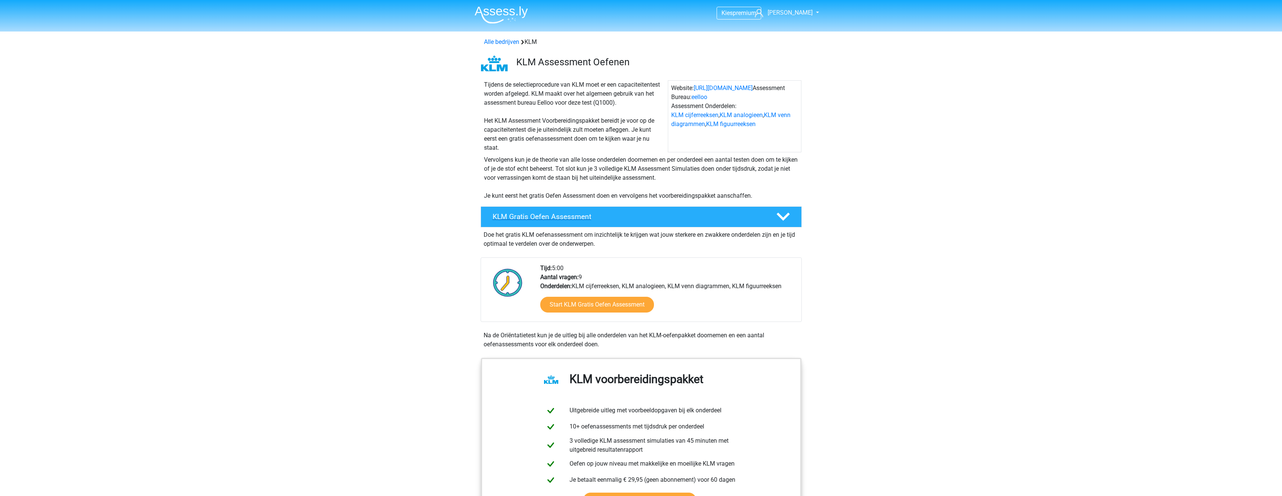
click at [778, 214] on polygon at bounding box center [782, 217] width 13 height 8
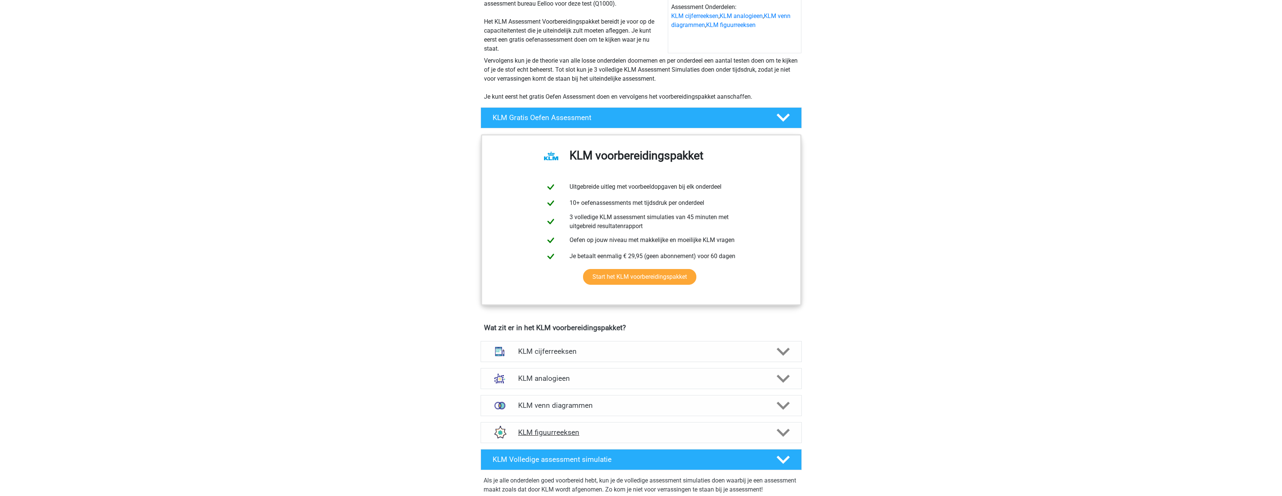
scroll to position [300, 0]
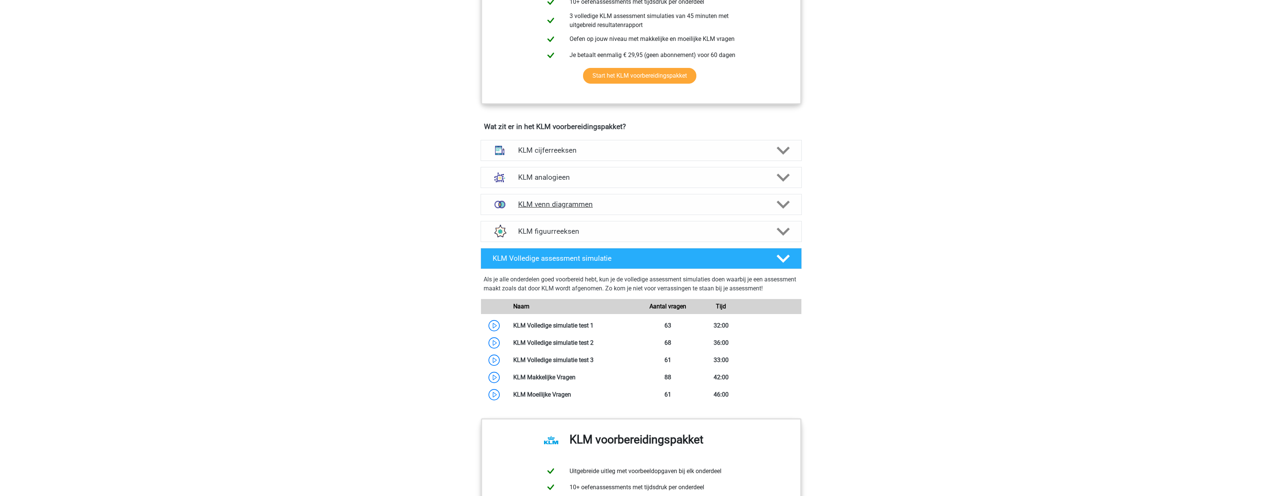
click at [625, 207] on h4 "KLM venn diagrammen" at bounding box center [641, 204] width 246 height 9
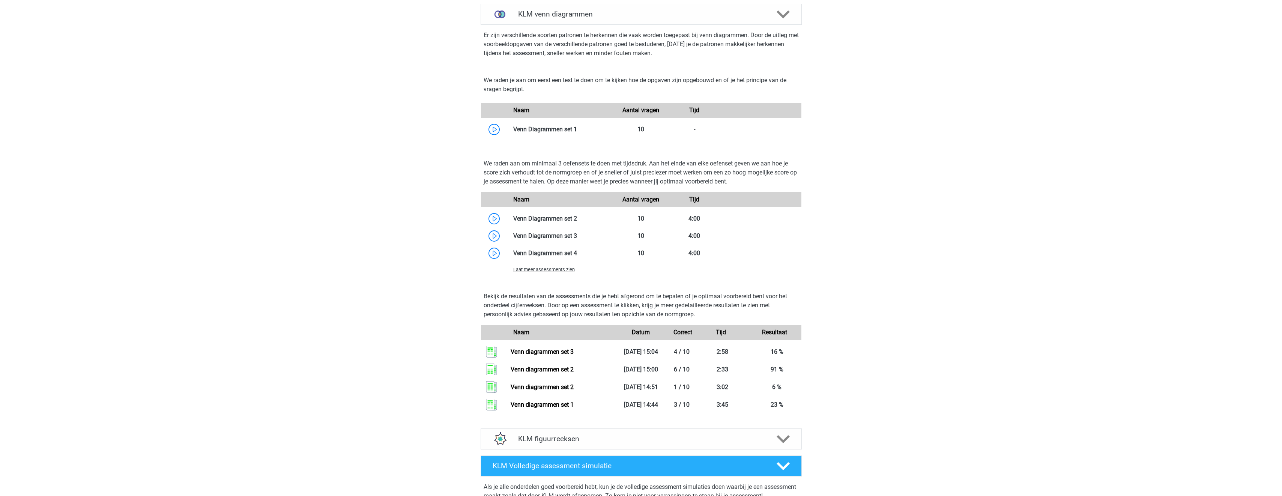
scroll to position [488, 0]
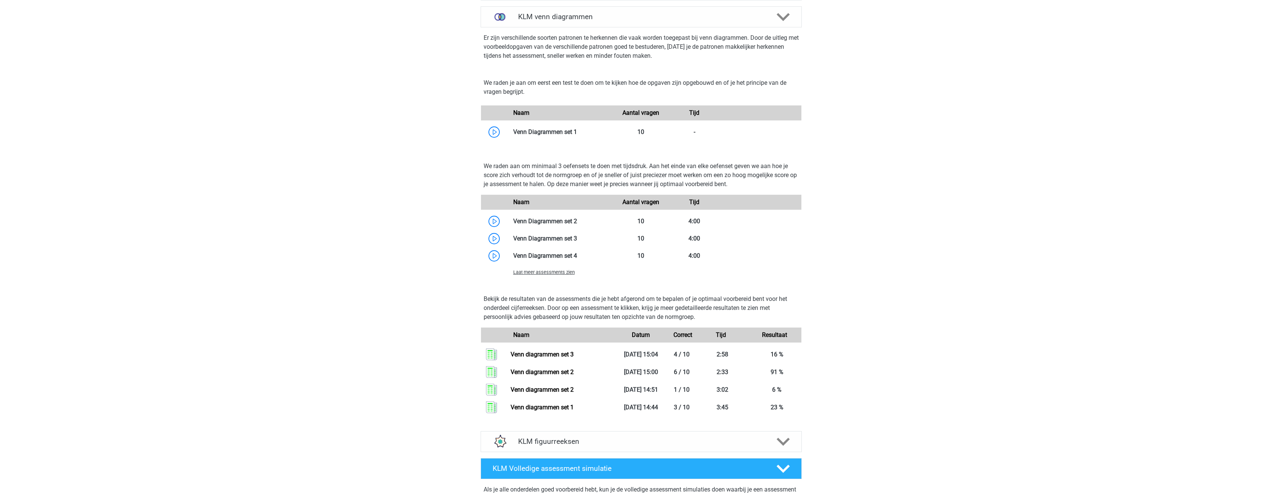
click at [568, 273] on span "Laat meer assessments zien" at bounding box center [544, 272] width 62 height 6
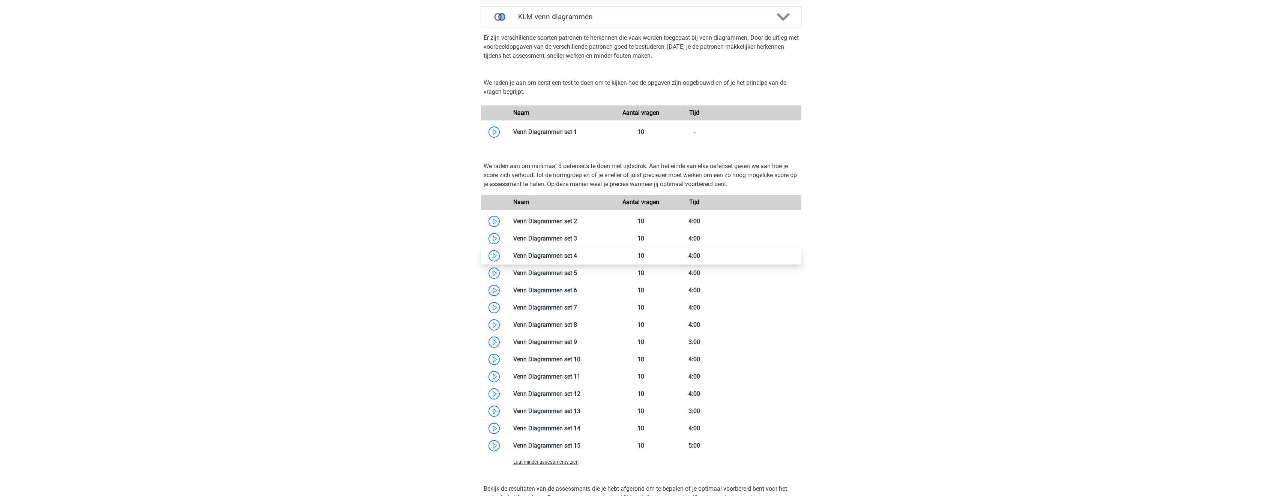
click at [577, 257] on link at bounding box center [577, 255] width 0 height 7
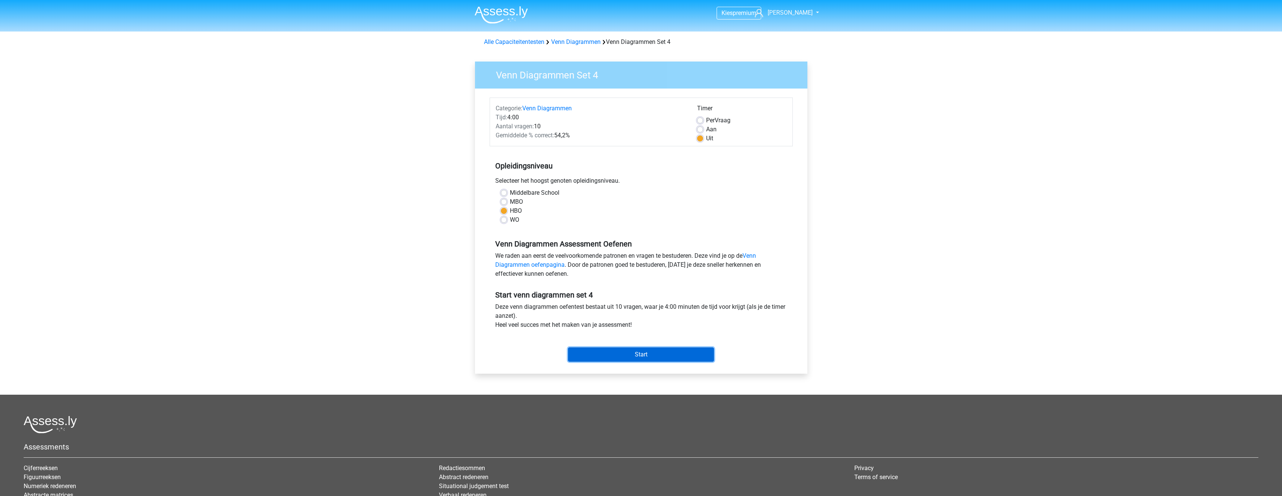
click at [642, 357] on input "Start" at bounding box center [641, 354] width 146 height 14
click at [650, 356] on input "Start" at bounding box center [641, 354] width 146 height 14
click at [694, 351] on input "Start" at bounding box center [641, 354] width 146 height 14
click at [620, 354] on input "Start" at bounding box center [641, 354] width 146 height 14
click at [659, 356] on input "Start" at bounding box center [641, 354] width 146 height 14
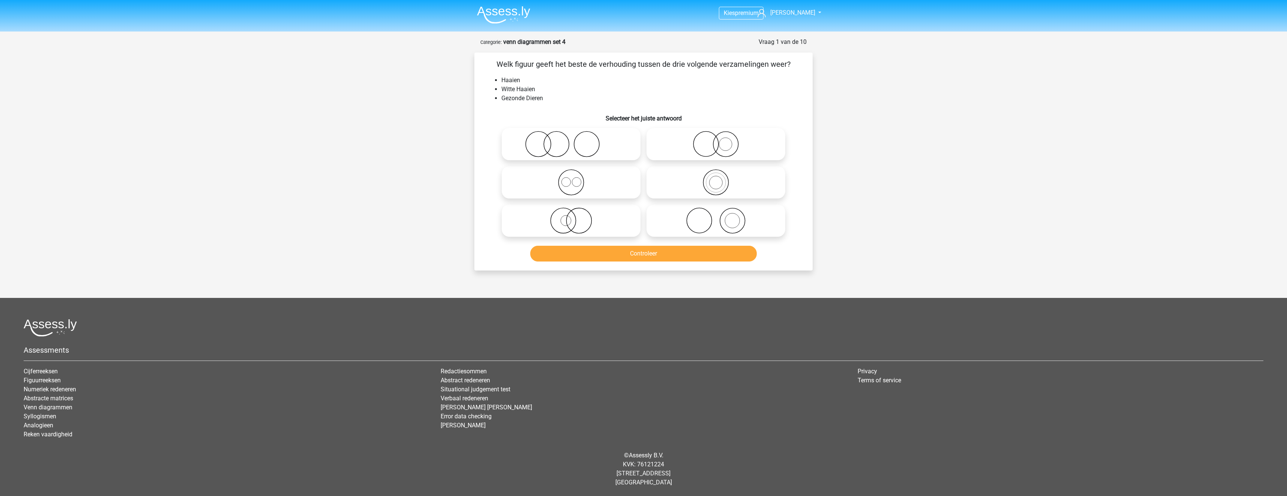
click at [696, 149] on icon at bounding box center [716, 144] width 133 height 26
click at [716, 140] on input "radio" at bounding box center [718, 137] width 5 height 5
radio input "true"
click at [653, 254] on button "Controleer" at bounding box center [643, 254] width 227 height 16
click at [627, 219] on icon at bounding box center [571, 220] width 133 height 26
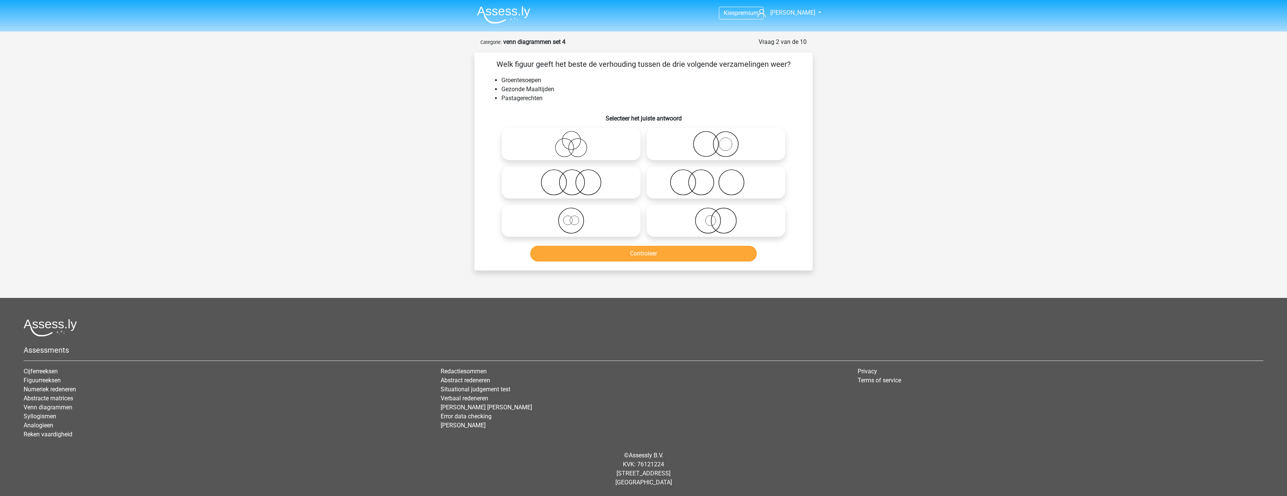
click at [576, 217] on input "radio" at bounding box center [573, 214] width 5 height 5
radio input "true"
click at [634, 255] on button "Controleer" at bounding box center [643, 254] width 227 height 16
click at [680, 147] on icon at bounding box center [716, 144] width 133 height 26
click at [716, 140] on input "radio" at bounding box center [718, 137] width 5 height 5
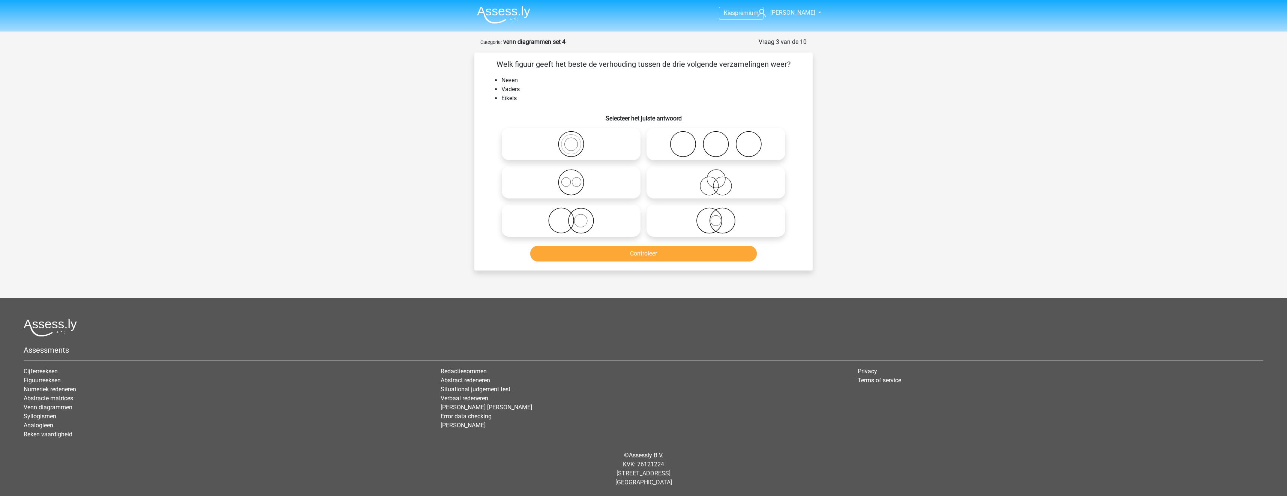
radio input "true"
drag, startPoint x: 636, startPoint y: 243, endPoint x: 638, endPoint y: 247, distance: 4.1
click at [637, 245] on div "Controleer" at bounding box center [644, 252] width 314 height 25
click at [641, 254] on button "Controleer" at bounding box center [643, 254] width 227 height 16
click at [624, 179] on icon at bounding box center [571, 182] width 133 height 26
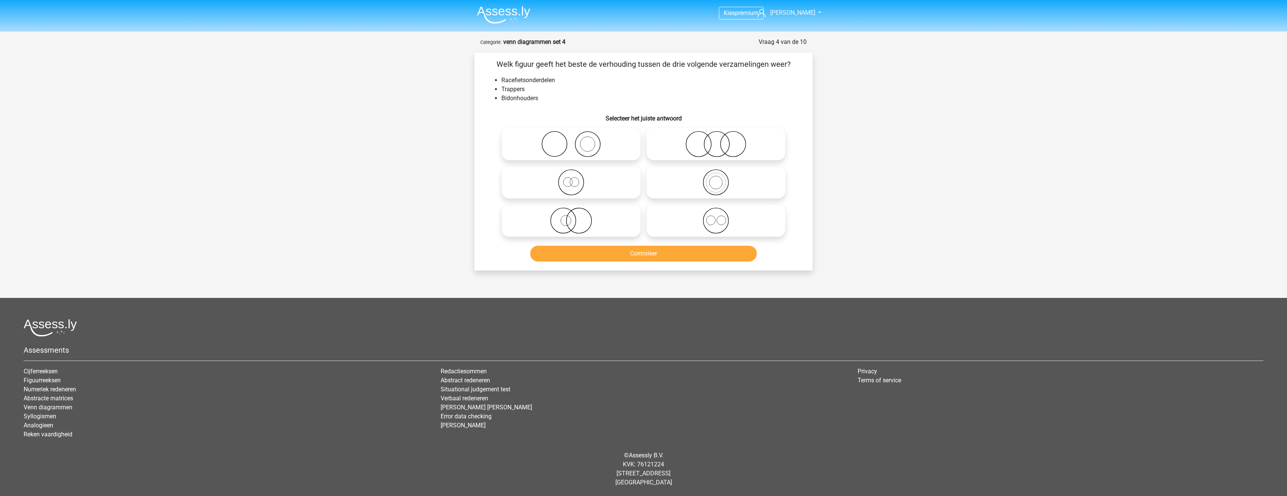
click at [576, 179] on input "radio" at bounding box center [573, 176] width 5 height 5
radio input "true"
click at [628, 255] on button "Controleer" at bounding box center [643, 254] width 227 height 16
click at [600, 221] on icon at bounding box center [571, 220] width 133 height 26
click at [576, 217] on input "radio" at bounding box center [573, 214] width 5 height 5
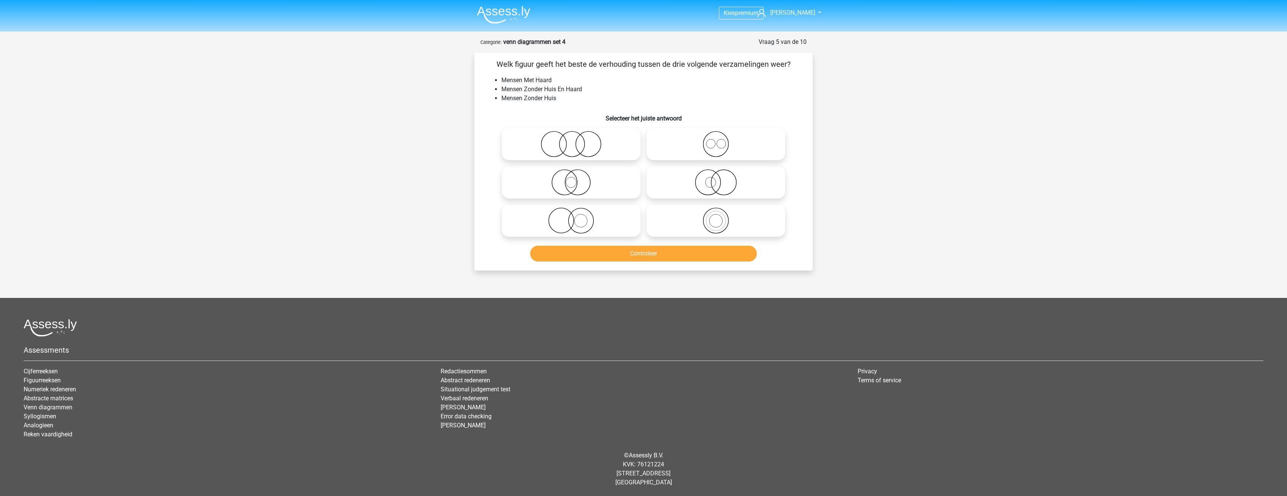
radio input "true"
click at [610, 254] on button "Controleer" at bounding box center [643, 254] width 227 height 16
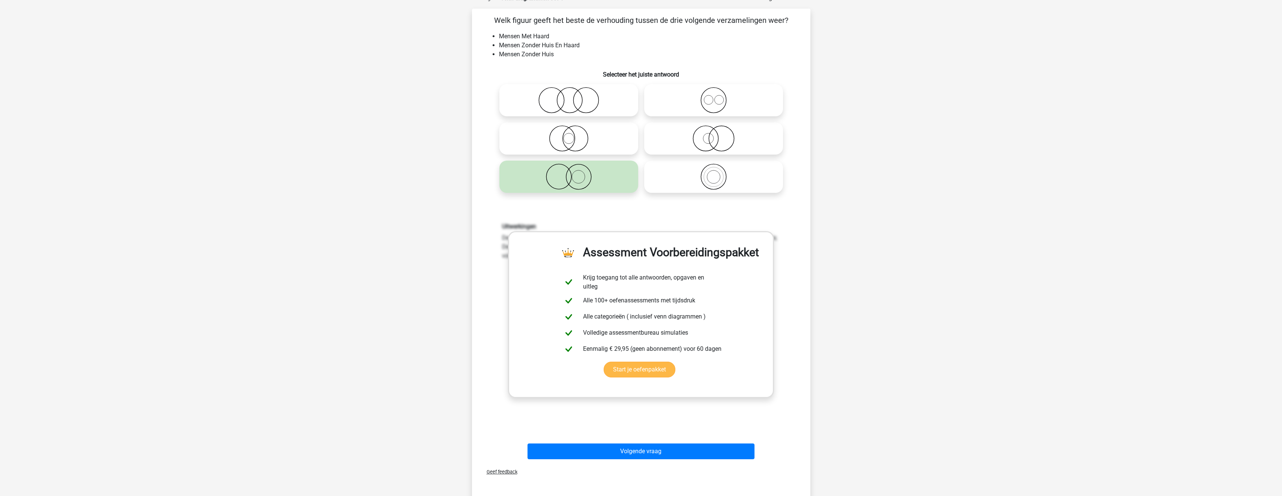
scroll to position [75, 0]
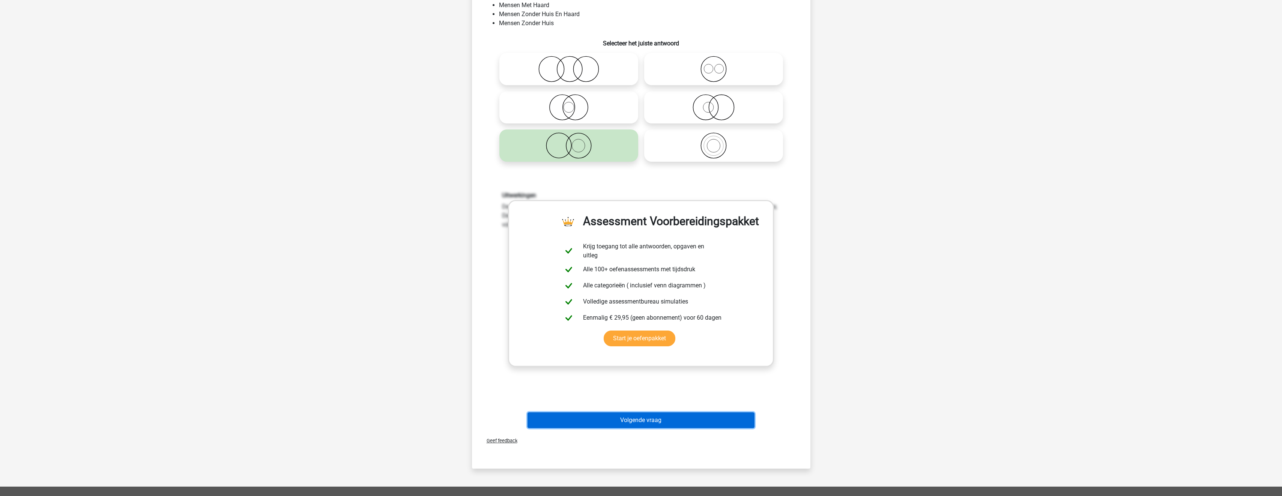
click at [662, 419] on button "Volgende vraag" at bounding box center [640, 420] width 227 height 16
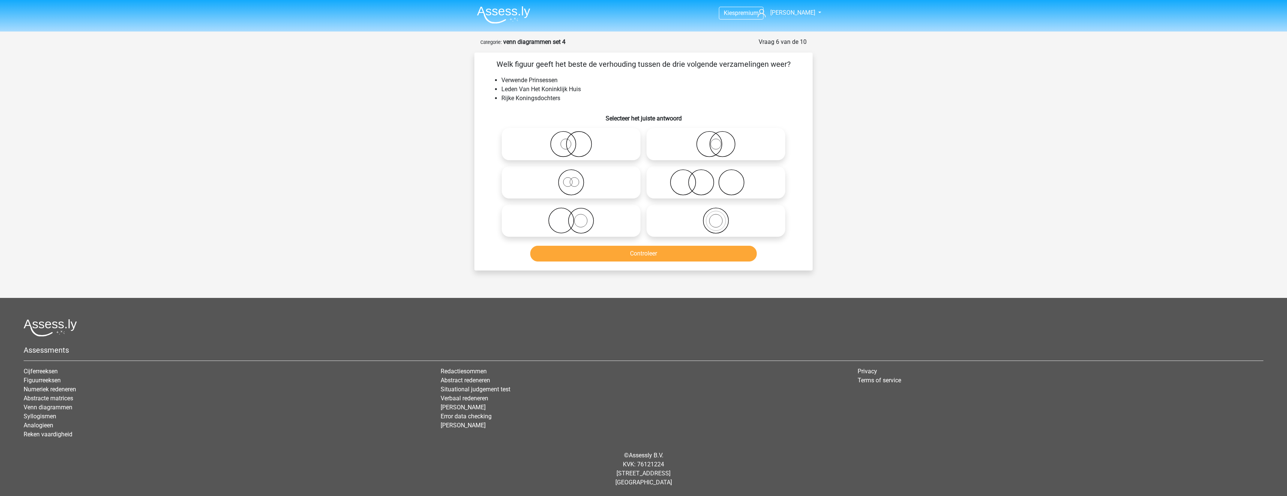
click at [616, 186] on icon at bounding box center [571, 182] width 133 height 26
click at [576, 179] on input "radio" at bounding box center [573, 176] width 5 height 5
radio input "true"
click at [631, 256] on button "Controleer" at bounding box center [643, 254] width 227 height 16
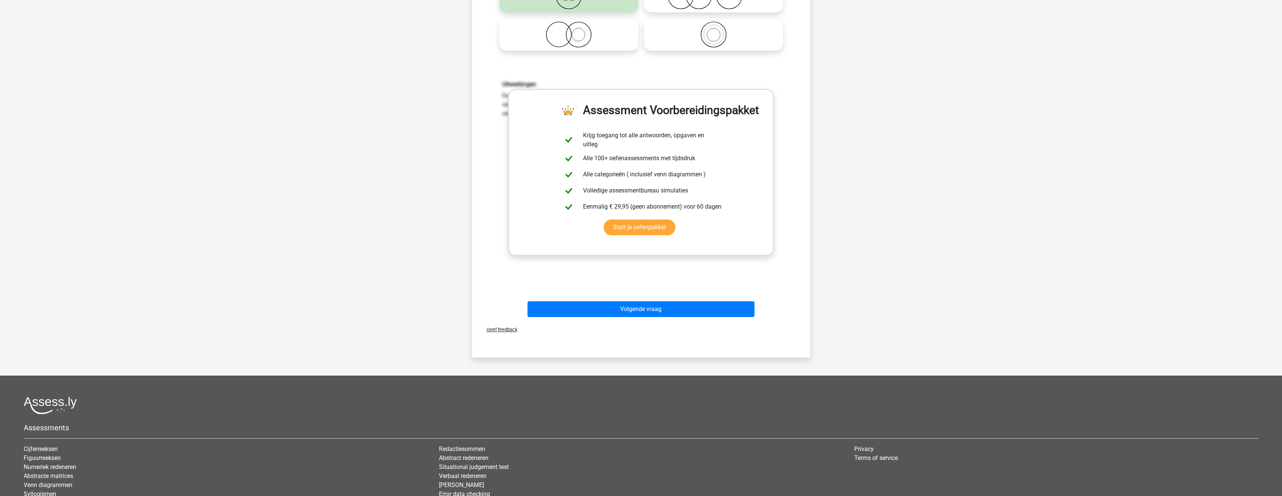
scroll to position [188, 0]
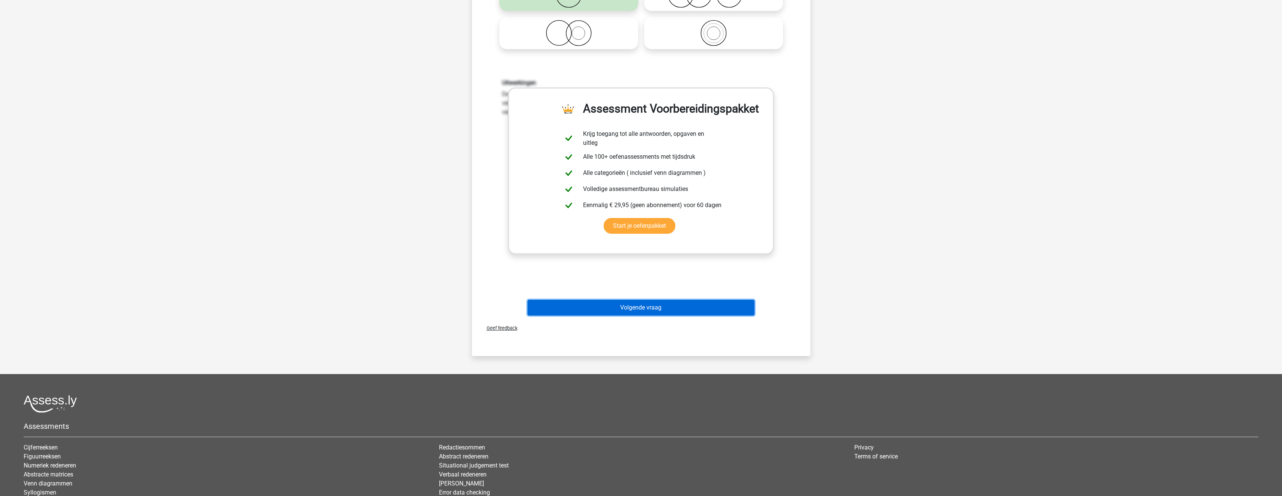
click at [647, 311] on button "Volgende vraag" at bounding box center [640, 308] width 227 height 16
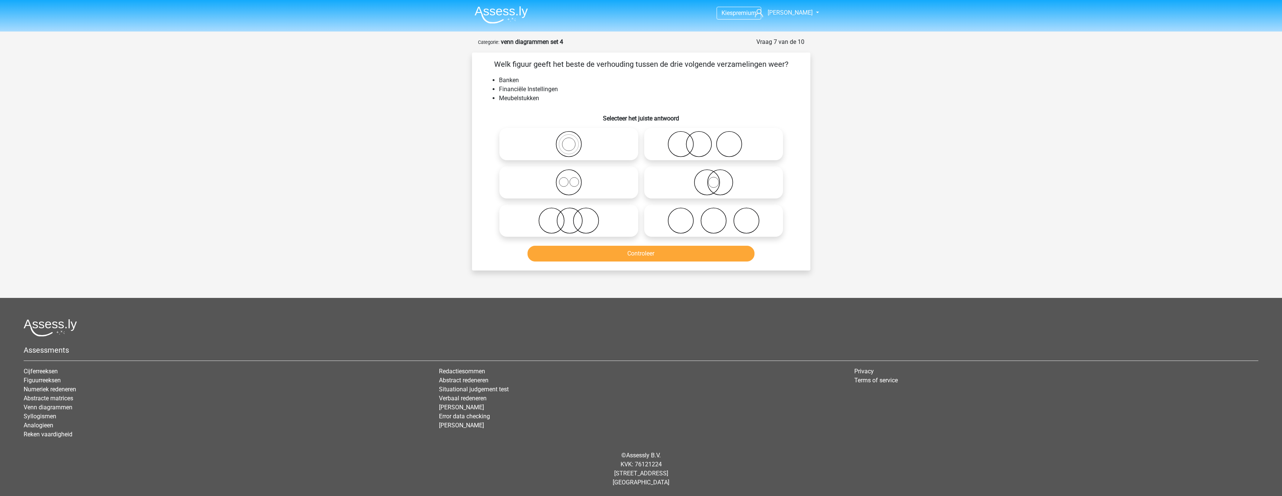
scroll to position [0, 0]
click at [599, 217] on icon at bounding box center [571, 220] width 133 height 26
click at [576, 217] on input "radio" at bounding box center [573, 214] width 5 height 5
radio input "true"
click at [623, 258] on button "Controleer" at bounding box center [643, 254] width 227 height 16
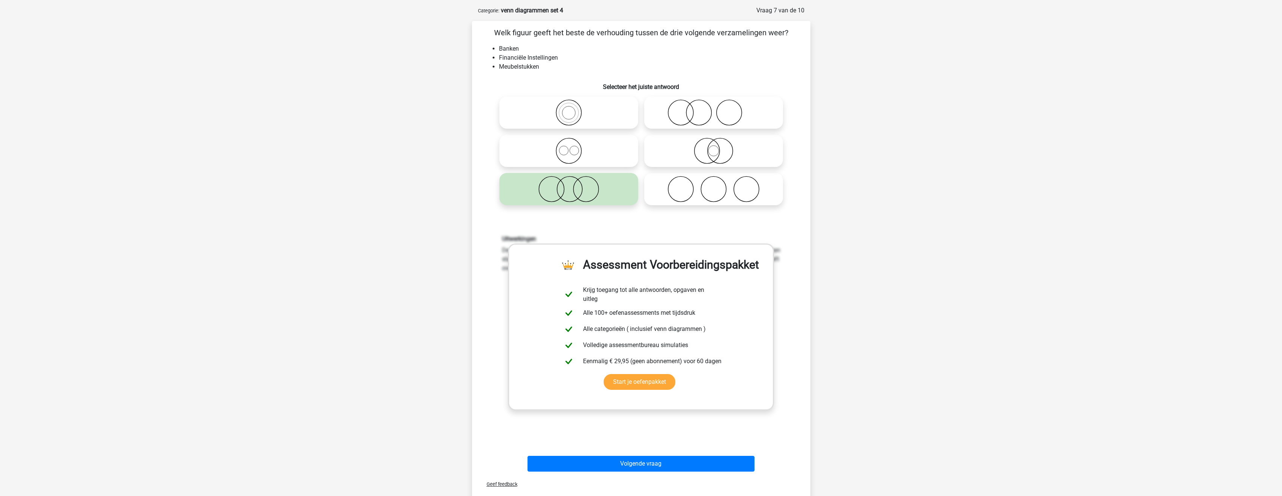
scroll to position [113, 0]
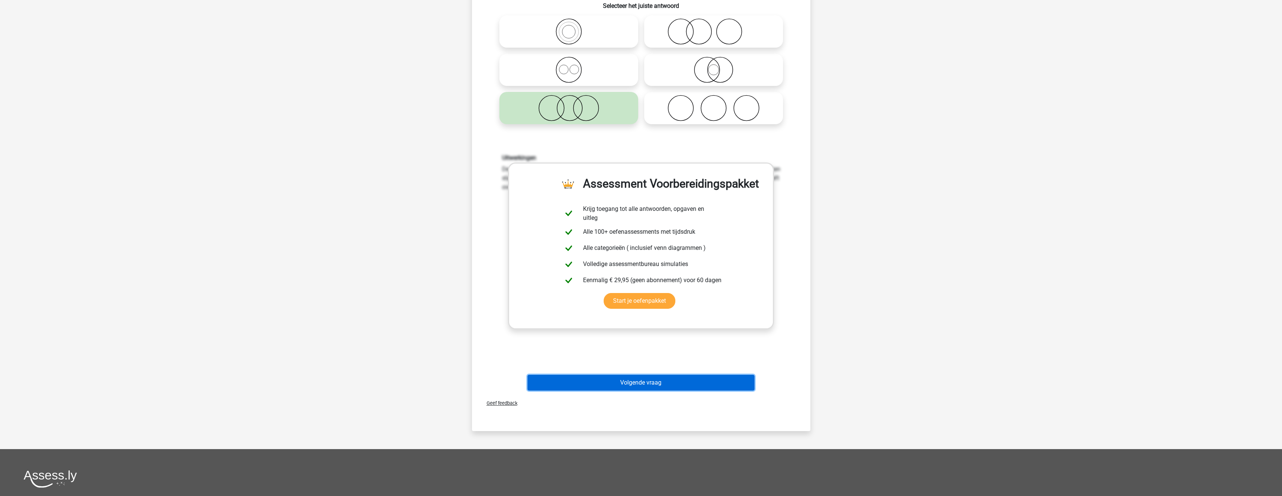
click at [657, 380] on button "Volgende vraag" at bounding box center [640, 383] width 227 height 16
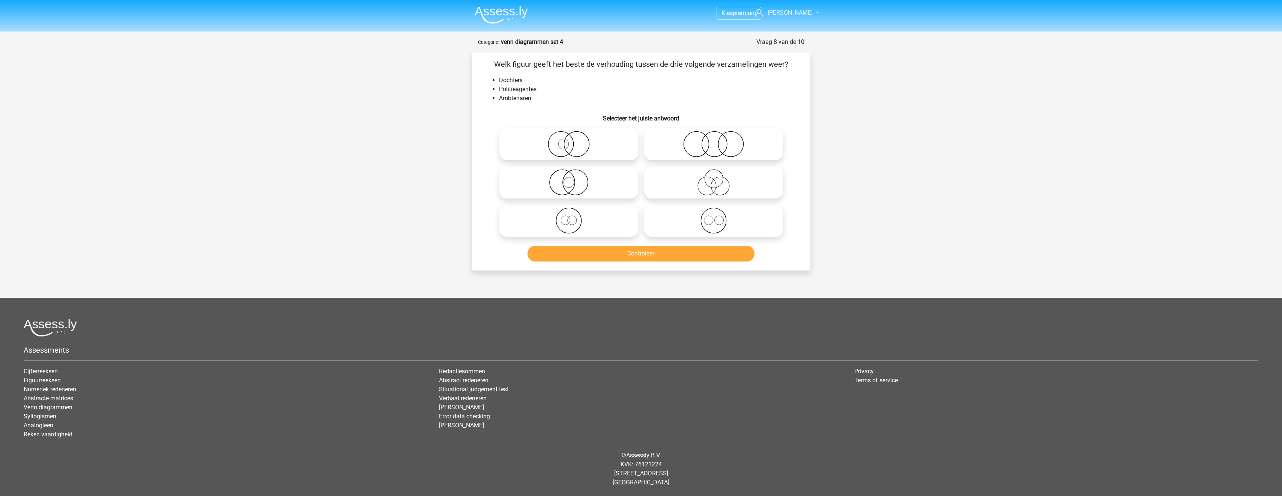
scroll to position [0, 0]
click at [621, 178] on icon at bounding box center [571, 182] width 133 height 26
click at [576, 178] on input "radio" at bounding box center [573, 176] width 5 height 5
radio input "true"
click at [648, 260] on button "Controleer" at bounding box center [643, 254] width 227 height 16
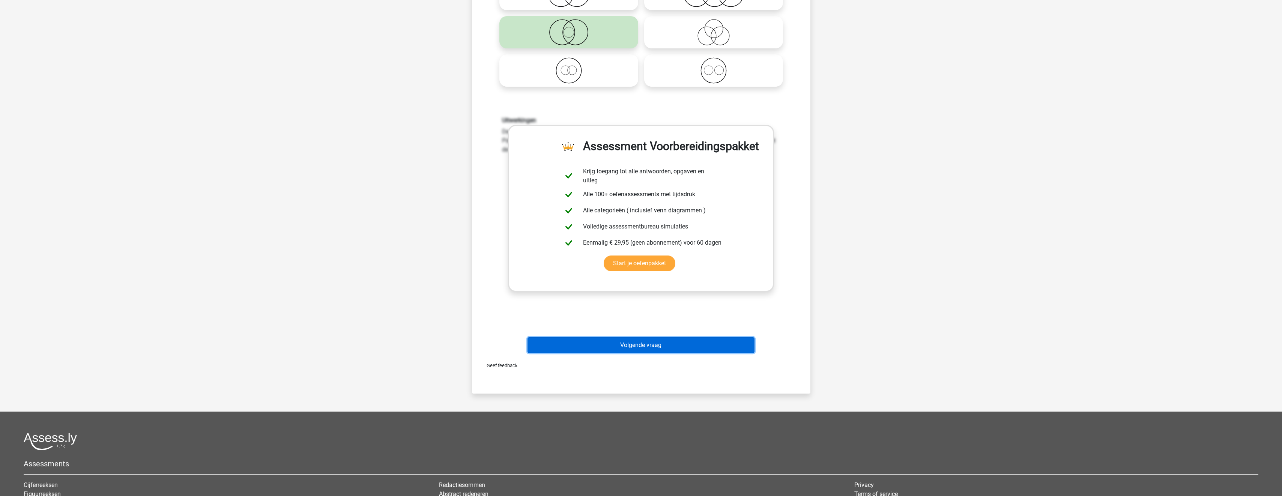
click at [671, 345] on button "Volgende vraag" at bounding box center [640, 345] width 227 height 16
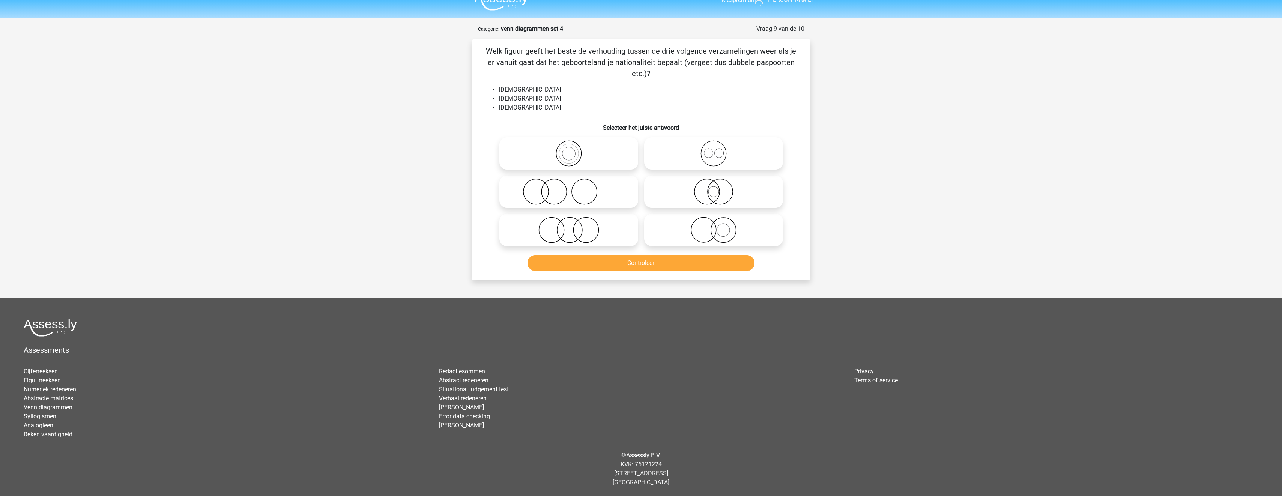
scroll to position [13, 0]
click at [722, 191] on icon at bounding box center [713, 192] width 133 height 26
click at [718, 188] on input "radio" at bounding box center [715, 185] width 5 height 5
radio input "true"
click at [694, 264] on button "Controleer" at bounding box center [640, 263] width 227 height 16
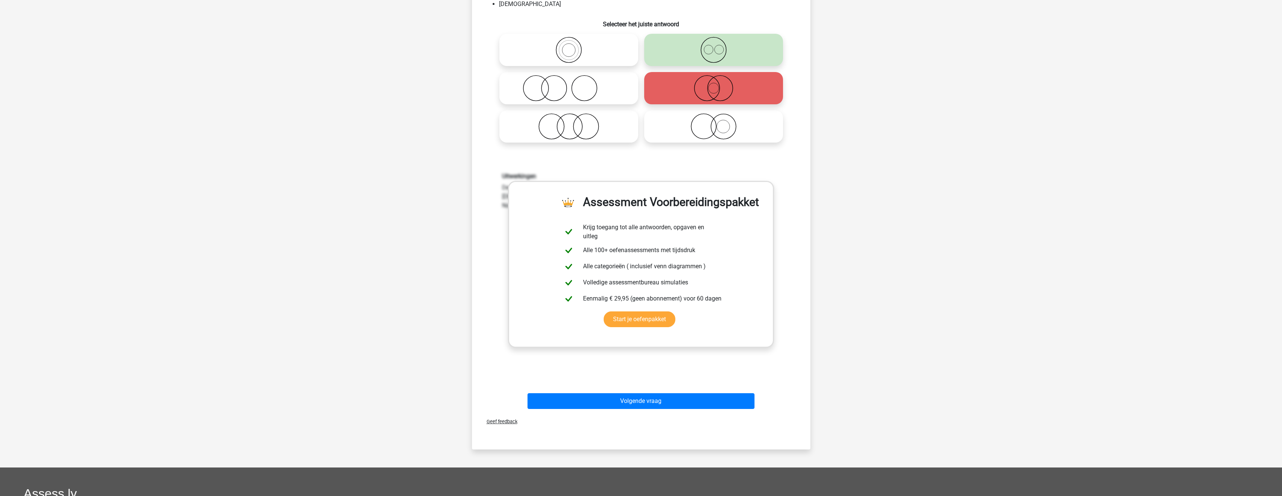
scroll to position [201, 0]
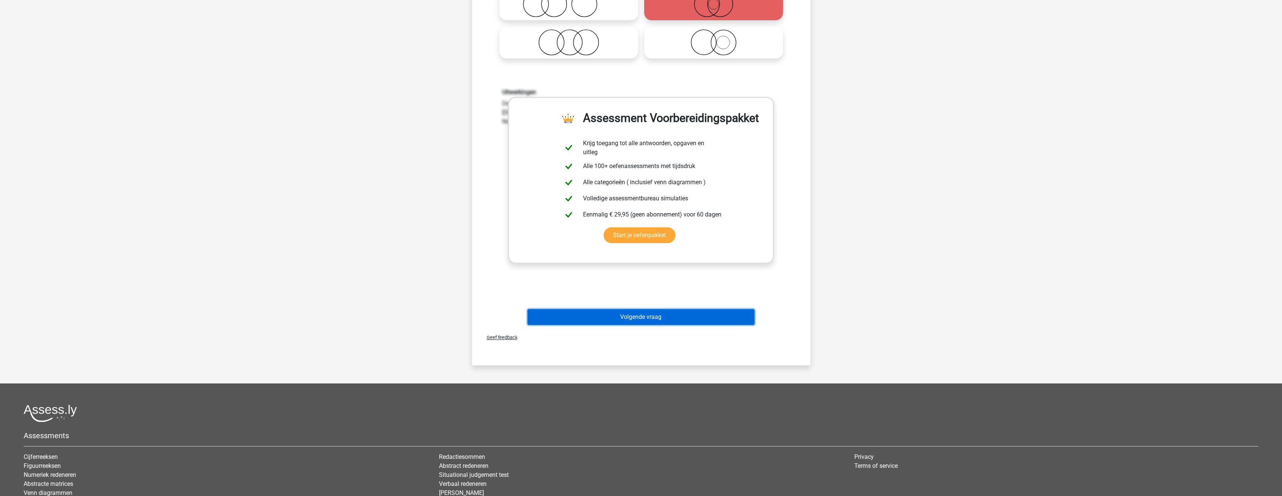
click at [665, 317] on button "Volgende vraag" at bounding box center [640, 317] width 227 height 16
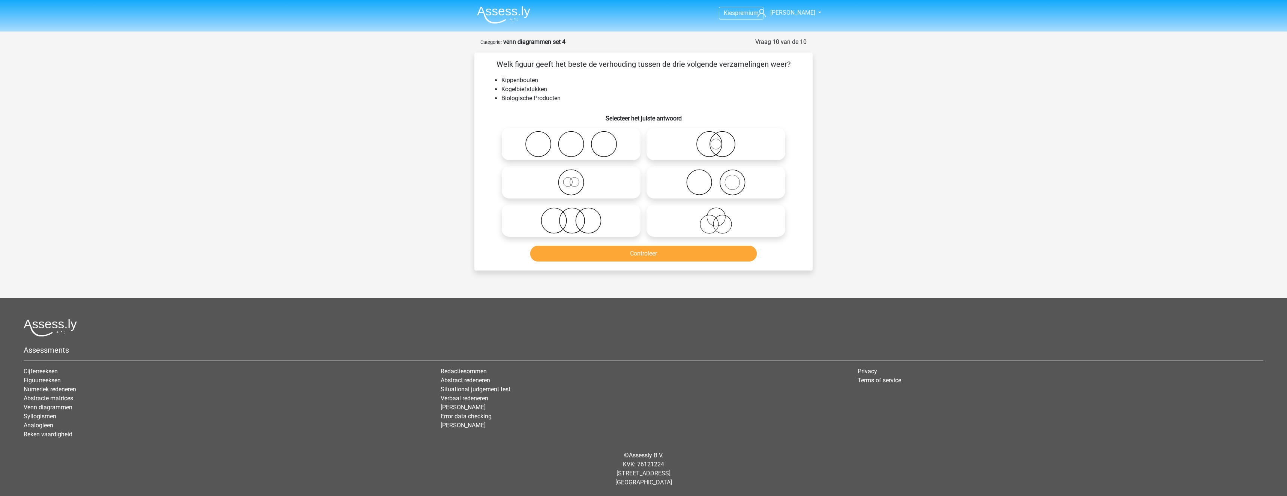
click at [610, 218] on icon at bounding box center [571, 220] width 133 height 26
click at [576, 217] on input "radio" at bounding box center [573, 214] width 5 height 5
radio input "true"
click at [623, 252] on button "Controleer" at bounding box center [643, 254] width 227 height 16
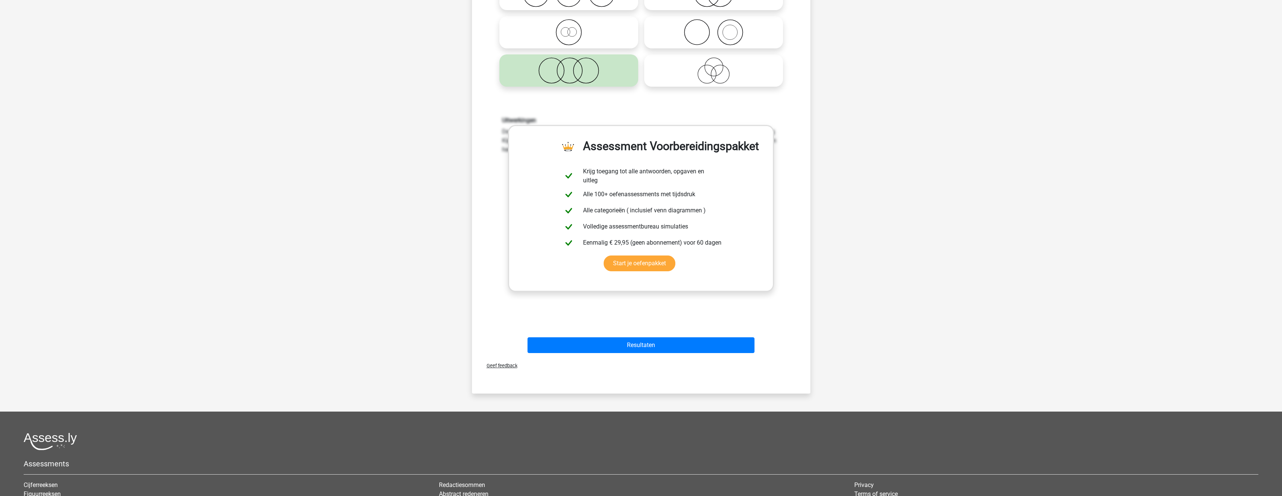
scroll to position [188, 0]
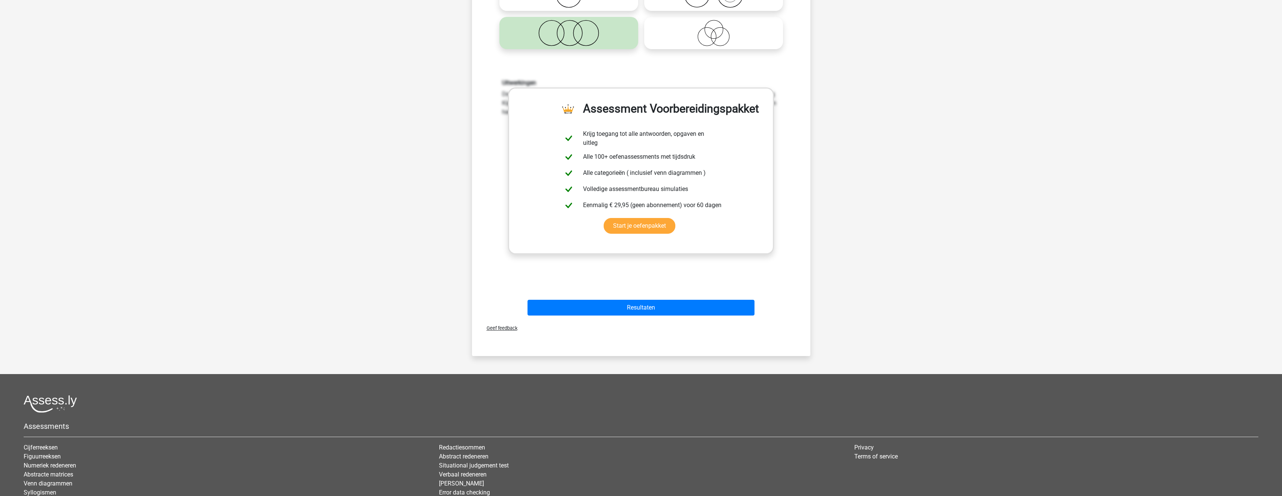
click at [650, 316] on div "Resultaten" at bounding box center [641, 309] width 290 height 19
click at [647, 311] on button "Resultaten" at bounding box center [640, 308] width 227 height 16
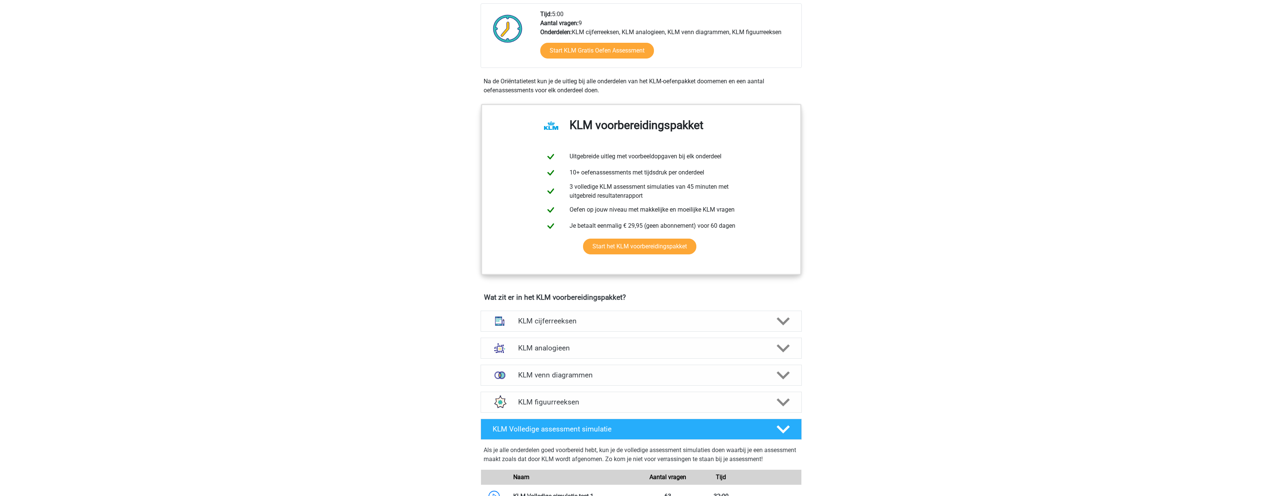
scroll to position [413, 0]
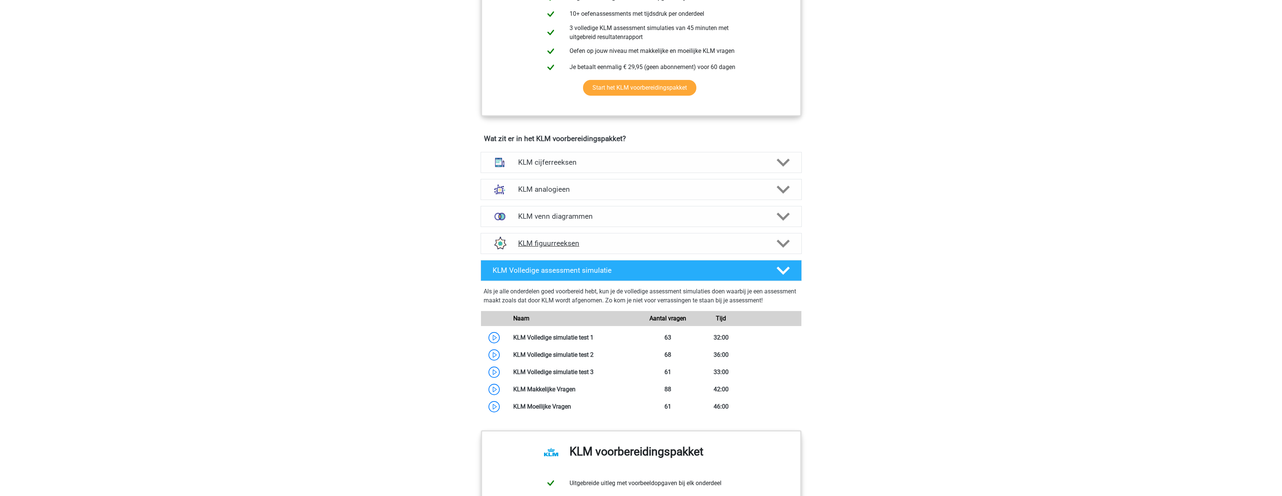
click at [628, 245] on h4 "KLM figuurreeksen" at bounding box center [641, 243] width 246 height 9
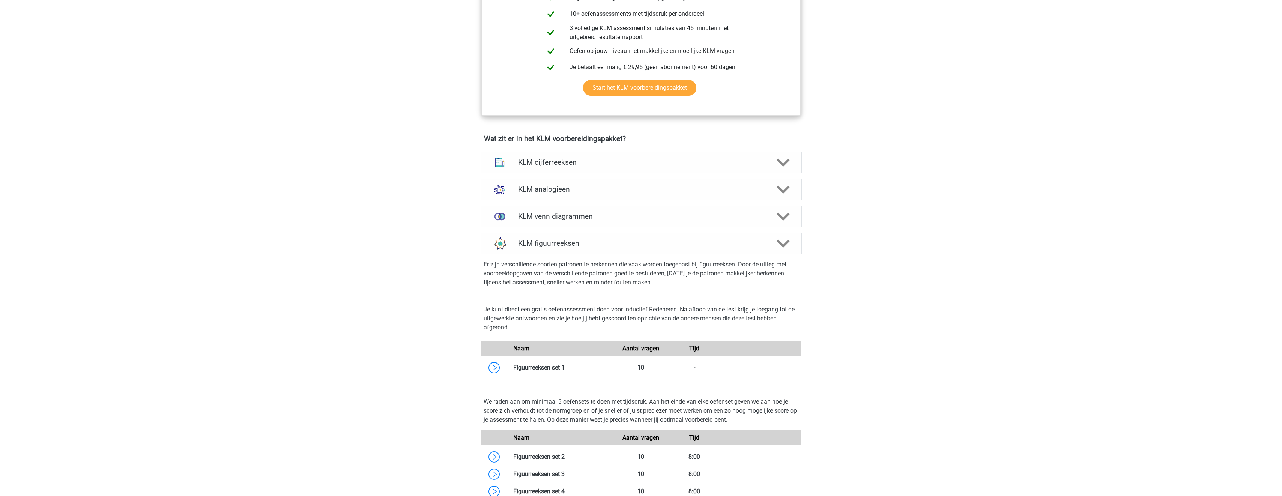
click at [620, 246] on h4 "KLM figuurreeksen" at bounding box center [641, 243] width 246 height 9
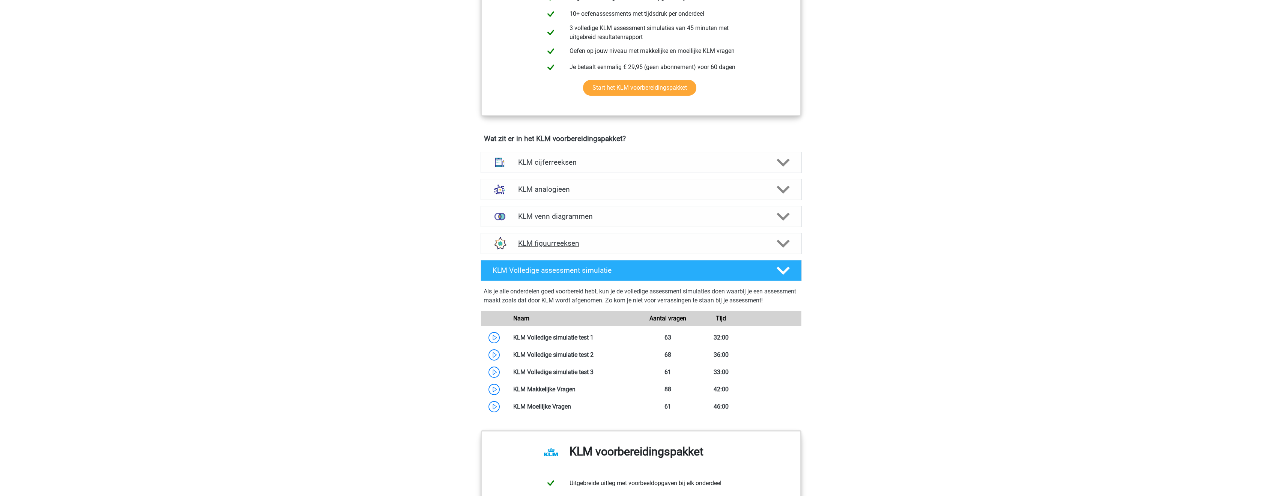
click at [620, 246] on h4 "KLM figuurreeksen" at bounding box center [641, 243] width 246 height 9
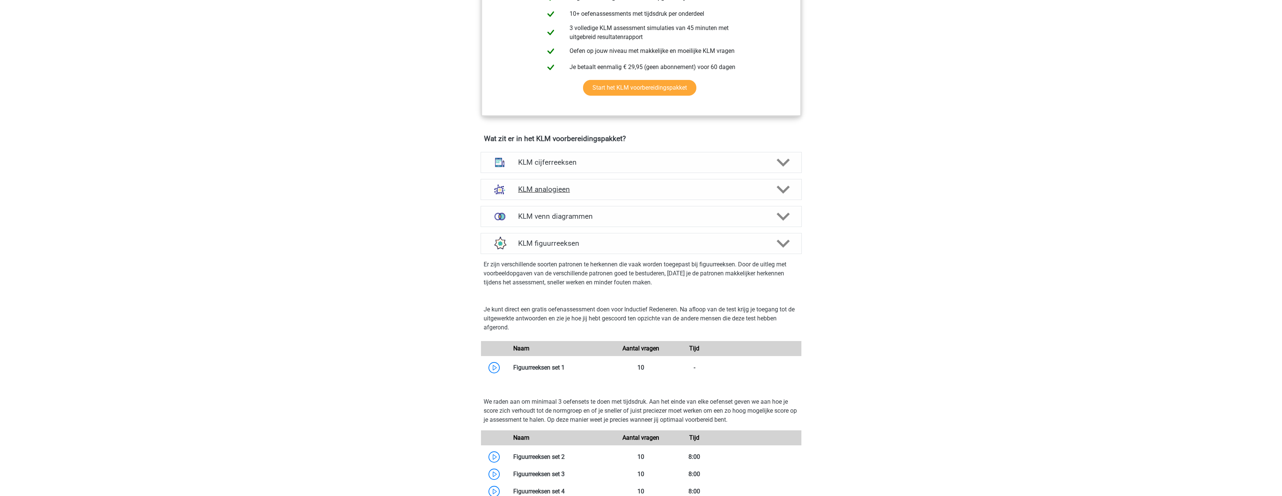
click at [625, 182] on div "KLM analogieen" at bounding box center [641, 189] width 321 height 21
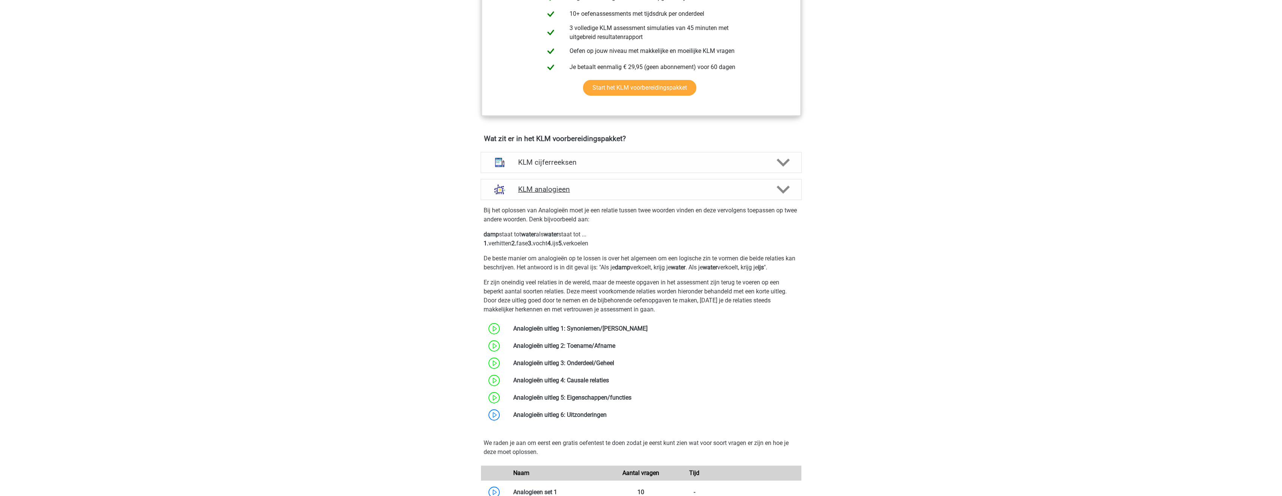
click at [625, 182] on div "KLM analogieen" at bounding box center [641, 189] width 321 height 21
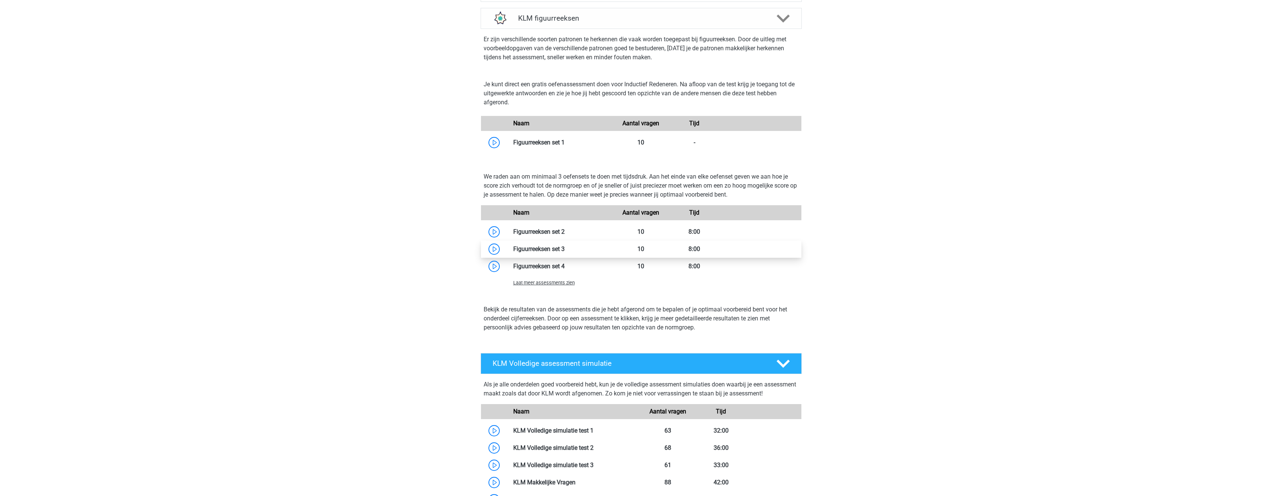
scroll to position [450, 0]
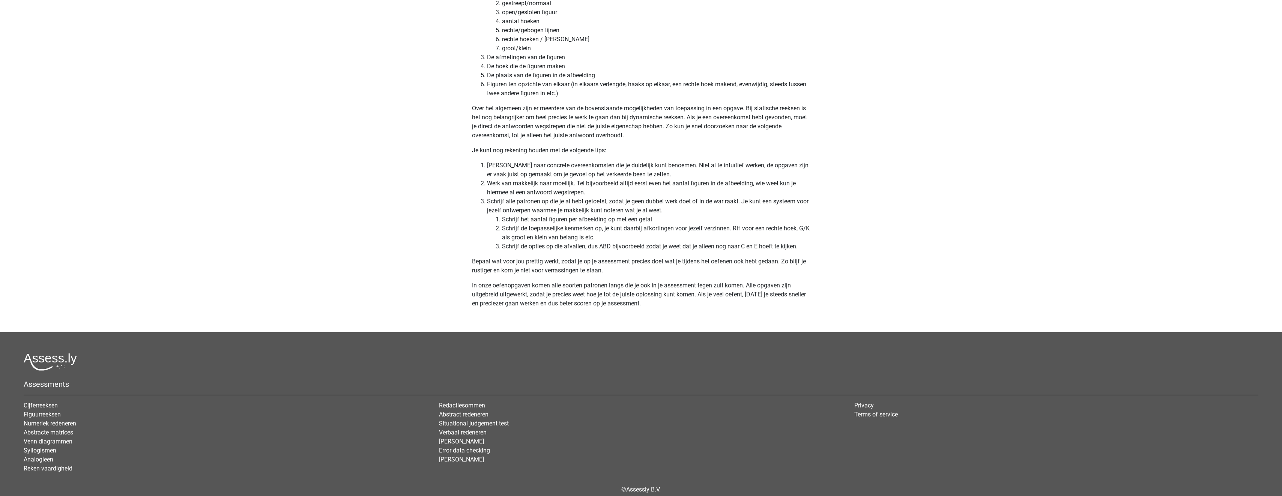
scroll to position [2165, 0]
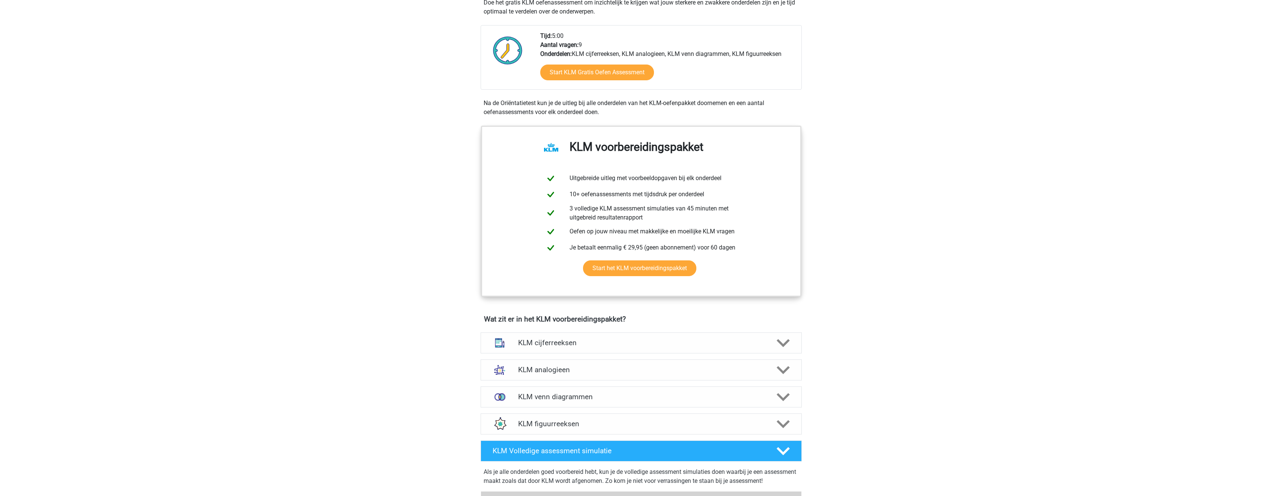
scroll to position [375, 0]
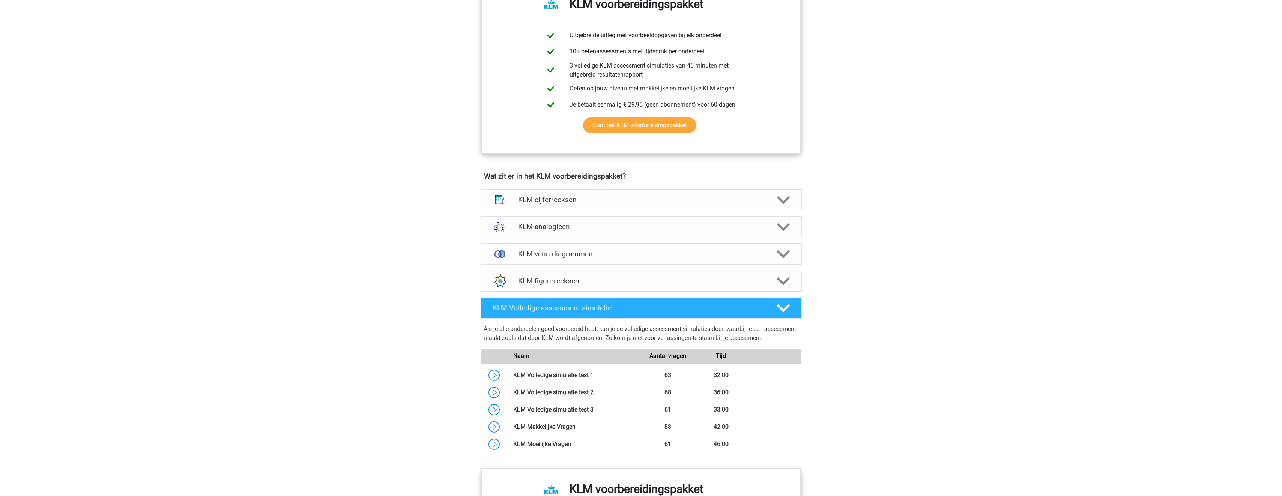
click at [778, 277] on icon at bounding box center [782, 281] width 13 height 13
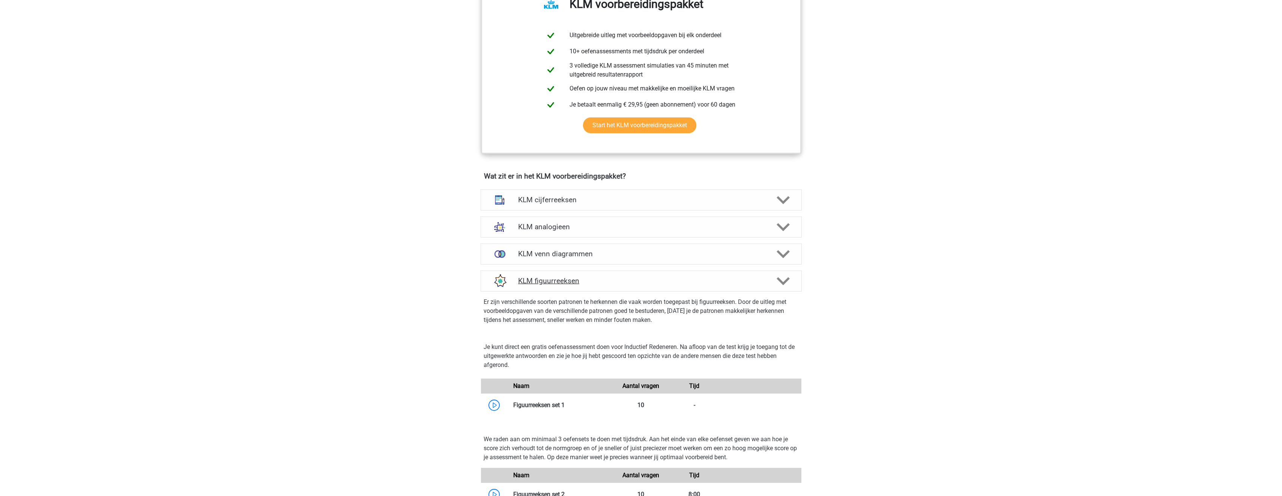
click at [778, 277] on icon at bounding box center [782, 281] width 13 height 13
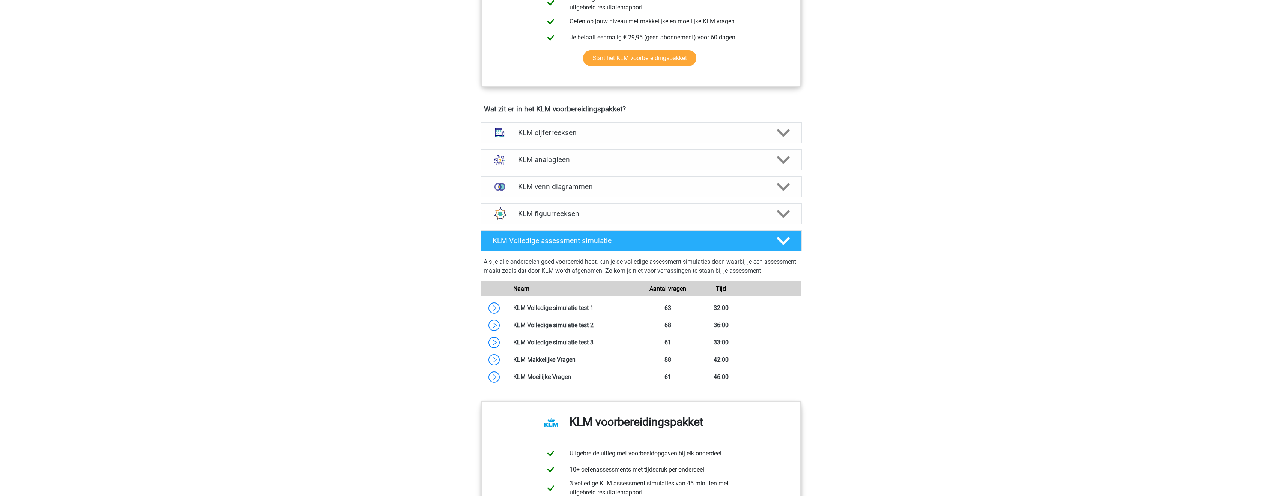
scroll to position [413, 0]
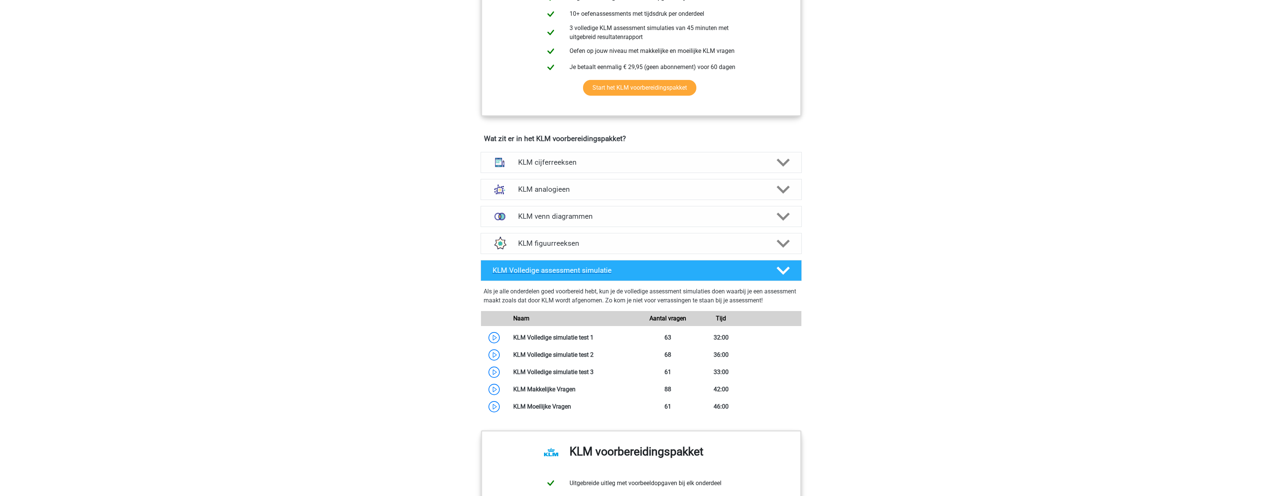
click at [790, 269] on div at bounding box center [782, 270] width 26 height 13
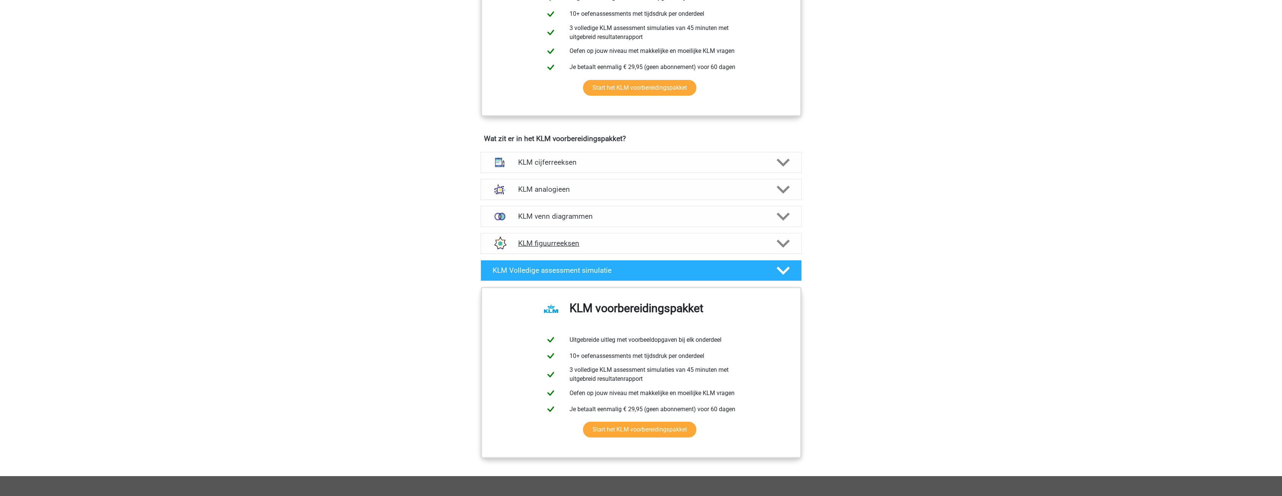
click at [777, 240] on icon at bounding box center [782, 243] width 13 height 13
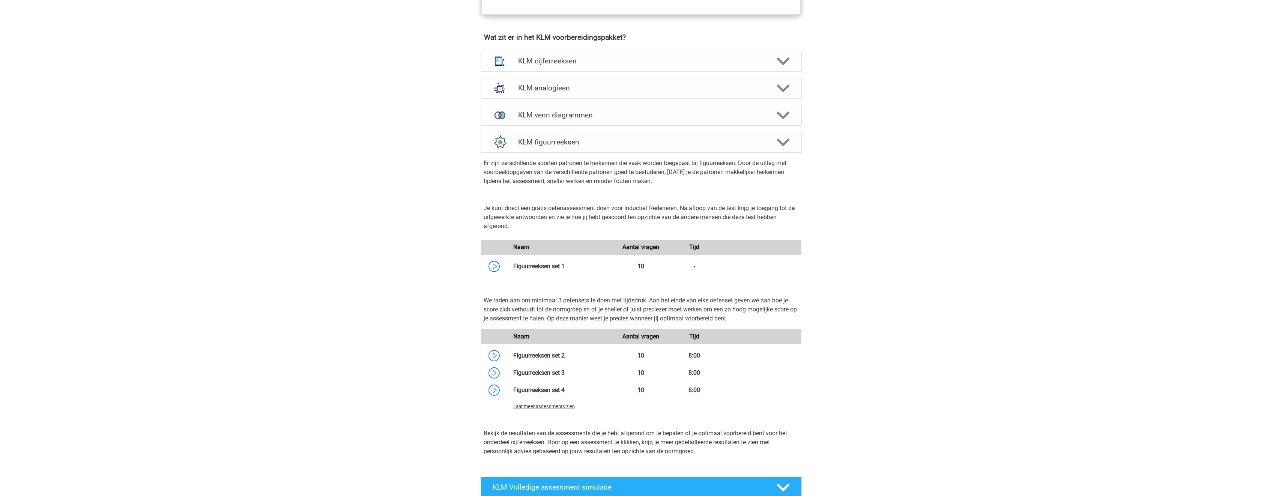
scroll to position [563, 0]
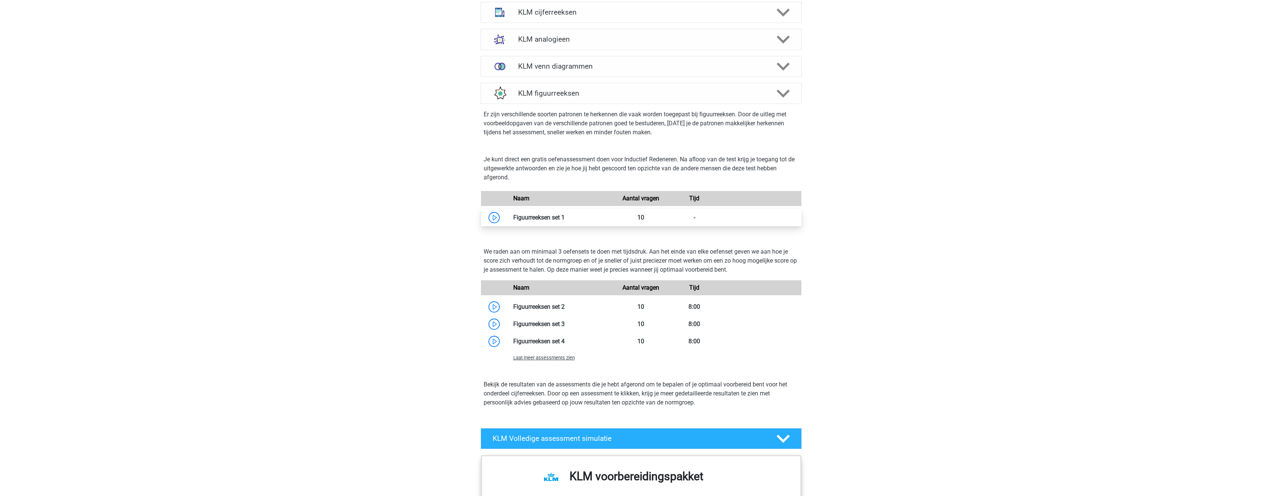
click at [565, 216] on link at bounding box center [565, 217] width 0 height 7
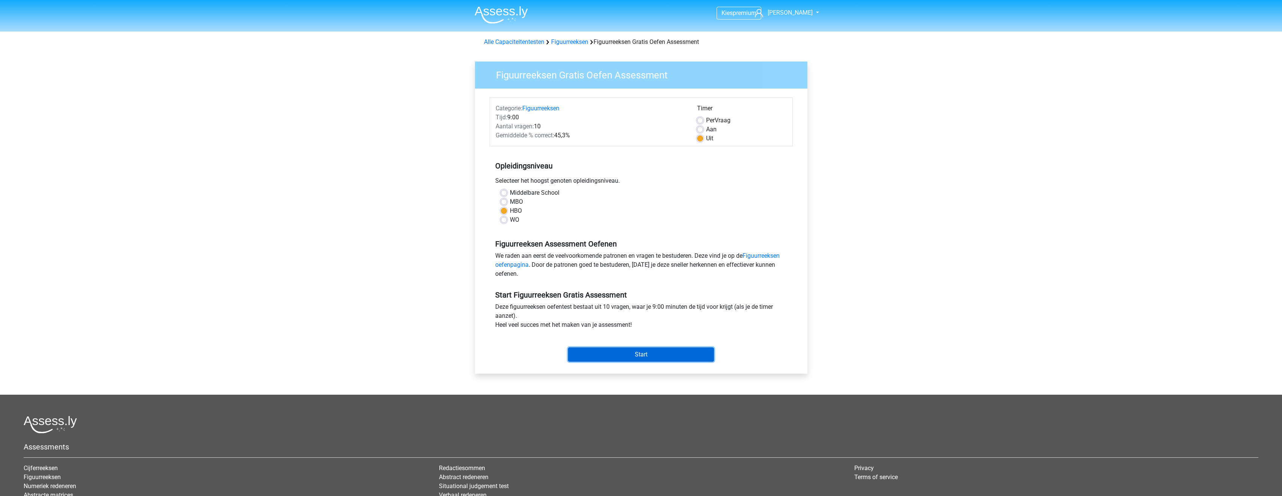
click at [649, 357] on input "Start" at bounding box center [641, 354] width 146 height 14
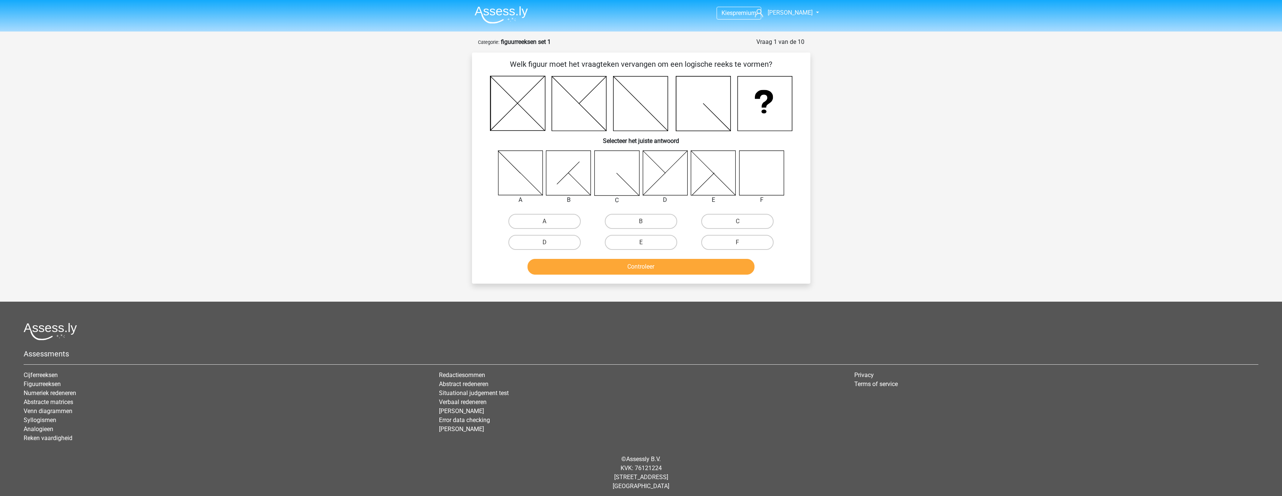
click at [741, 250] on div "F" at bounding box center [737, 242] width 96 height 21
click at [740, 241] on label "F" at bounding box center [737, 242] width 72 height 15
click at [740, 242] on input "F" at bounding box center [739, 244] width 5 height 5
radio input "true"
click at [715, 266] on button "Controleer" at bounding box center [640, 267] width 227 height 16
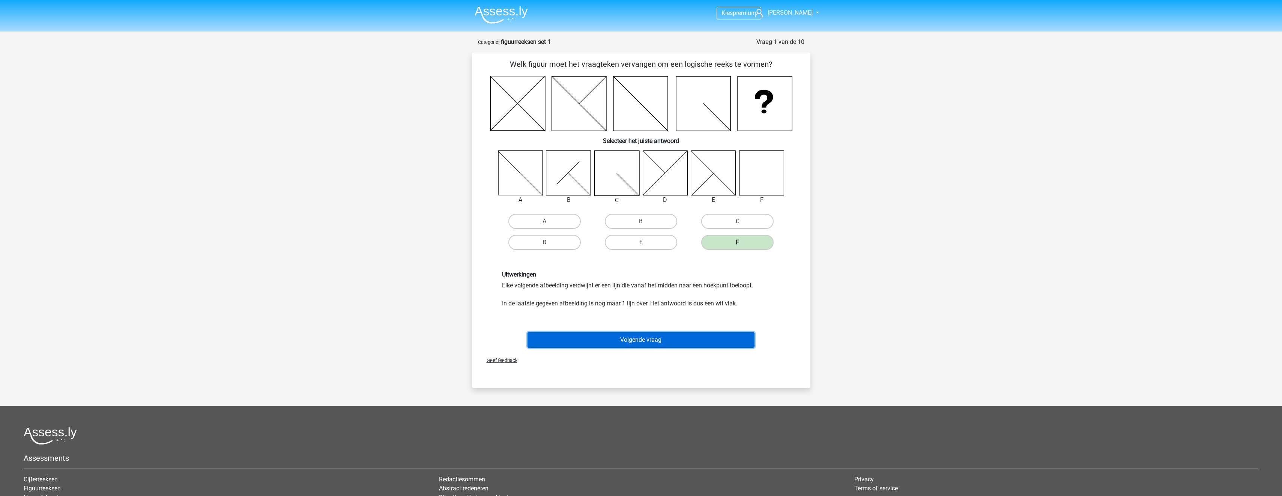
click at [710, 343] on button "Volgende vraag" at bounding box center [640, 340] width 227 height 16
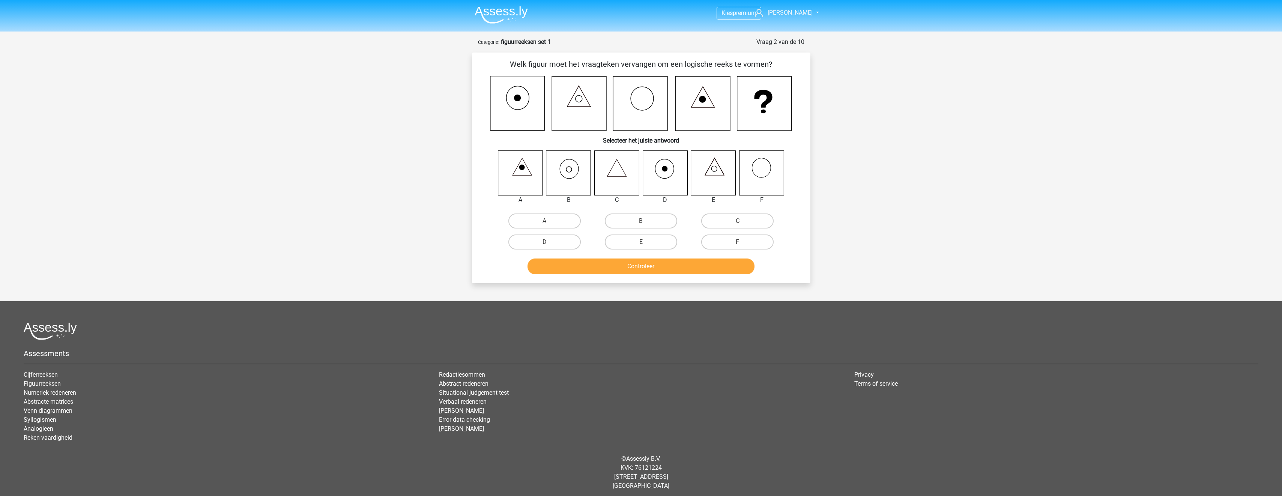
scroll to position [3, 0]
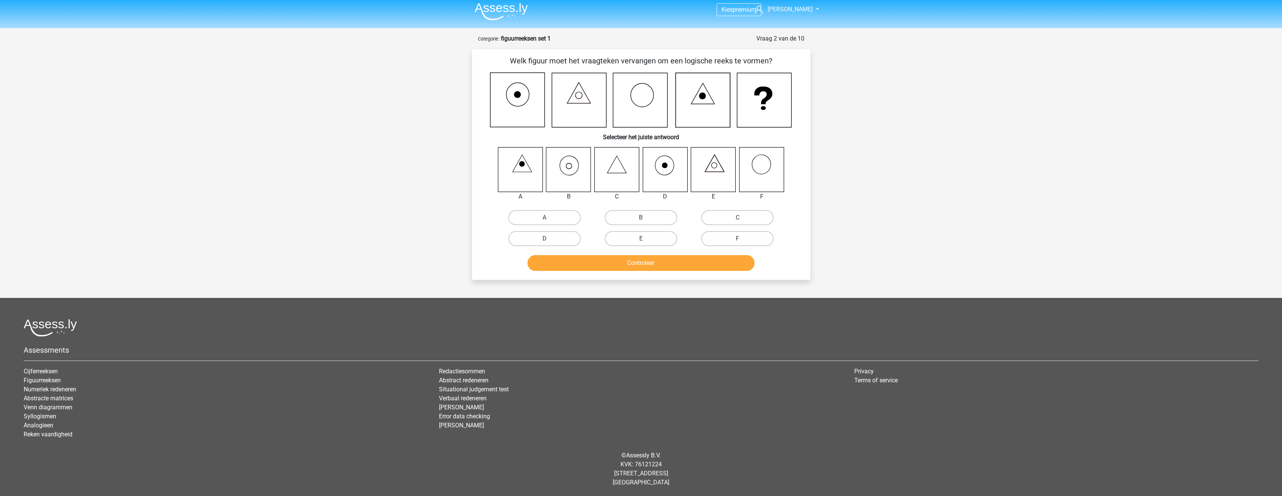
click at [562, 170] on icon at bounding box center [568, 169] width 45 height 45
click at [641, 217] on label "B" at bounding box center [641, 217] width 72 height 15
click at [641, 218] on input "B" at bounding box center [643, 220] width 5 height 5
radio input "true"
click at [655, 271] on button "Controleer" at bounding box center [640, 263] width 227 height 16
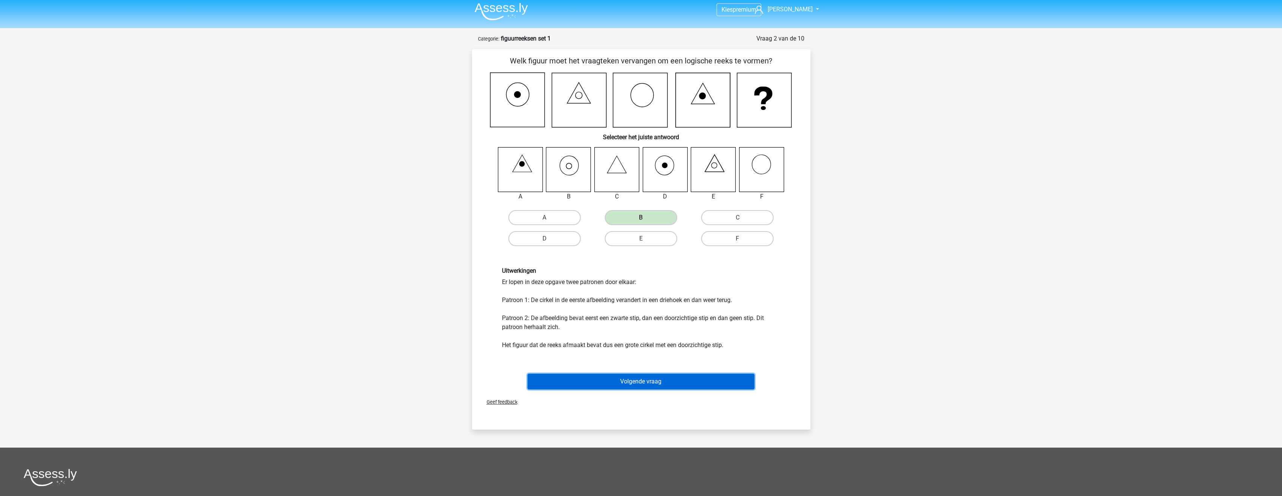
click at [647, 384] on button "Volgende vraag" at bounding box center [640, 382] width 227 height 16
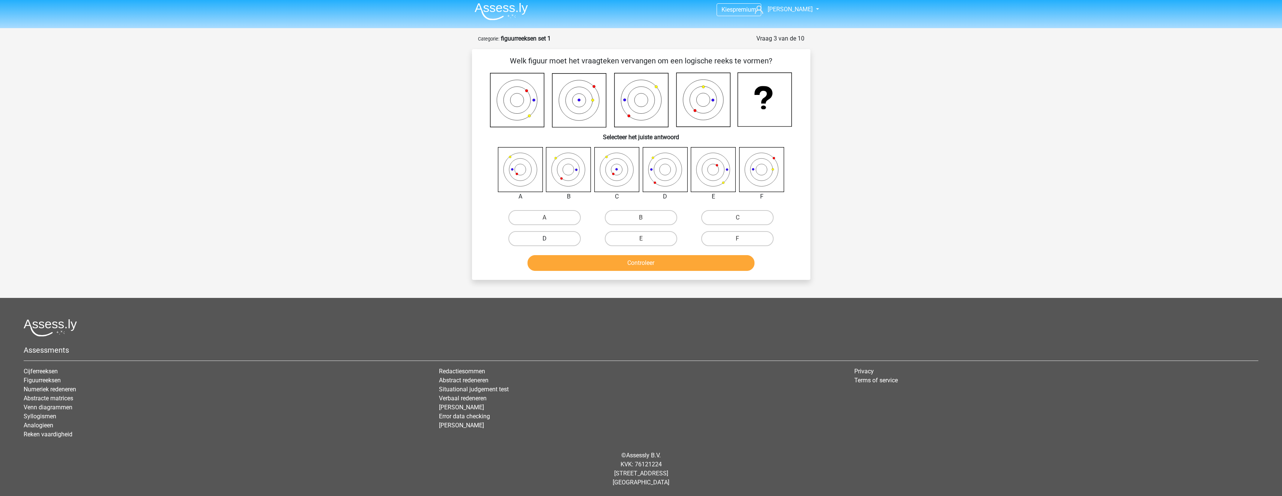
click at [553, 240] on label "D" at bounding box center [544, 238] width 72 height 15
click at [549, 240] on input "D" at bounding box center [546, 241] width 5 height 5
radio input "true"
click at [577, 264] on button "Controleer" at bounding box center [640, 263] width 227 height 16
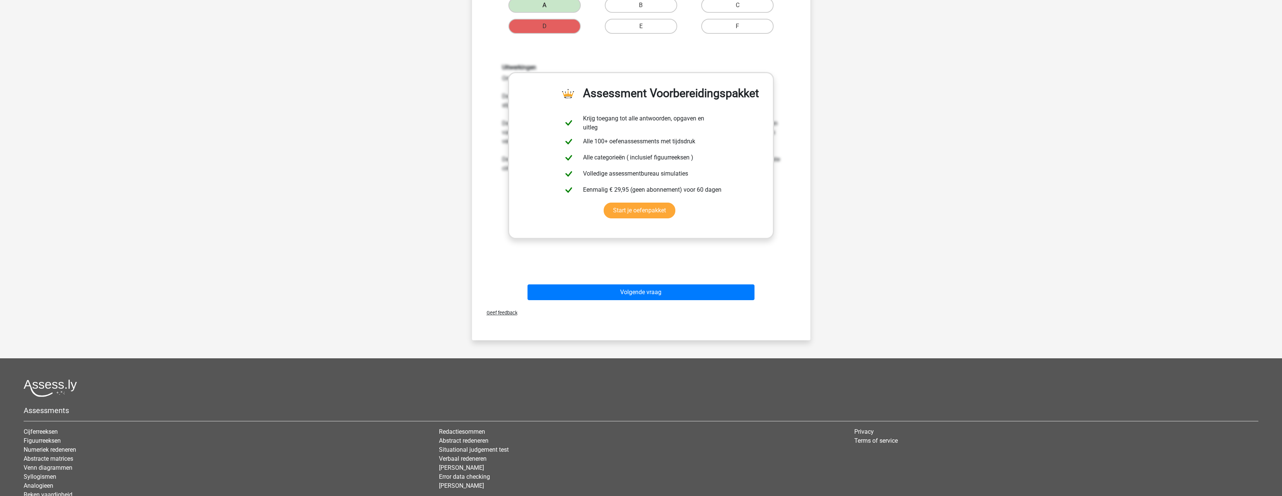
scroll to position [228, 0]
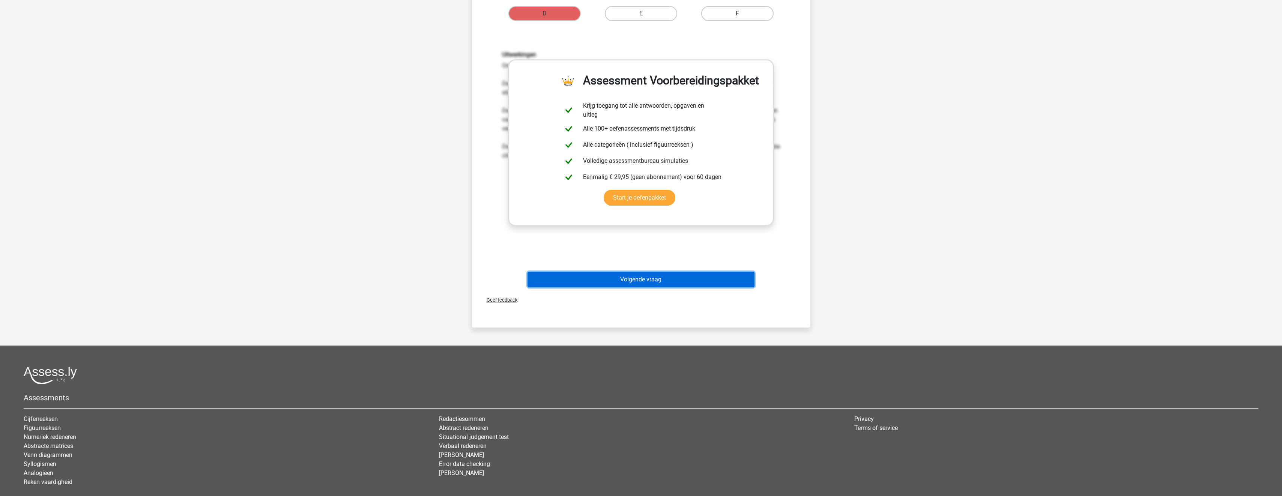
click at [650, 280] on button "Volgende vraag" at bounding box center [640, 280] width 227 height 16
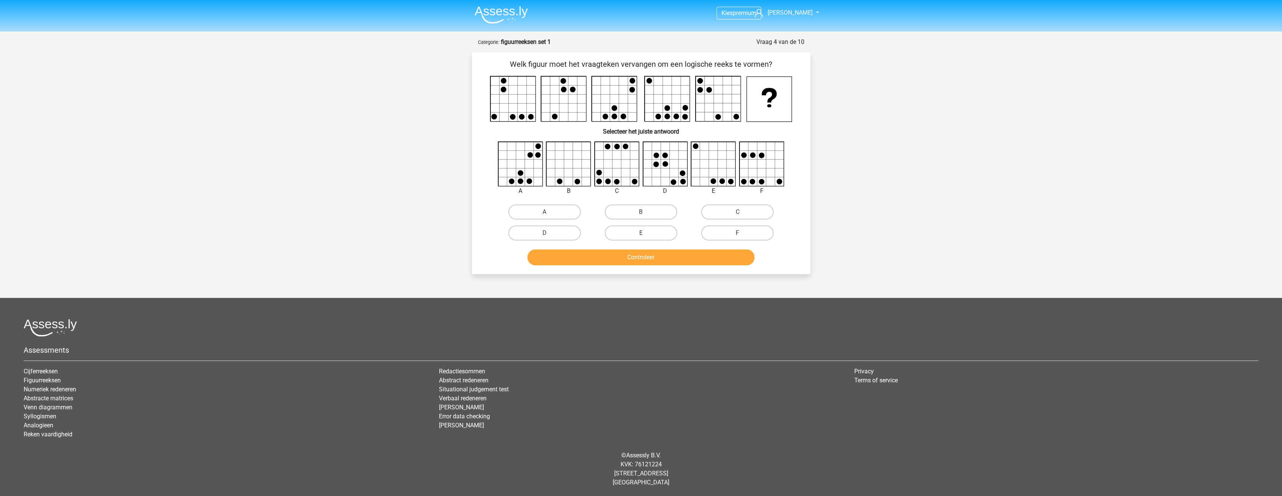
scroll to position [0, 0]
click at [635, 231] on label "E" at bounding box center [643, 232] width 72 height 15
click at [644, 233] on input "E" at bounding box center [646, 235] width 5 height 5
radio input "true"
click at [650, 261] on button "Controleer" at bounding box center [643, 257] width 227 height 16
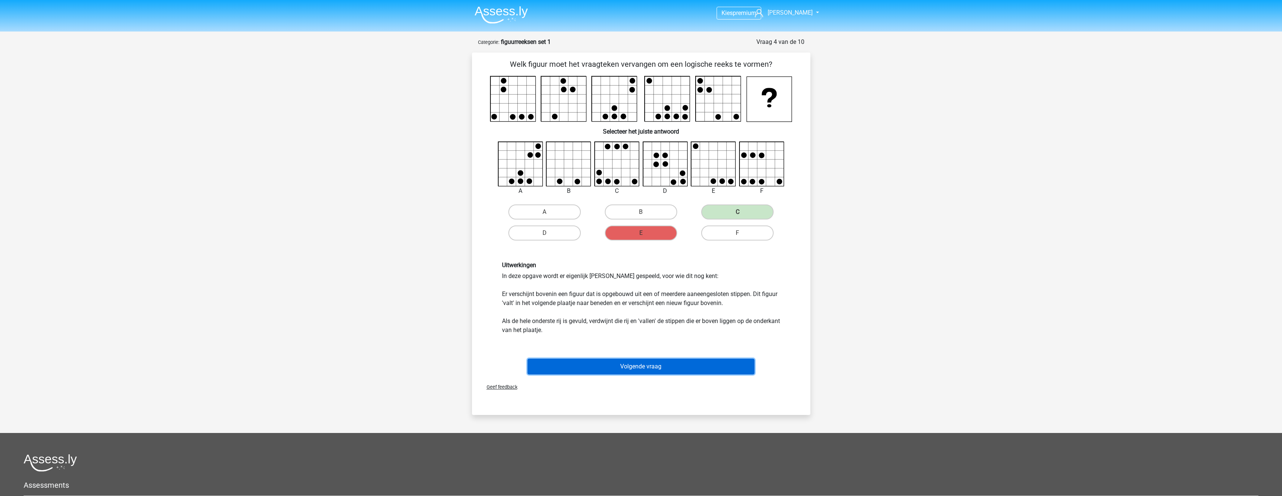
click at [661, 367] on button "Volgende vraag" at bounding box center [640, 367] width 227 height 16
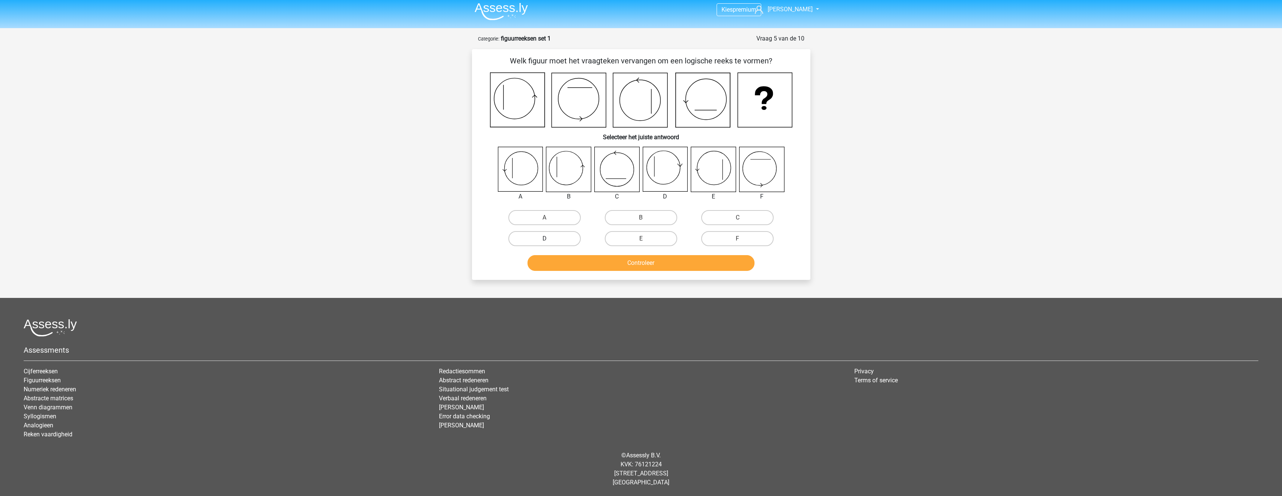
click at [559, 239] on label "D" at bounding box center [544, 238] width 72 height 15
click at [549, 239] on input "D" at bounding box center [546, 241] width 5 height 5
radio input "true"
click at [583, 261] on button "Controleer" at bounding box center [640, 263] width 227 height 16
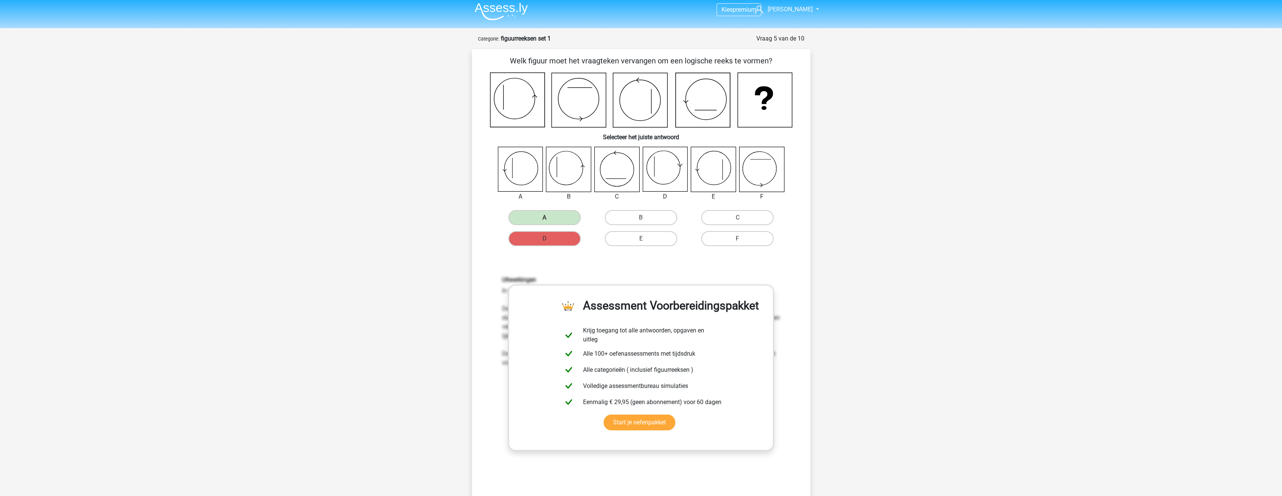
drag, startPoint x: 516, startPoint y: 92, endPoint x: 607, endPoint y: 129, distance: 97.8
click at [607, 129] on div "Welk figuur moet het vraagteken vervangen om een logische reeks te vormen? Sele…" at bounding box center [641, 285] width 332 height 460
drag, startPoint x: 516, startPoint y: 60, endPoint x: 721, endPoint y: 128, distance: 216.4
click at [721, 128] on div "Welk figuur moet het vraagteken vervangen om een logische reeks te vormen? Sele…" at bounding box center [641, 285] width 332 height 460
drag, startPoint x: 721, startPoint y: 128, endPoint x: 859, endPoint y: 173, distance: 144.8
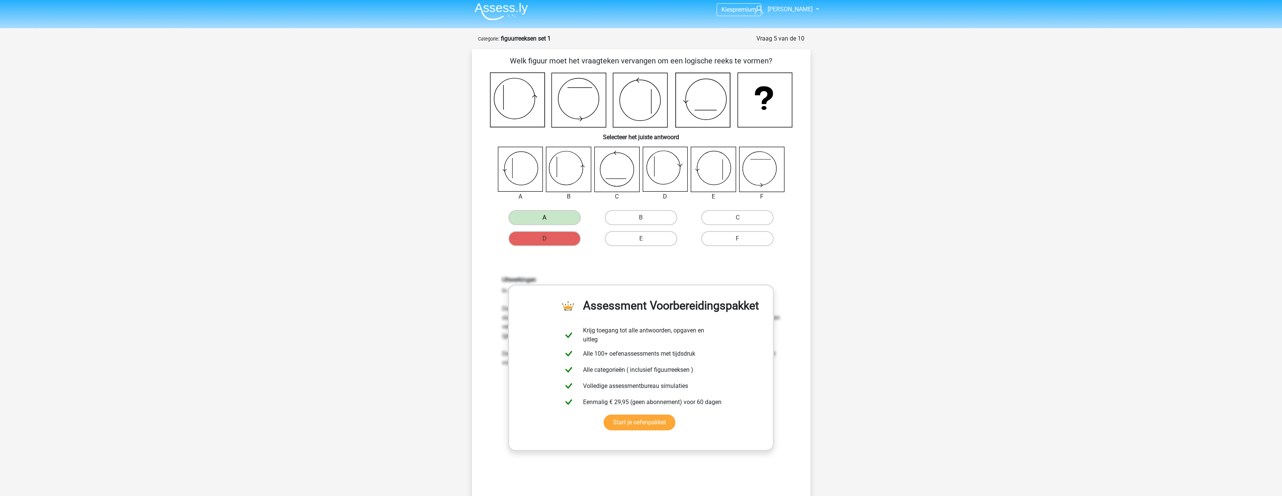
click at [859, 173] on div "Kies premium Justin j.schaddelee@ziggo.nl" at bounding box center [641, 383] width 1282 height 772
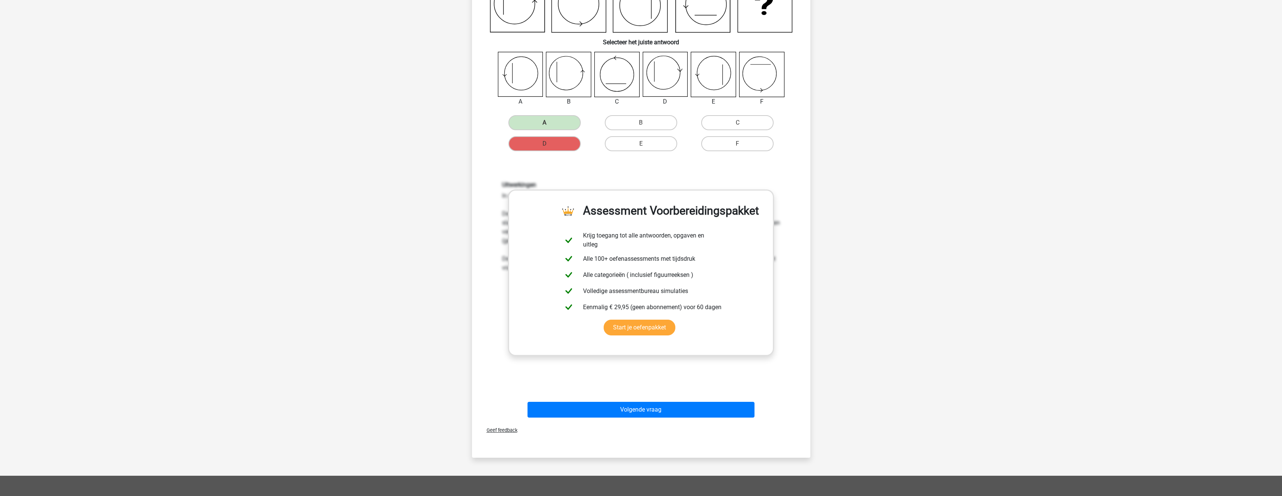
scroll to position [191, 0]
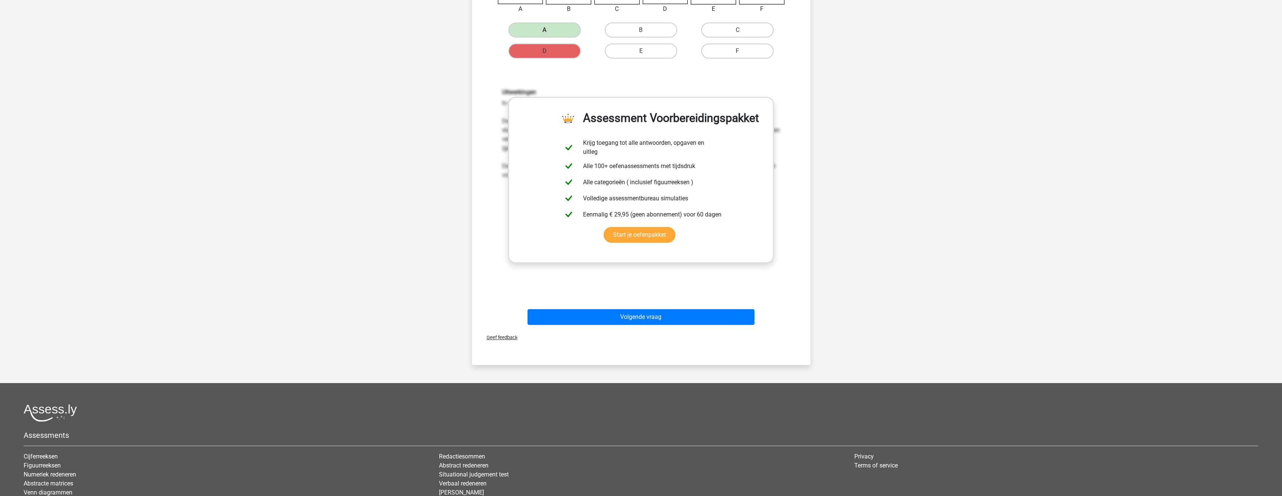
click at [643, 302] on div "Uitwerkingen In deze opgave volgen de cirkel en de losse lijn allebei een apart…" at bounding box center [641, 187] width 314 height 233
click at [646, 316] on button "Volgende vraag" at bounding box center [640, 317] width 227 height 16
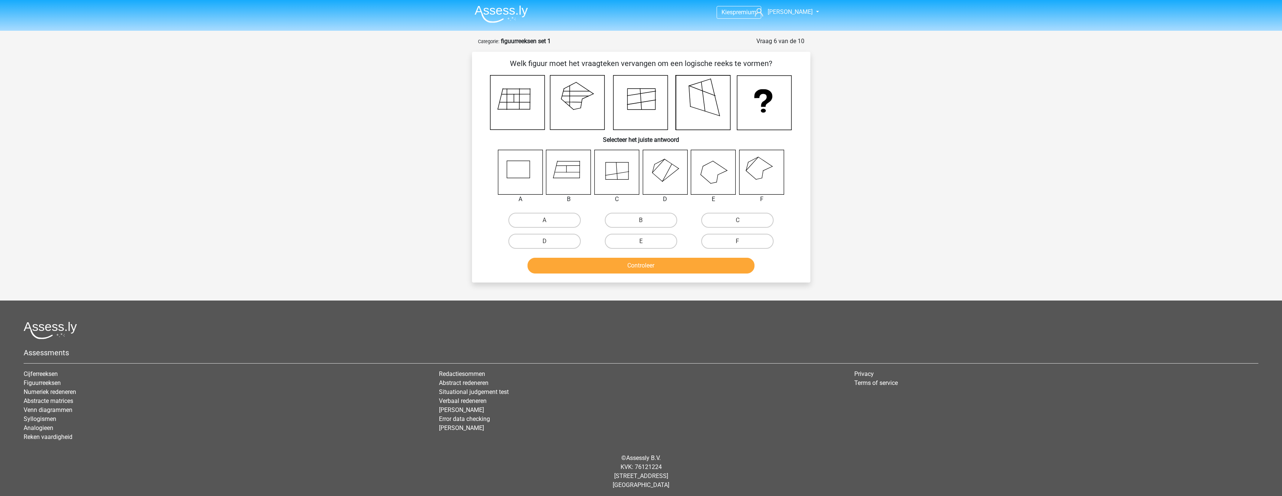
scroll to position [0, 0]
click at [638, 223] on label "B" at bounding box center [641, 220] width 72 height 15
click at [641, 223] on input "B" at bounding box center [643, 223] width 5 height 5
radio input "true"
click at [640, 267] on button "Controleer" at bounding box center [640, 266] width 227 height 16
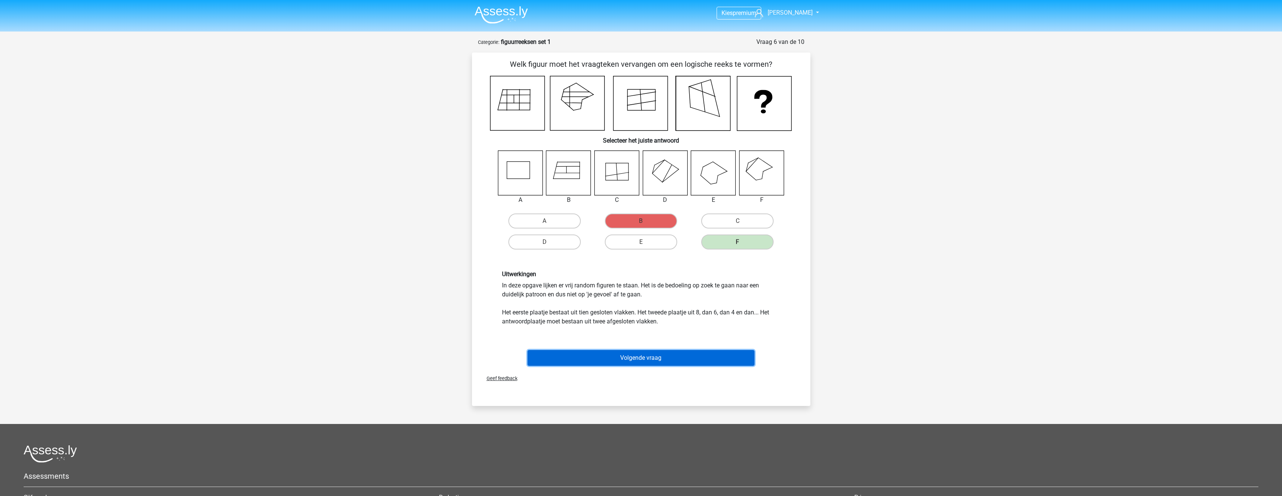
click at [674, 357] on button "Volgende vraag" at bounding box center [640, 358] width 227 height 16
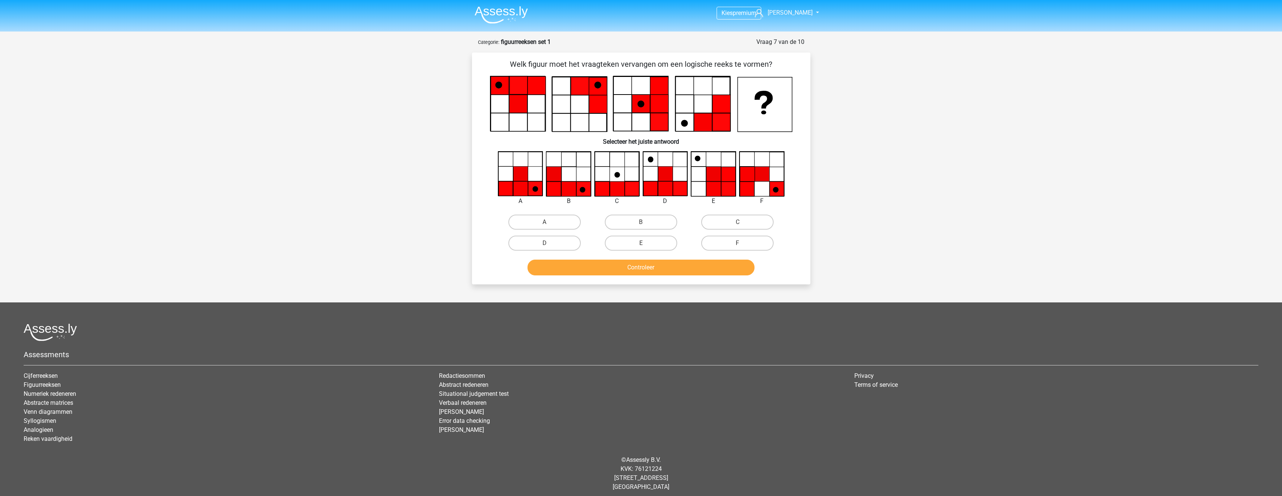
scroll to position [5, 0]
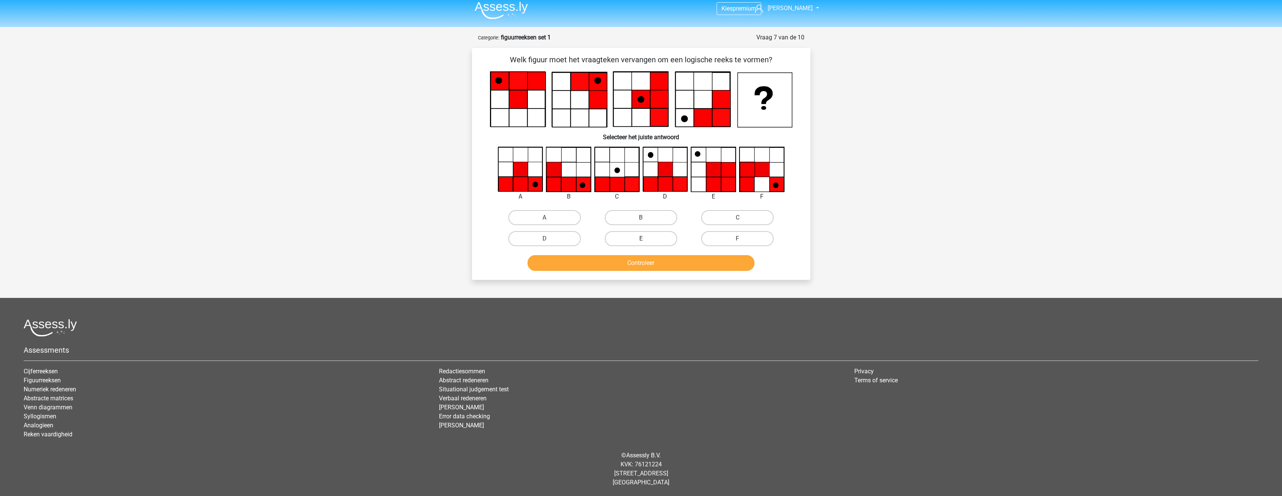
click at [643, 238] on label "E" at bounding box center [641, 238] width 72 height 15
click at [643, 239] on input "E" at bounding box center [643, 241] width 5 height 5
radio input "true"
click at [653, 260] on button "Controleer" at bounding box center [640, 263] width 227 height 16
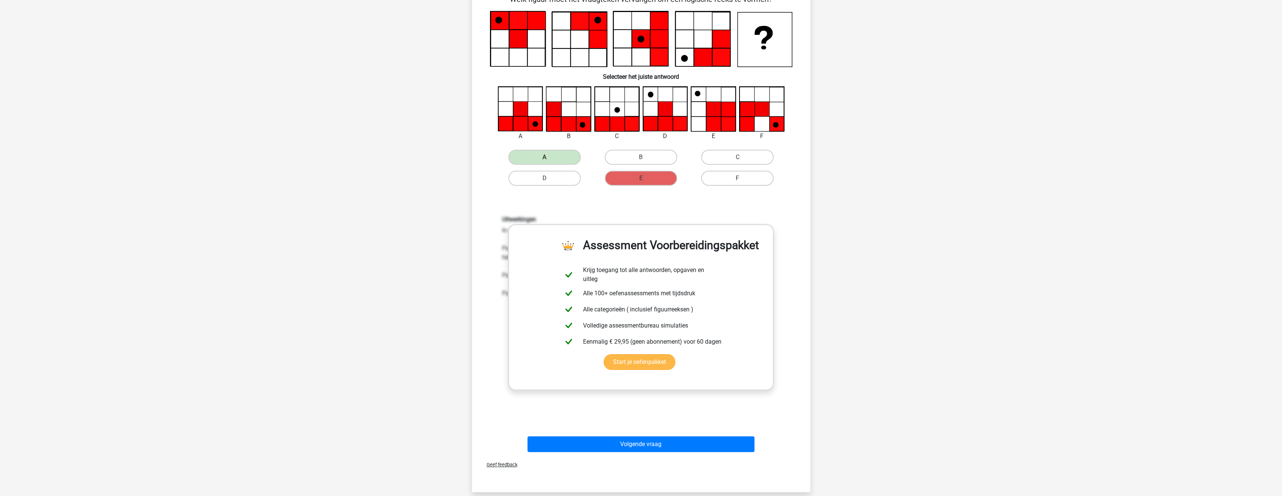
scroll to position [155, 0]
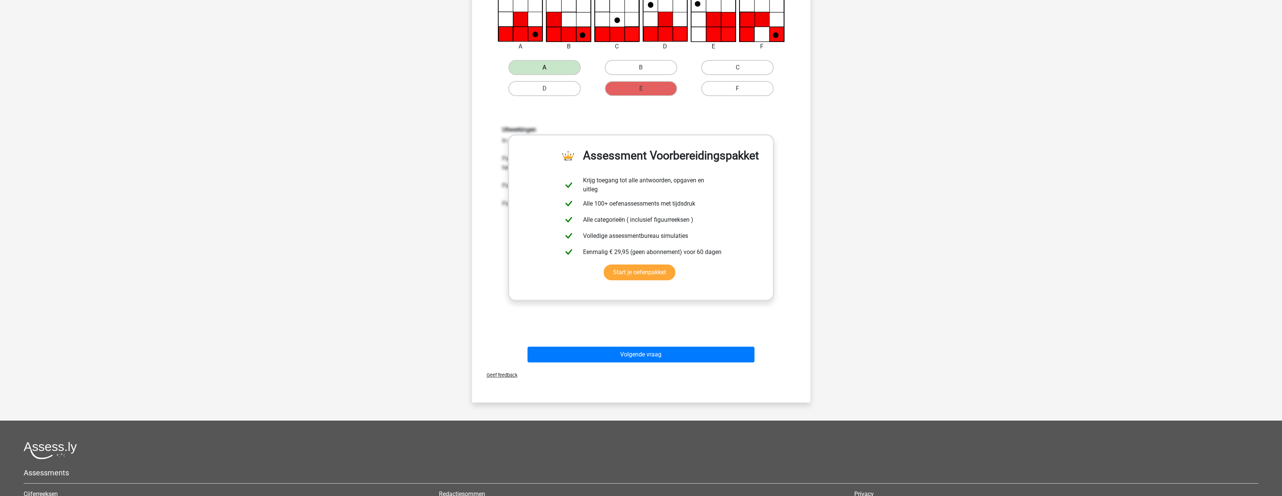
click at [638, 345] on div "Volgende vraag" at bounding box center [641, 353] width 314 height 25
click at [638, 353] on button "Volgende vraag" at bounding box center [640, 355] width 227 height 16
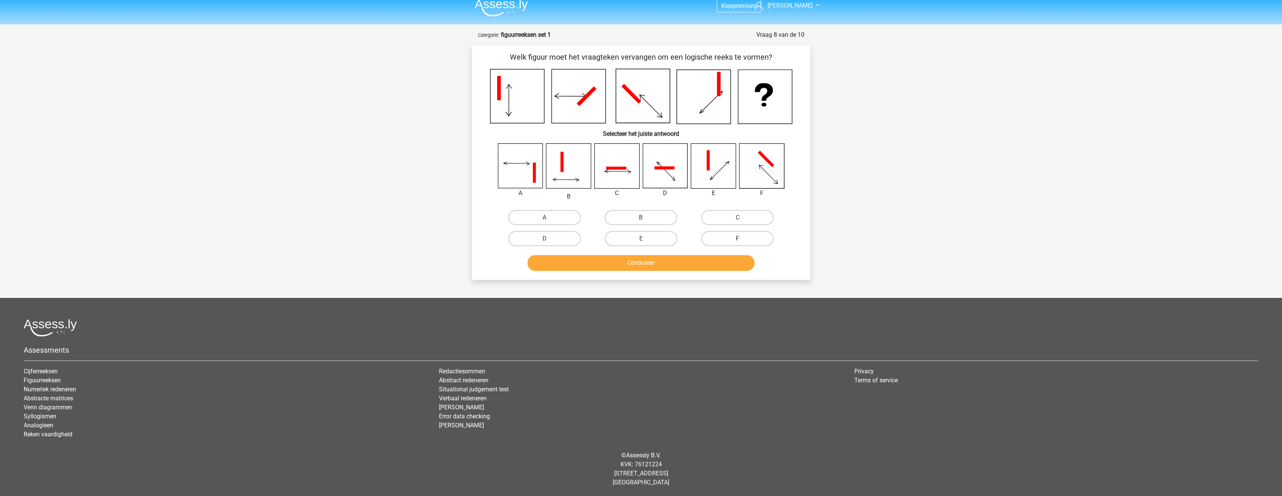
click at [749, 233] on label "F" at bounding box center [737, 238] width 72 height 15
click at [742, 239] on input "F" at bounding box center [739, 241] width 5 height 5
radio input "true"
click at [725, 258] on button "Controleer" at bounding box center [640, 263] width 227 height 16
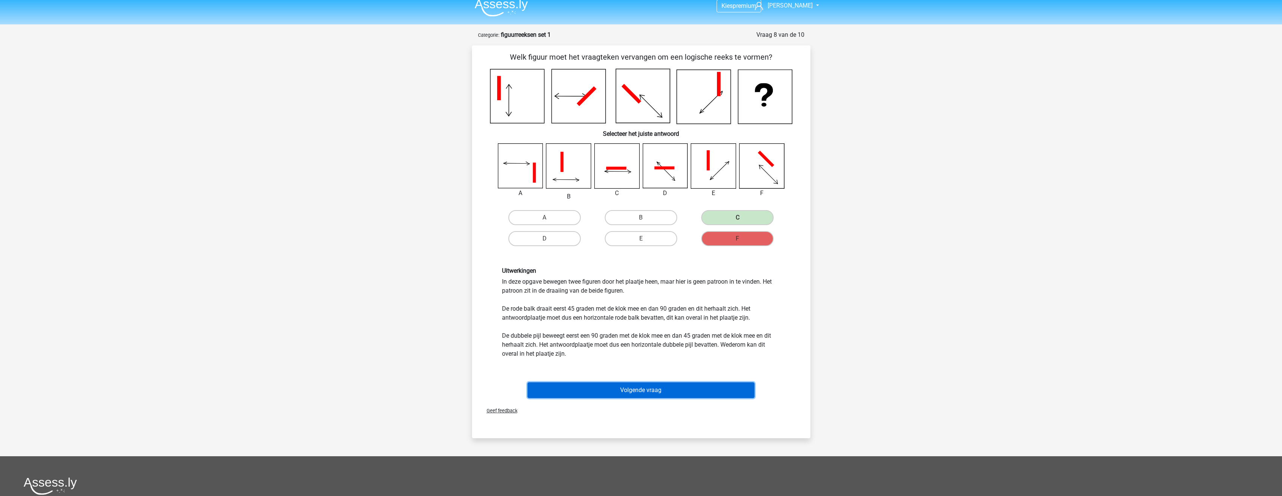
click at [700, 393] on button "Volgende vraag" at bounding box center [640, 390] width 227 height 16
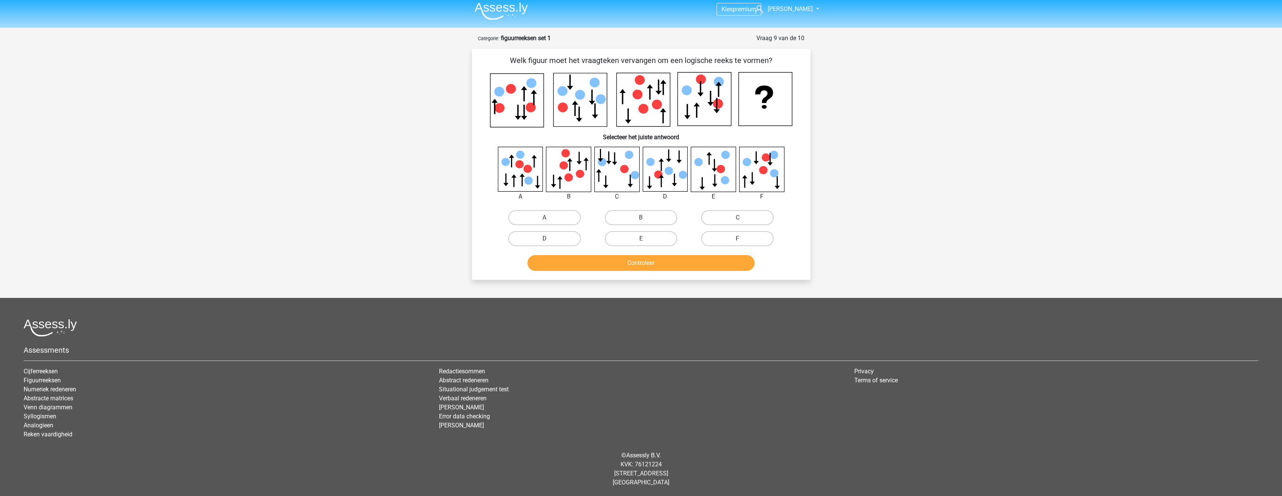
click at [544, 240] on label "D" at bounding box center [544, 238] width 72 height 15
click at [544, 240] on input "D" at bounding box center [546, 241] width 5 height 5
radio input "true"
click at [600, 270] on button "Controleer" at bounding box center [640, 263] width 227 height 16
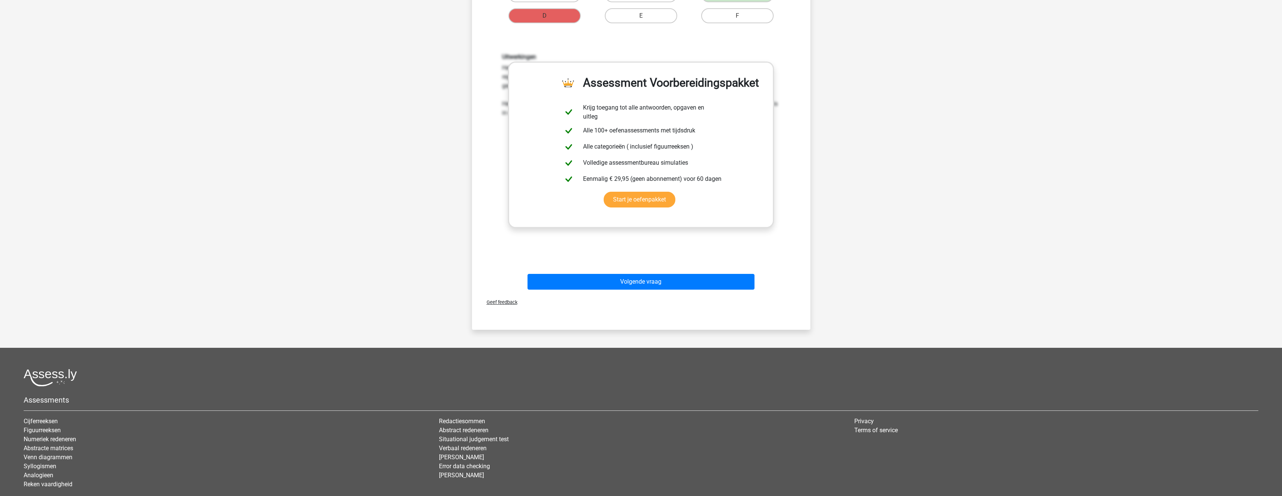
scroll to position [229, 0]
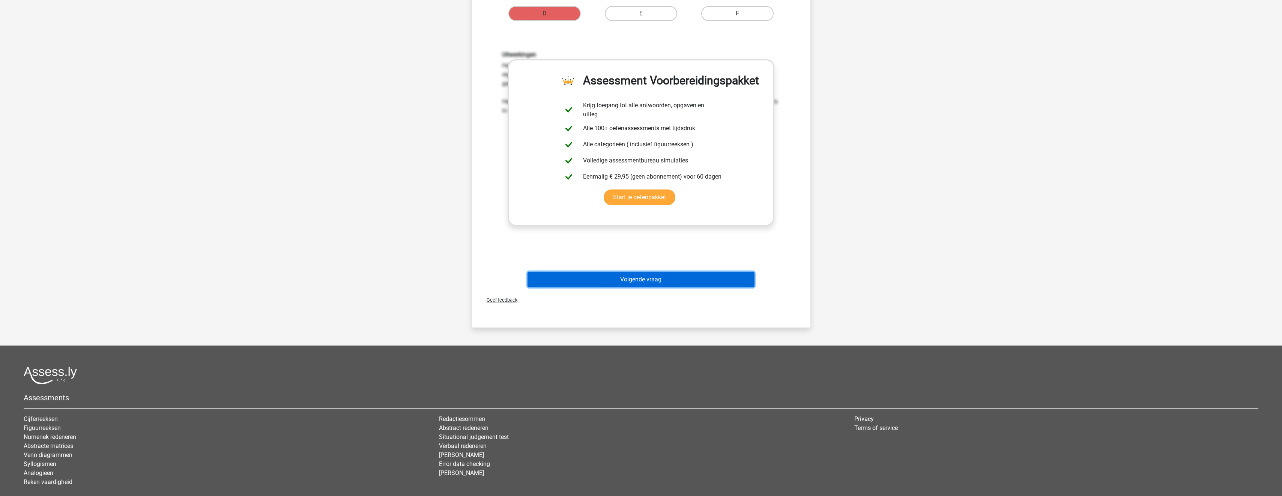
click at [661, 278] on button "Volgende vraag" at bounding box center [640, 280] width 227 height 16
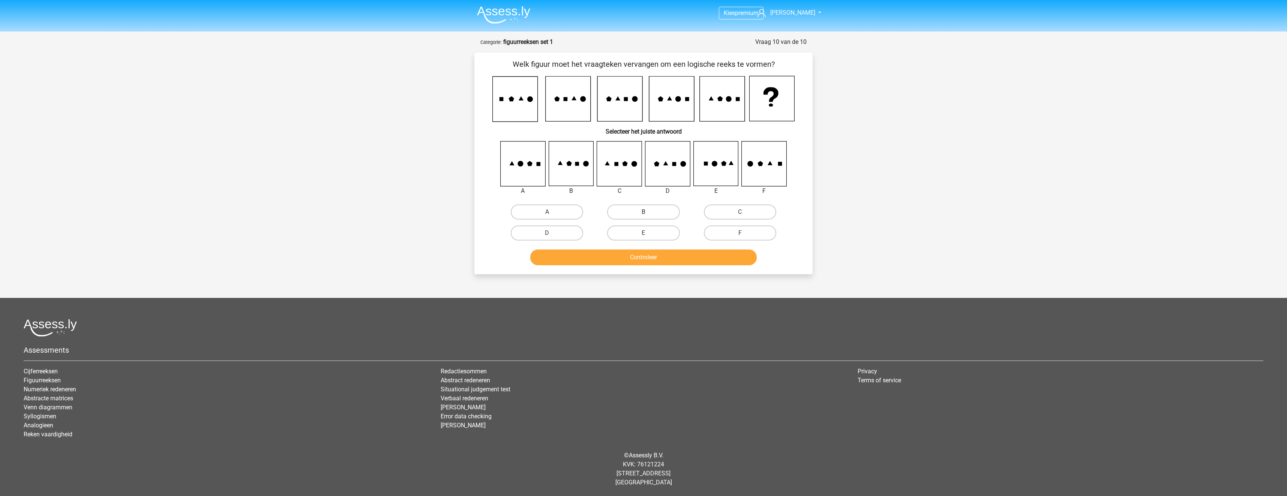
click at [641, 209] on label "B" at bounding box center [643, 211] width 72 height 15
click at [644, 212] on input "B" at bounding box center [646, 214] width 5 height 5
radio input "true"
click at [662, 258] on button "Controleer" at bounding box center [643, 257] width 227 height 16
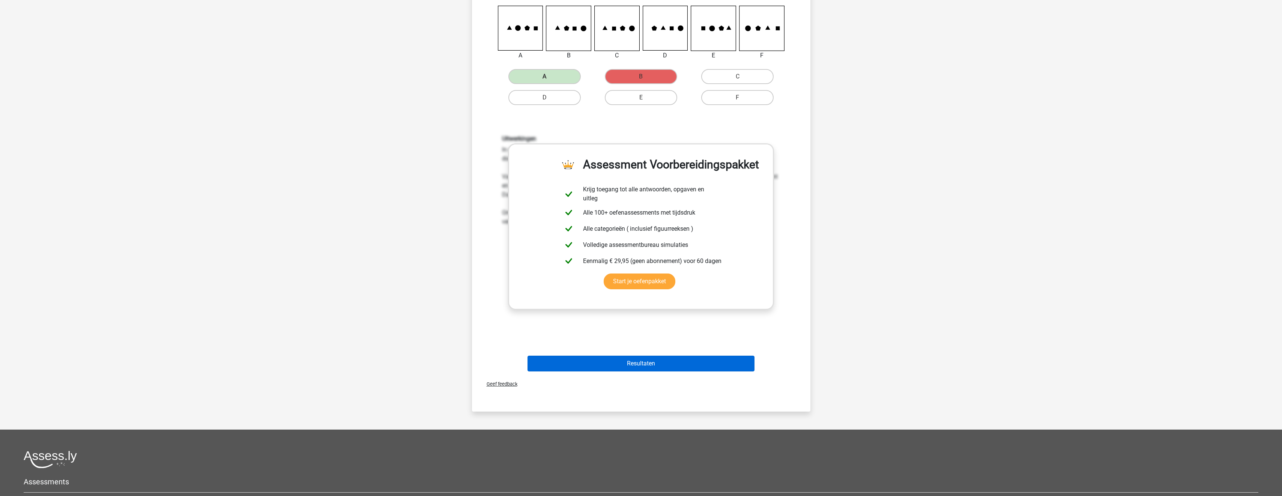
scroll to position [150, 0]
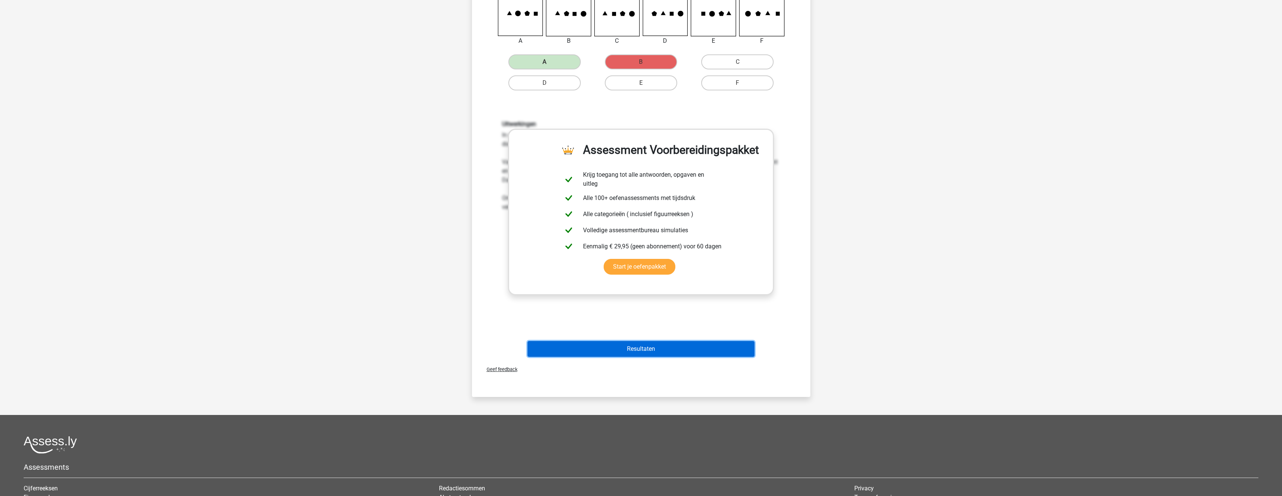
click at [642, 351] on button "Resultaten" at bounding box center [640, 349] width 227 height 16
click at [649, 351] on button "Resultaten" at bounding box center [640, 349] width 227 height 16
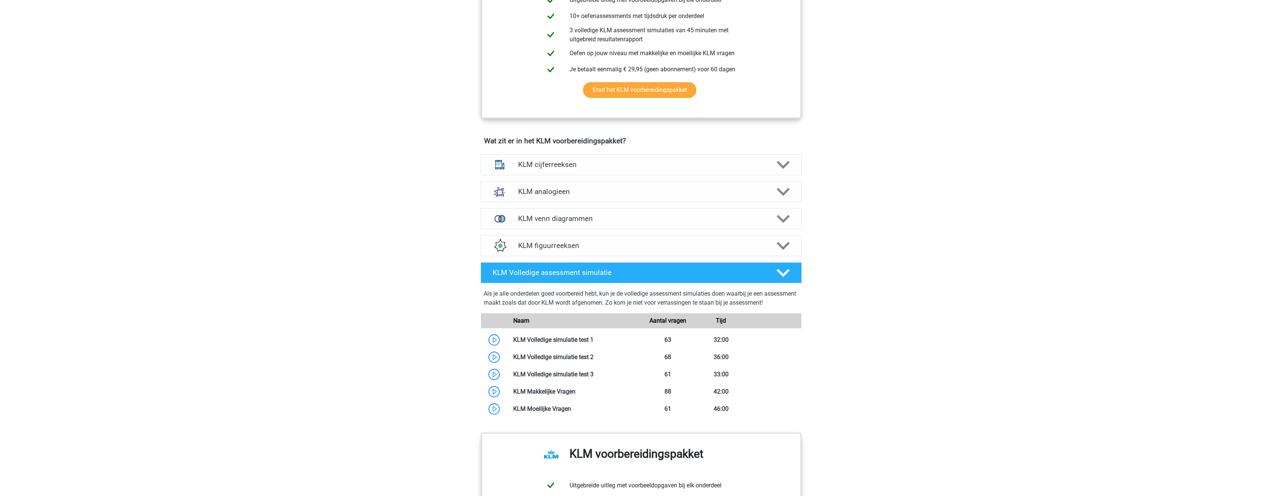
scroll to position [375, 0]
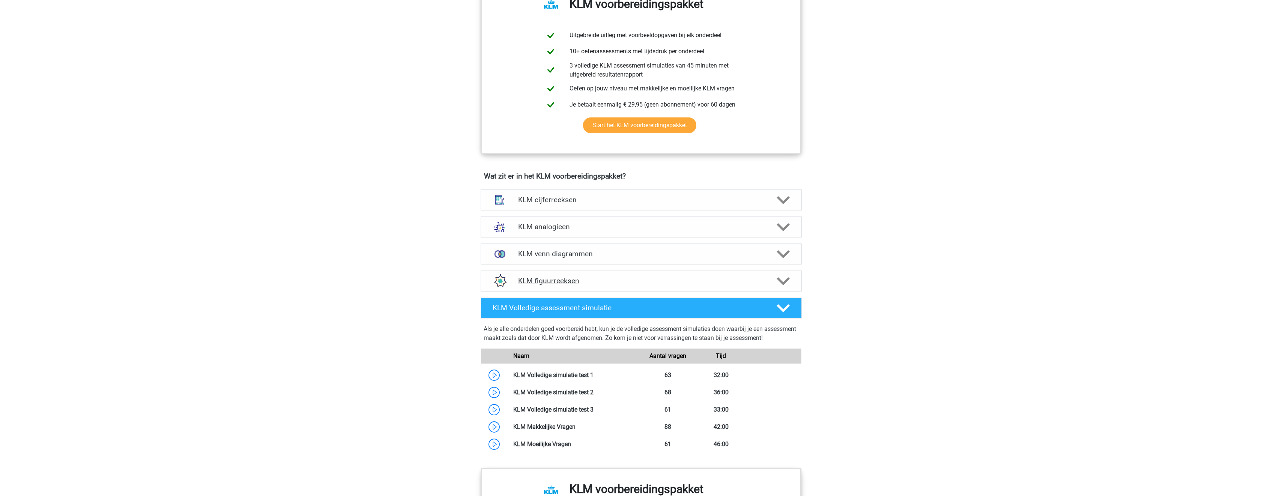
click at [660, 283] on h4 "KLM figuurreeksen" at bounding box center [641, 280] width 246 height 9
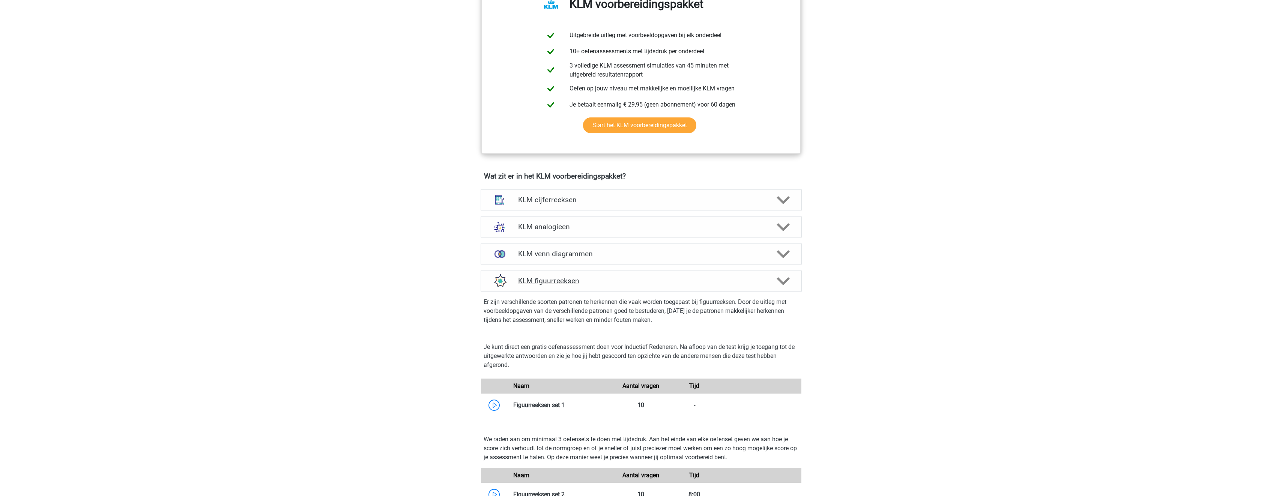
click at [679, 285] on h4 "KLM figuurreeksen" at bounding box center [641, 280] width 246 height 9
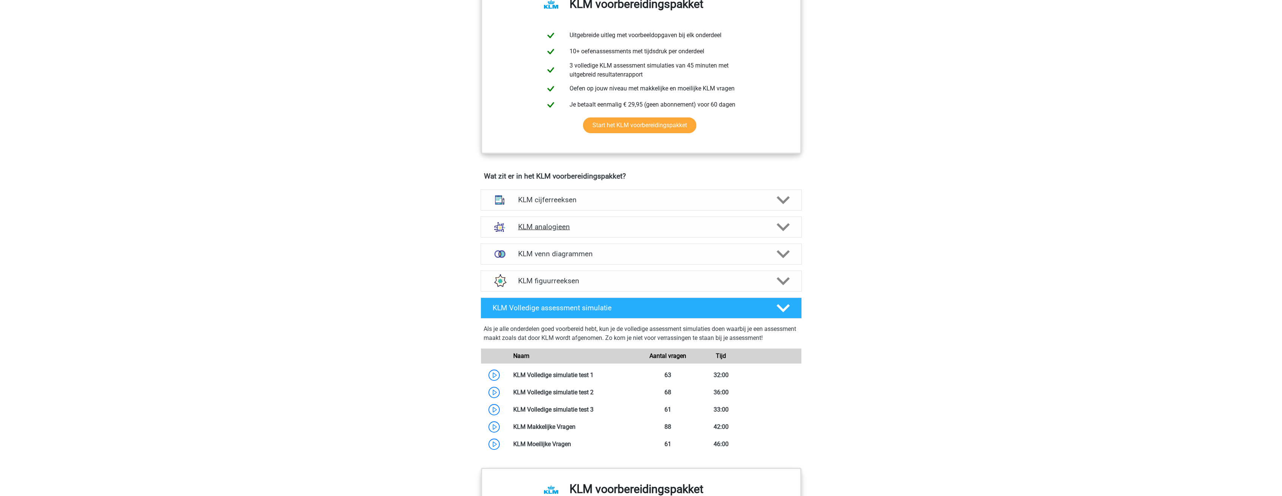
click at [778, 233] on icon at bounding box center [782, 227] width 13 height 13
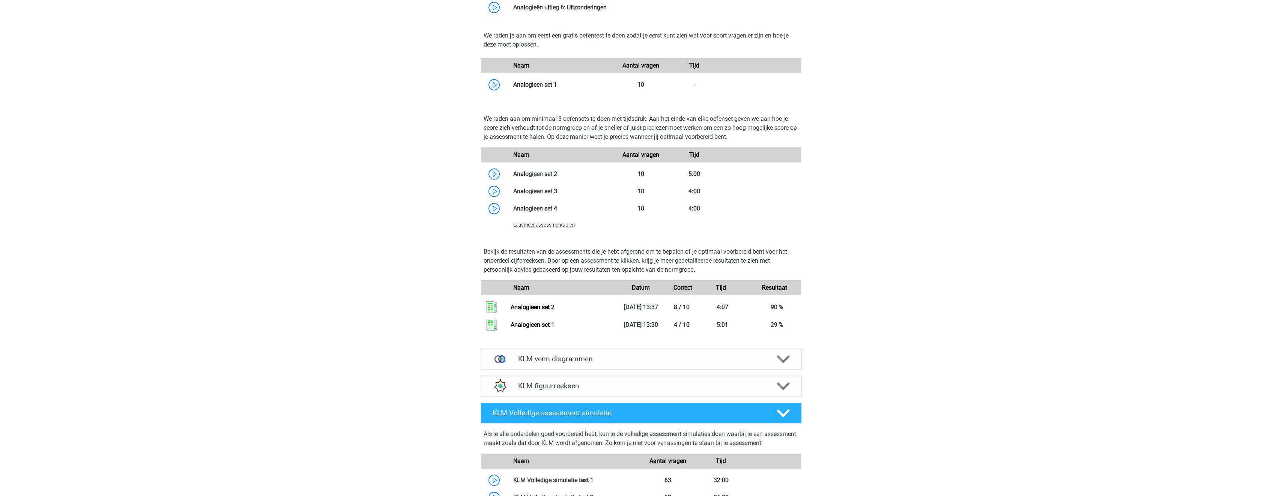
scroll to position [825, 0]
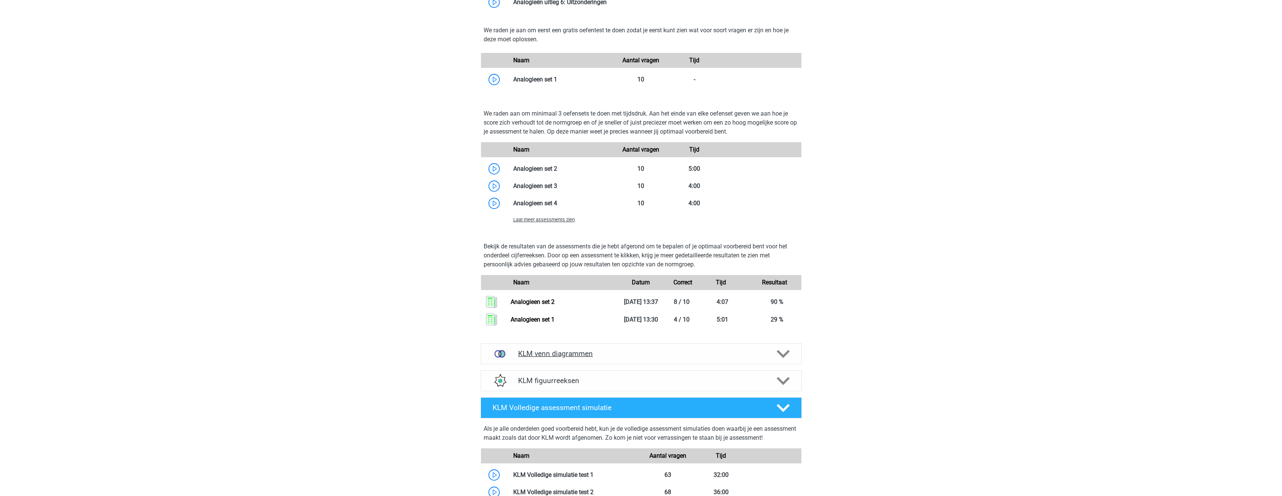
click at [785, 352] on icon at bounding box center [782, 353] width 13 height 13
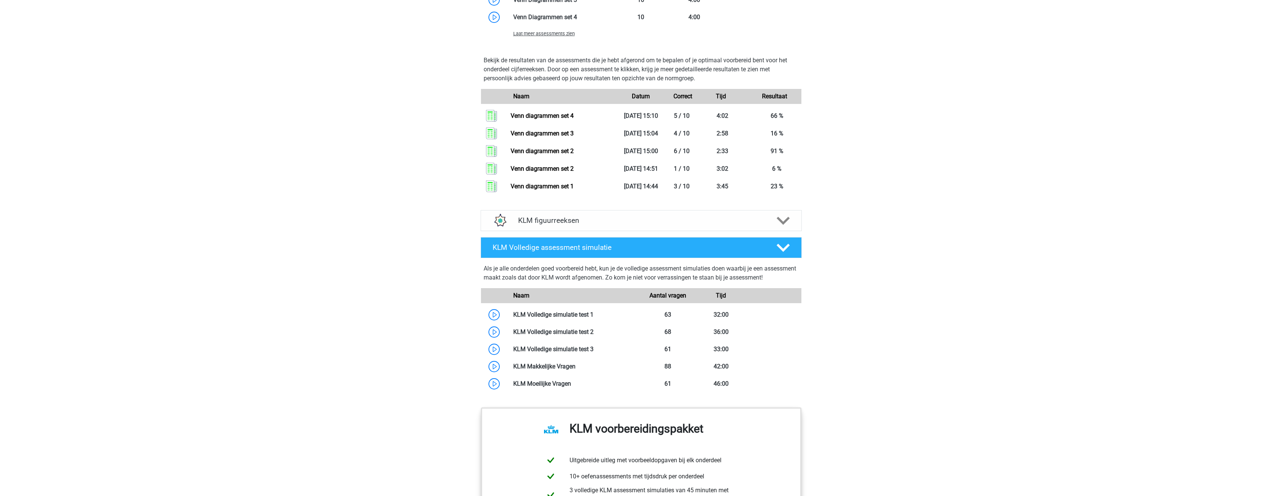
scroll to position [1425, 0]
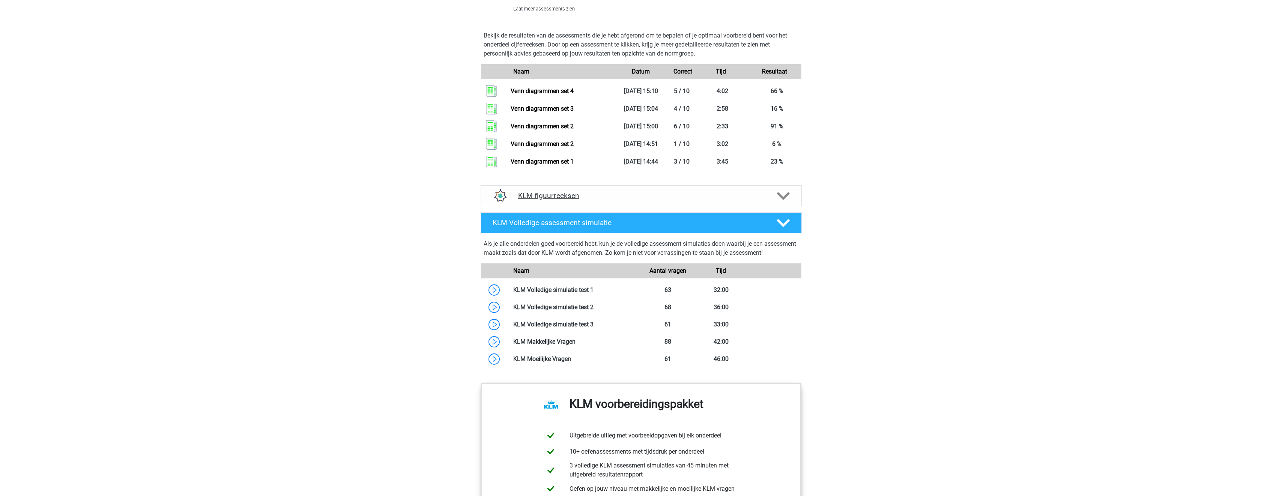
click at [780, 196] on polygon at bounding box center [782, 196] width 13 height 8
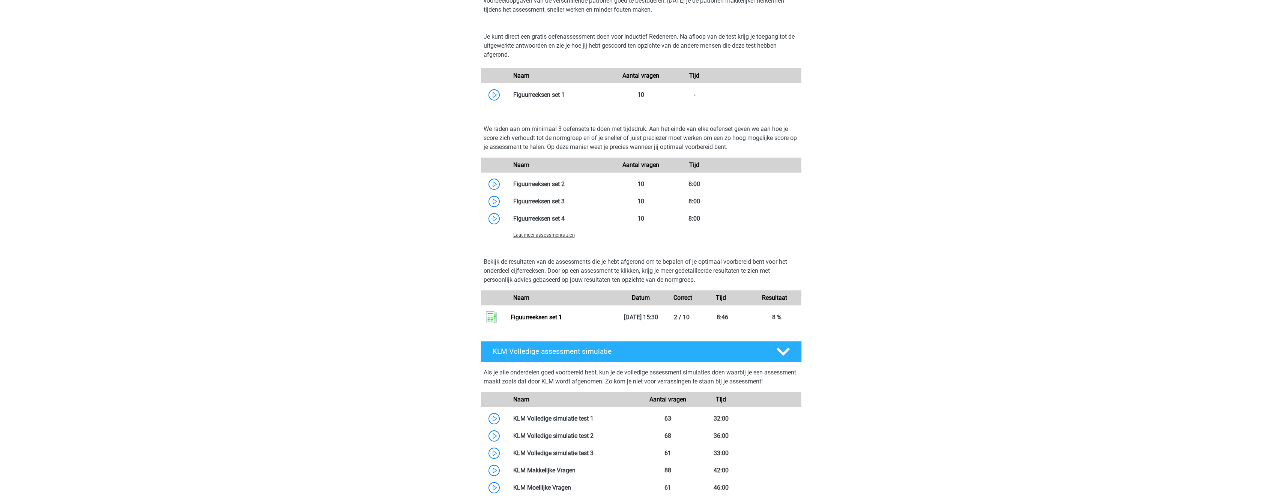
scroll to position [1688, 0]
